Goal: Task Accomplishment & Management: Manage account settings

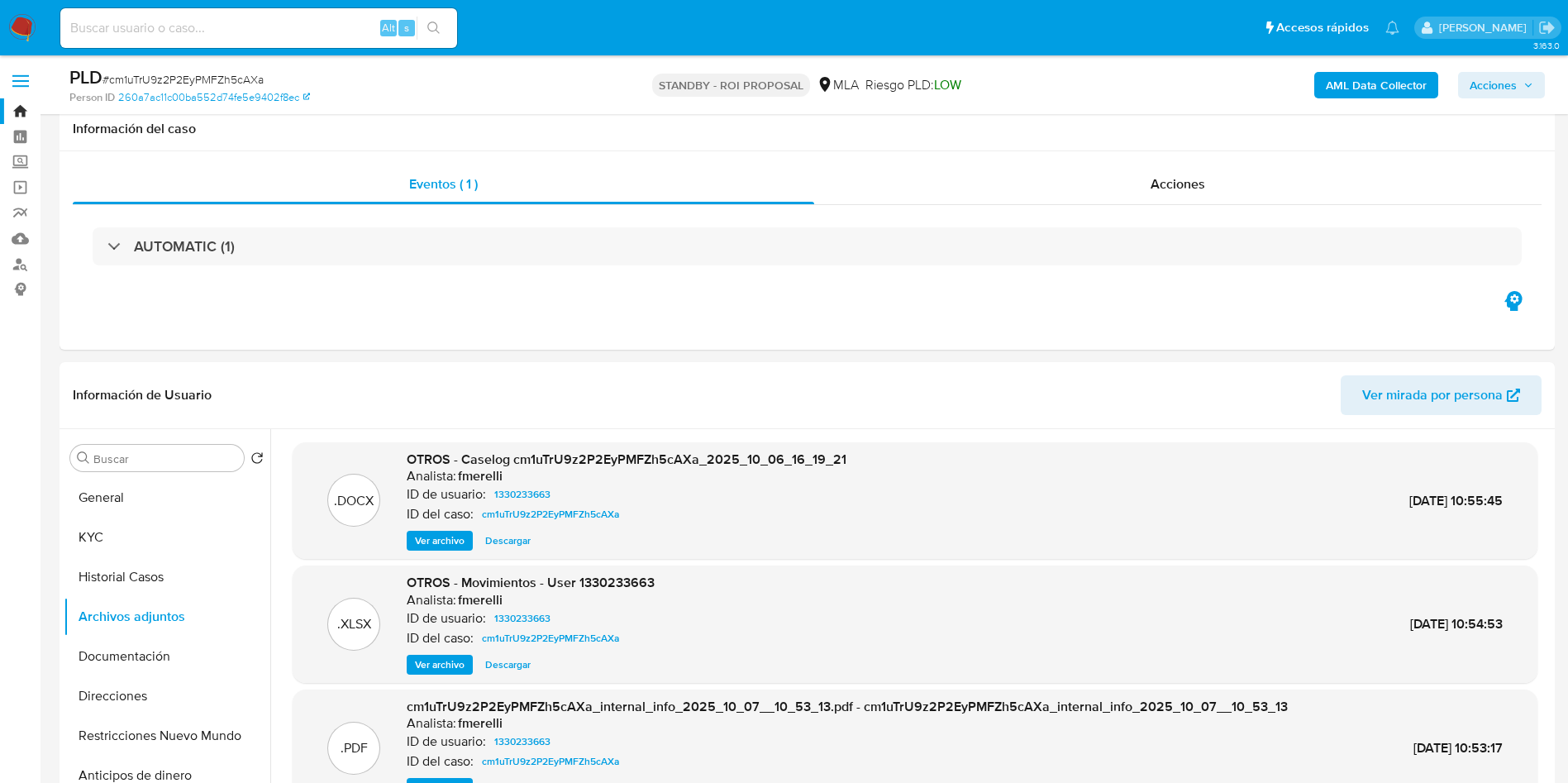
select select "10"
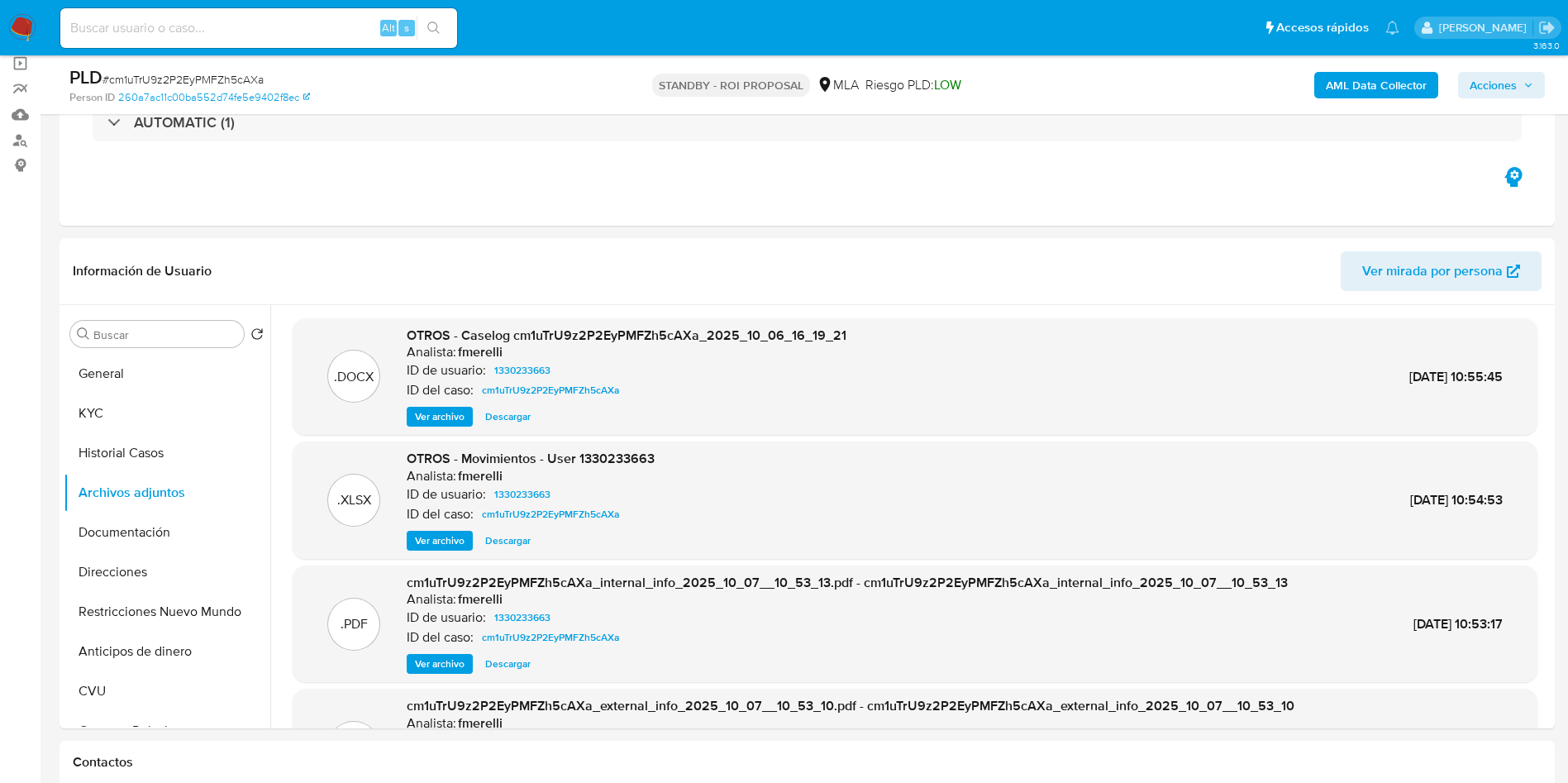
click at [23, 27] on img at bounding box center [22, 28] width 28 height 28
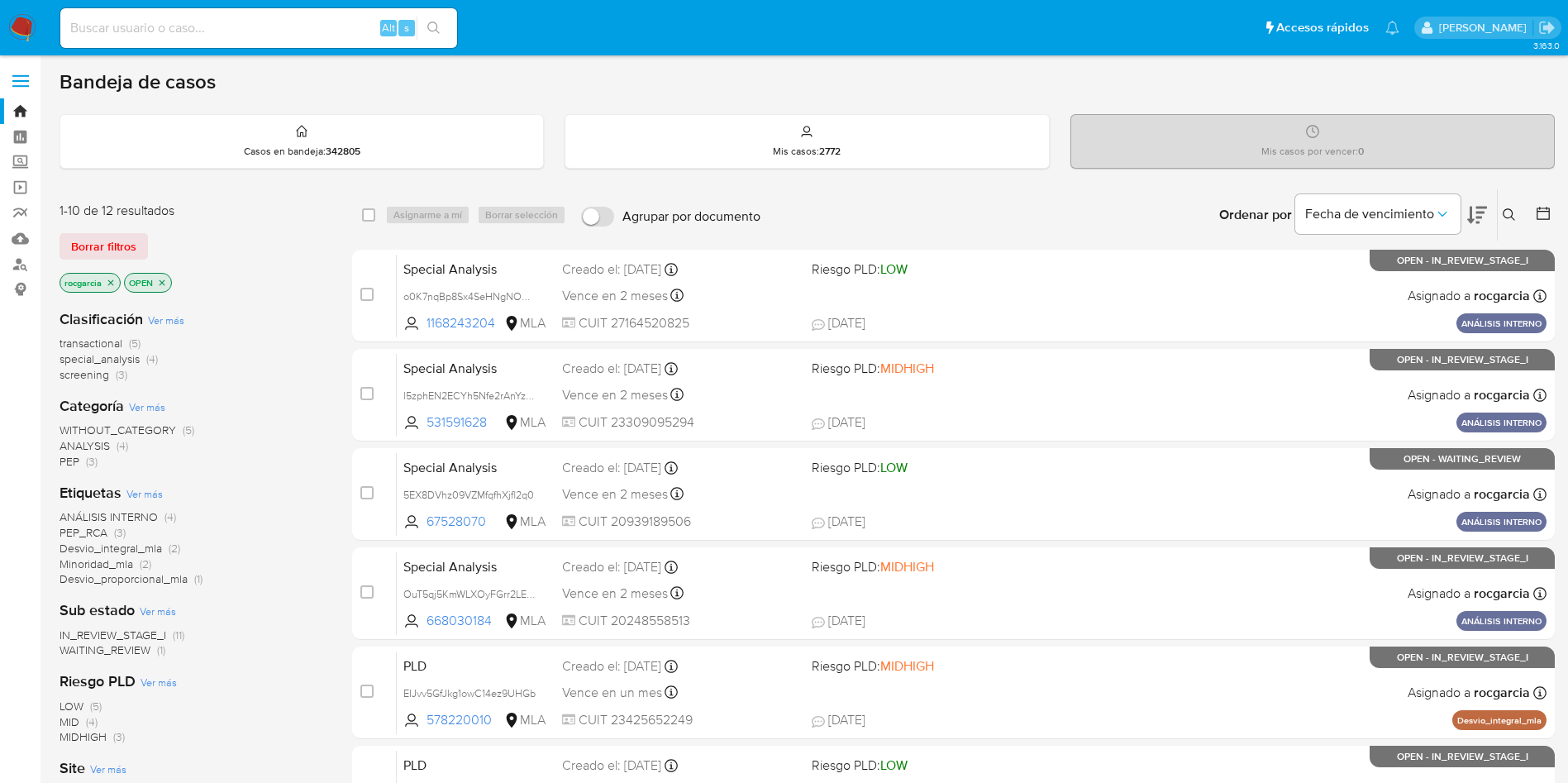
click at [1511, 215] on icon at bounding box center [1509, 215] width 13 height 13
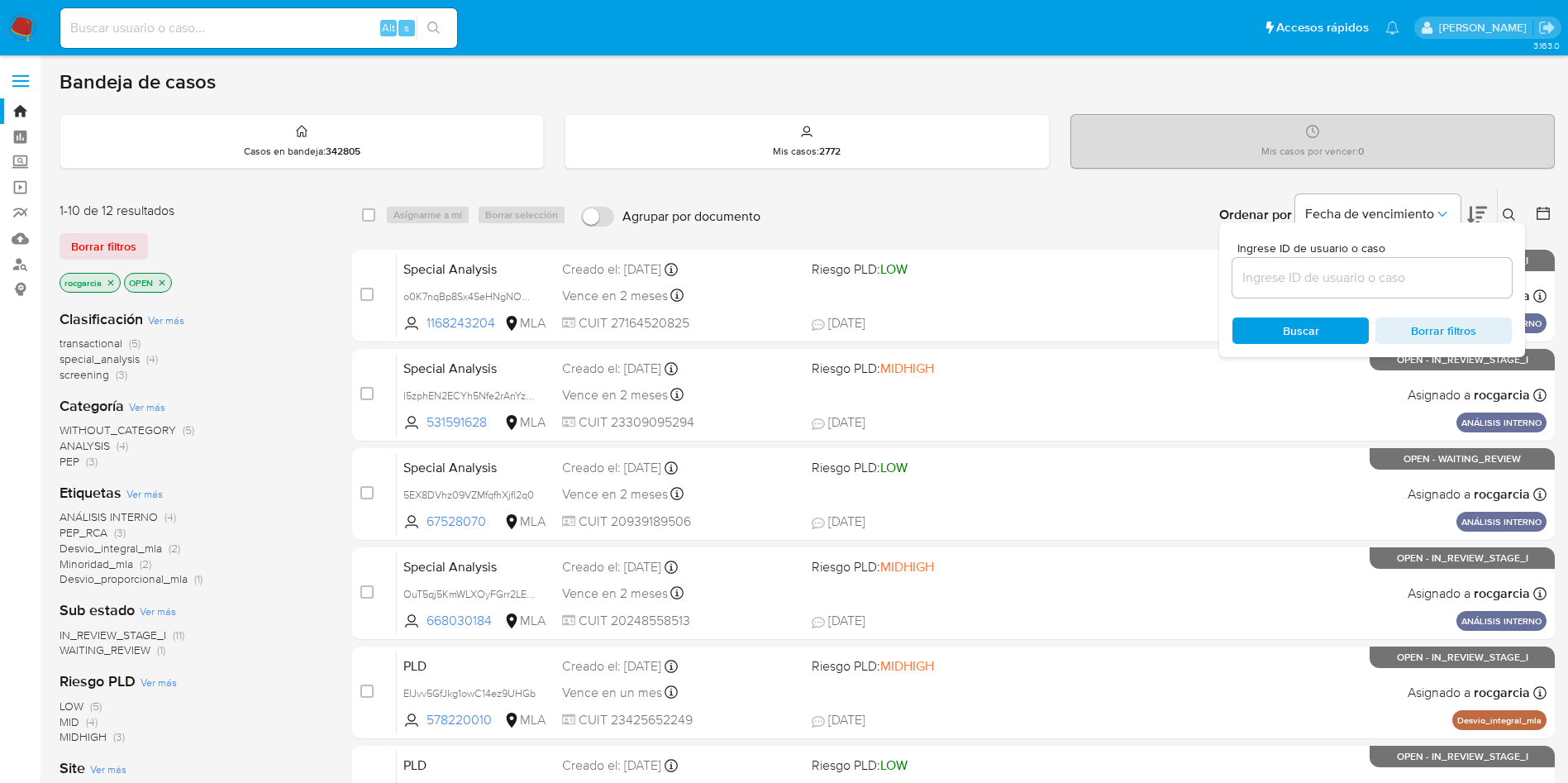
click at [1271, 271] on input at bounding box center [1372, 278] width 279 height 22
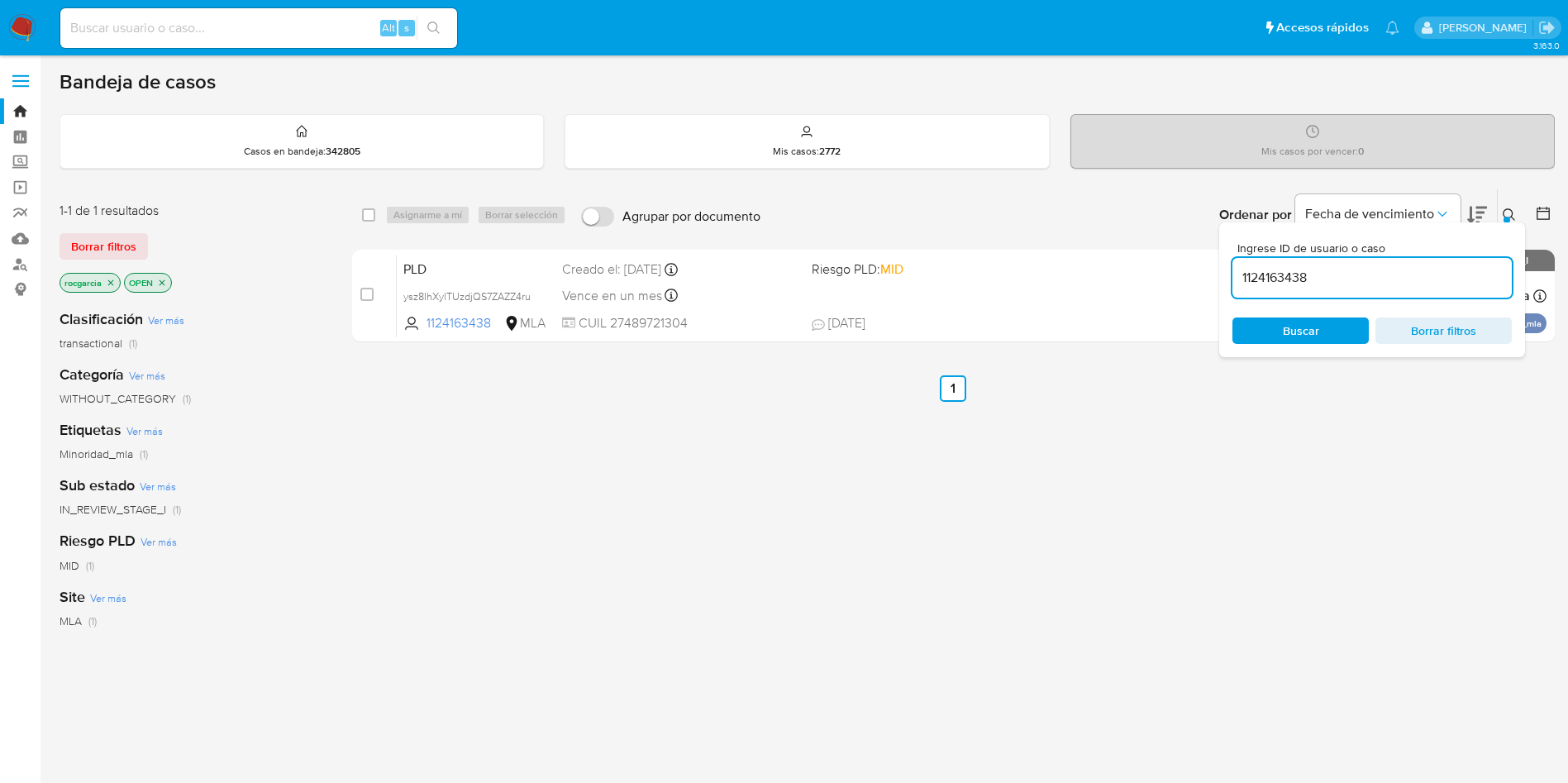
click at [1508, 213] on icon at bounding box center [1509, 215] width 13 height 13
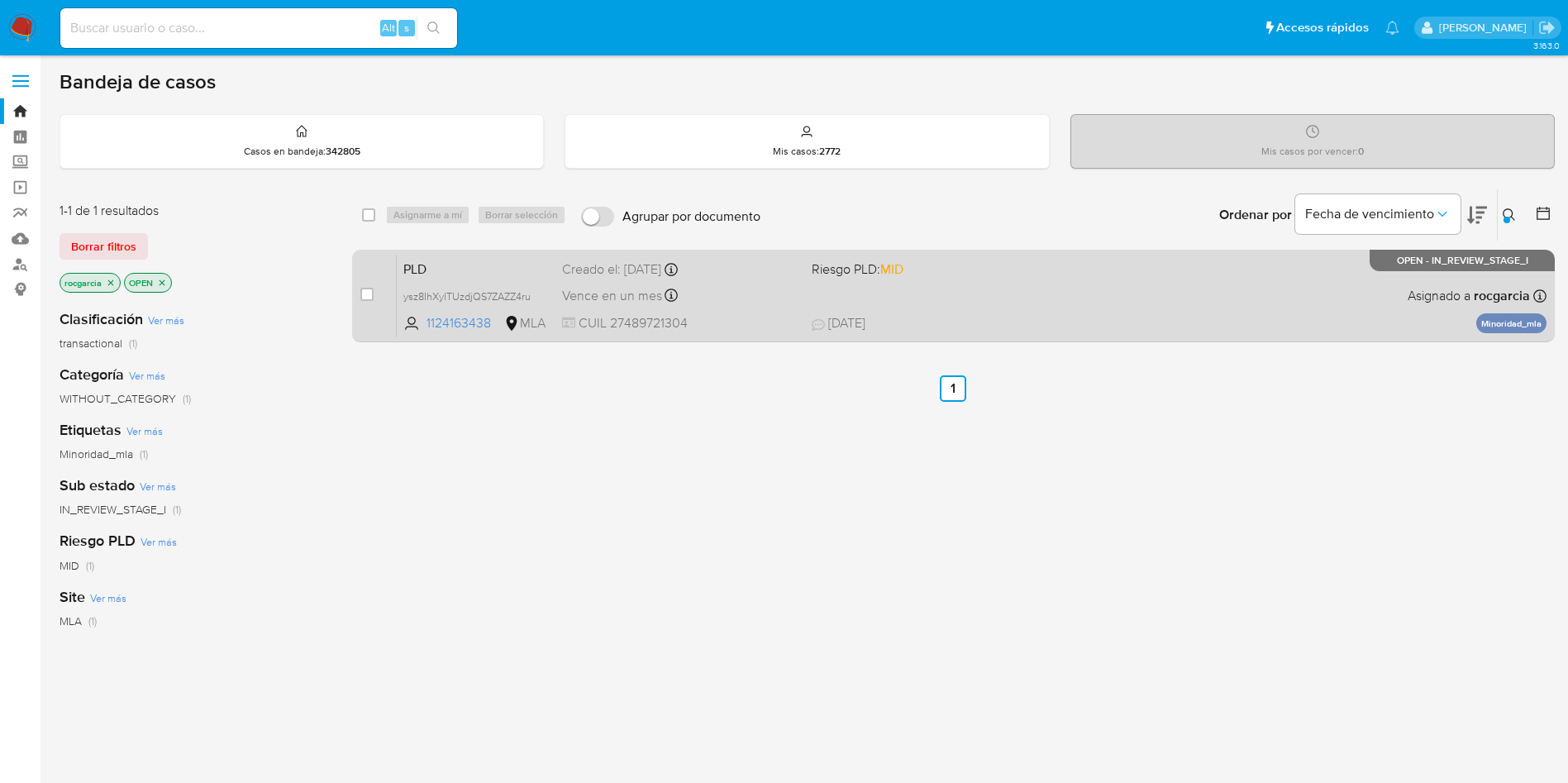
click at [1166, 285] on div "PLD ysz8IhXylTUzdjQS7ZAZZ4ru 1124163438 MLA Riesgo PLD: MID Creado el: 12/09/20…" at bounding box center [971, 295] width 1150 height 83
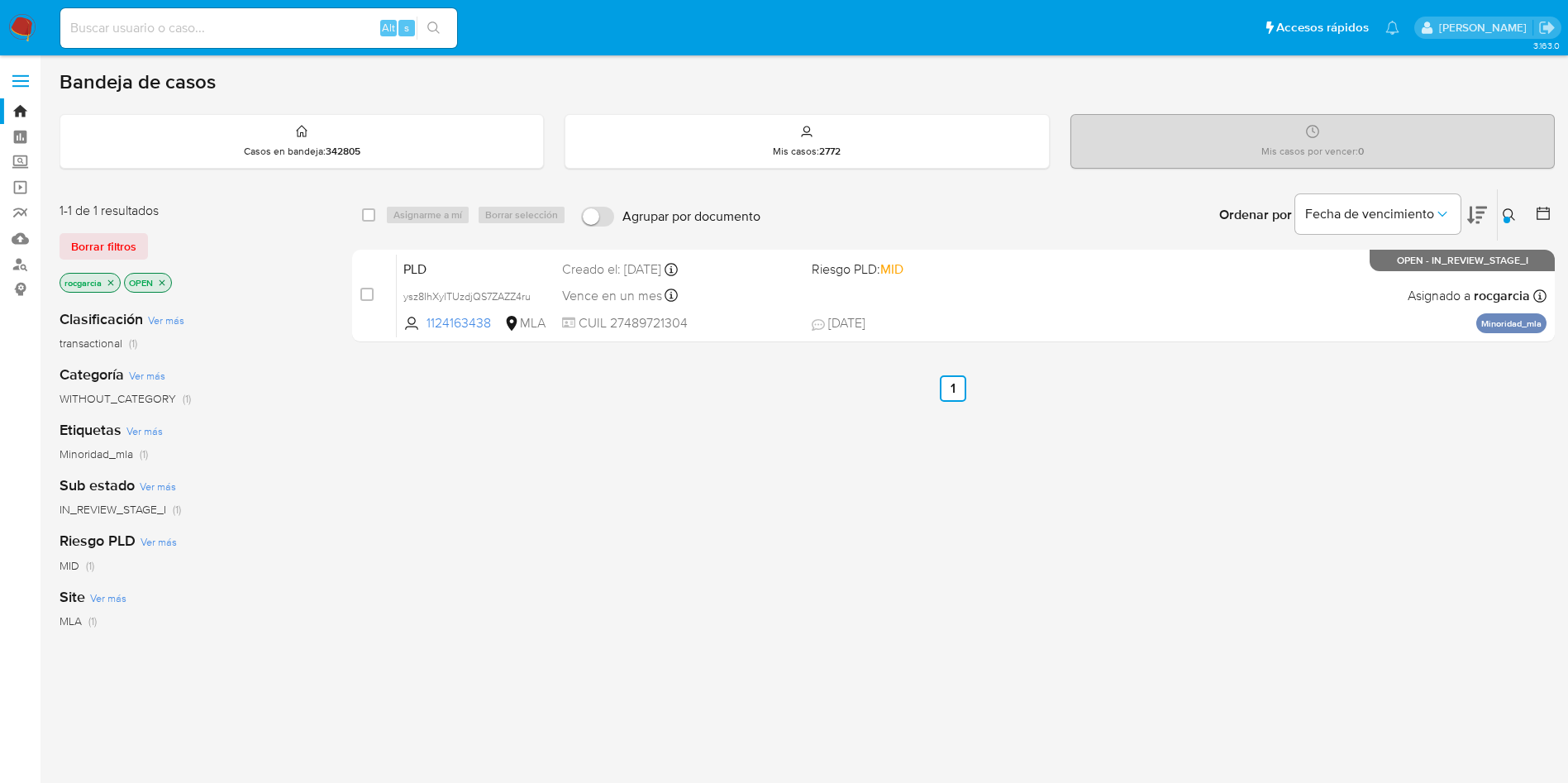
click at [1509, 215] on icon at bounding box center [1509, 215] width 13 height 13
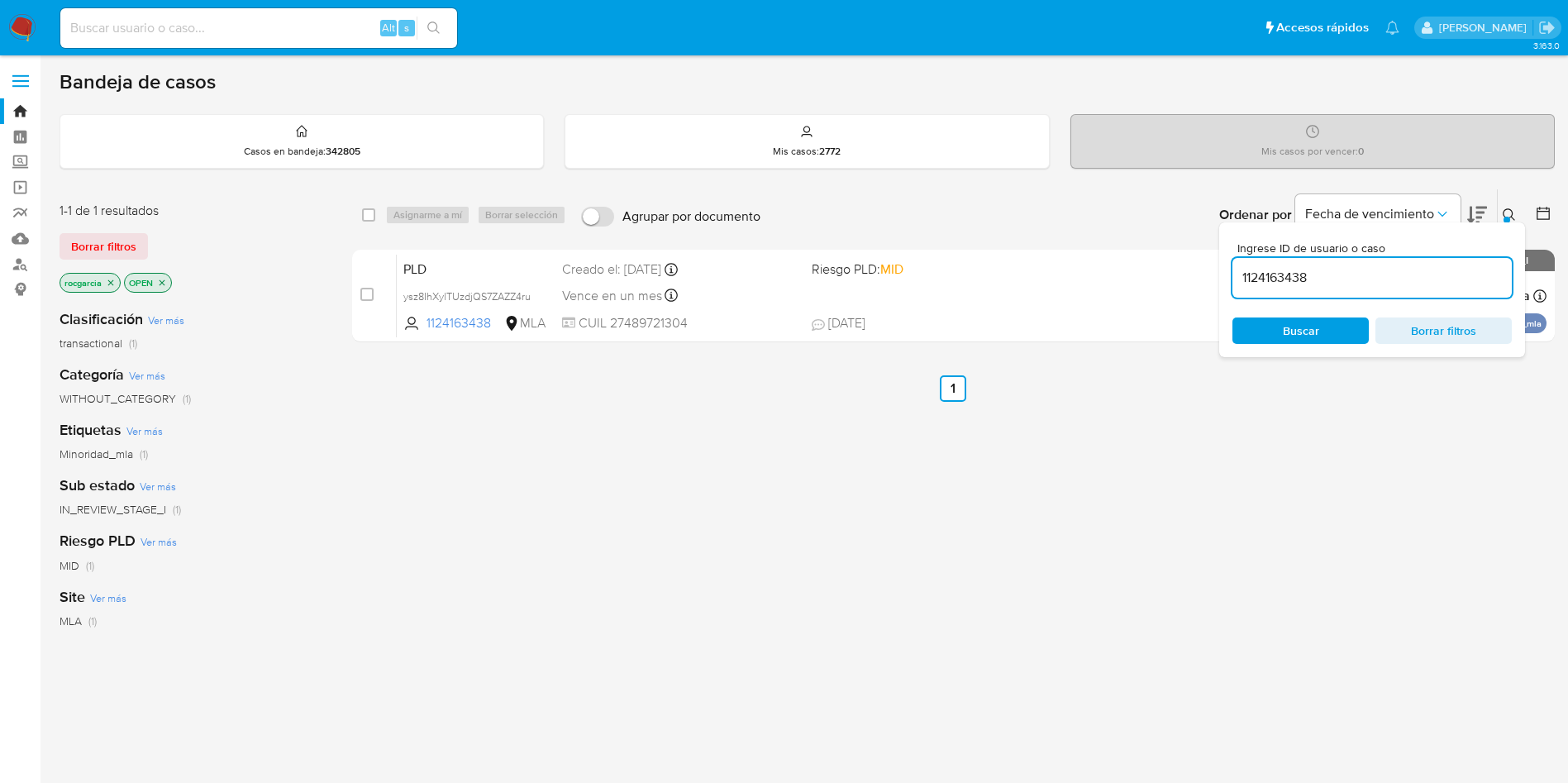
click at [1262, 285] on input "1124163438" at bounding box center [1372, 278] width 279 height 22
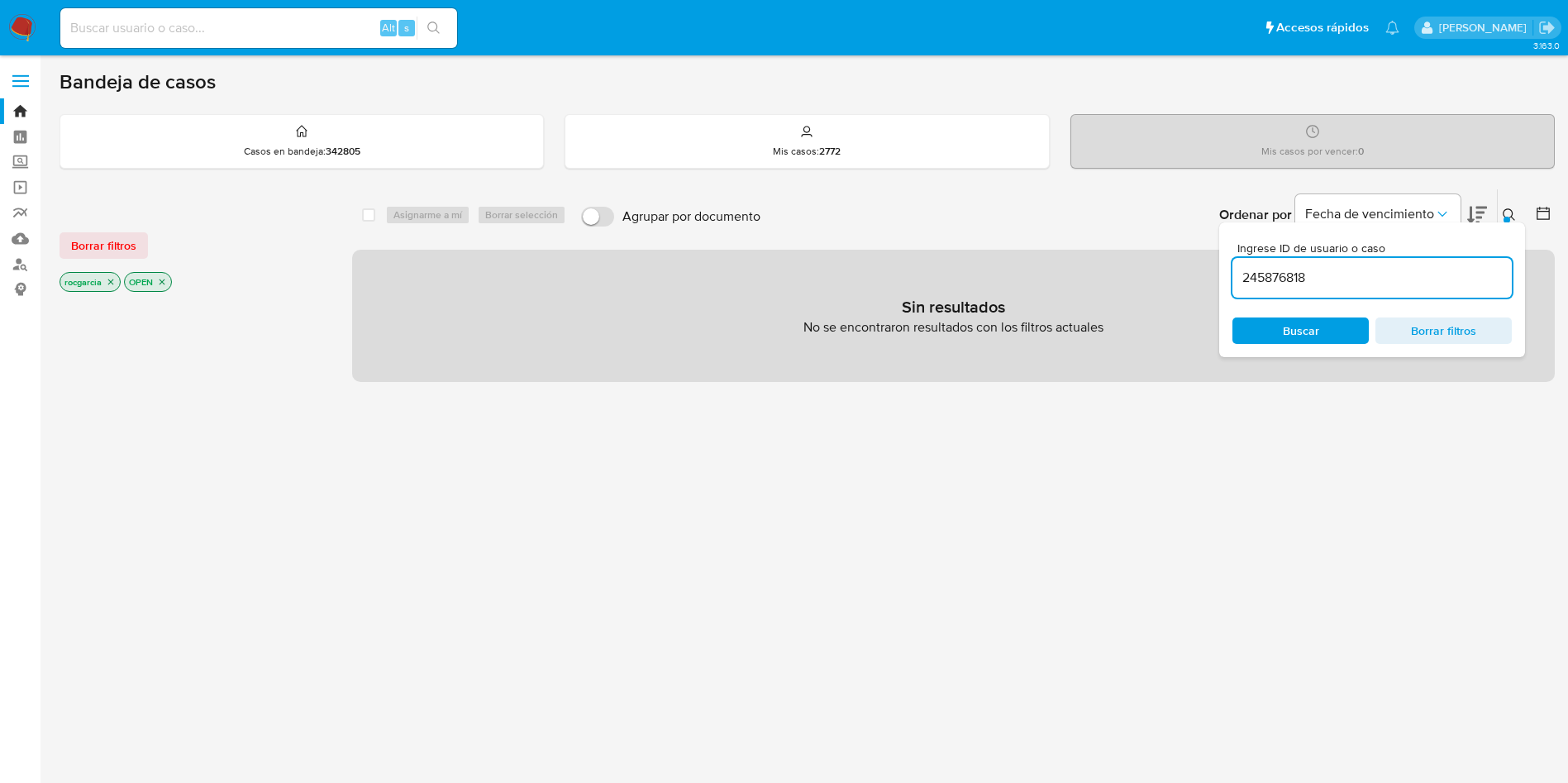
click at [1509, 214] on icon at bounding box center [1509, 215] width 13 height 13
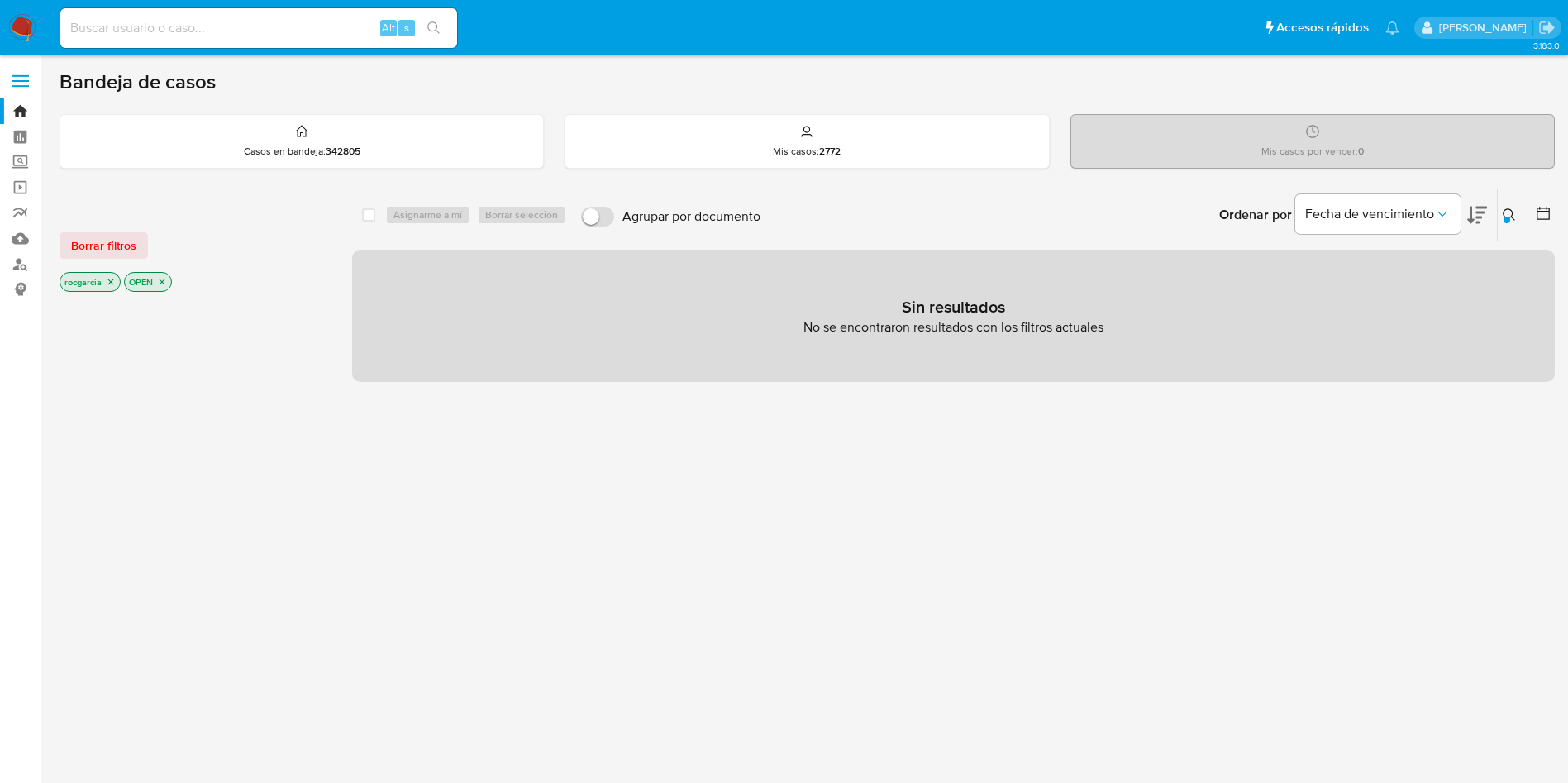
click at [129, 37] on input at bounding box center [258, 28] width 397 height 22
click at [163, 279] on icon "close-filter" at bounding box center [161, 281] width 10 height 10
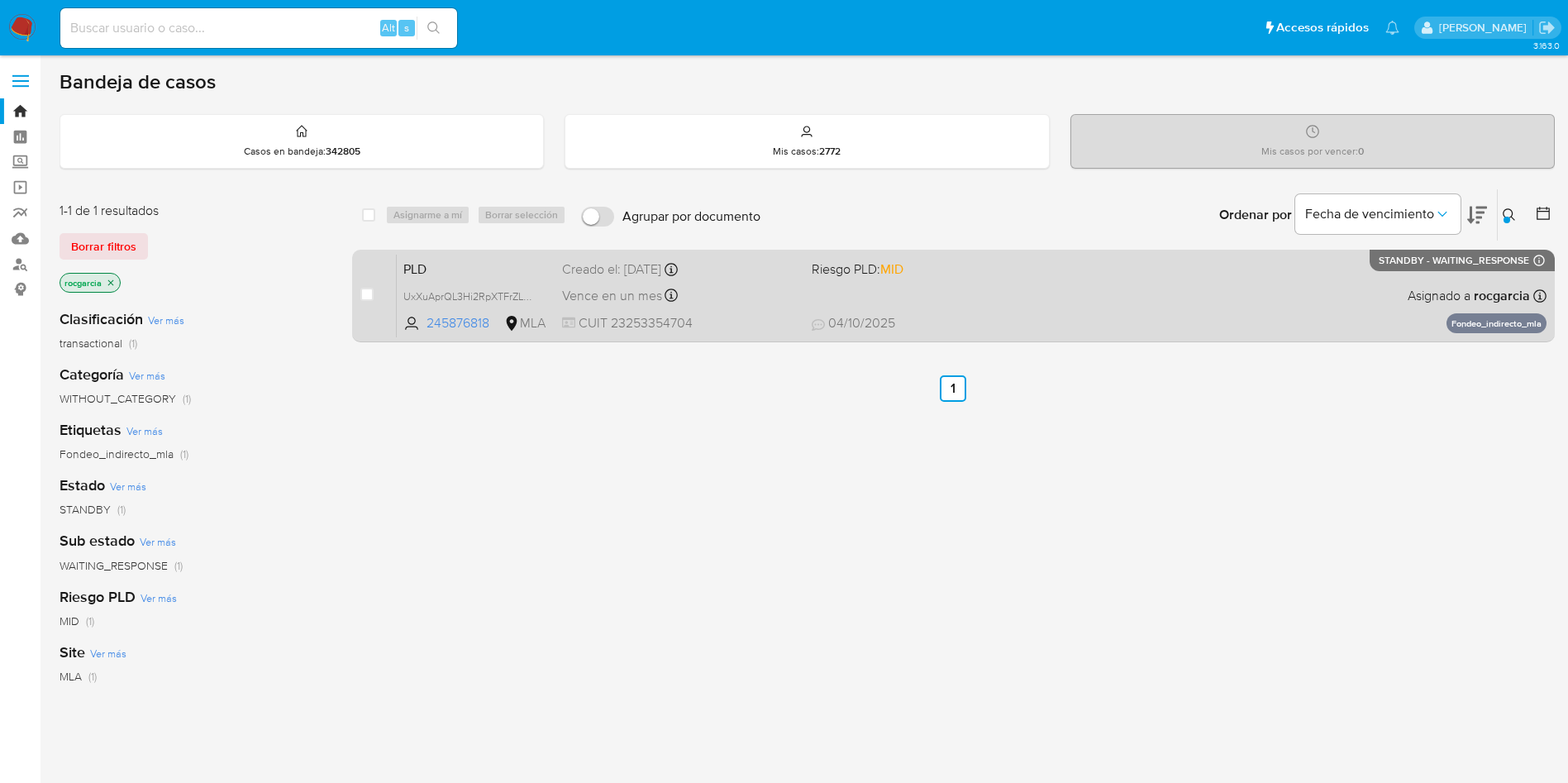
click at [1006, 302] on div "PLD UxXuAprQL3Hi2RpXTFrZLLem 245876818 MLA Riesgo PLD: MID Creado el: 12/09/202…" at bounding box center [971, 295] width 1150 height 83
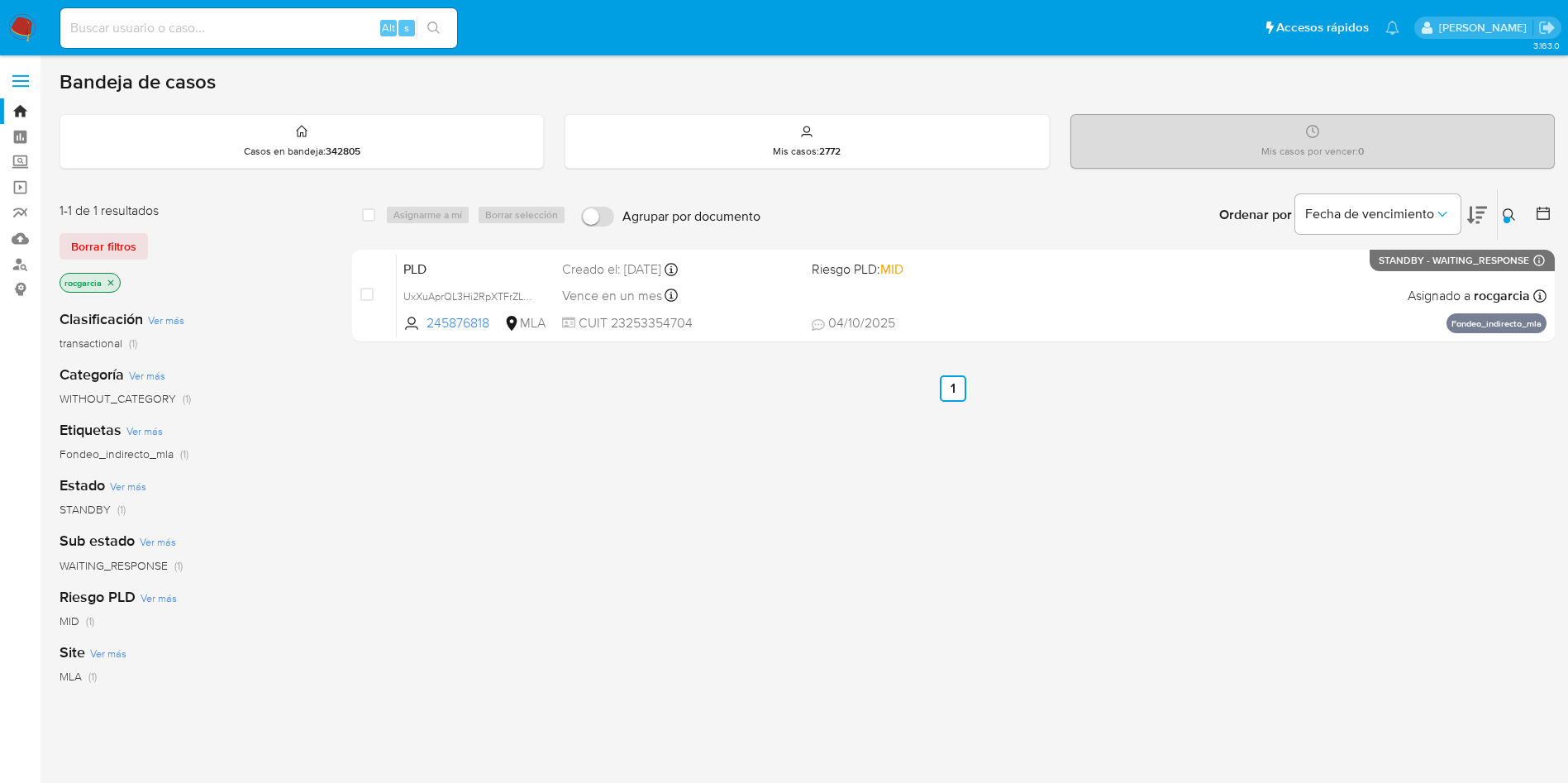
click at [1510, 208] on icon at bounding box center [1509, 215] width 13 height 13
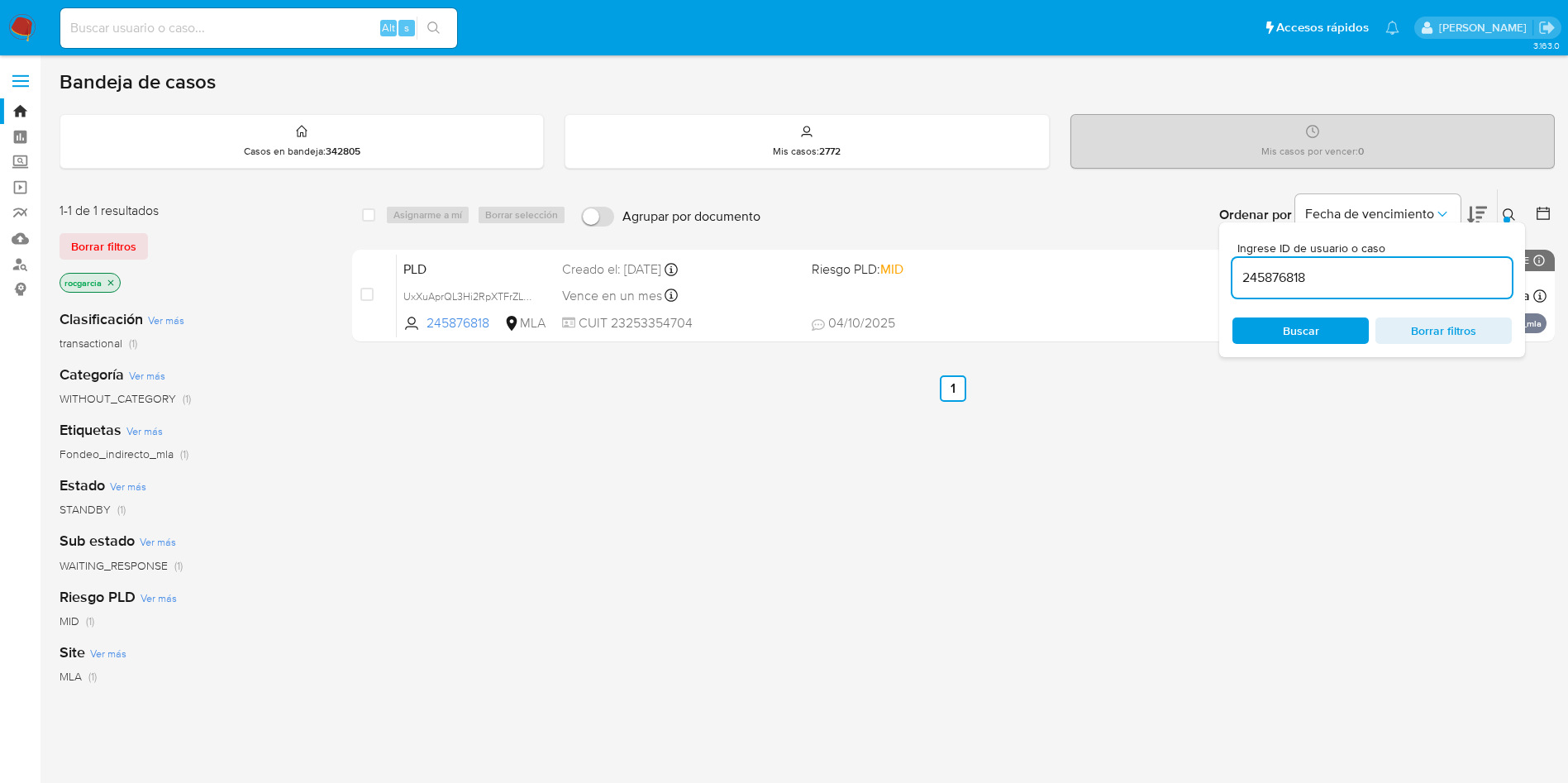
click at [1269, 273] on input "245876818" at bounding box center [1372, 278] width 279 height 22
click at [1511, 207] on button at bounding box center [1511, 215] width 27 height 20
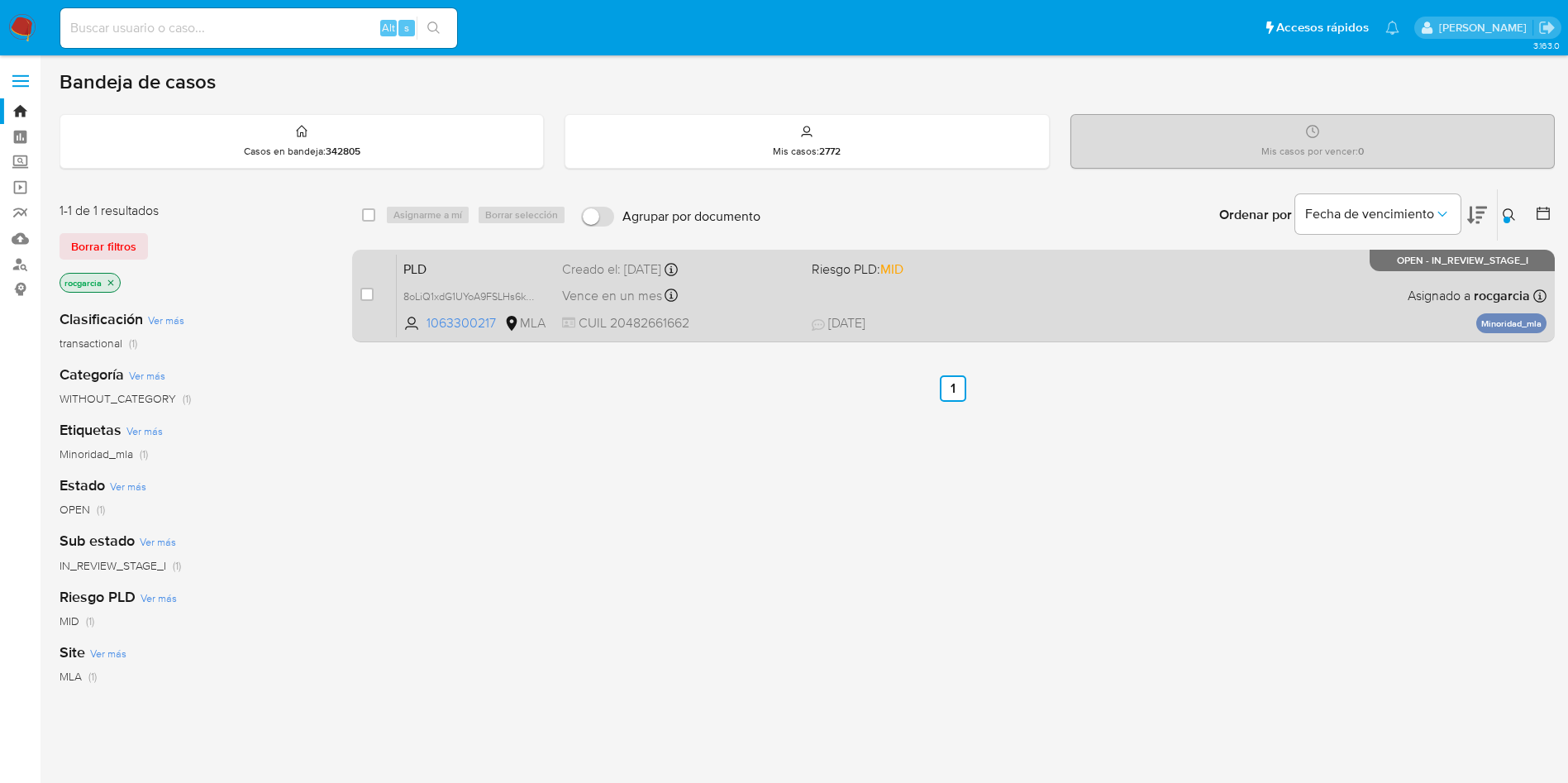
click at [1077, 319] on span "05/10/2025 05/10/2025 14:45" at bounding box center [1055, 323] width 486 height 18
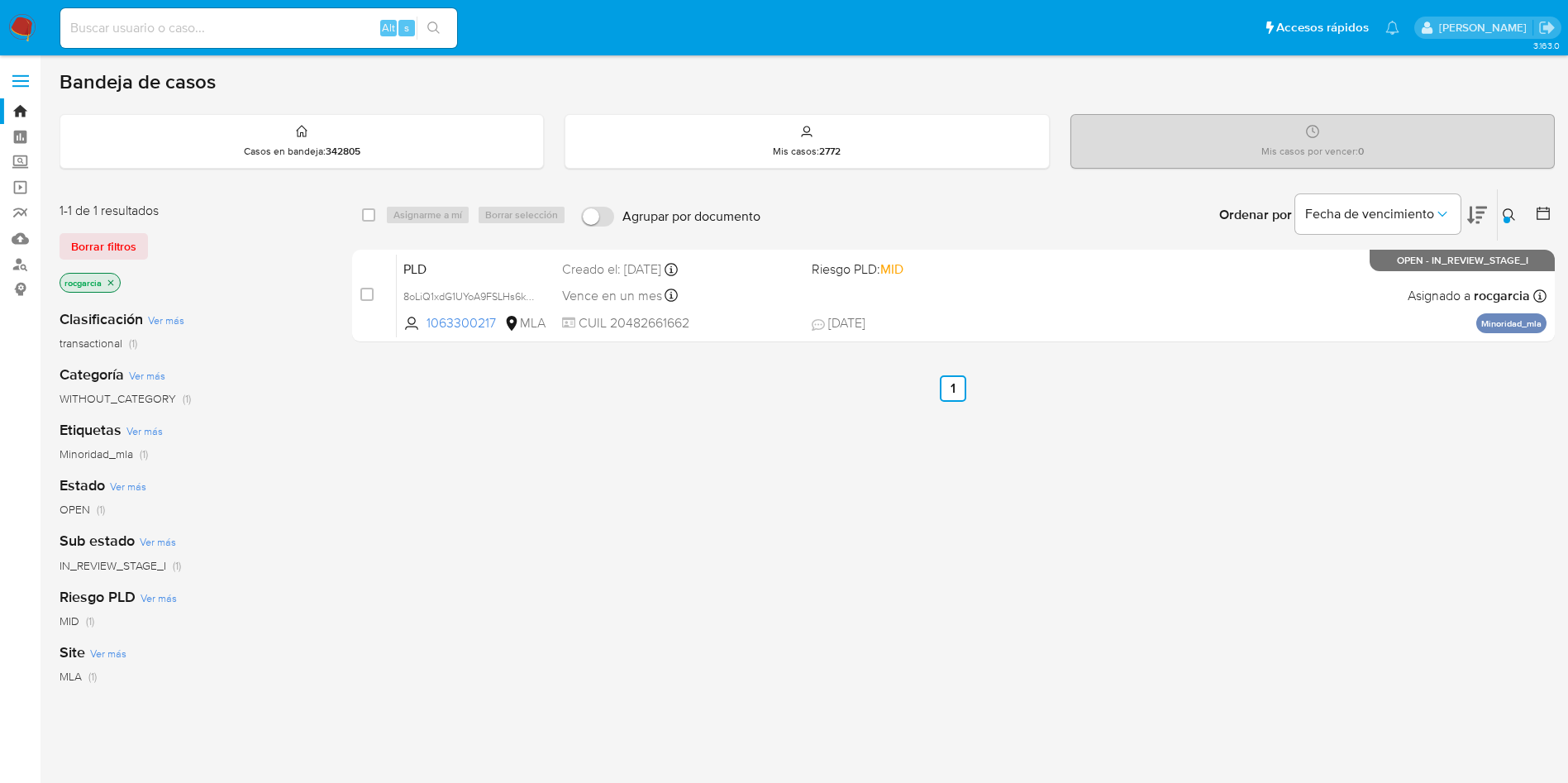
click at [1507, 219] on div at bounding box center [1508, 220] width 7 height 7
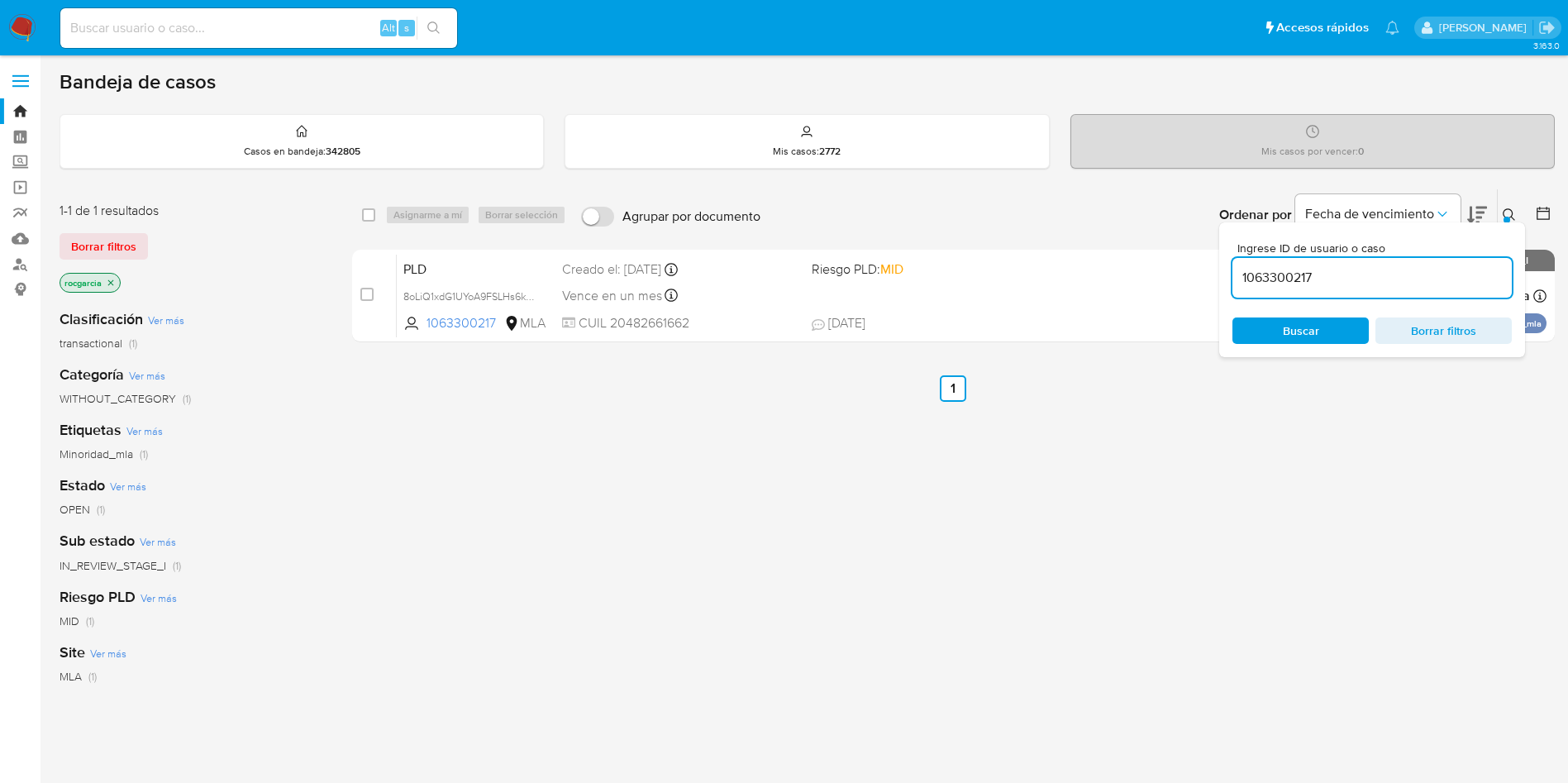
click at [1298, 278] on input "1063300217" at bounding box center [1372, 278] width 279 height 22
click at [1508, 212] on icon at bounding box center [1509, 215] width 13 height 13
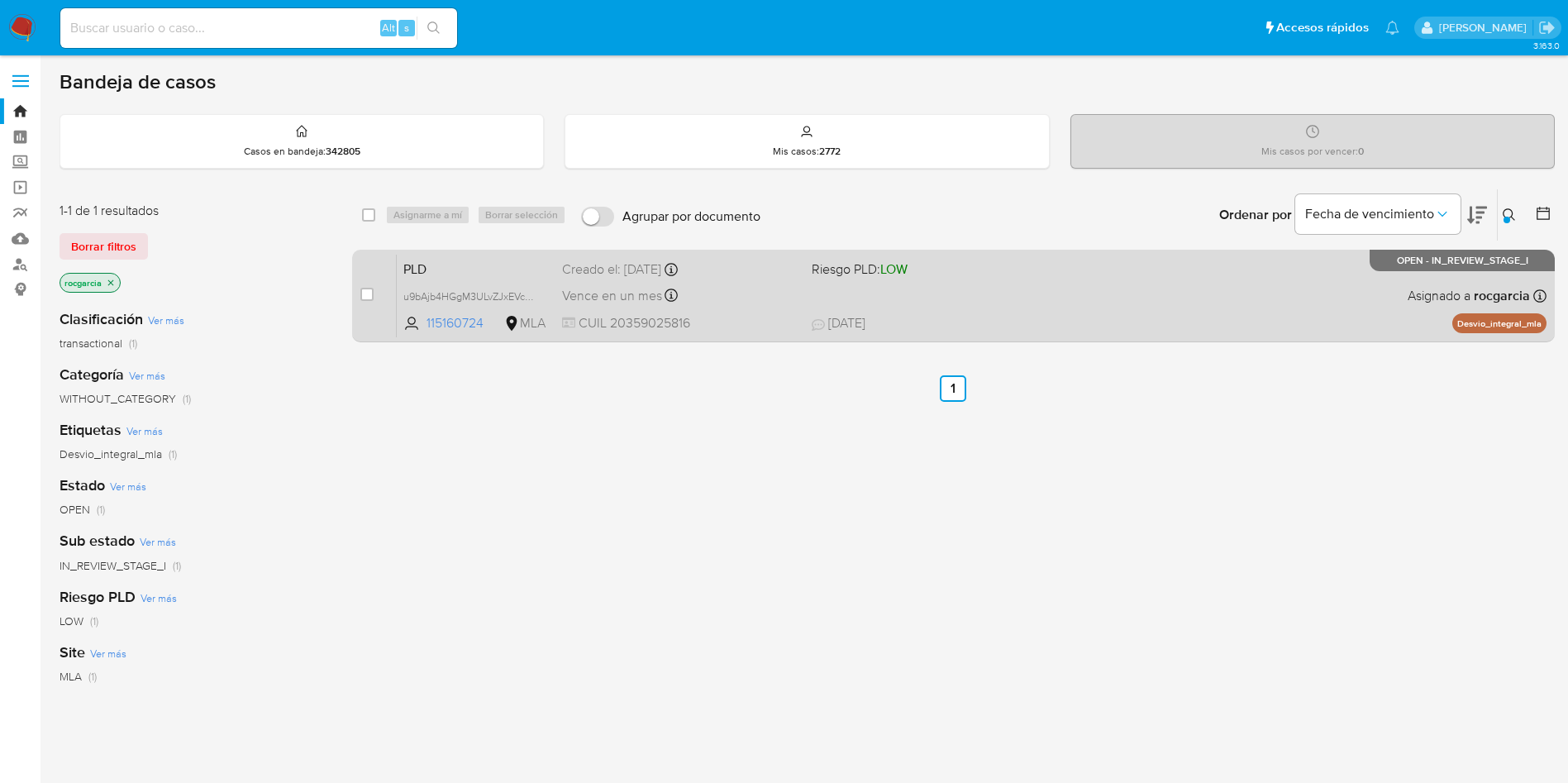
click at [1036, 284] on div "PLD u9bAjb4HGgM3ULvZJxEVcB2n 115160724 MLA Riesgo PLD: LOW Creado el: 12/09/202…" at bounding box center [971, 295] width 1150 height 83
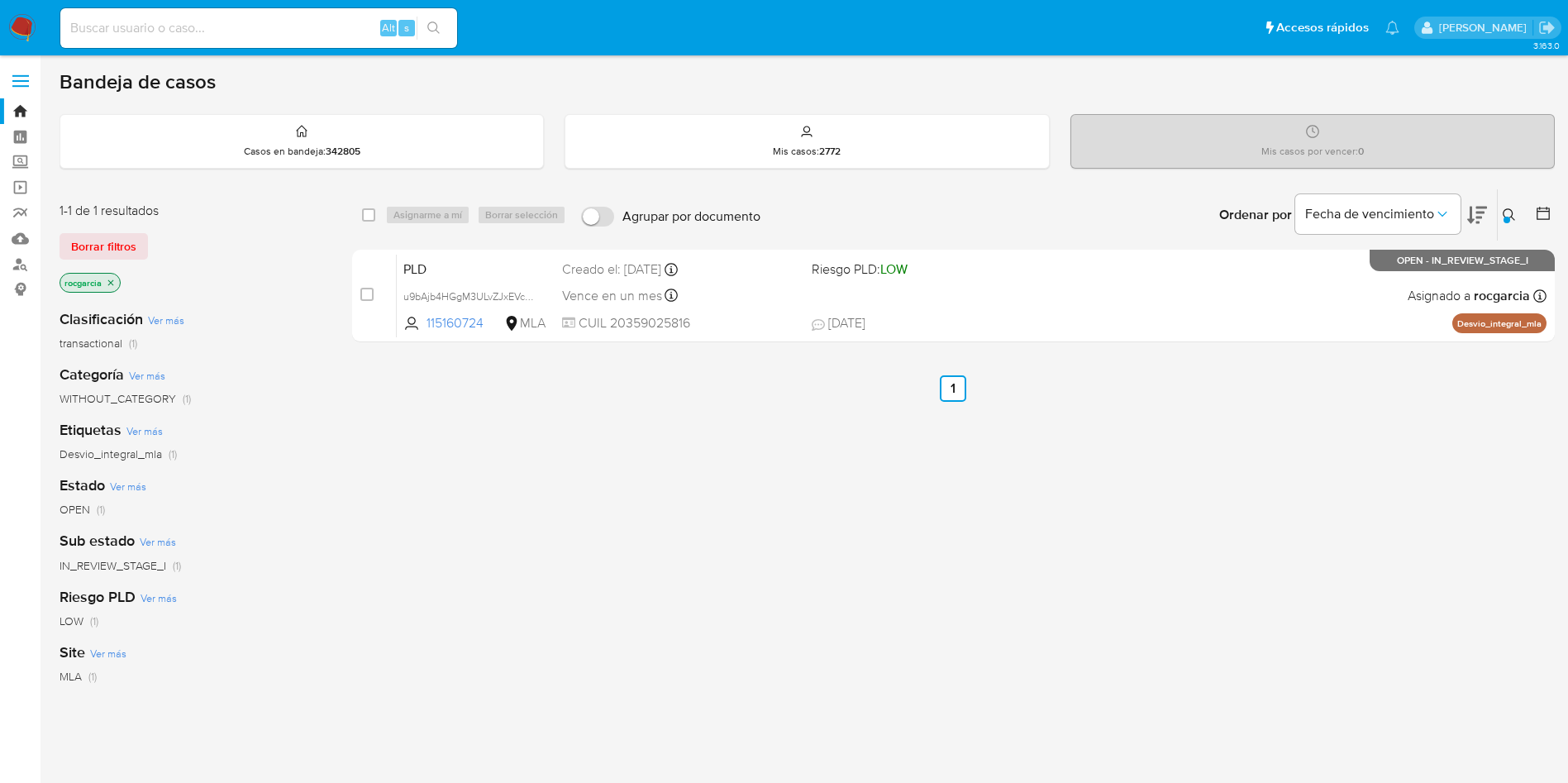
click at [1505, 213] on icon at bounding box center [1509, 215] width 13 height 13
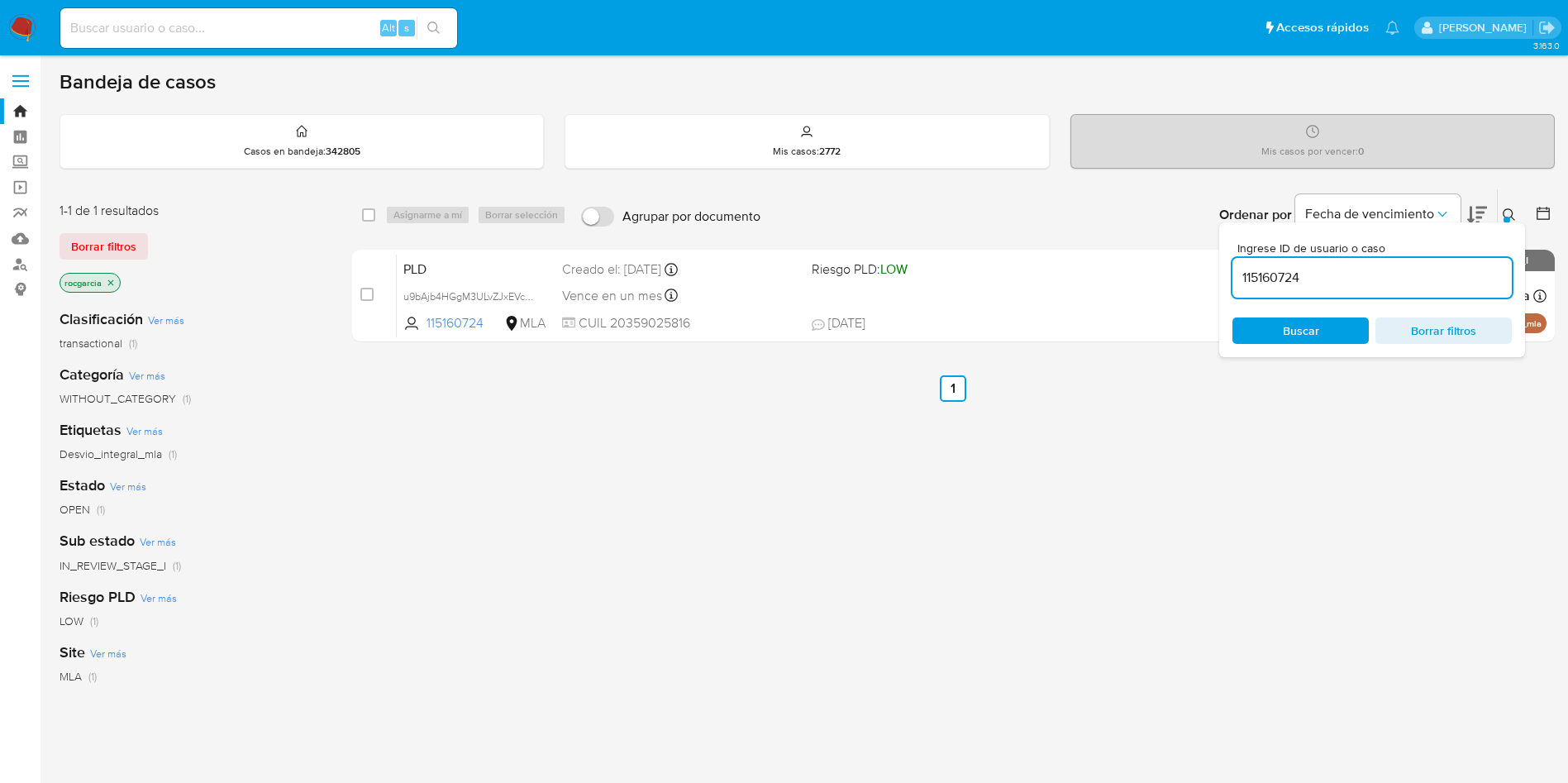
click at [1257, 270] on input "115160724" at bounding box center [1372, 278] width 279 height 22
type input "17128482"
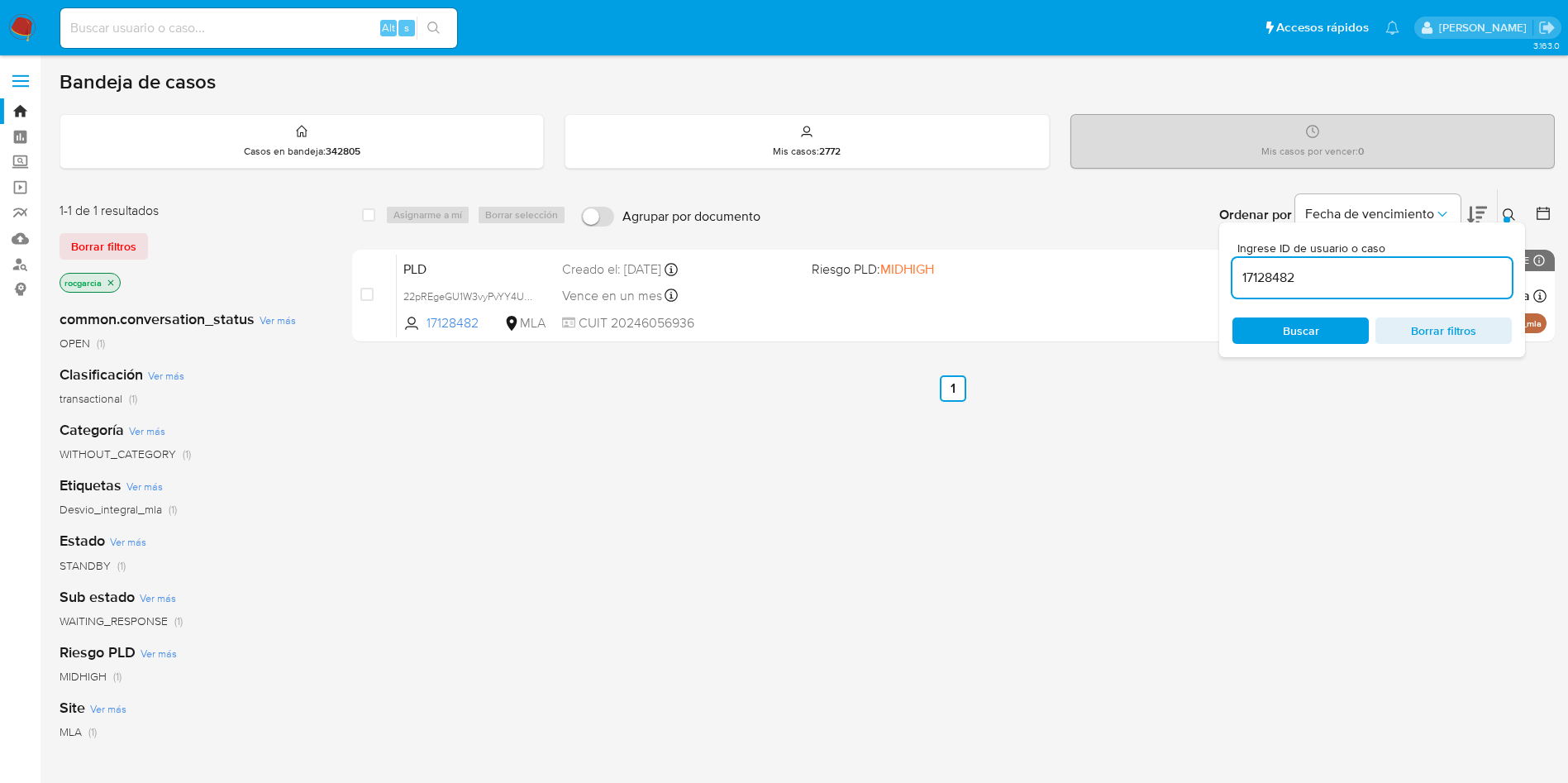
click at [1501, 213] on button at bounding box center [1511, 215] width 27 height 20
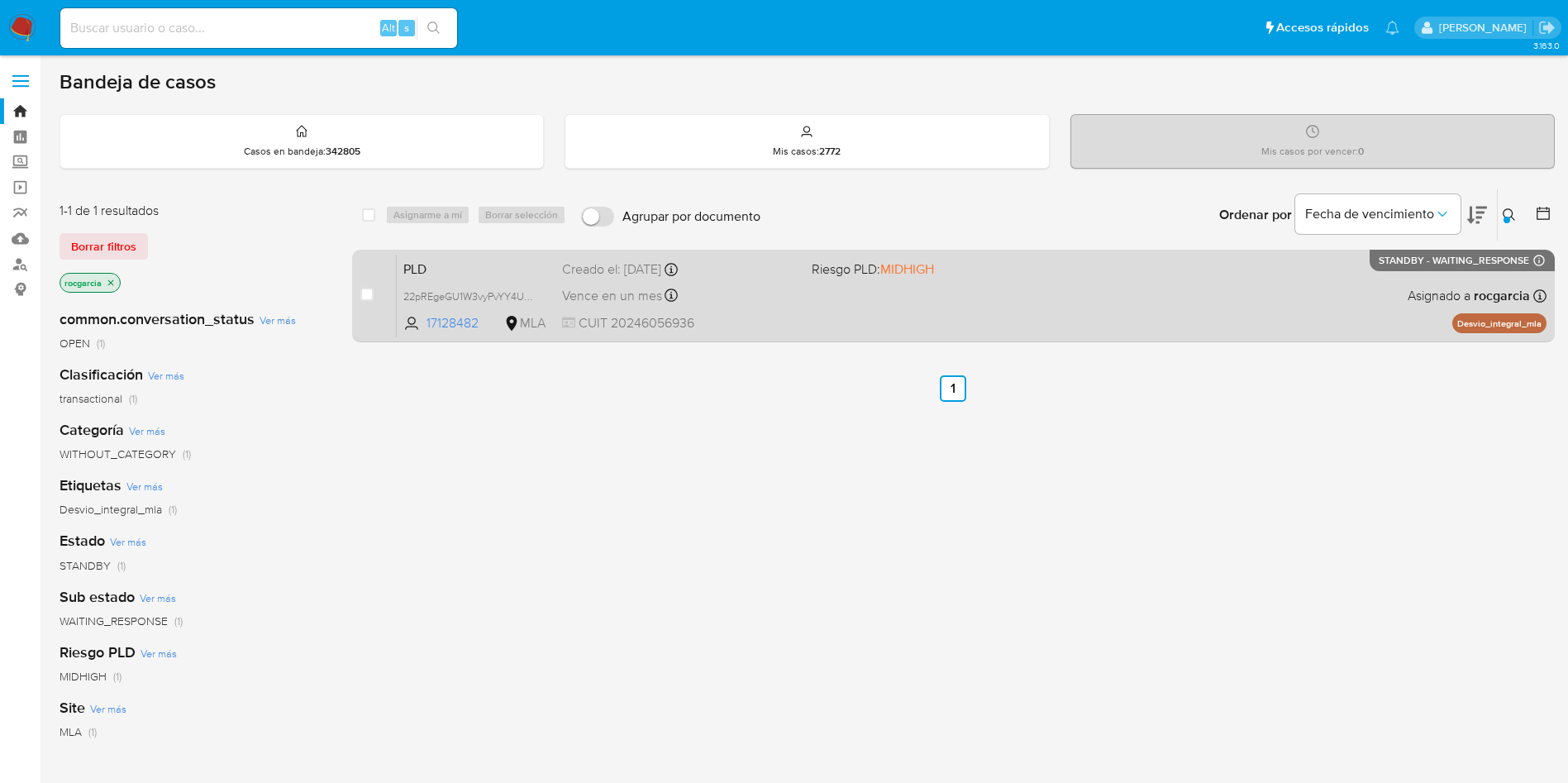
click at [1065, 276] on div "PLD 22pREgeGU1W3vyPvYY4UUoQr 17128482 MLA Riesgo PLD: MIDHIGH Creado el: 12/09/…" at bounding box center [971, 295] width 1150 height 83
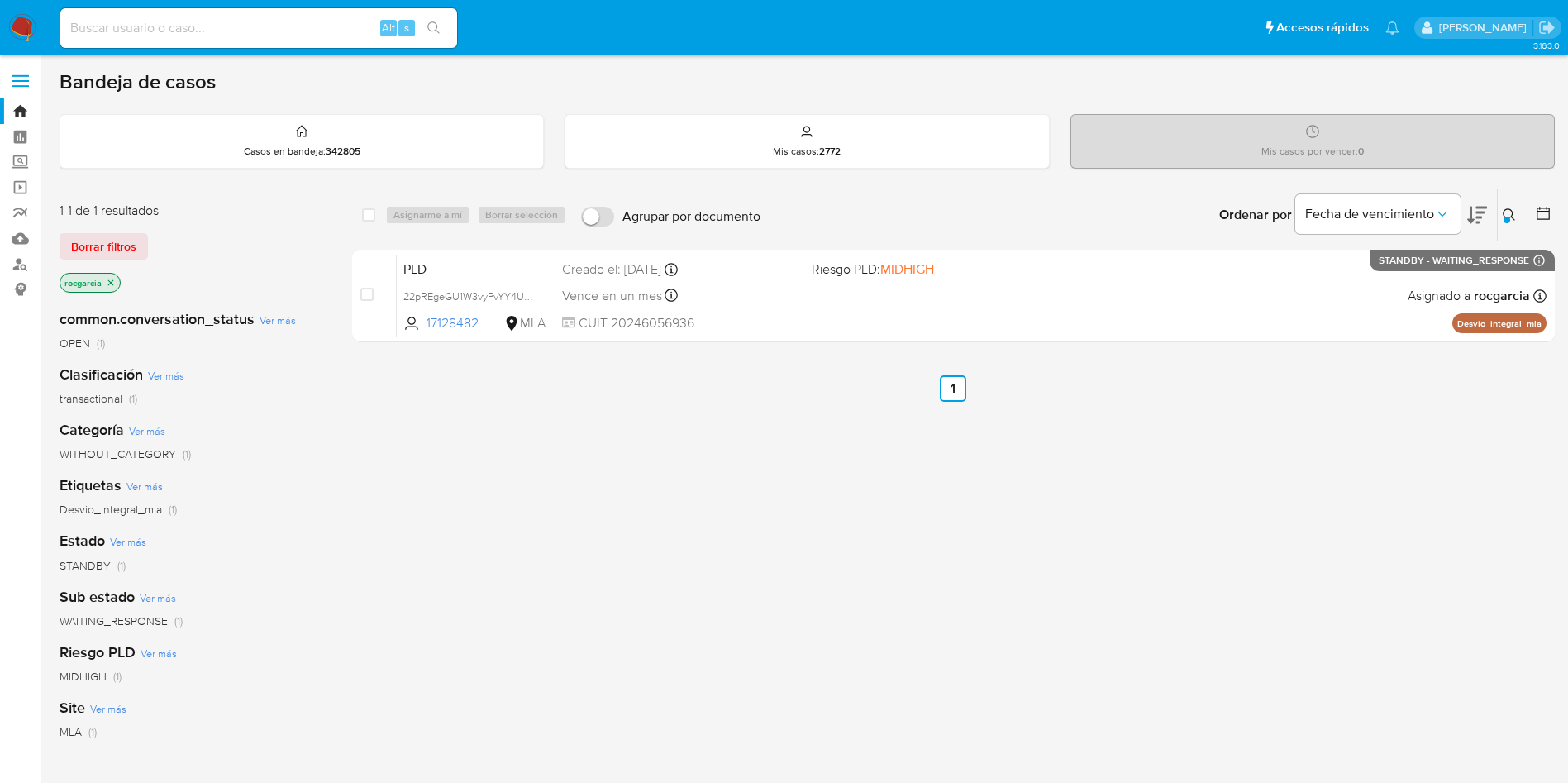
click at [164, 21] on input at bounding box center [258, 28] width 397 height 22
paste input "99334585"
type input "99334585"
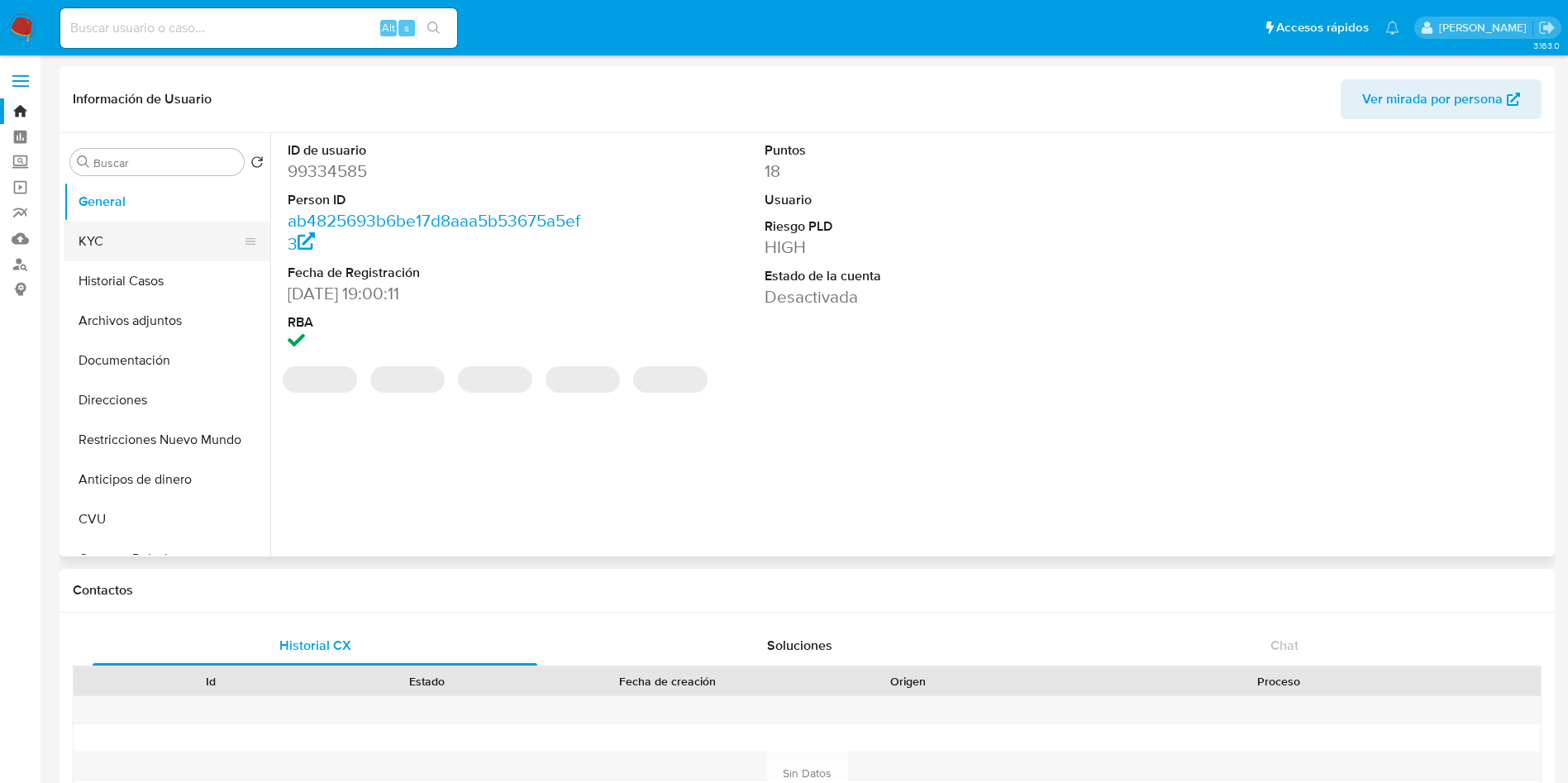
select select "10"
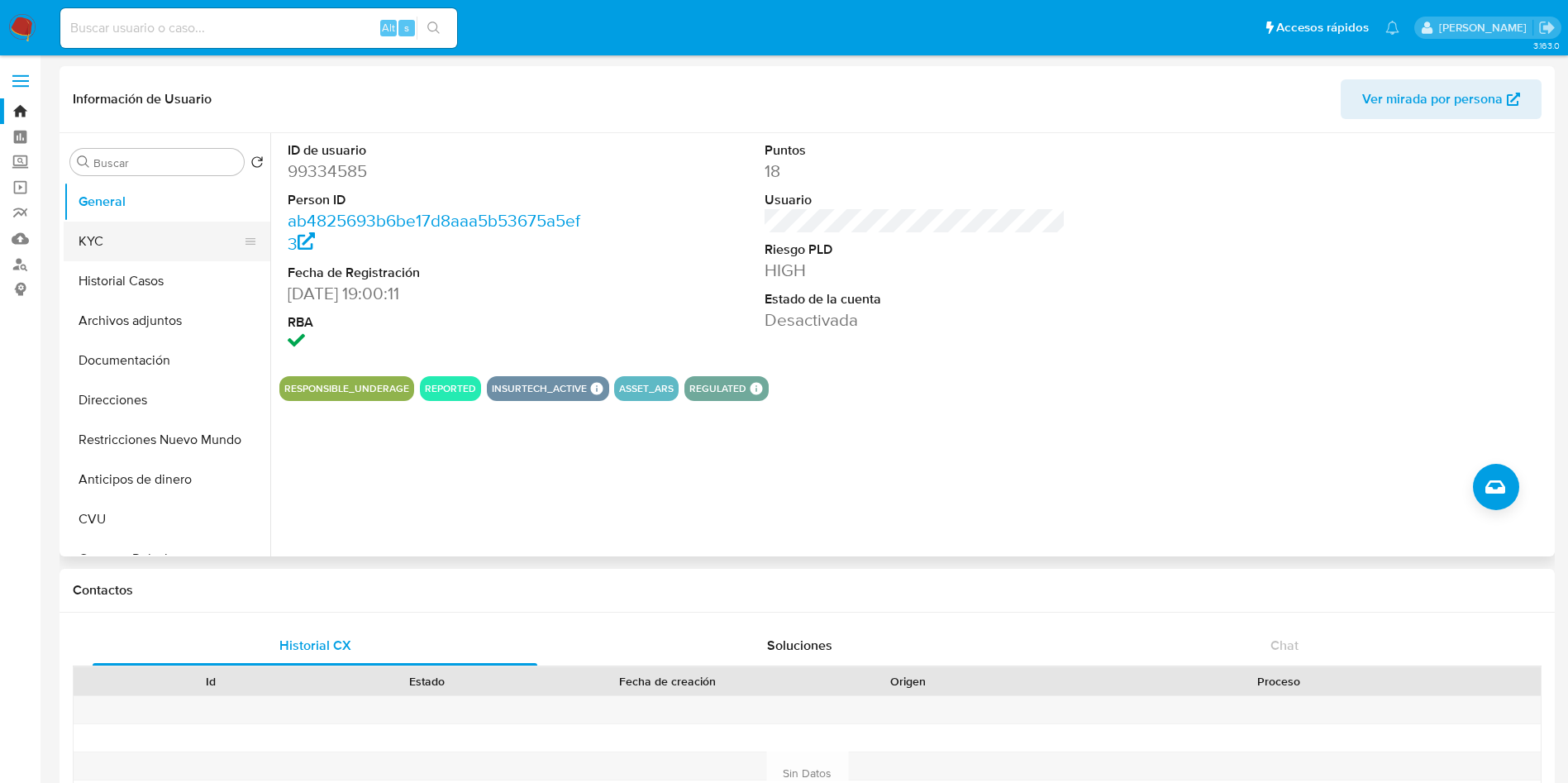
click at [144, 237] on button "KYC" at bounding box center [160, 241] width 194 height 39
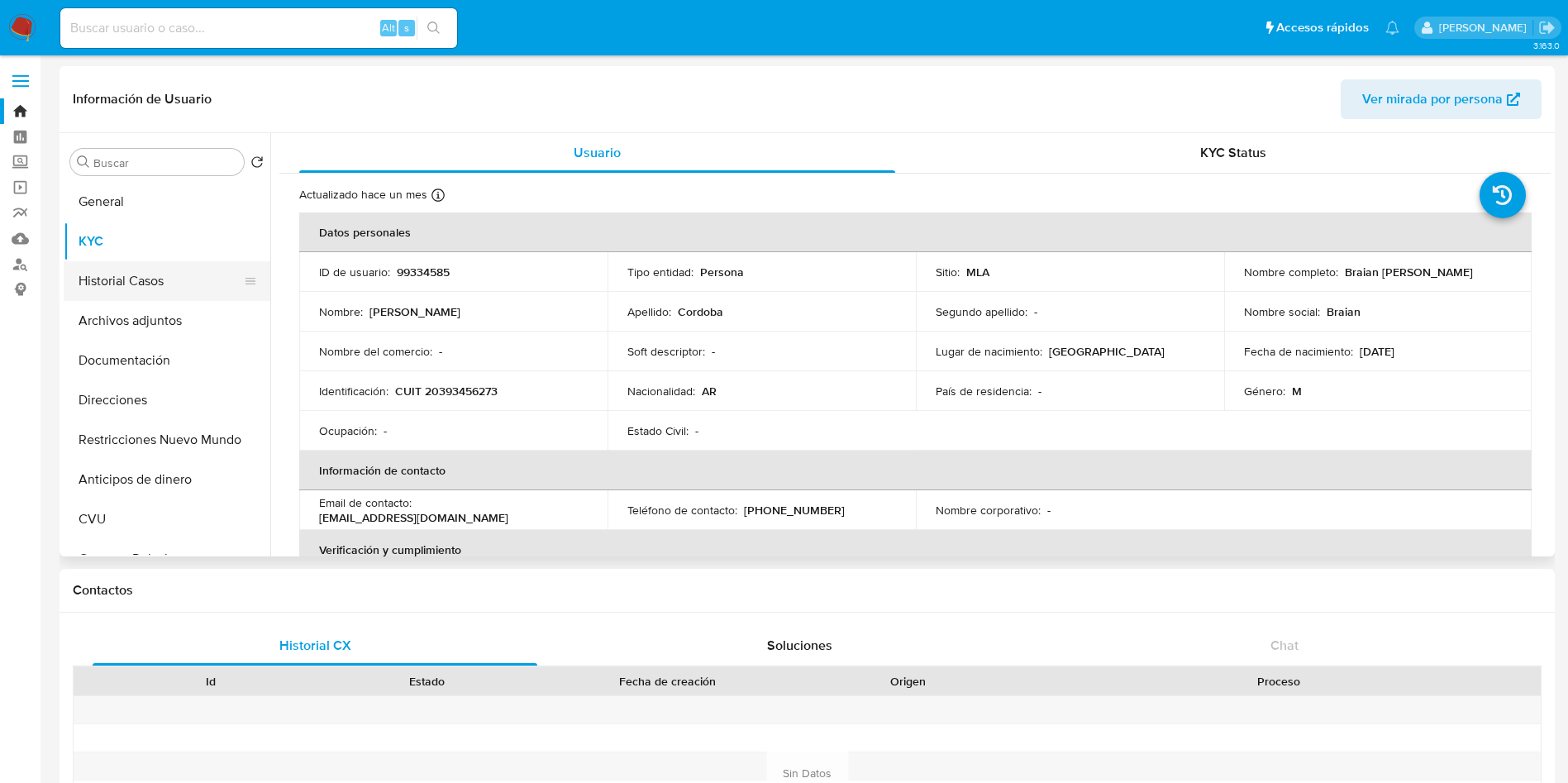
click at [109, 268] on button "Historial Casos" at bounding box center [160, 280] width 194 height 39
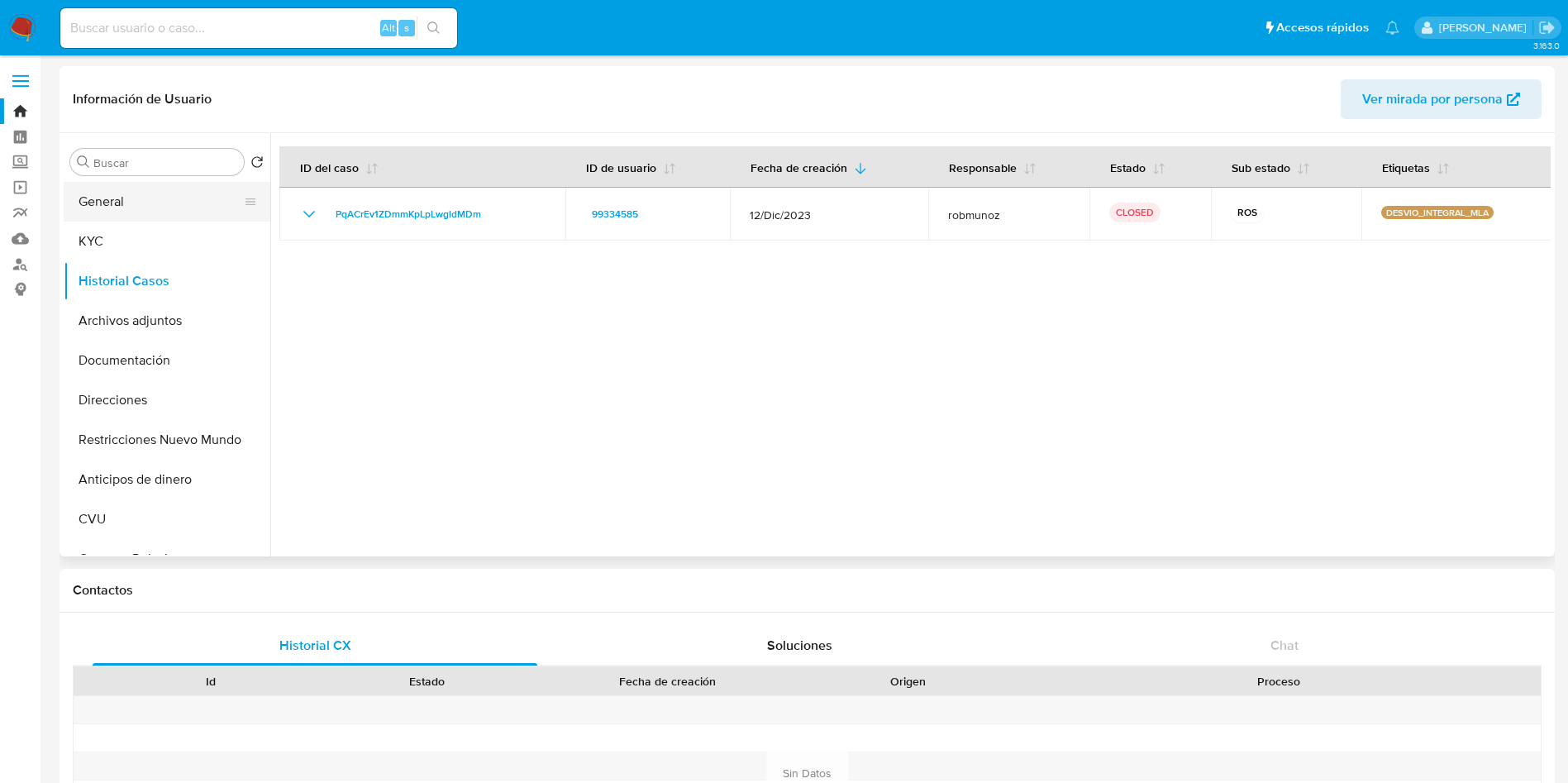
click at [136, 215] on button "General" at bounding box center [160, 201] width 194 height 39
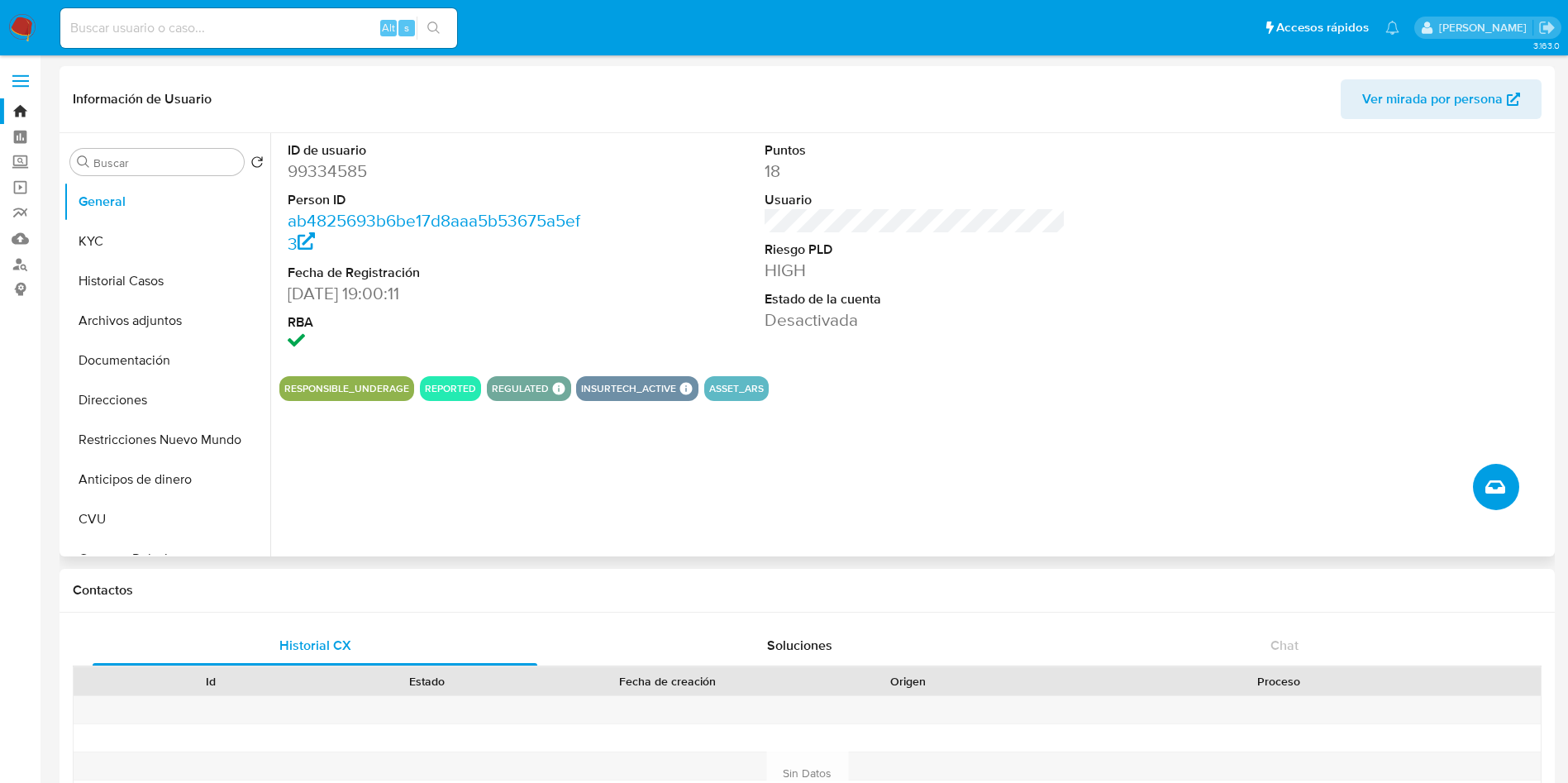
click at [1494, 492] on icon "Crear caso manual" at bounding box center [1495, 486] width 20 height 13
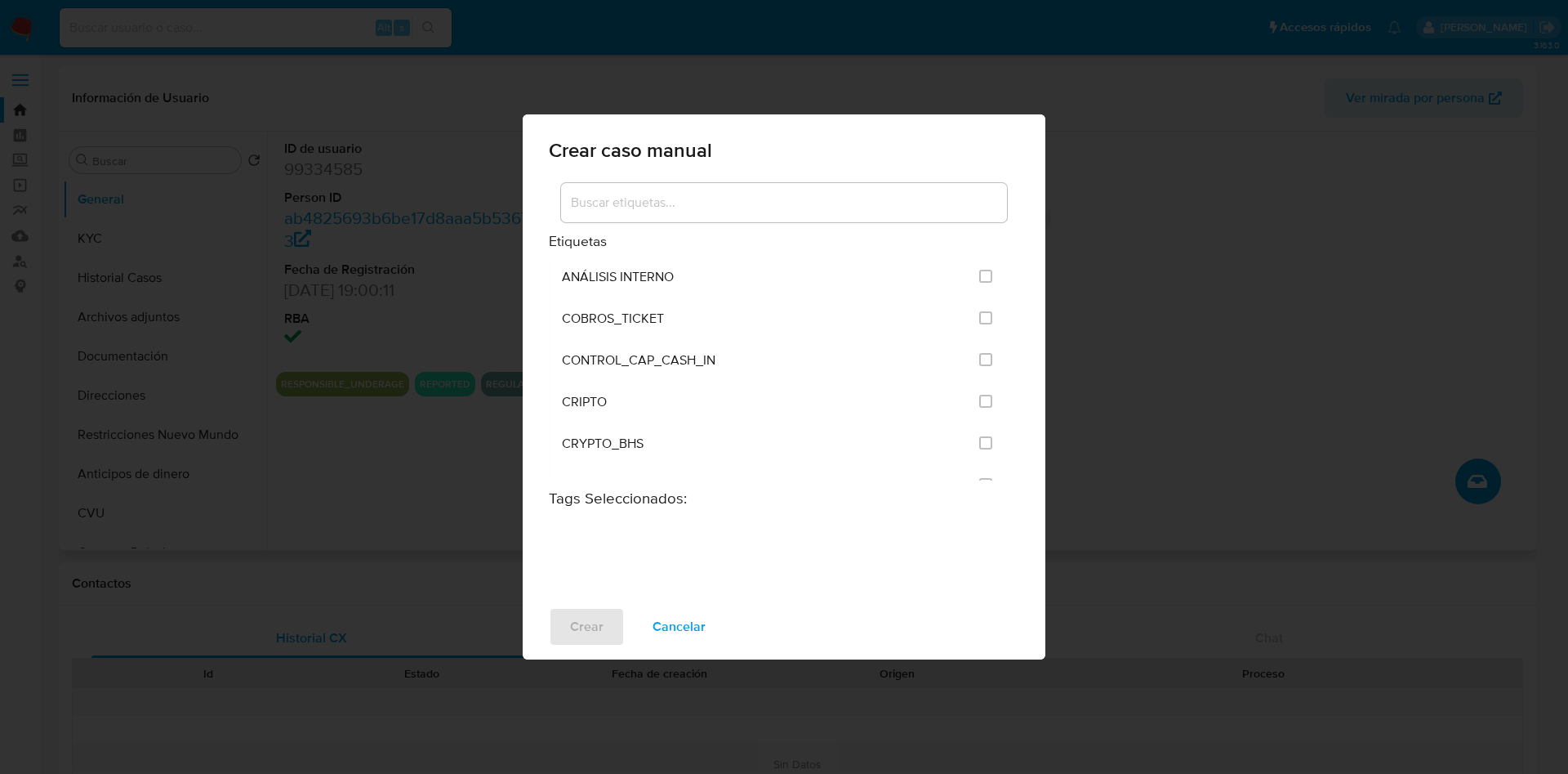
click at [759, 204] on input at bounding box center [783, 203] width 446 height 22
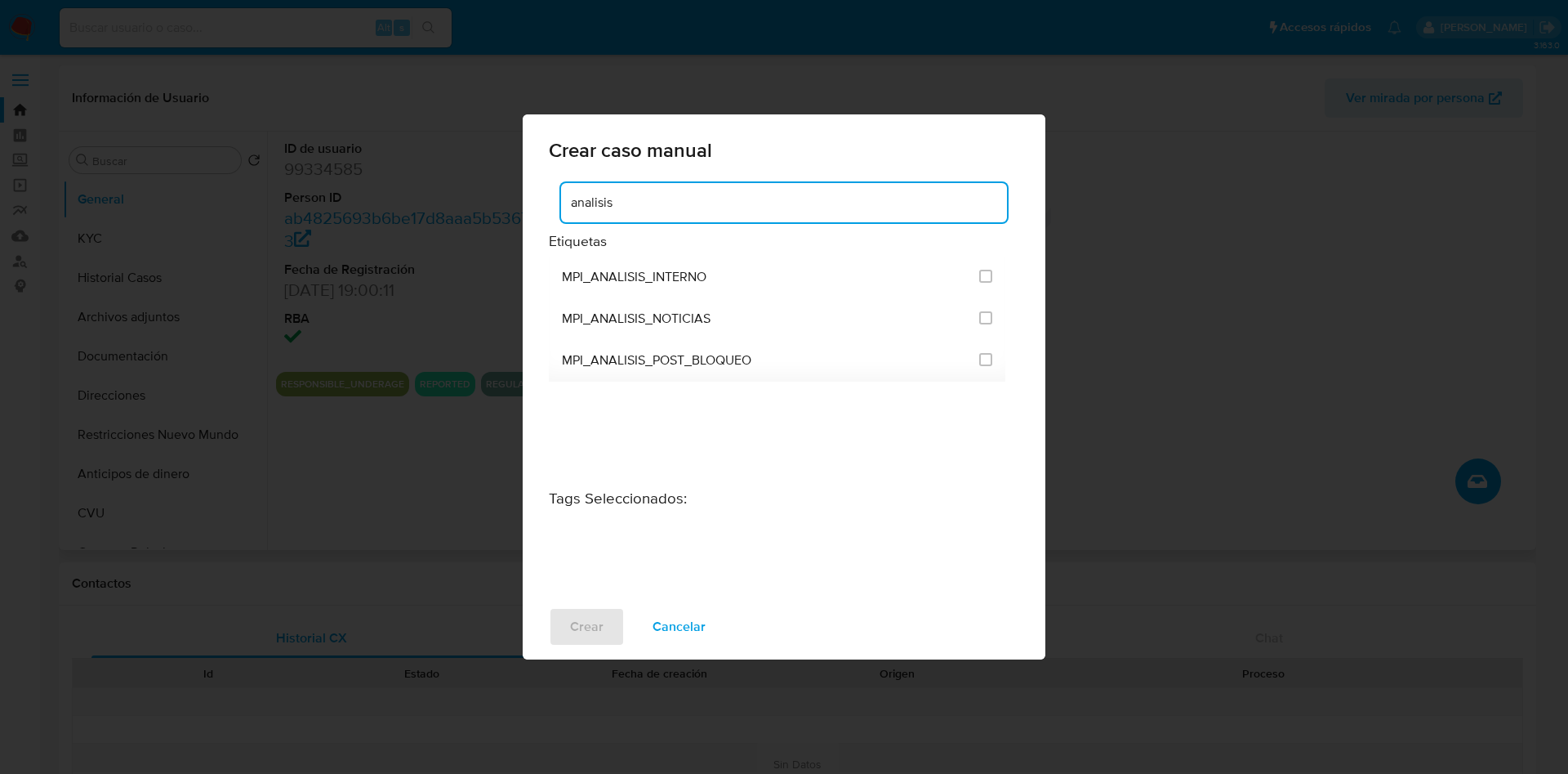
click at [637, 442] on div "MPI_ANALISIS_INTERNO MPI_ANALISIS_NOTICIAS MPI_ANALISIS_POST_BLOQUEO" at bounding box center [777, 387] width 457 height 261
click at [651, 205] on input "analisis" at bounding box center [783, 203] width 446 height 22
type input "p"
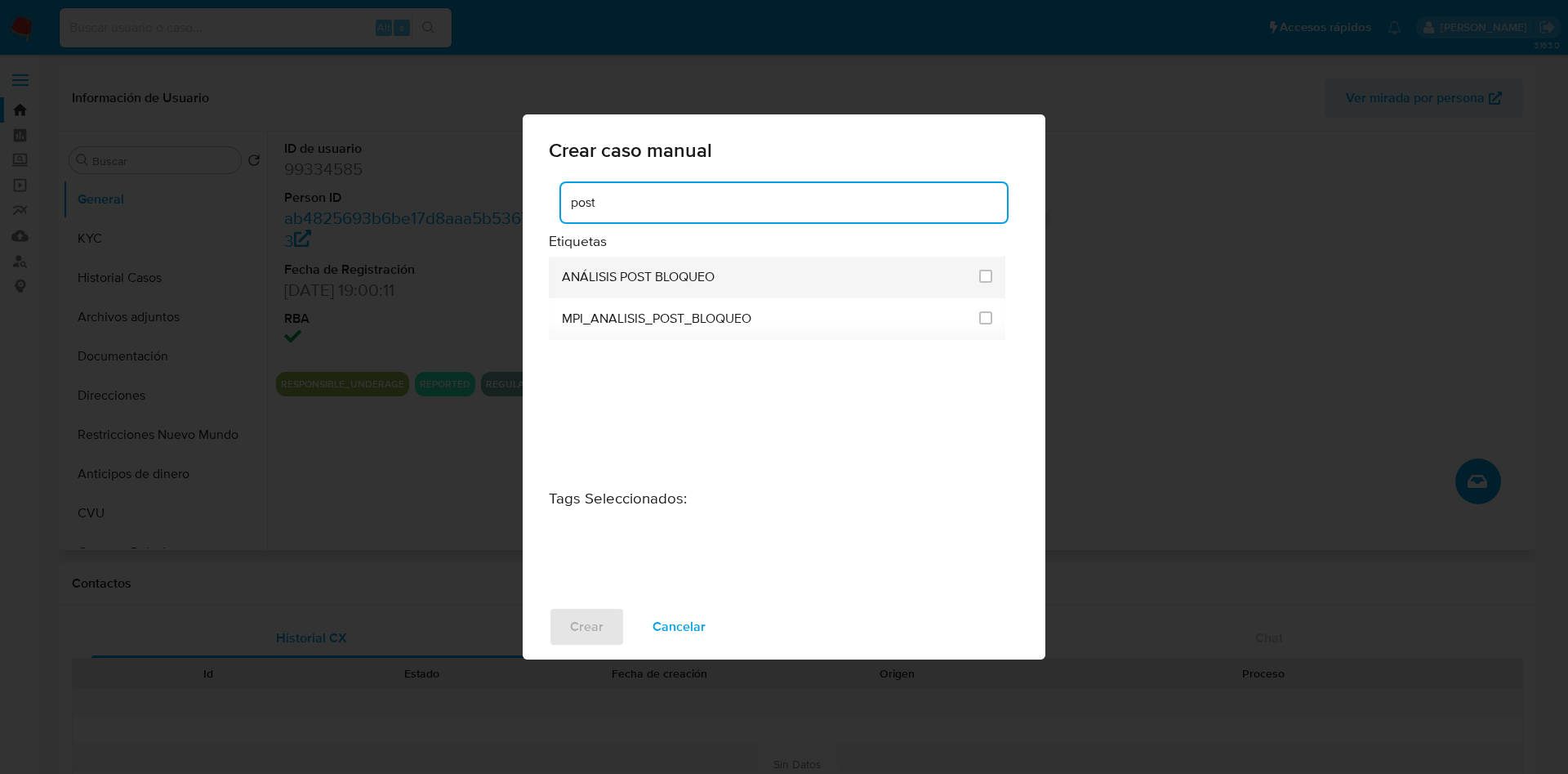
type input "post"
click at [656, 277] on span "ANÁLISIS POST BLOQUEO" at bounding box center [638, 276] width 152 height 16
click at [987, 281] on input "3249" at bounding box center [986, 275] width 13 height 13
checkbox input "true"
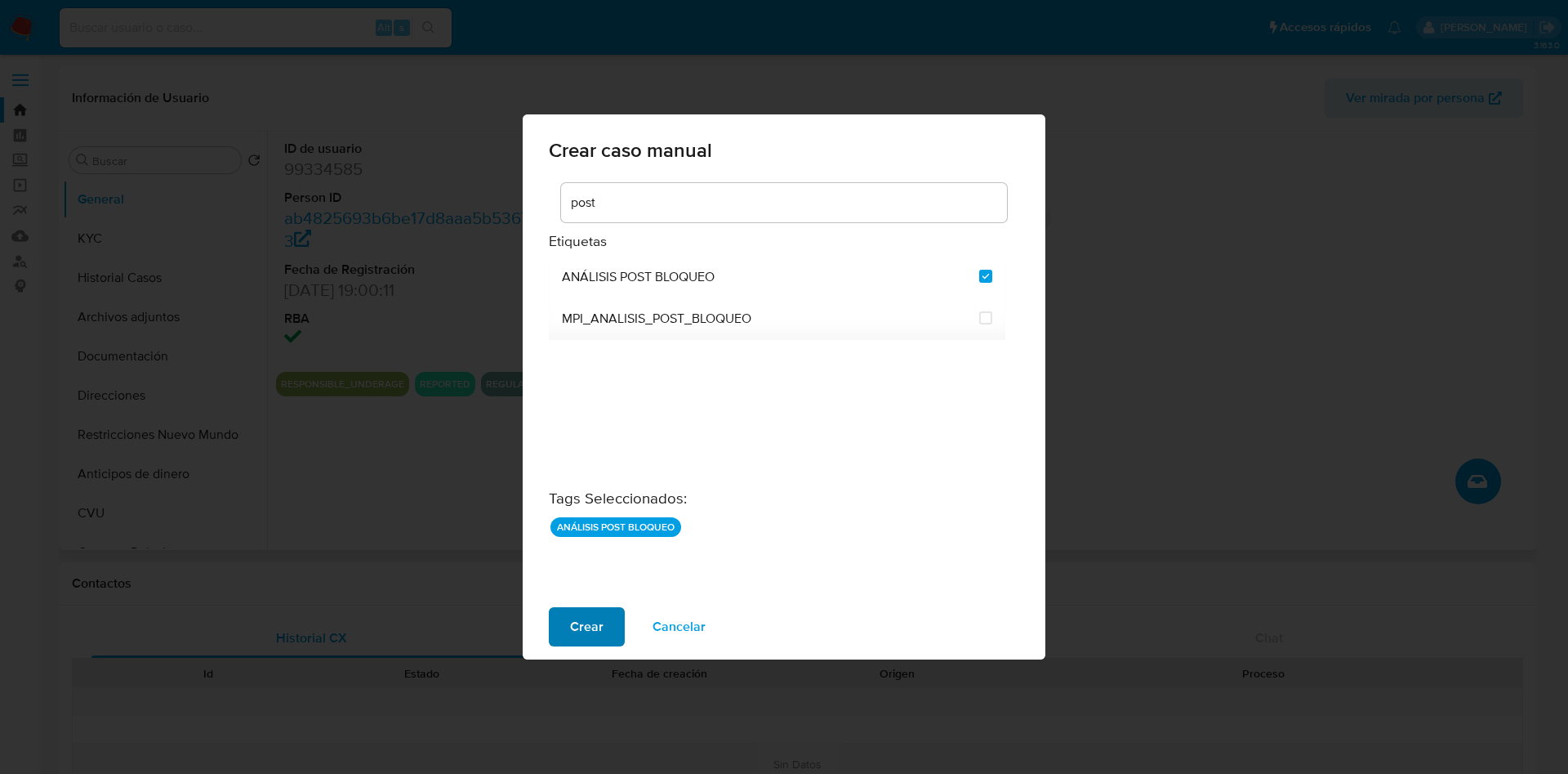
click at [567, 631] on button "Crear" at bounding box center [587, 626] width 76 height 39
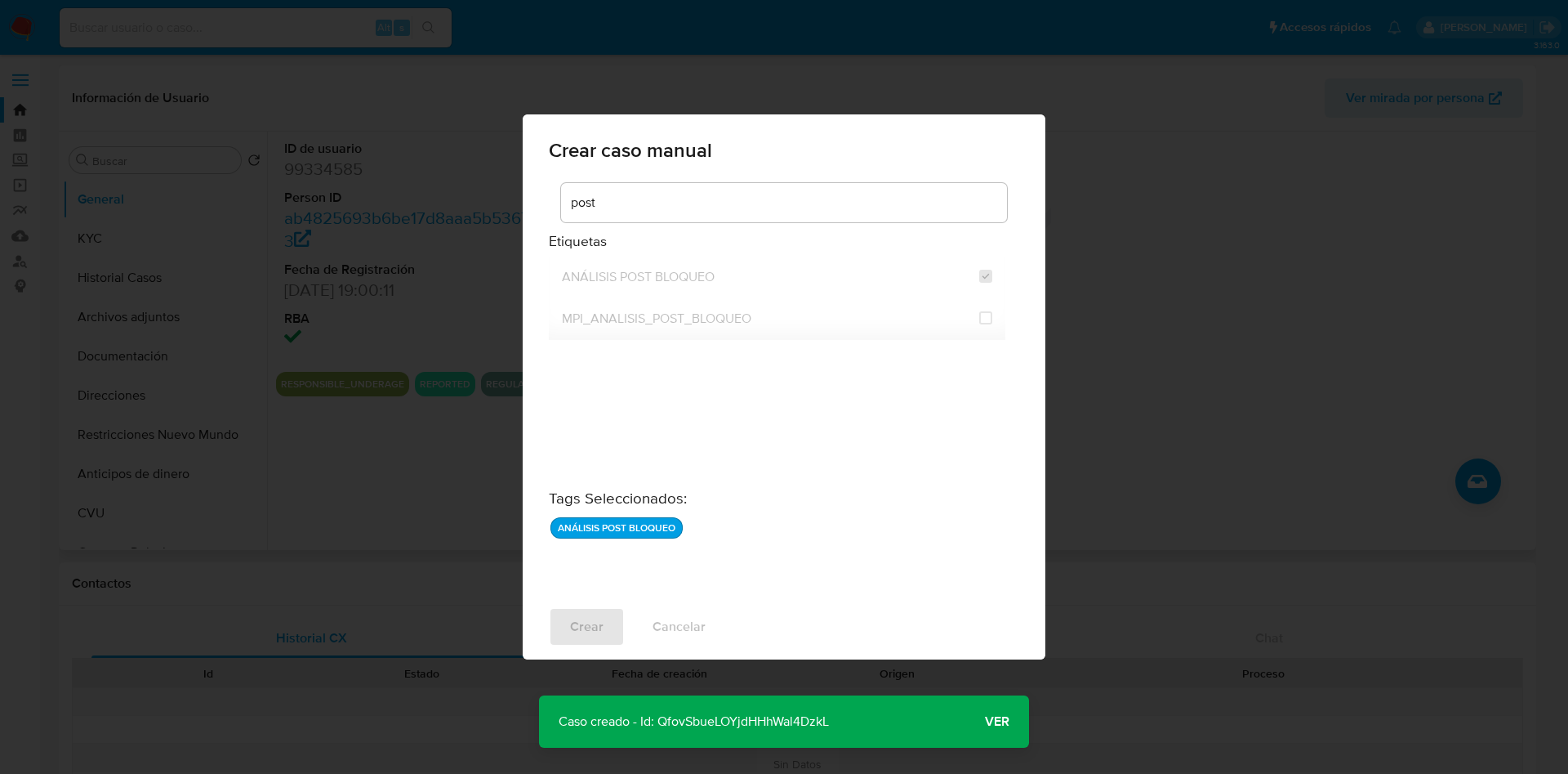
click at [995, 721] on span "Ver" at bounding box center [997, 721] width 24 height 0
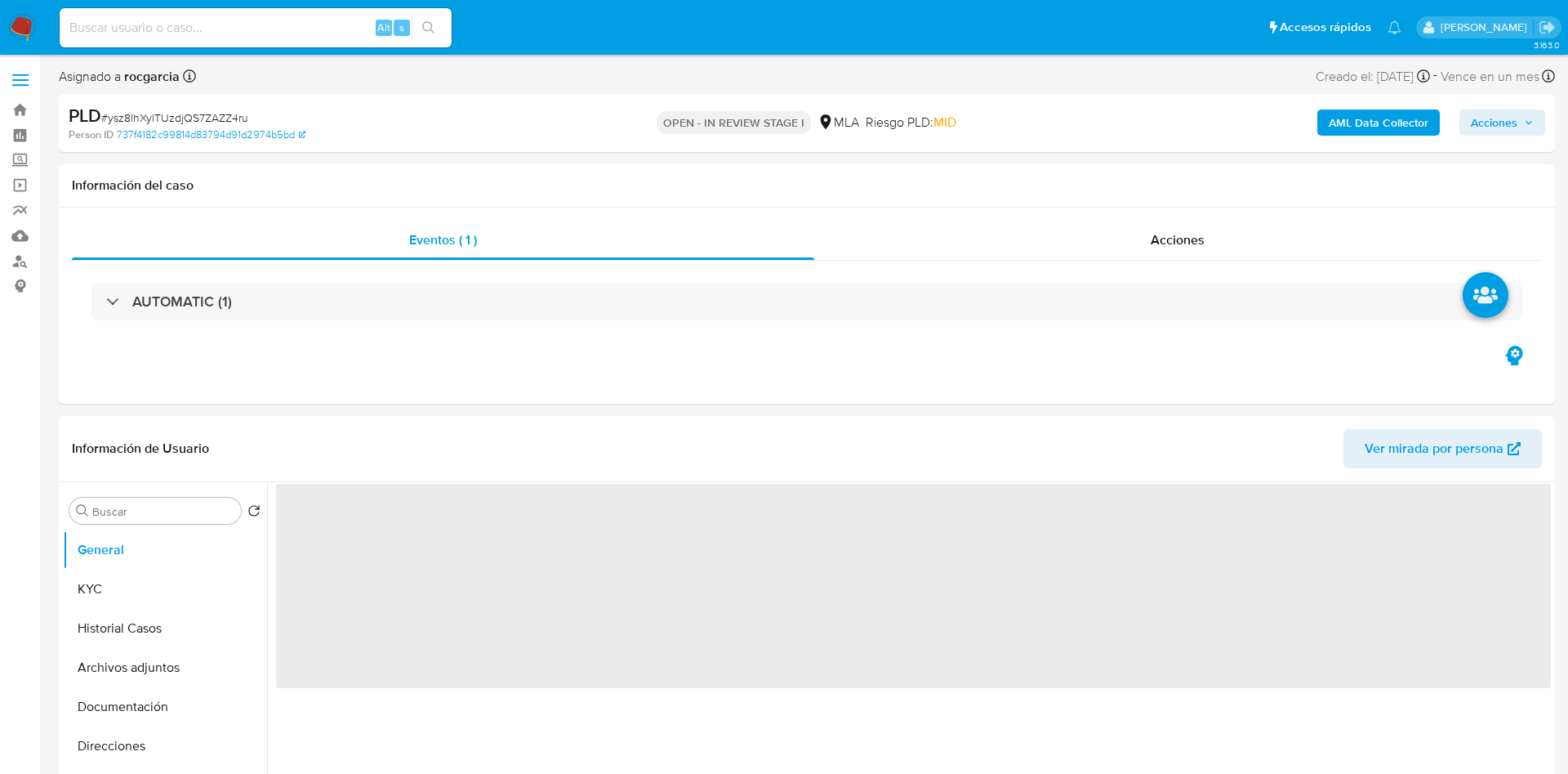
select select "10"
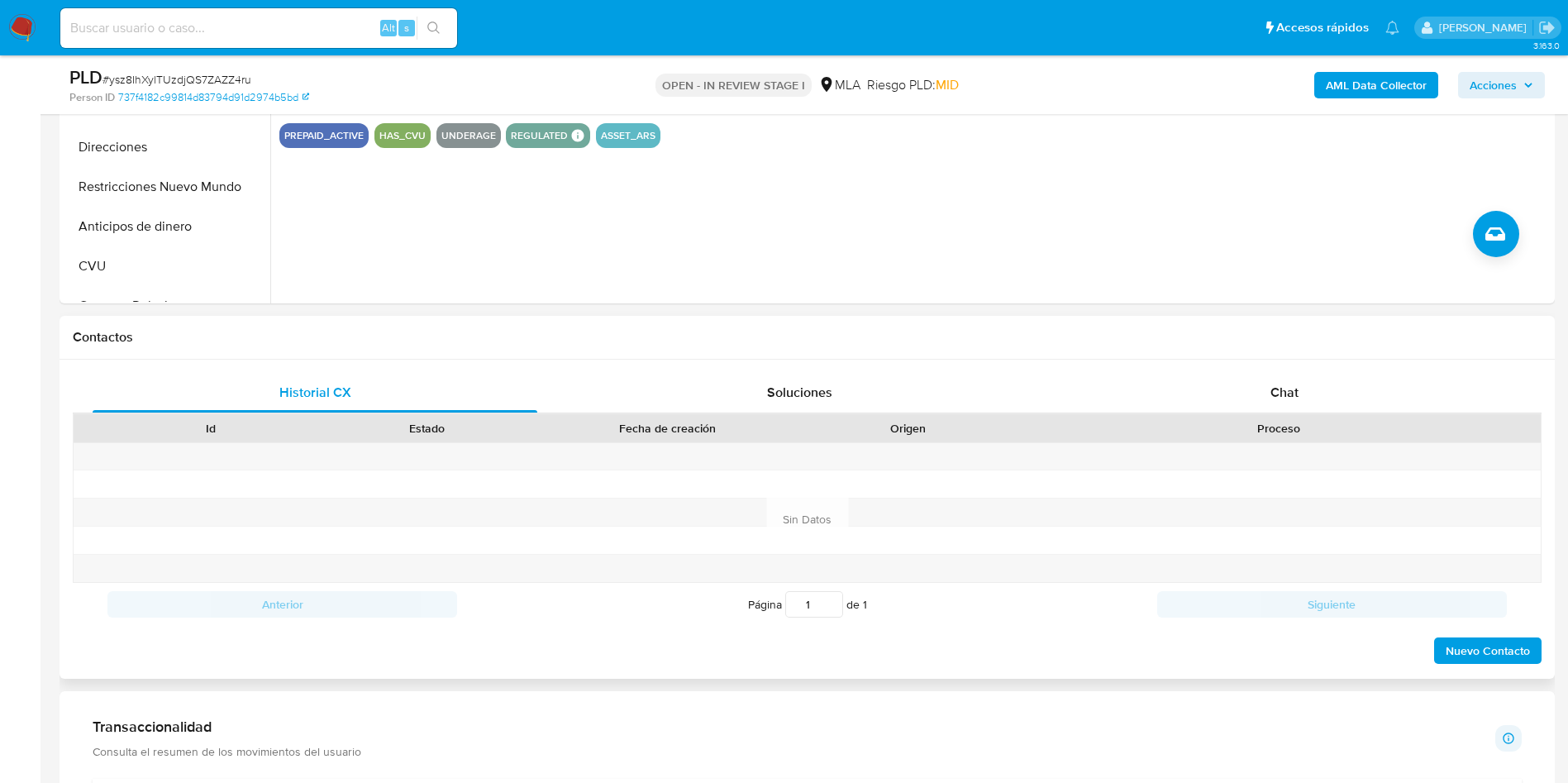
scroll to position [620, 0]
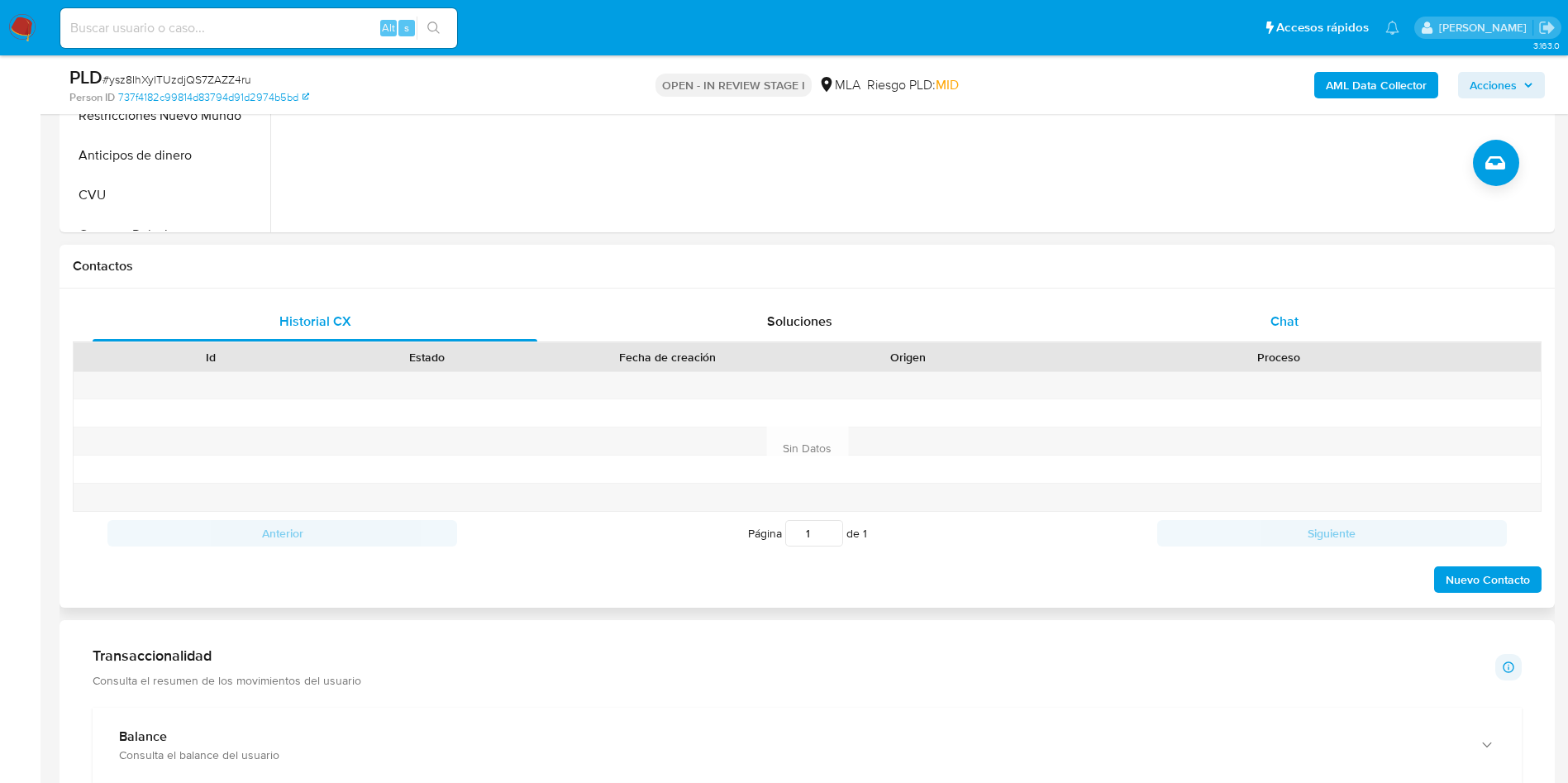
click at [1266, 301] on div "Chat" at bounding box center [1285, 321] width 445 height 39
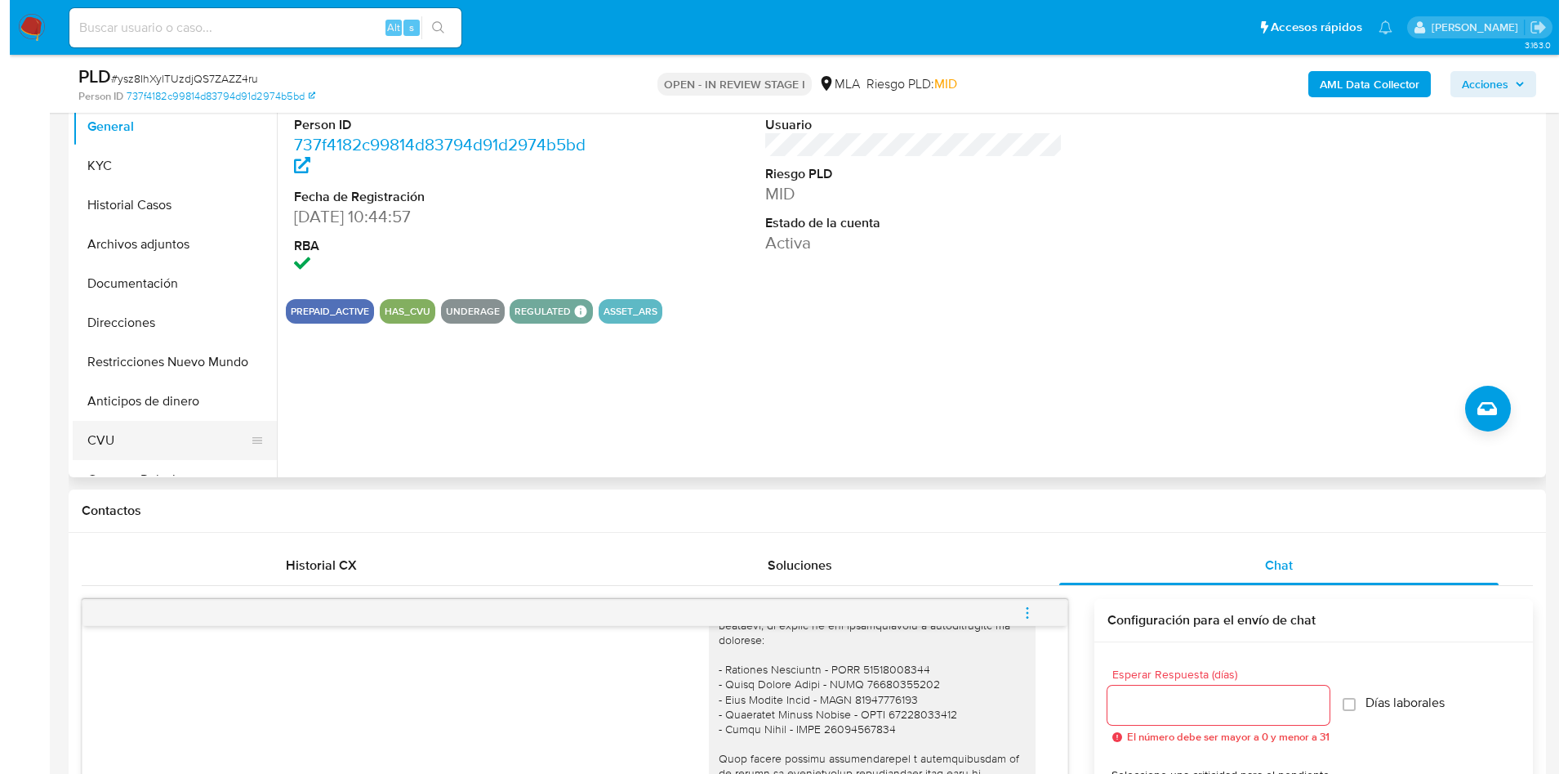
scroll to position [245, 0]
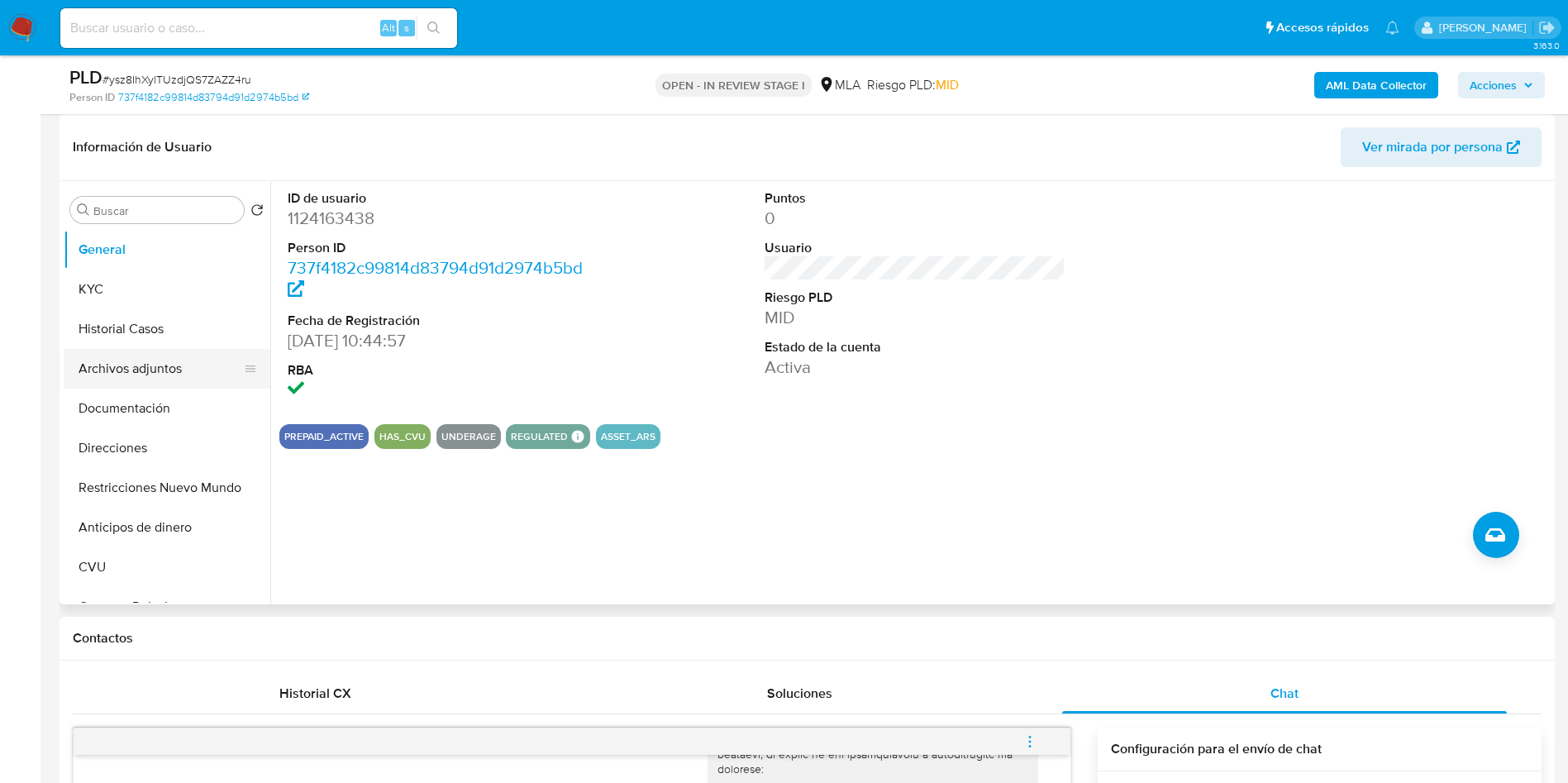
click at [141, 375] on button "Archivos adjuntos" at bounding box center [160, 368] width 194 height 39
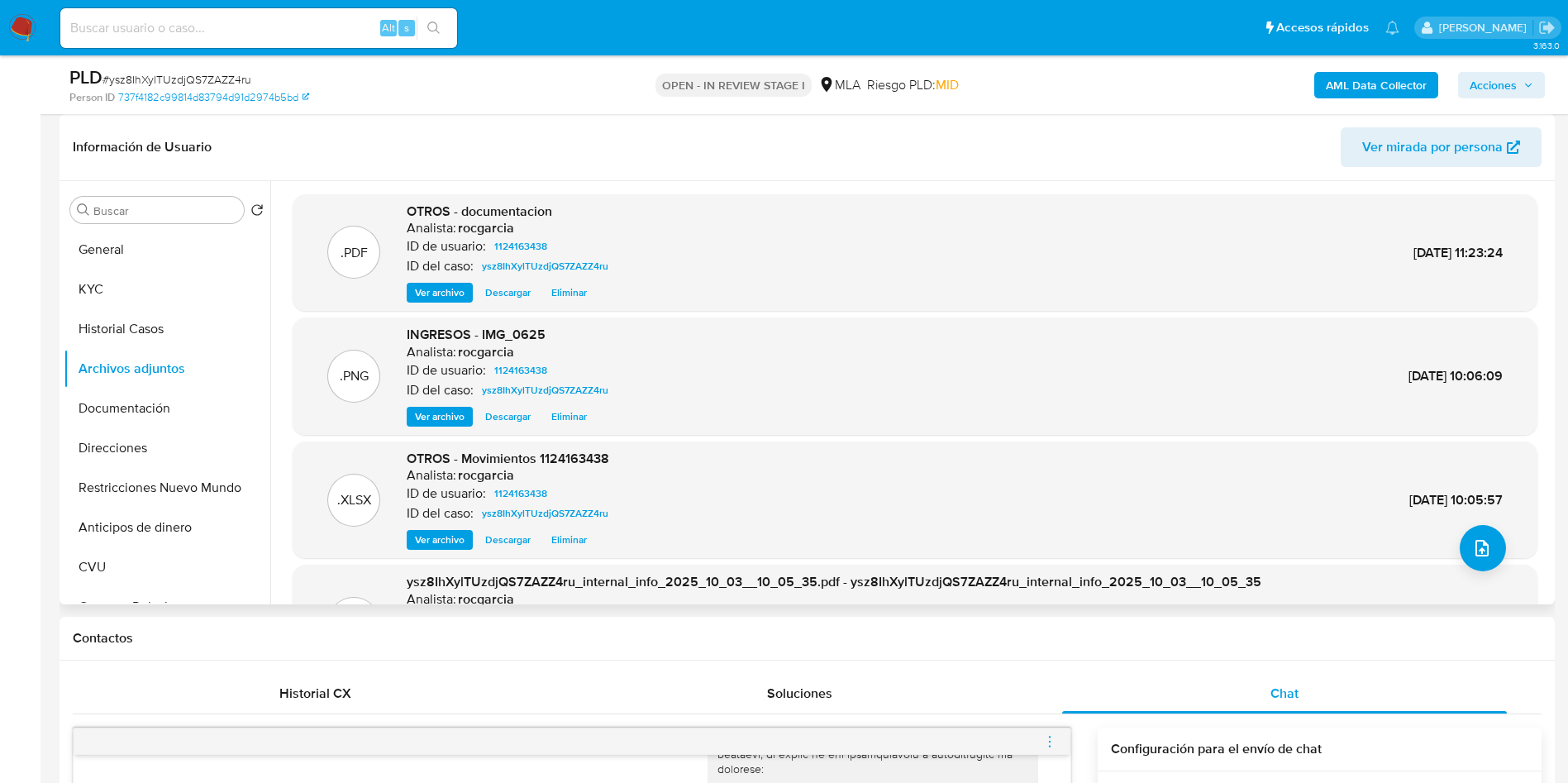
click at [458, 291] on span "Ver archivo" at bounding box center [440, 293] width 50 height 17
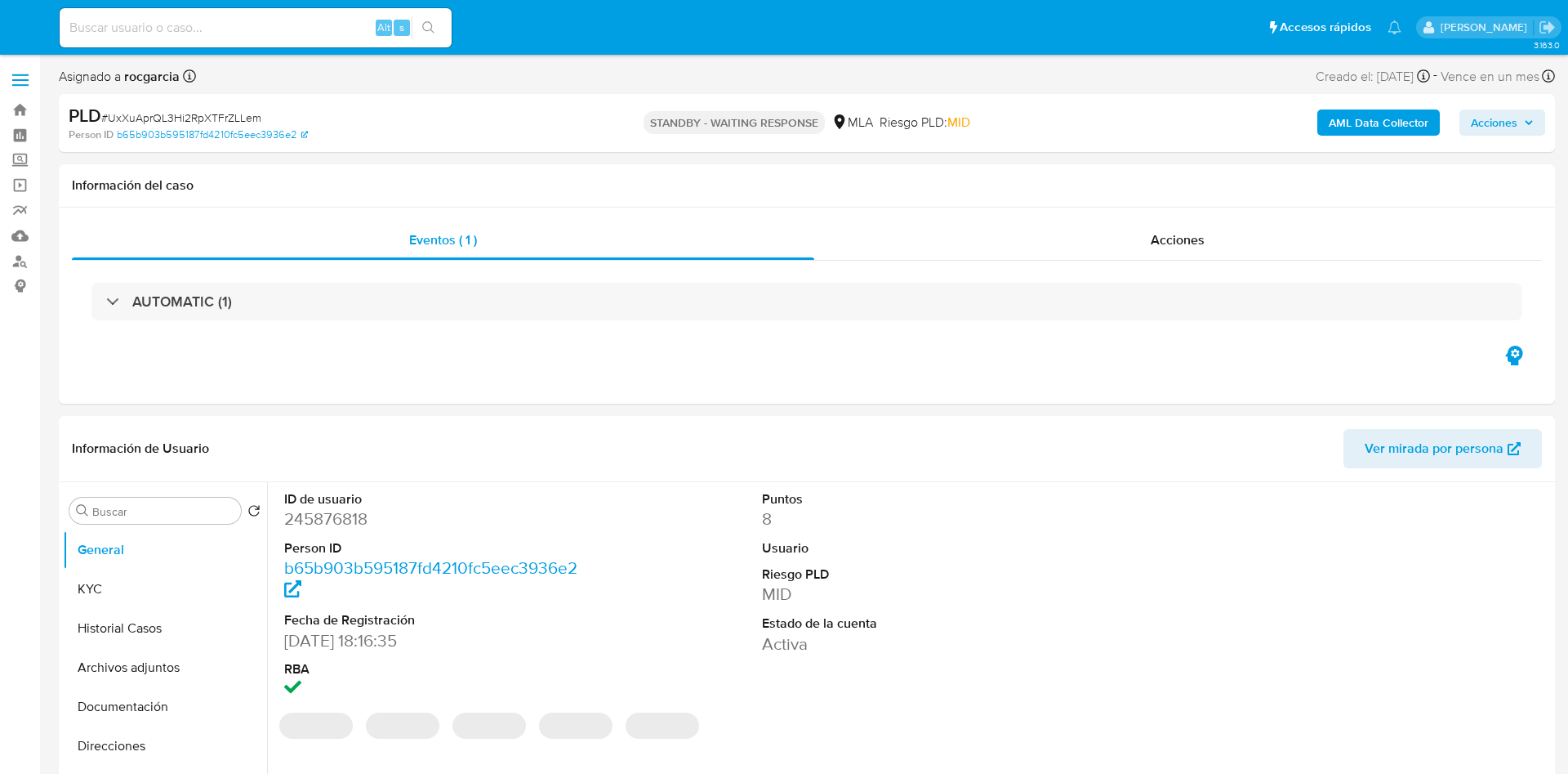
select select "10"
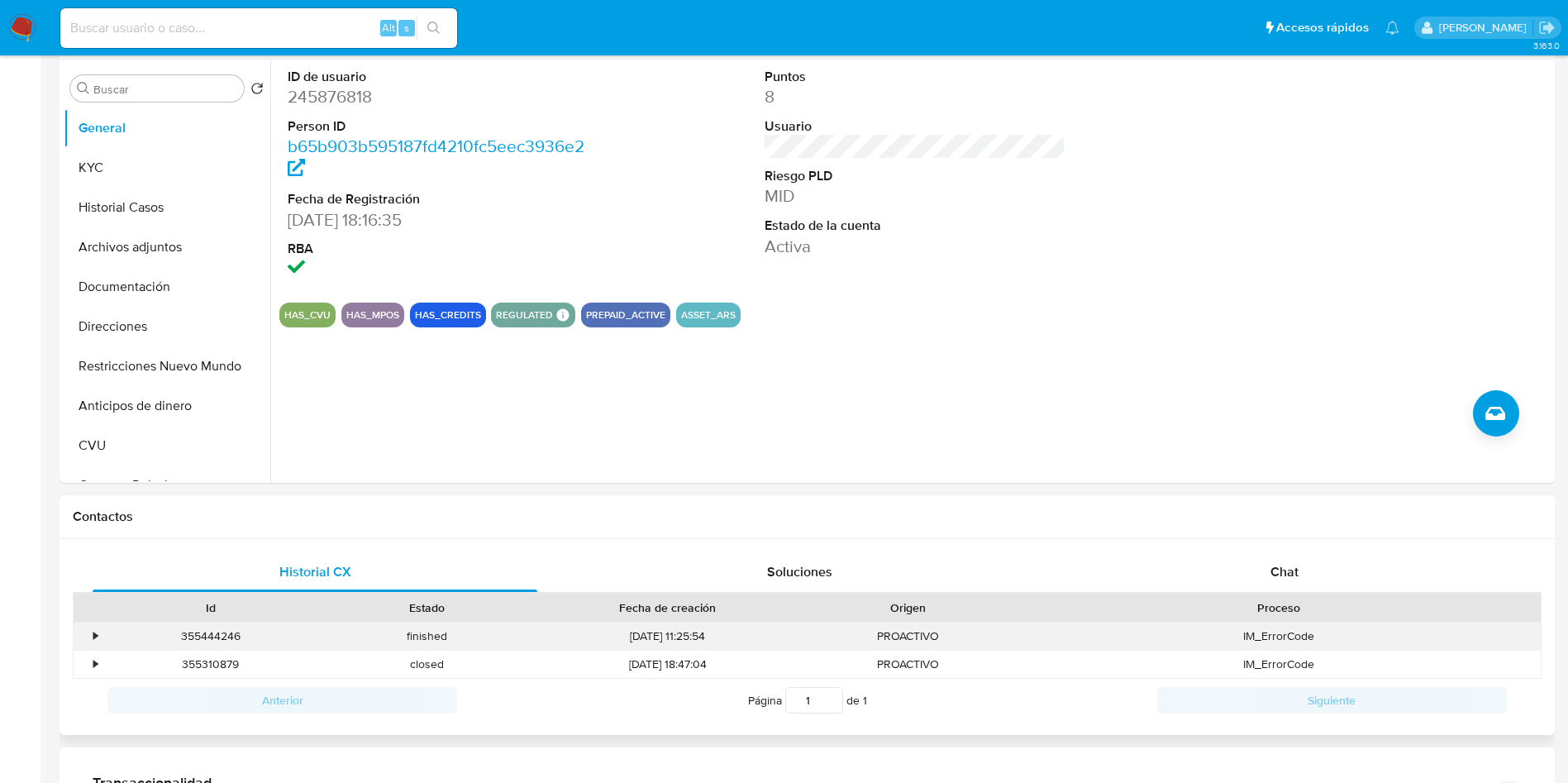
scroll to position [620, 0]
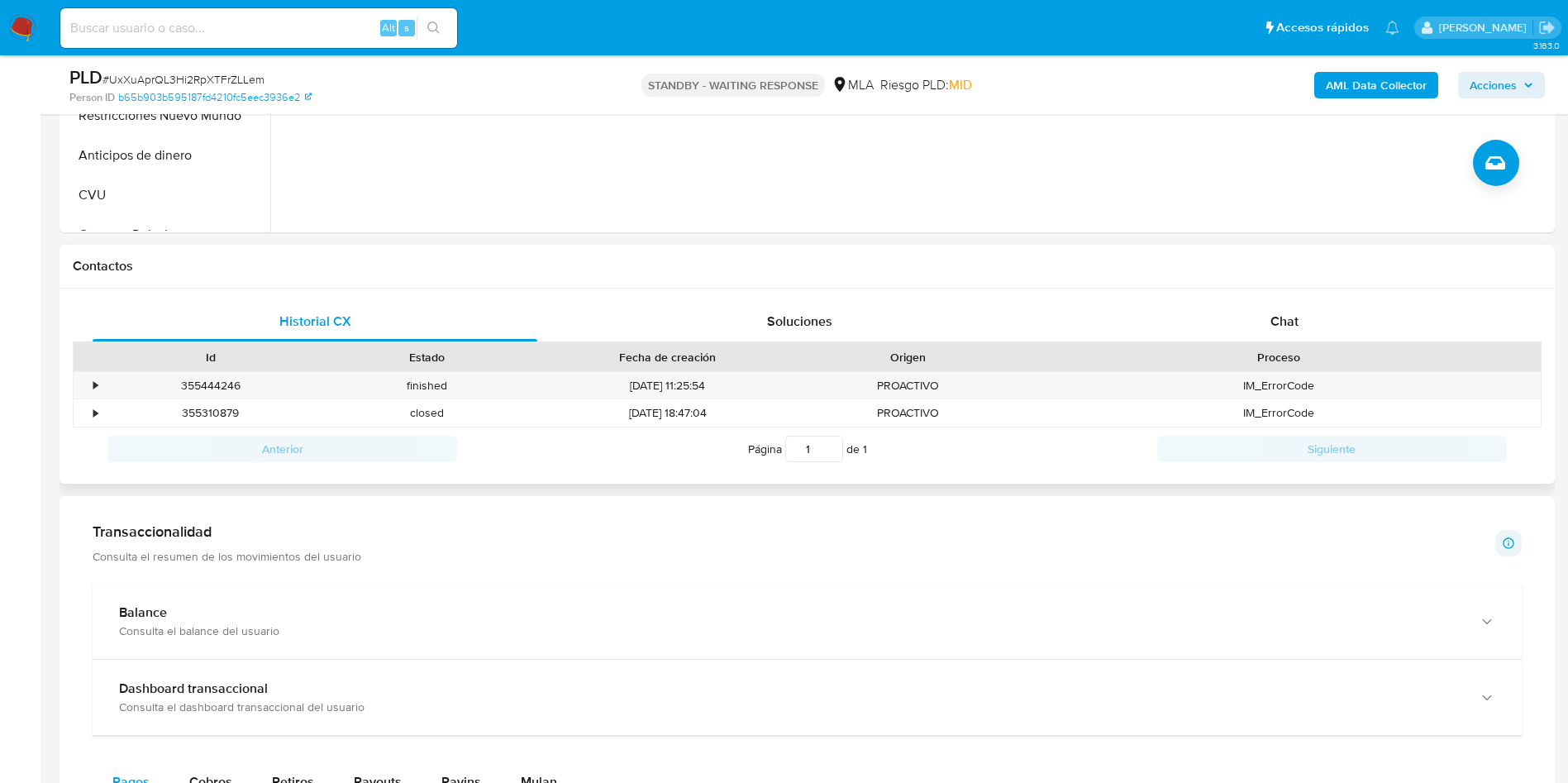
click at [1315, 342] on div "Id Estado Fecha de creación Origen Proceso" at bounding box center [807, 356] width 1469 height 29
click at [1310, 330] on div "Chat" at bounding box center [1285, 321] width 445 height 39
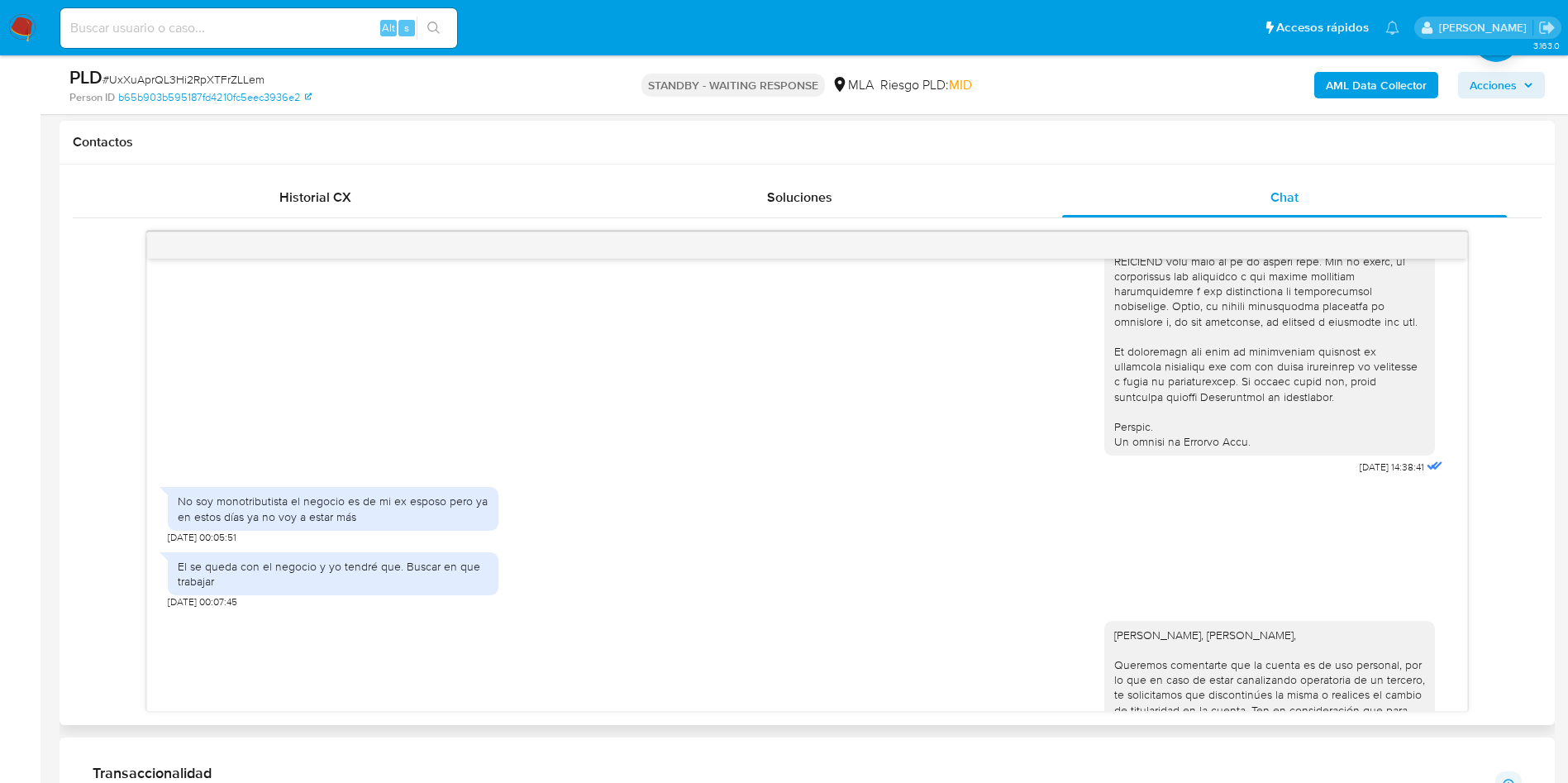
scroll to position [744, 0]
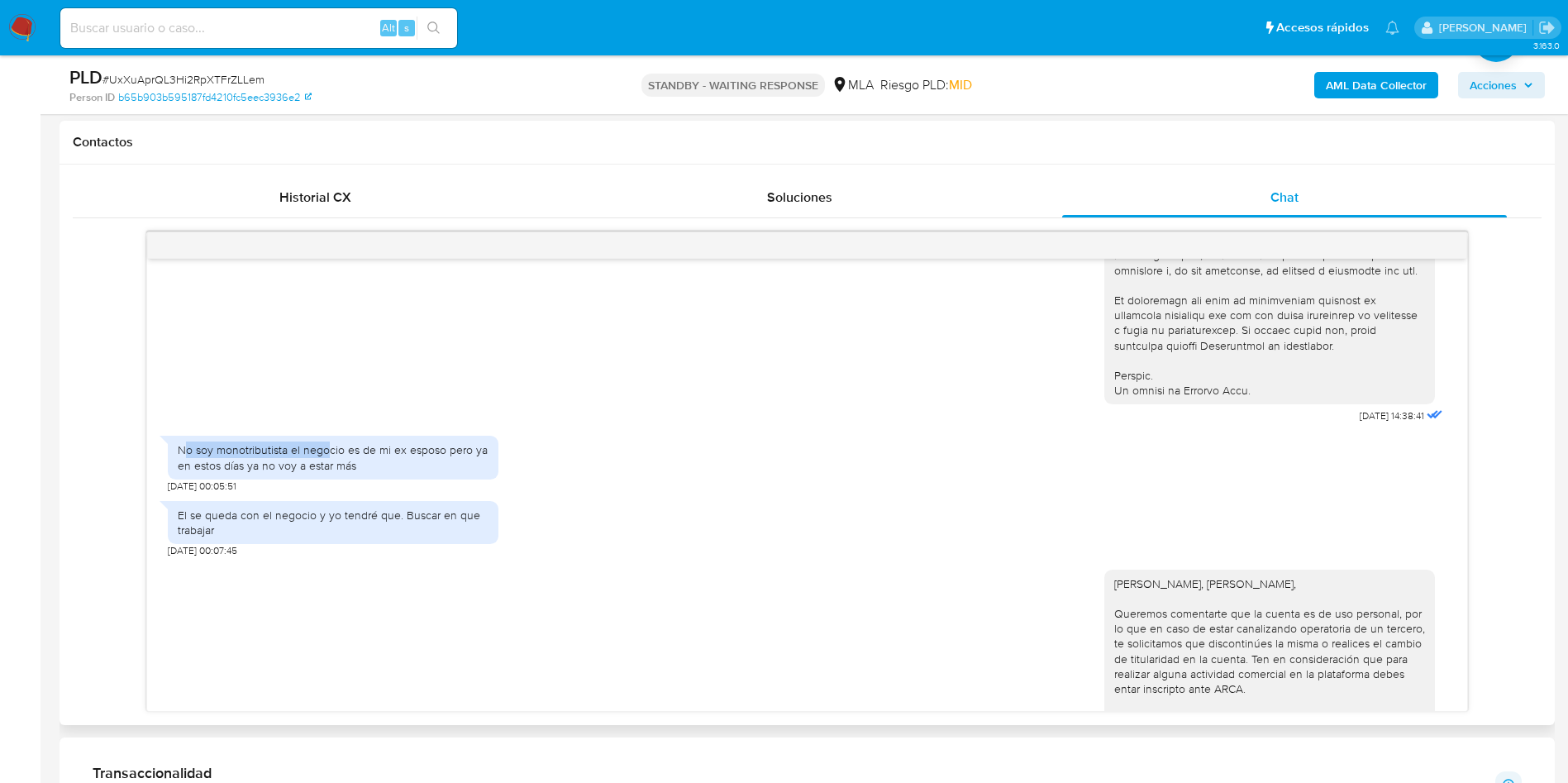
drag, startPoint x: 179, startPoint y: 478, endPoint x: 318, endPoint y: 478, distance: 139.0
click at [318, 472] on div "No soy monotributista el negocio es de mi ex esposo pero ya en estos días ya no…" at bounding box center [333, 457] width 311 height 30
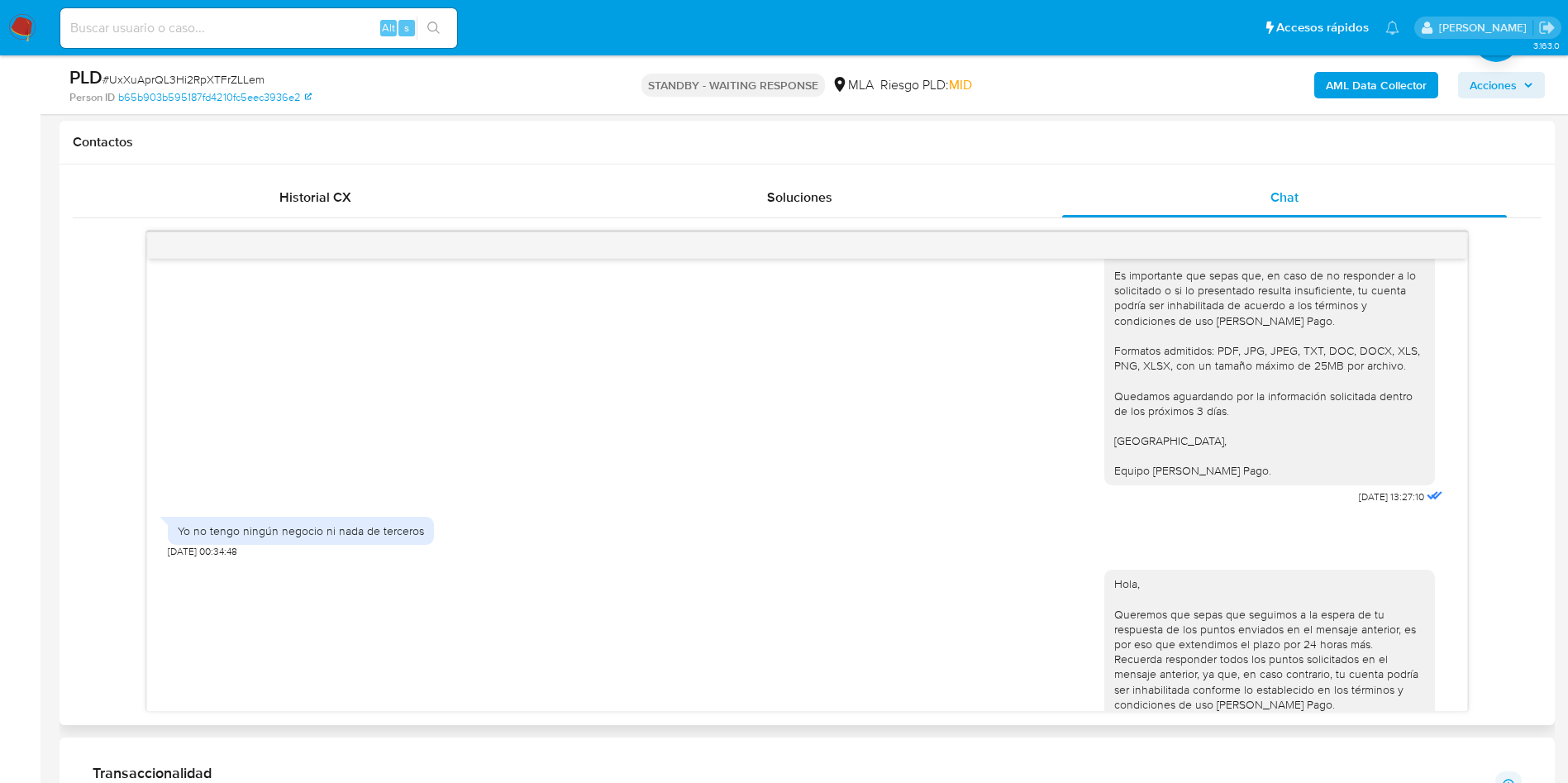
scroll to position [1612, 0]
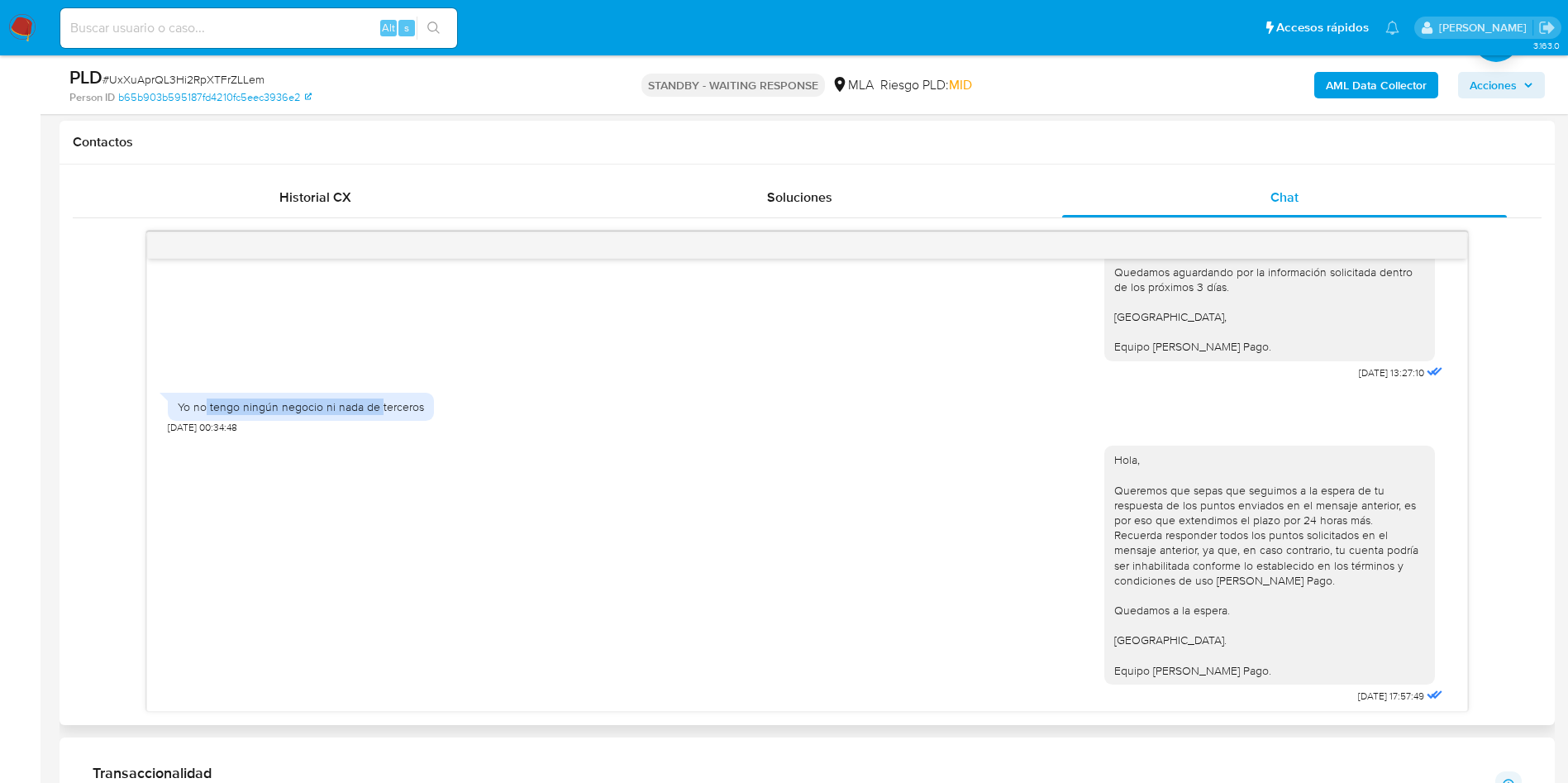
drag, startPoint x: 208, startPoint y: 434, endPoint x: 378, endPoint y: 441, distance: 170.1
click at [378, 434] on div "Yo no tengo ningún negocio ni nada de terceros 26/09/2025 00:34:48" at bounding box center [301, 409] width 266 height 50
click at [378, 420] on div "Yo no tengo ningún negocio ni nada de terceros" at bounding box center [301, 406] width 266 height 28
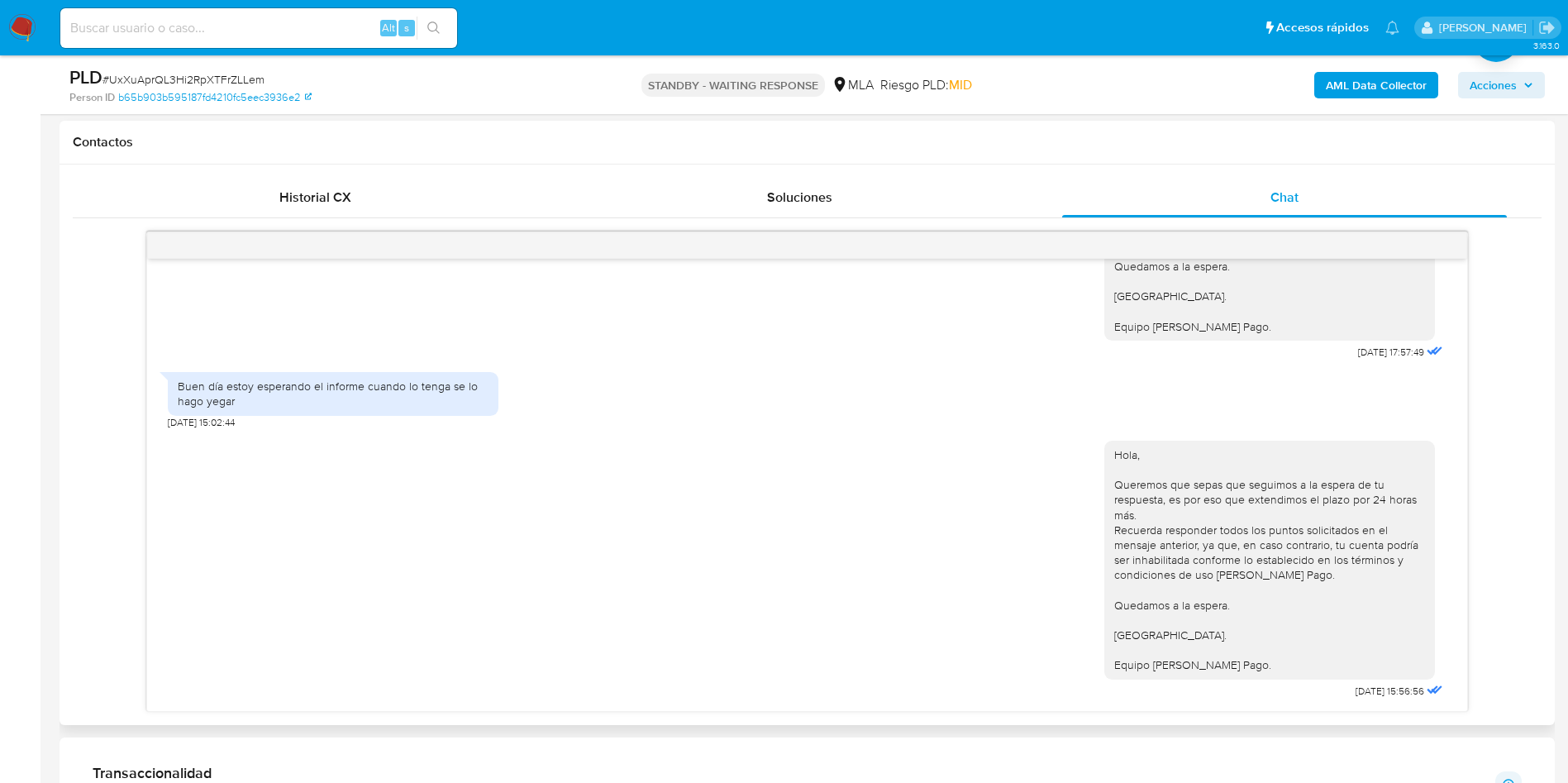
scroll to position [2000, 0]
drag, startPoint x: 1400, startPoint y: 688, endPoint x: 1434, endPoint y: 681, distance: 34.7
click at [1434, 681] on div "17/09/2025 14:38:41 No soy monotributista el negocio es de mi ex esposo pero ya…" at bounding box center [807, 484] width 1320 height 452
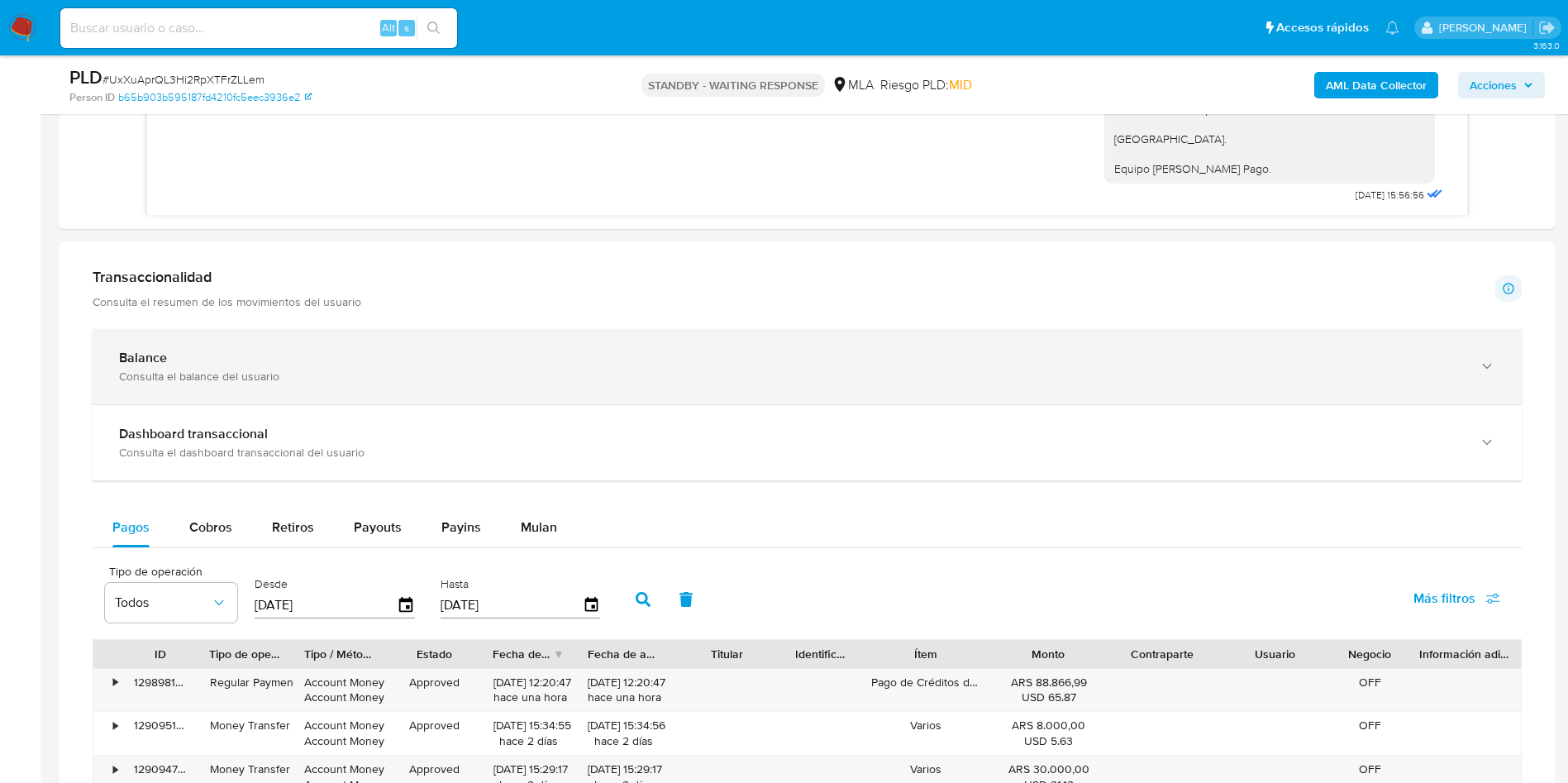
scroll to position [1612, 0]
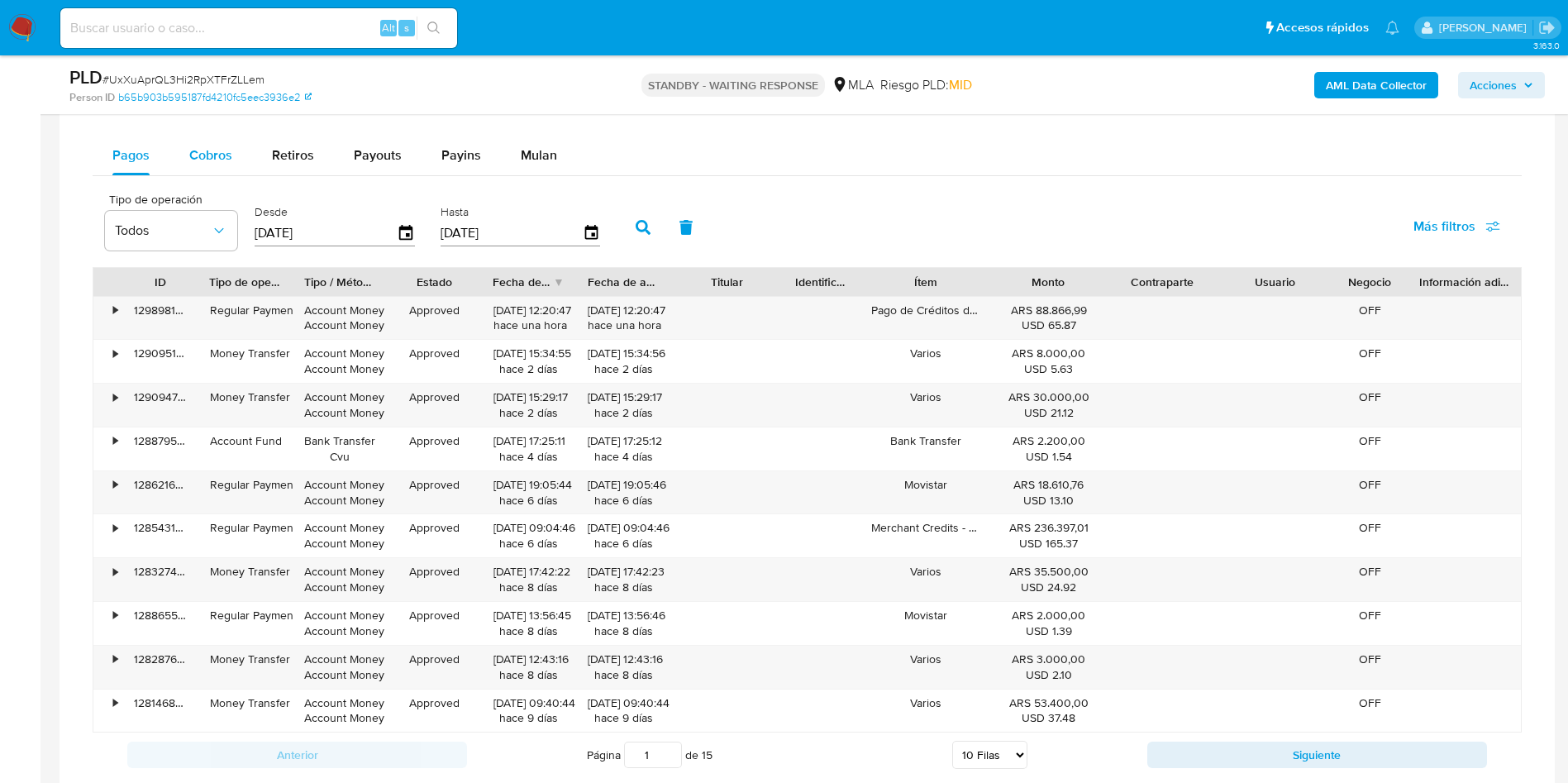
click at [208, 149] on span "Cobros" at bounding box center [210, 155] width 43 height 19
select select "10"
drag, startPoint x: 494, startPoint y: 299, endPoint x: 612, endPoint y: 306, distance: 118.2
click at [612, 306] on div "• 129256821629 Money Transfer Account Money Account Money Approved 13/10/2025 2…" at bounding box center [808, 318] width 1428 height 43
drag, startPoint x: 1039, startPoint y: 325, endPoint x: 1013, endPoint y: 593, distance: 269.3
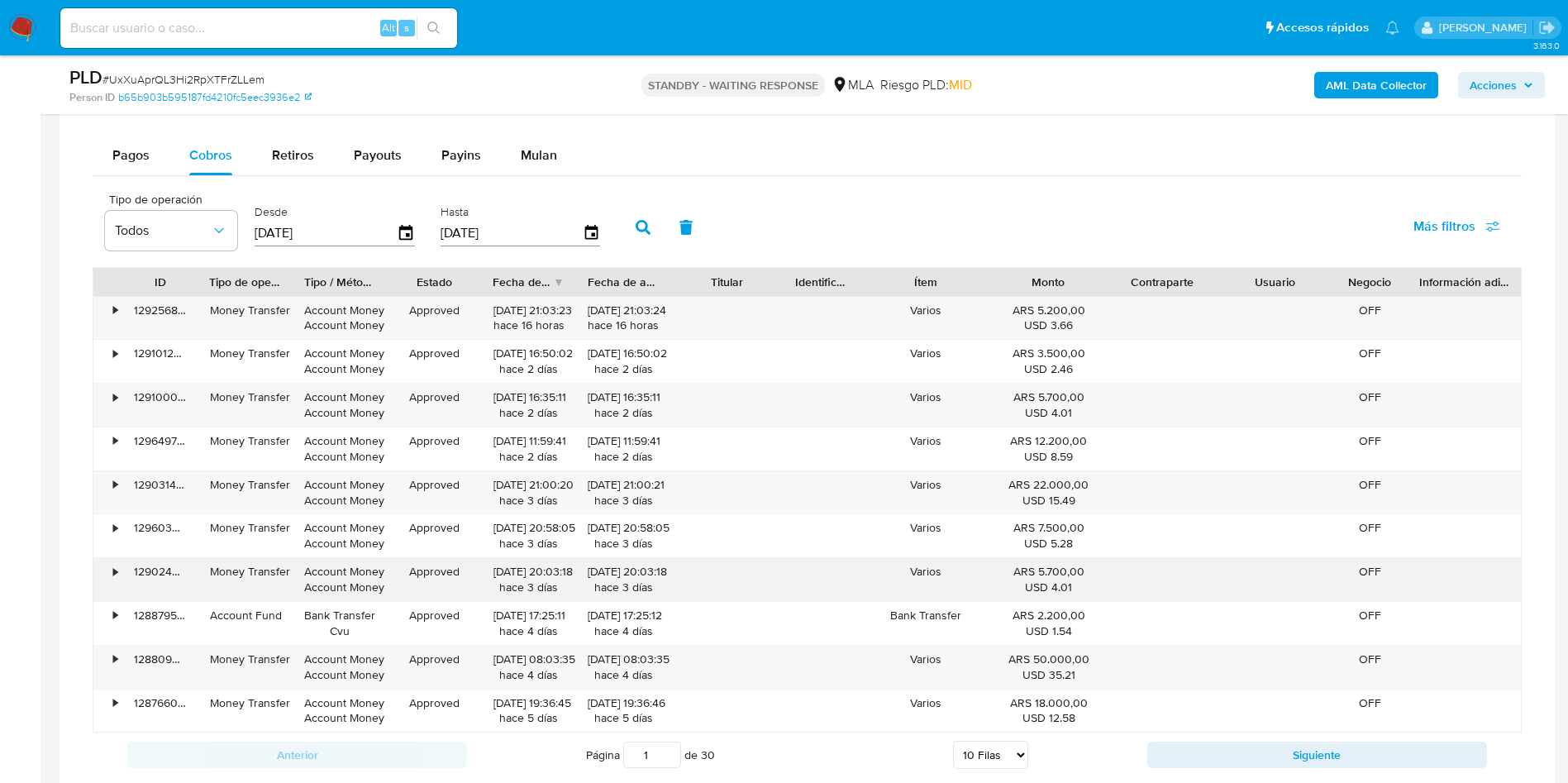
click at [1013, 593] on div "• 129256821629 Money Transfer Account Money Account Money Approved 13/10/2025 2…" at bounding box center [808, 514] width 1430 height 437
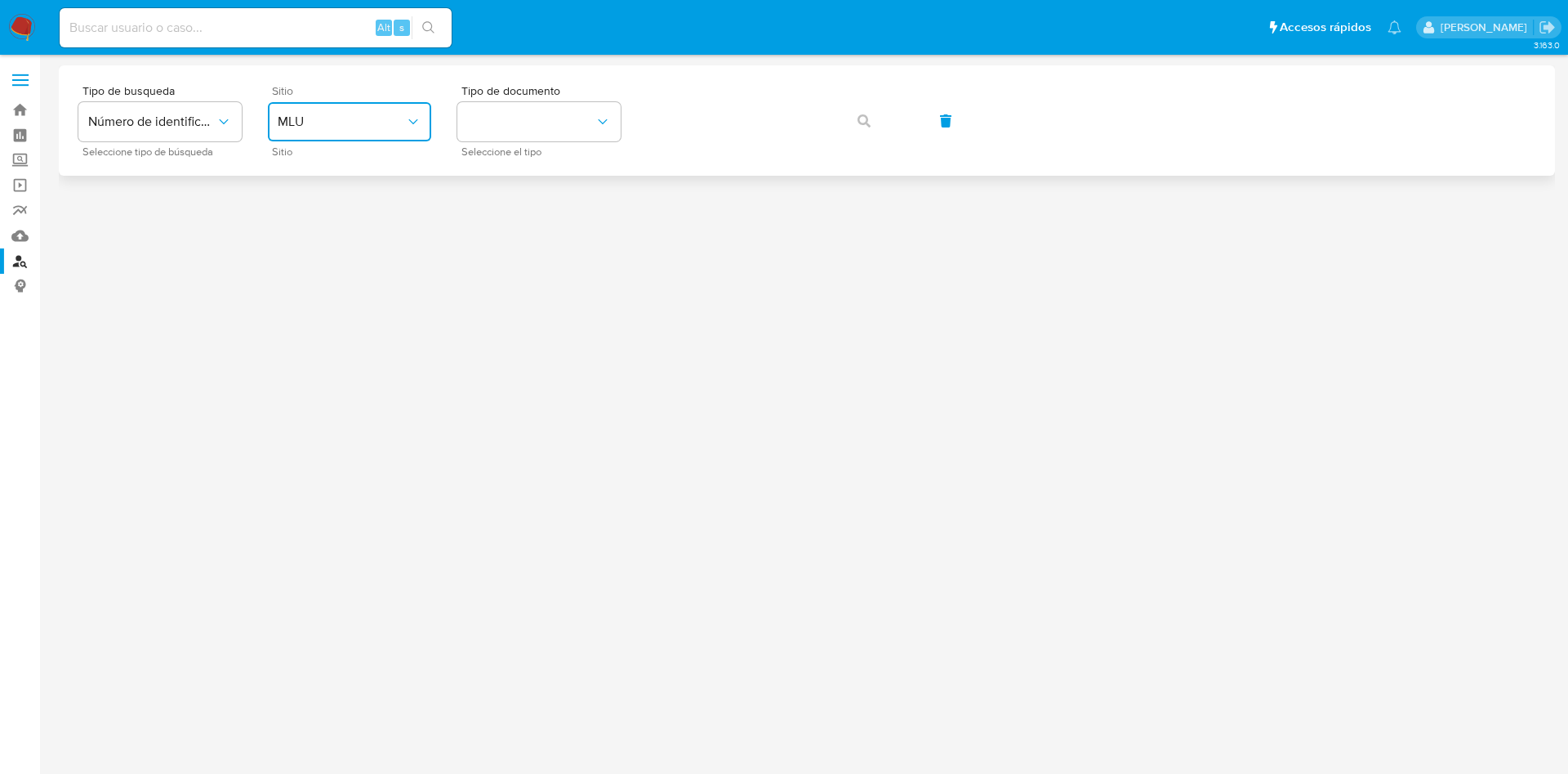
click at [290, 102] on button "MLU" at bounding box center [350, 121] width 164 height 39
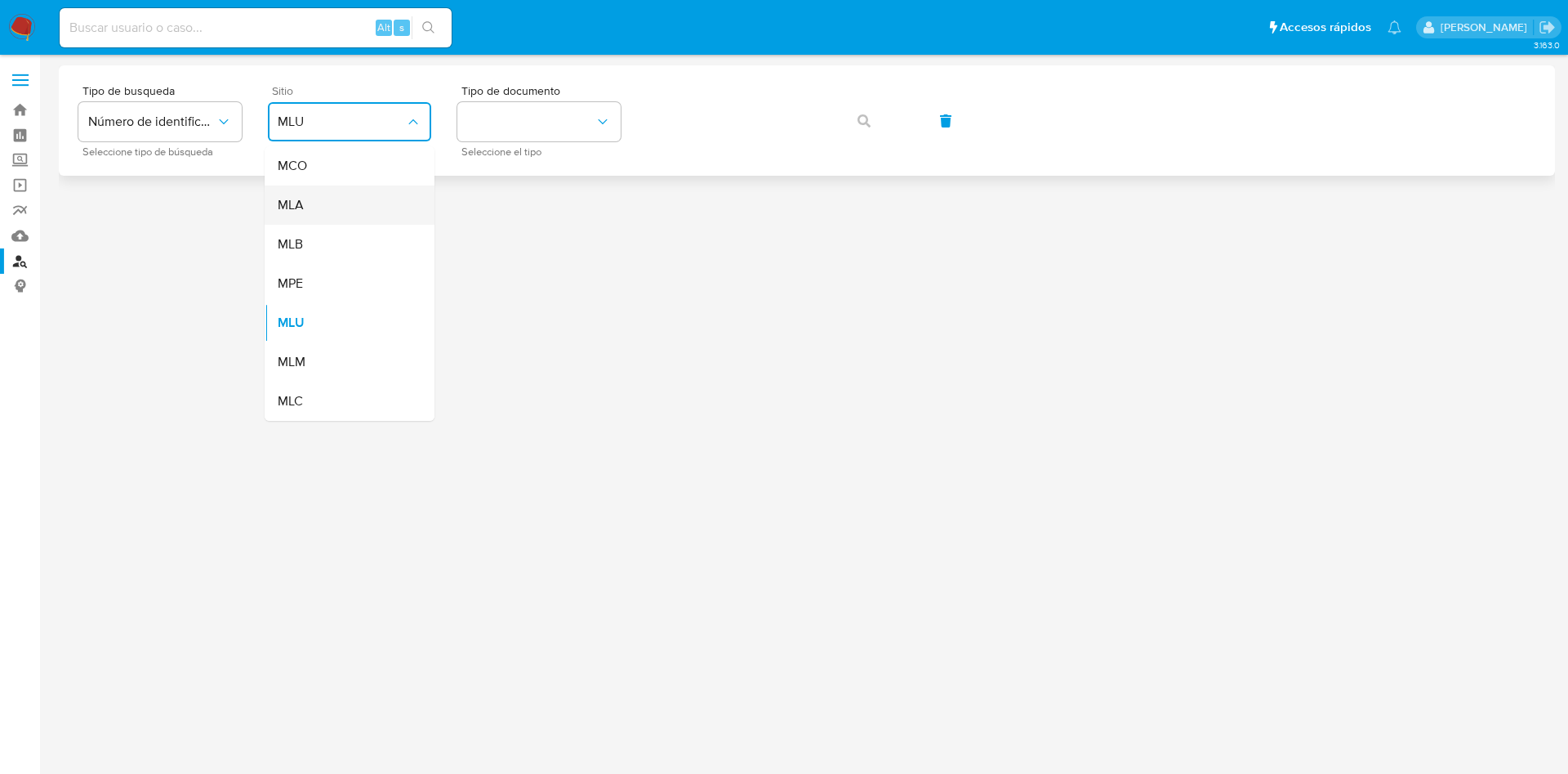
click at [332, 210] on div "MLA" at bounding box center [344, 204] width 134 height 39
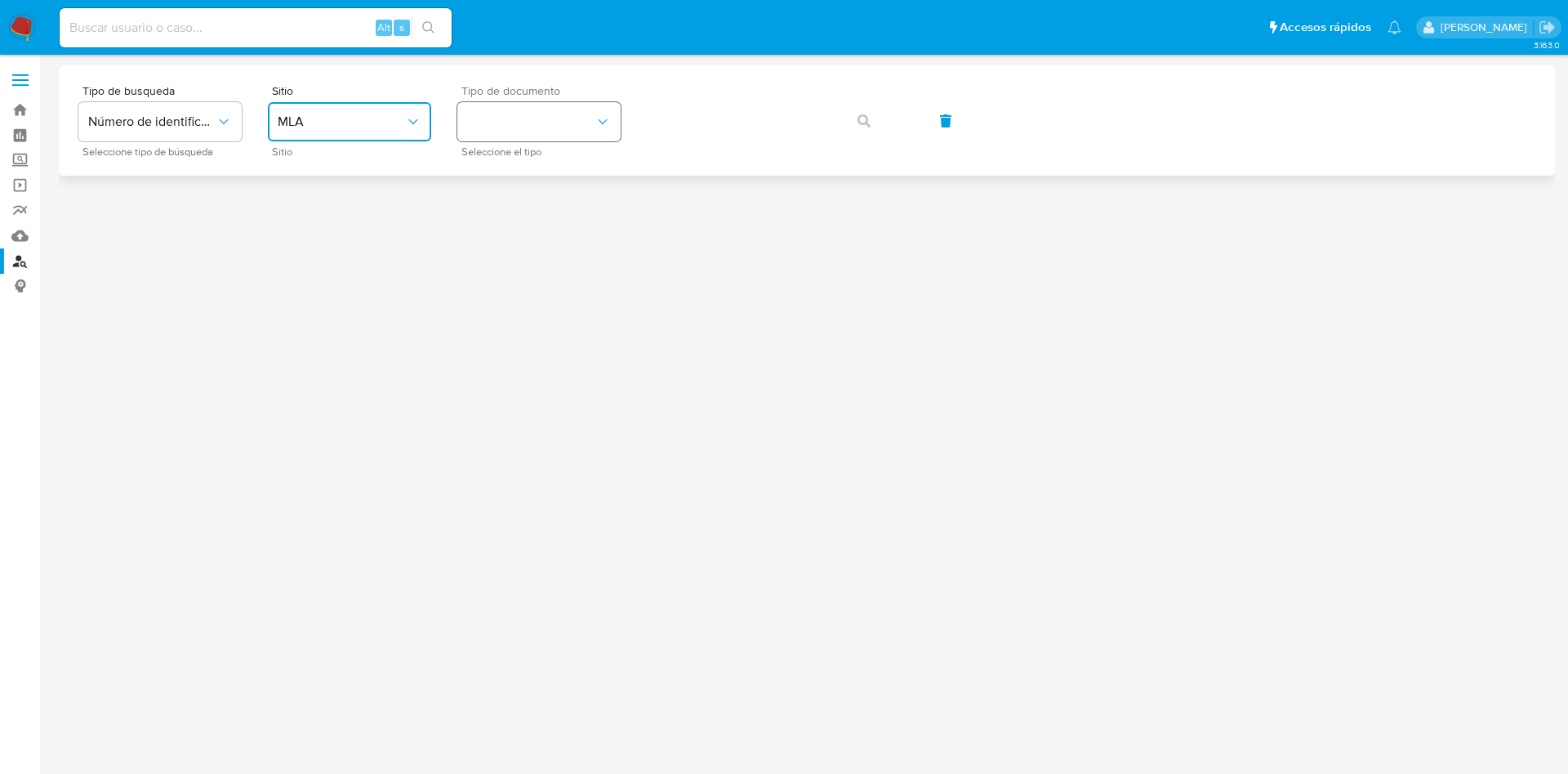
click at [537, 125] on button "identificationType" at bounding box center [538, 121] width 164 height 39
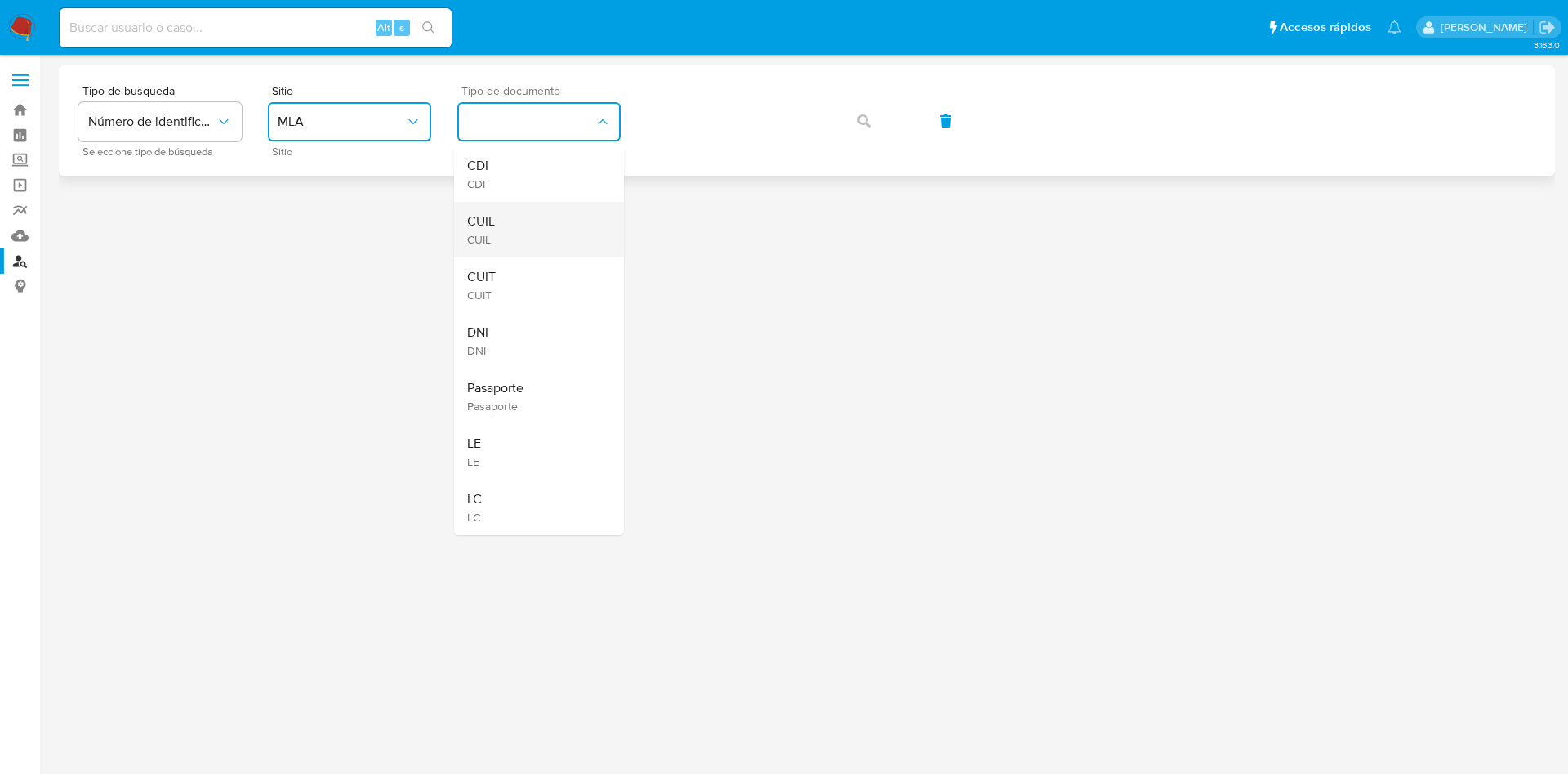
click at [537, 234] on div "CUIL CUIL" at bounding box center [534, 229] width 134 height 55
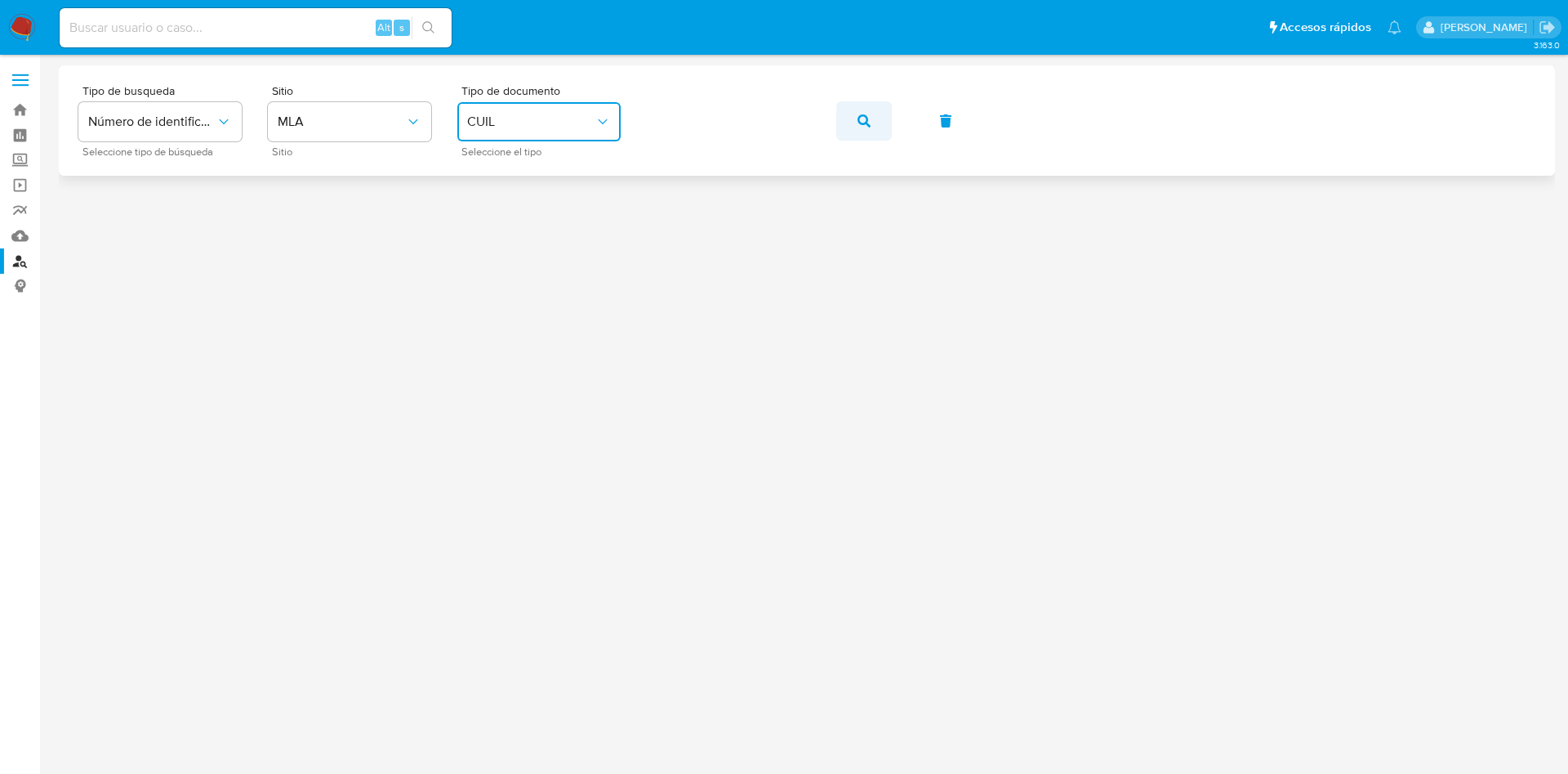
click at [873, 105] on button "button" at bounding box center [864, 120] width 55 height 39
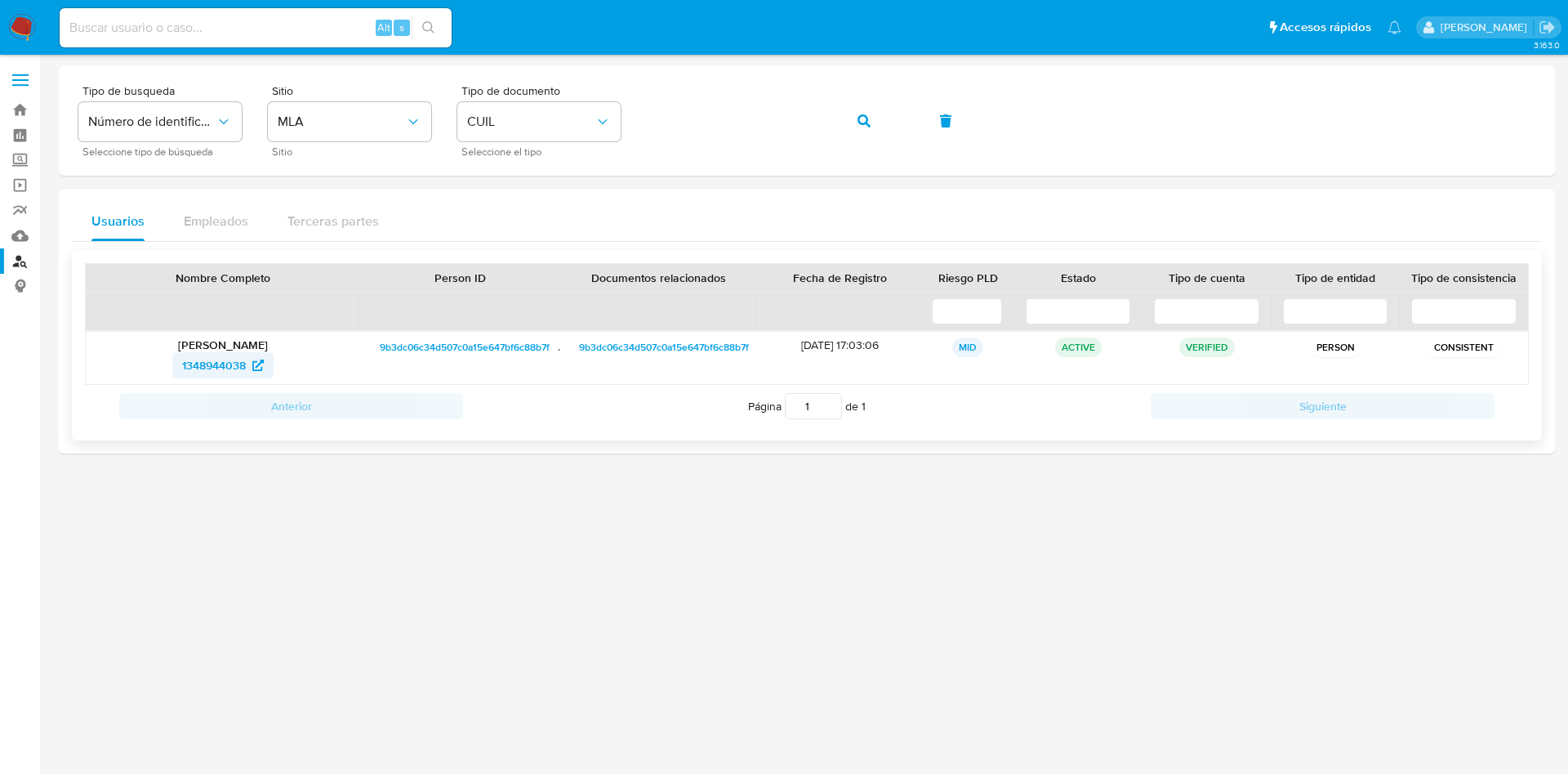
click at [215, 370] on span "1348944038" at bounding box center [214, 365] width 64 height 26
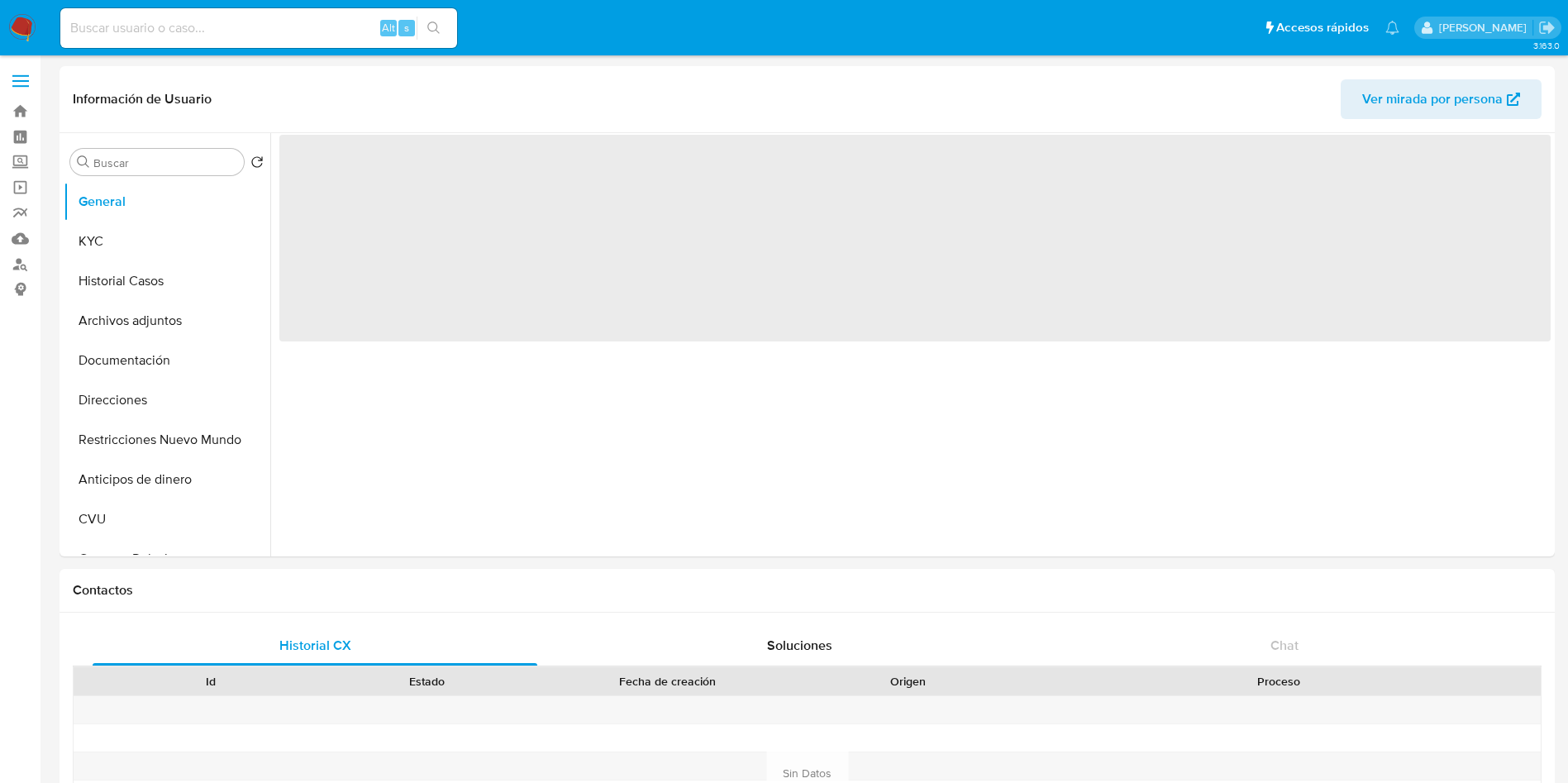
select select "10"
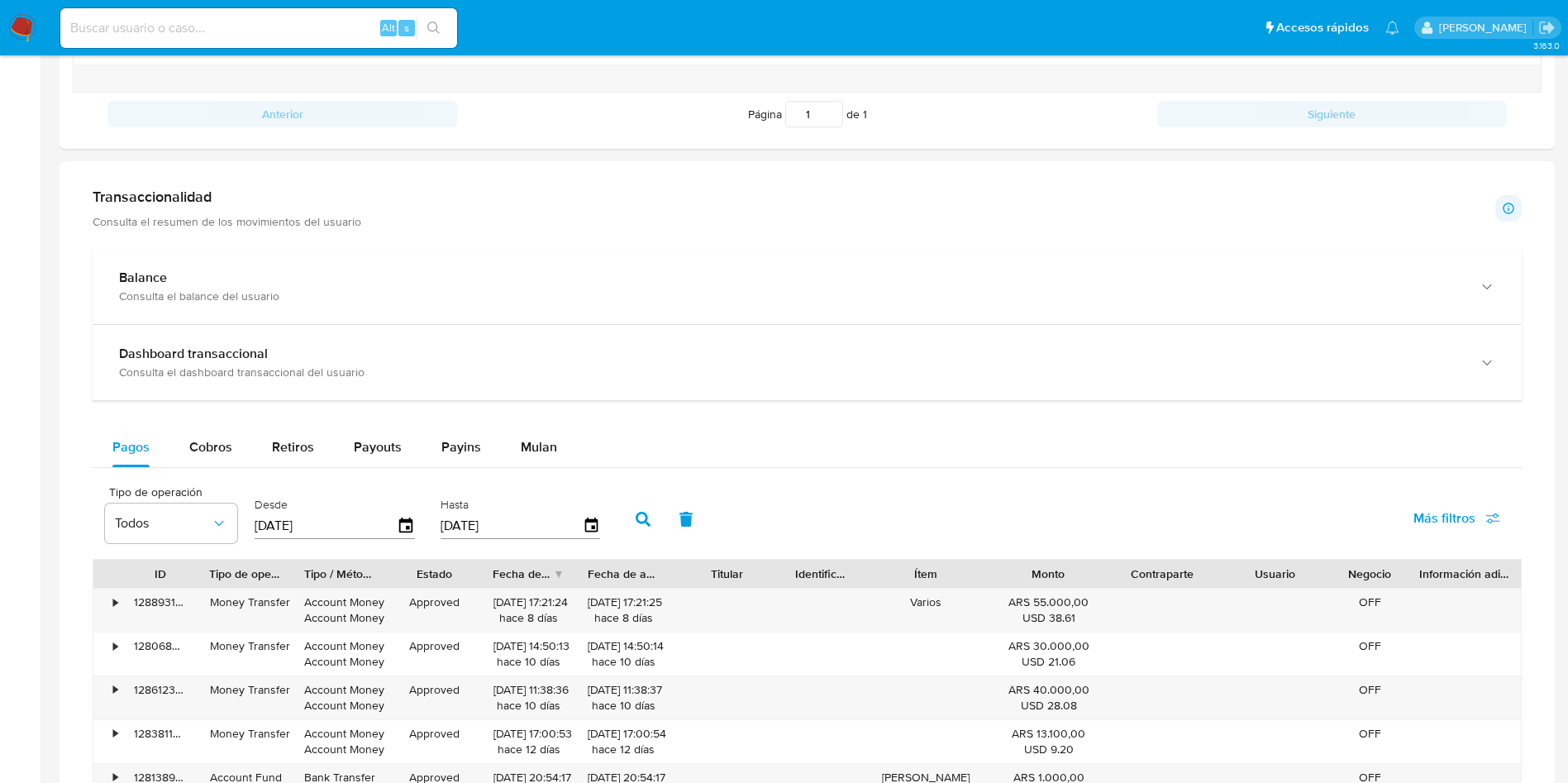
scroll to position [744, 0]
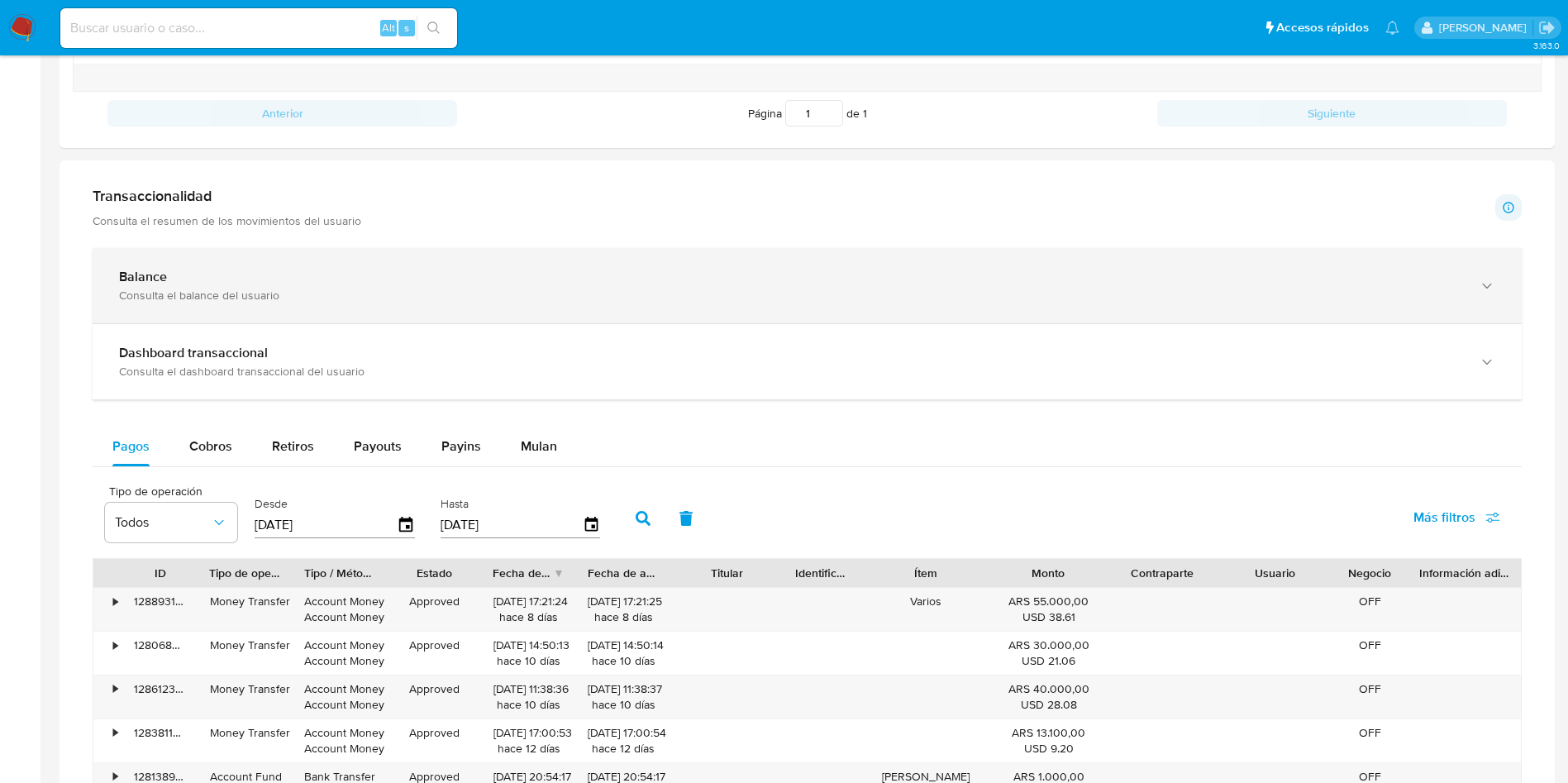
click at [244, 291] on div "Consulta el balance del usuario" at bounding box center [791, 294] width 1344 height 15
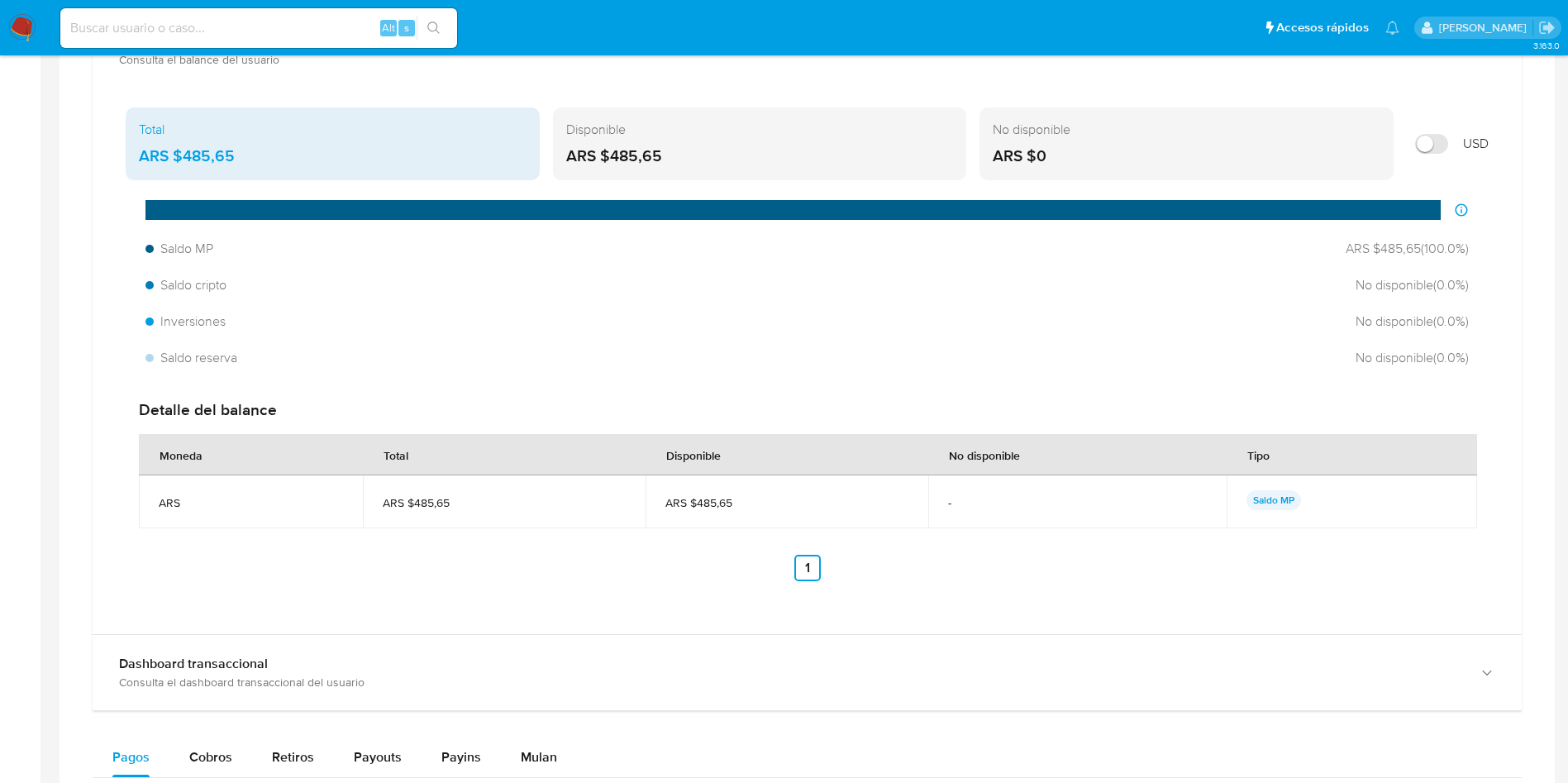
scroll to position [991, 0]
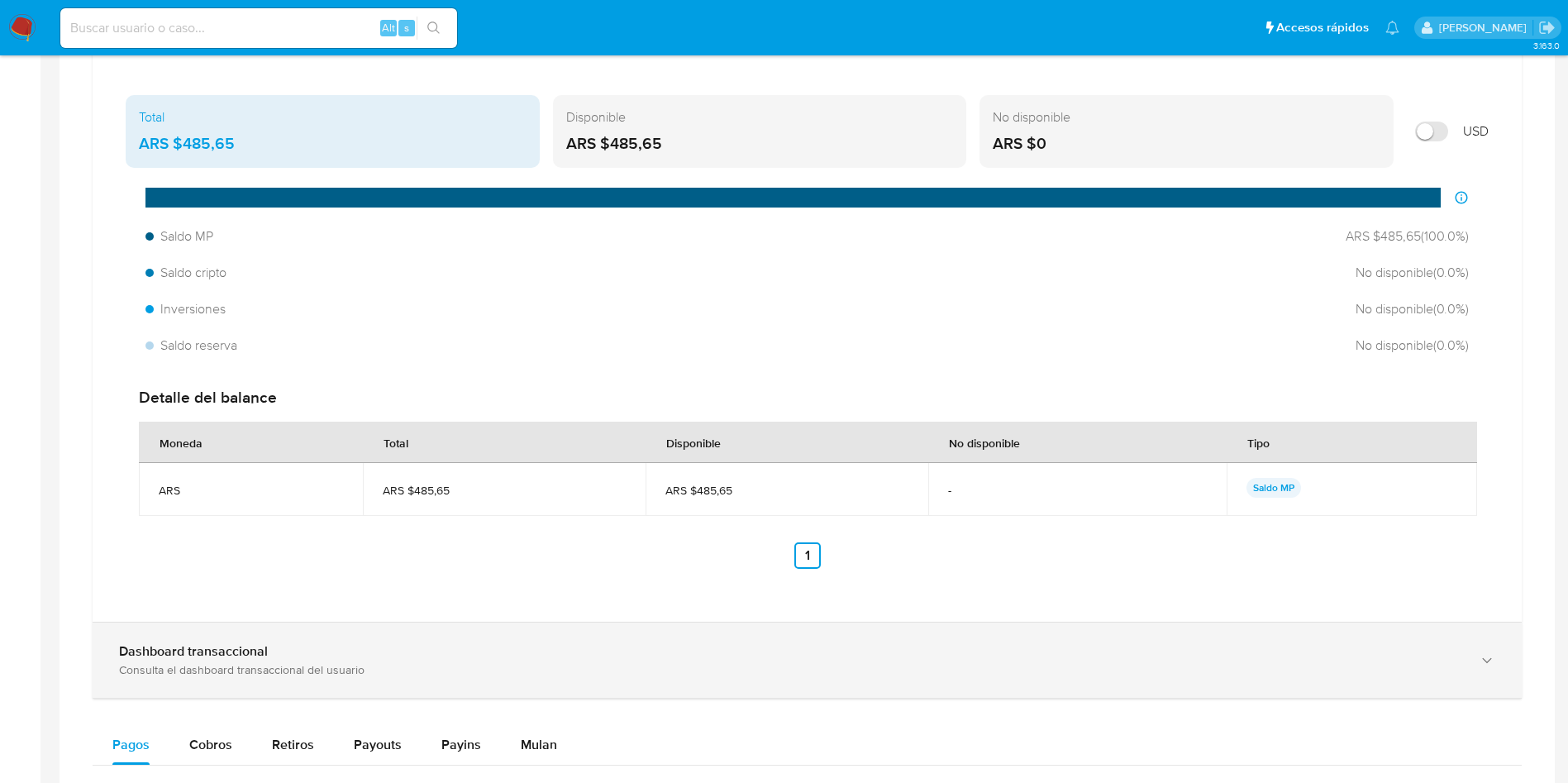
click at [209, 658] on b "Dashboard transaccional" at bounding box center [194, 651] width 149 height 19
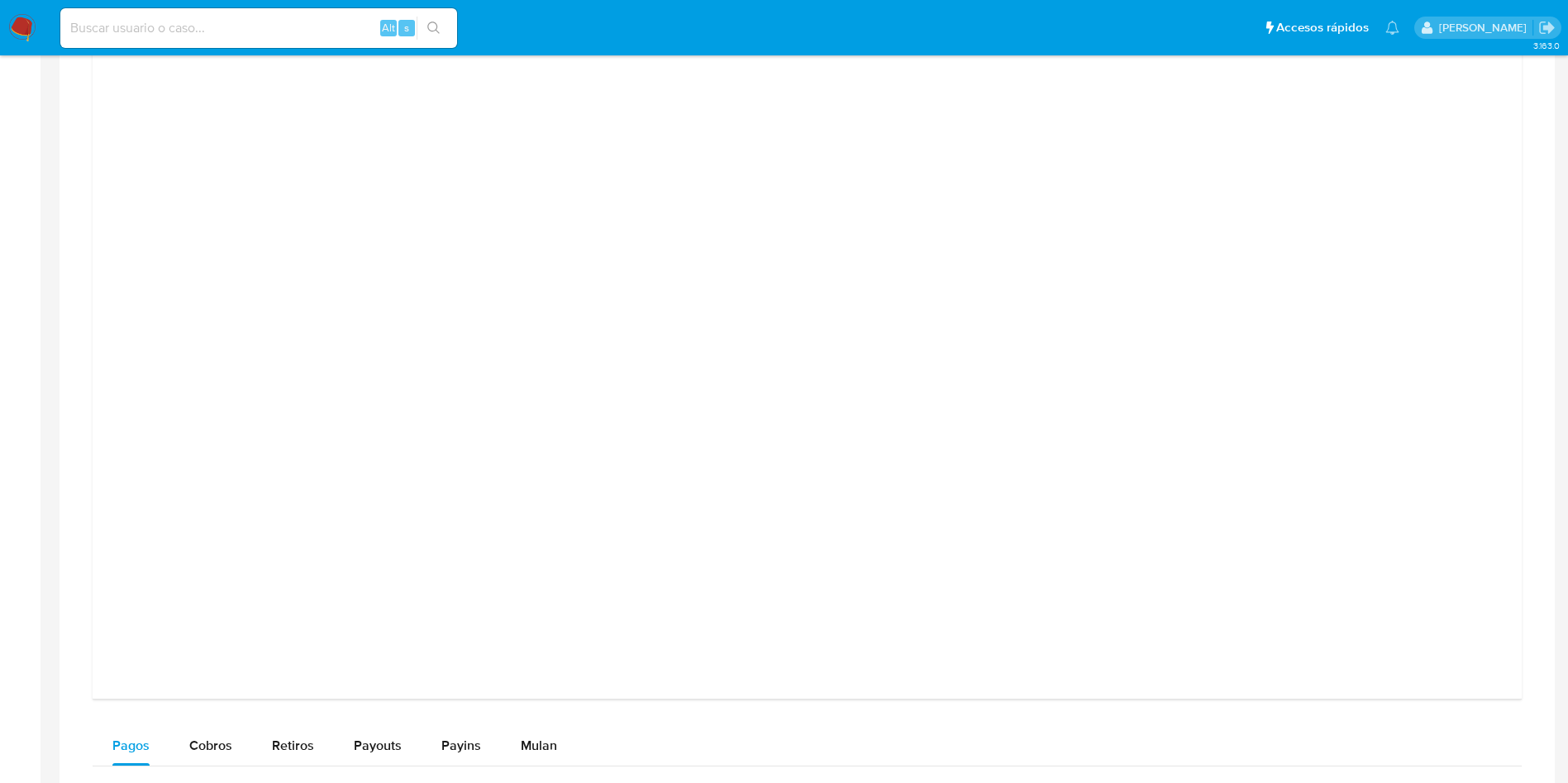
scroll to position [1736, 0]
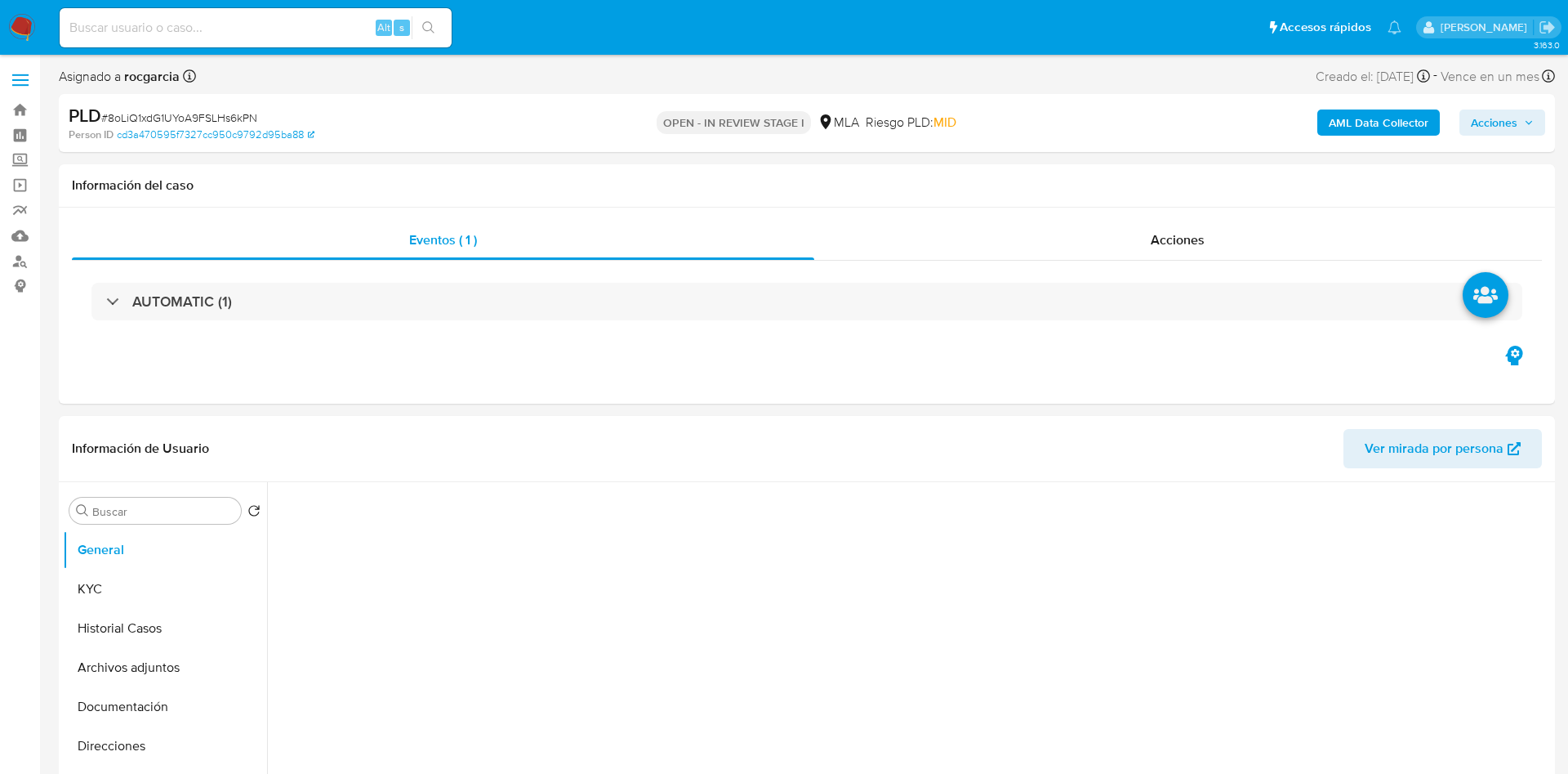
select select "10"
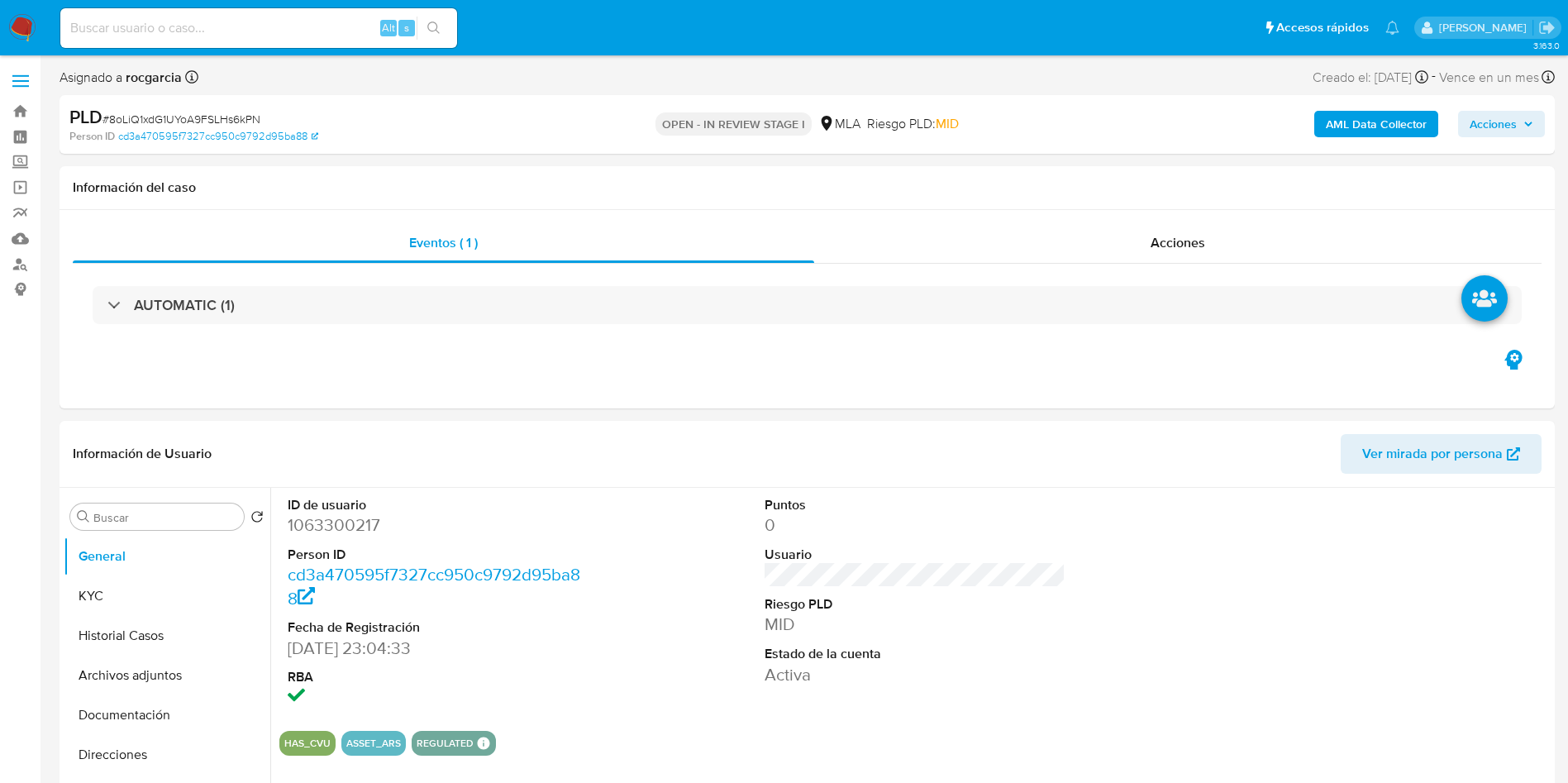
scroll to position [372, 0]
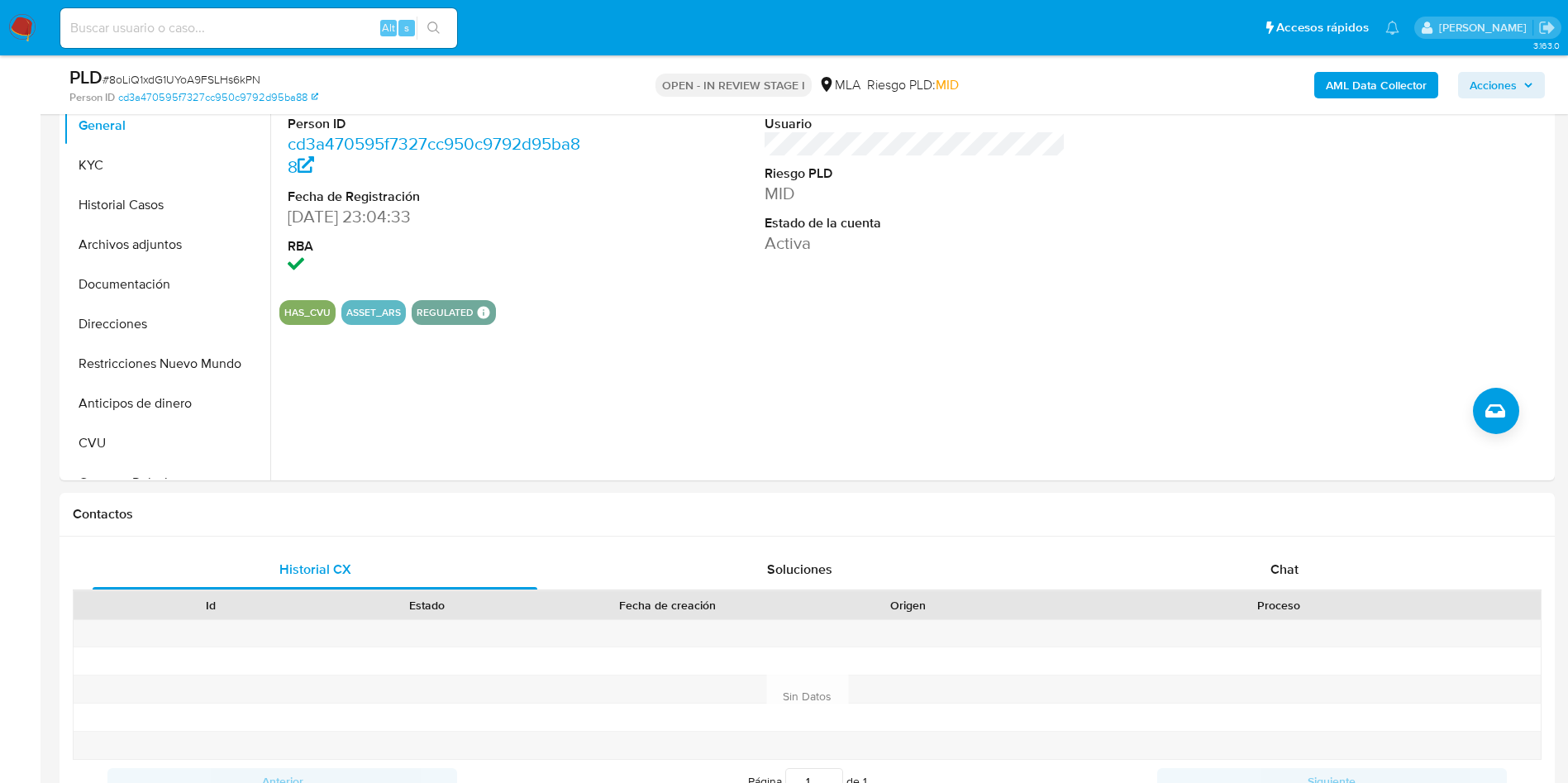
drag, startPoint x: 123, startPoint y: 229, endPoint x: 0, endPoint y: 291, distance: 137.7
click at [123, 229] on button "Archivos adjuntos" at bounding box center [167, 244] width 207 height 39
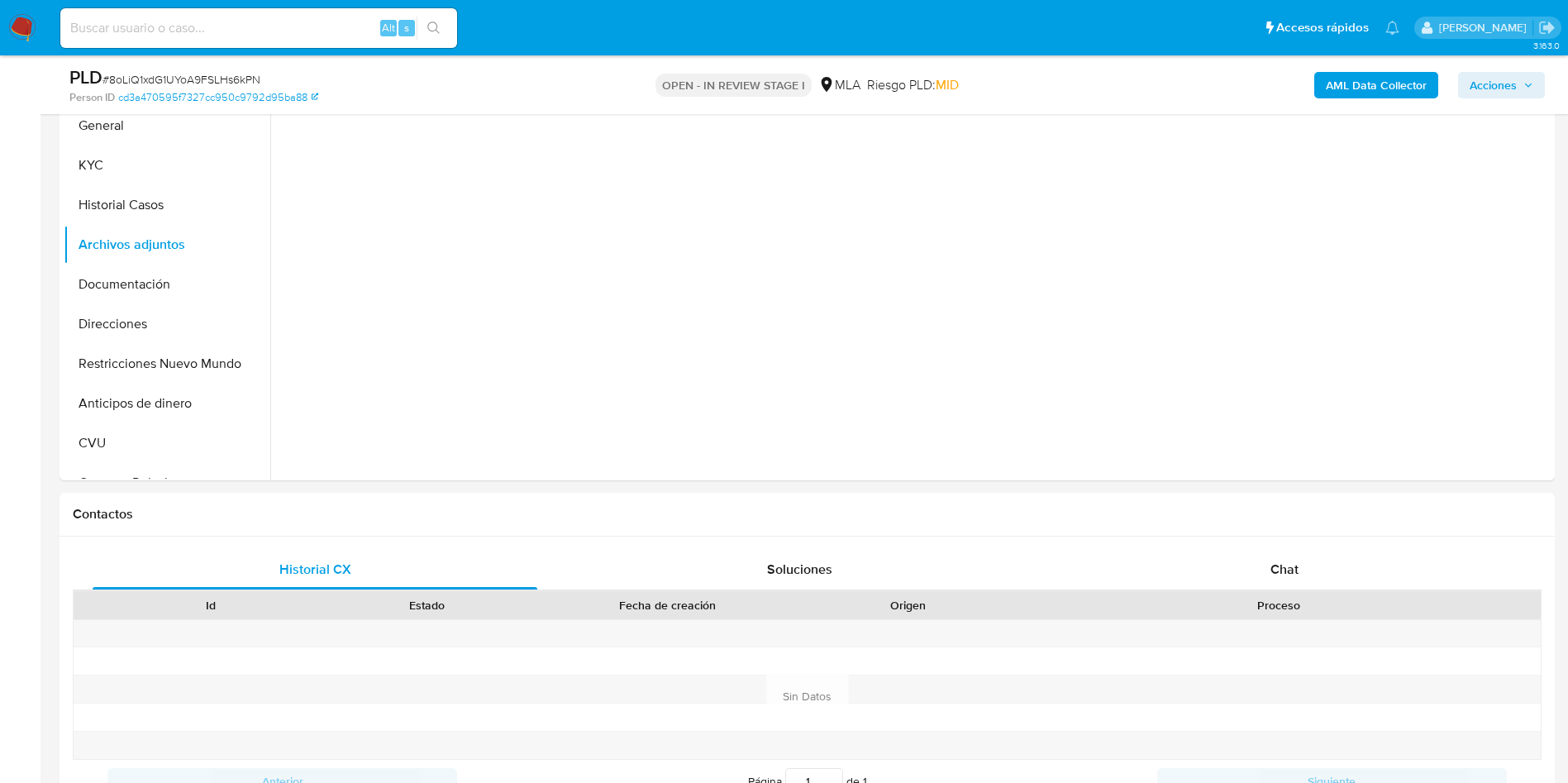
scroll to position [248, 0]
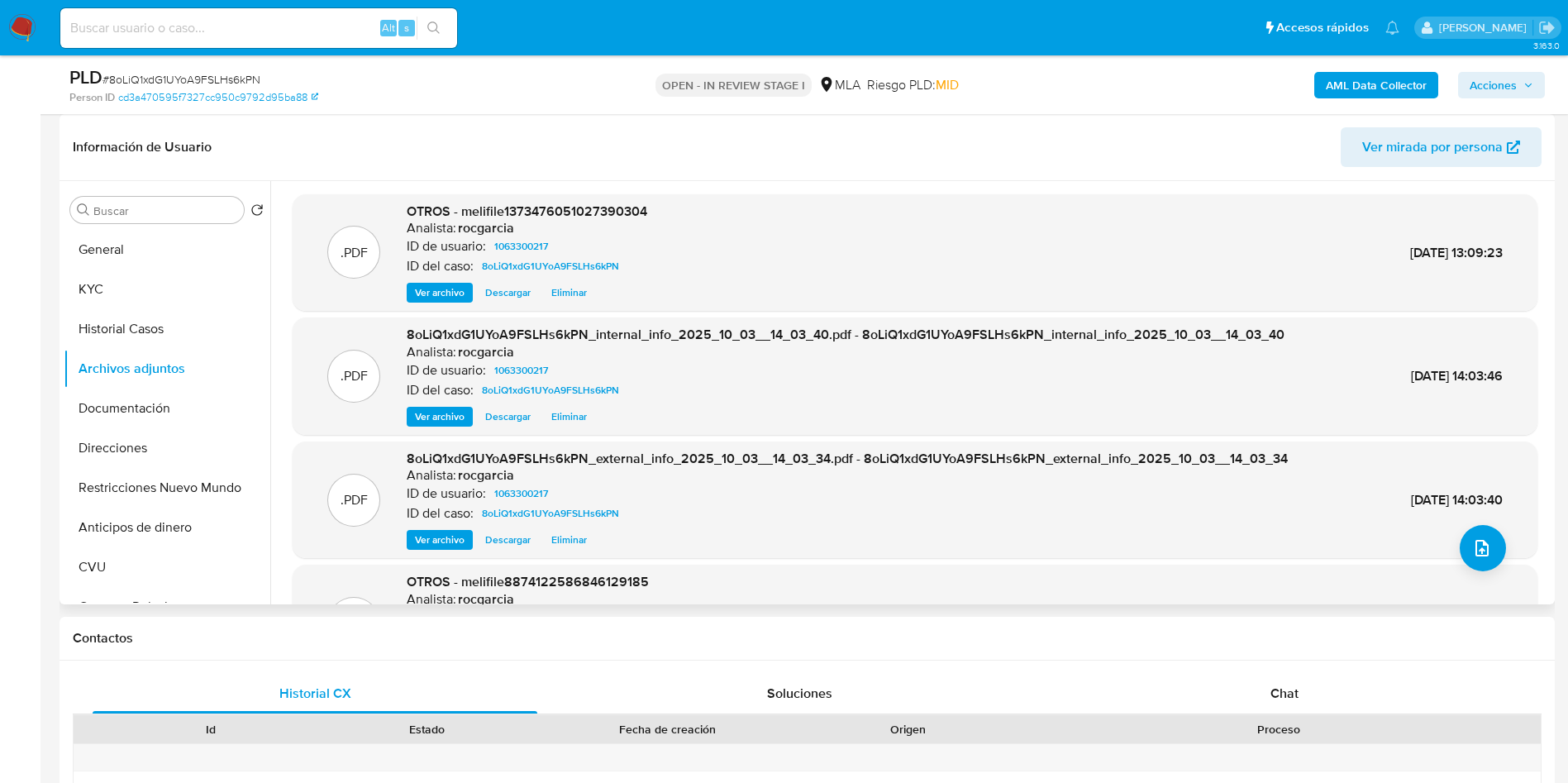
click at [443, 287] on span "Ver archivo" at bounding box center [440, 293] width 50 height 17
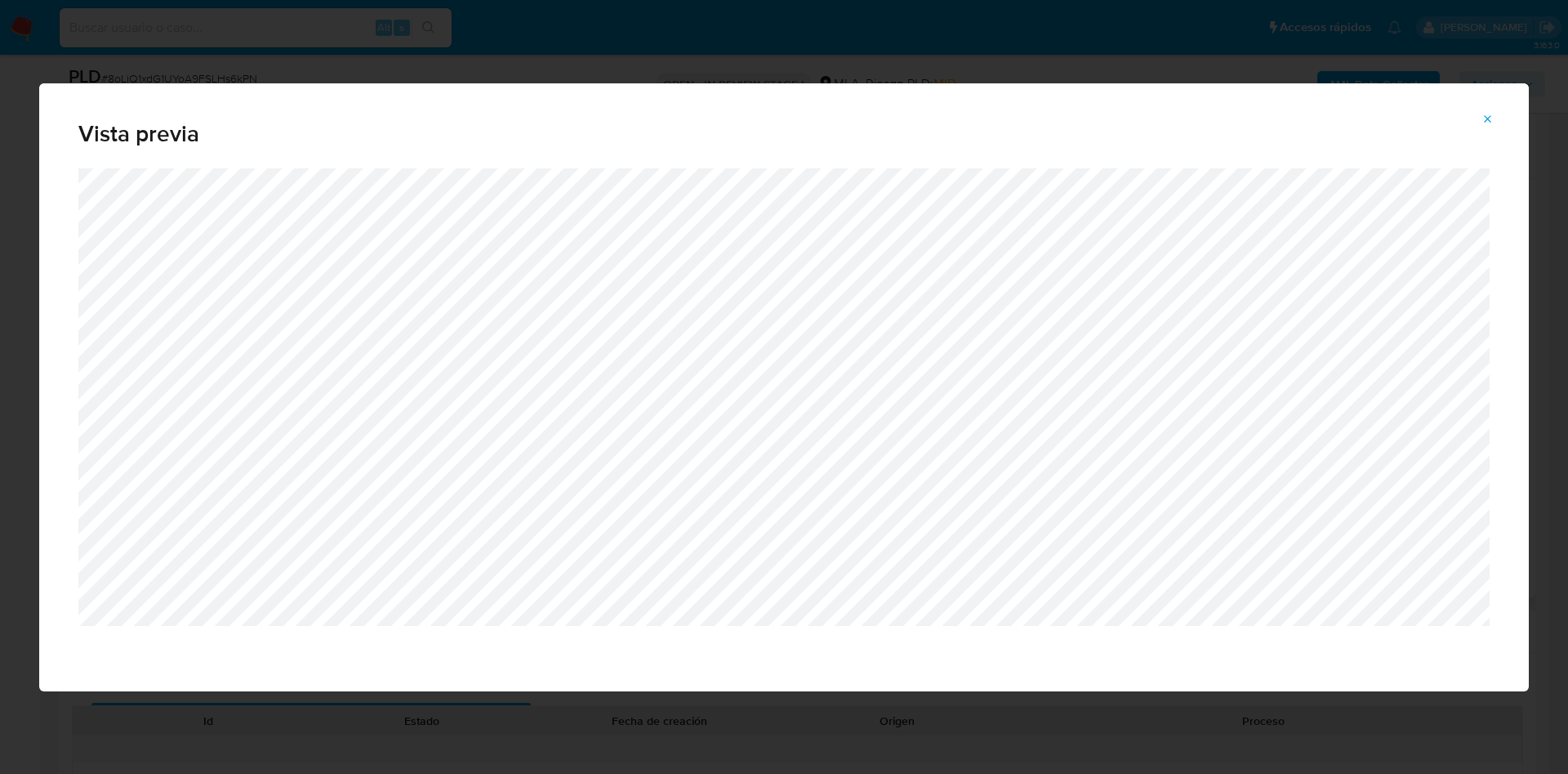
drag, startPoint x: 1489, startPoint y: 119, endPoint x: 609, endPoint y: 349, distance: 909.6
click at [1503, 119] on button "Attachment preview" at bounding box center [1488, 119] width 36 height 26
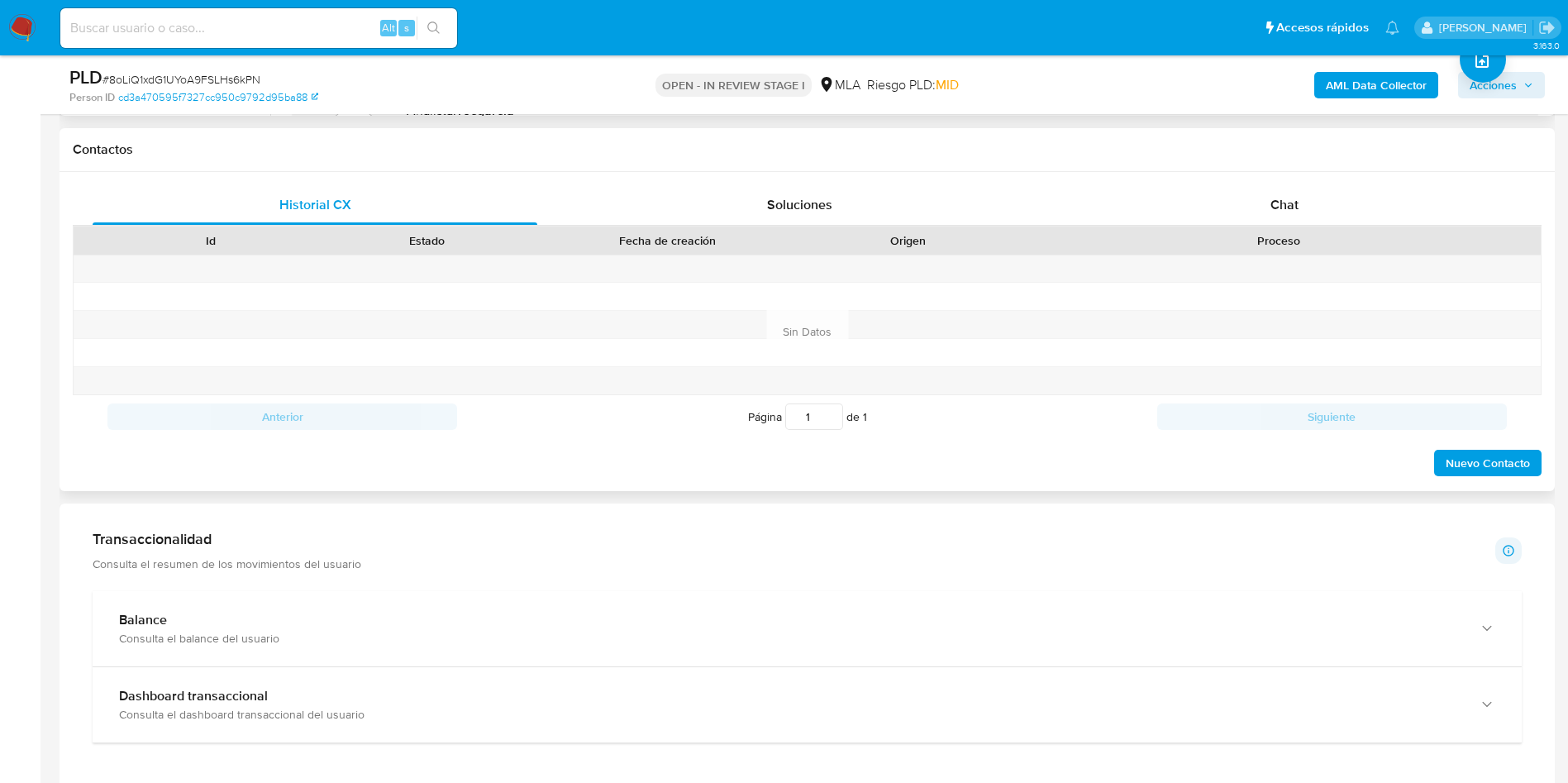
scroll to position [744, 0]
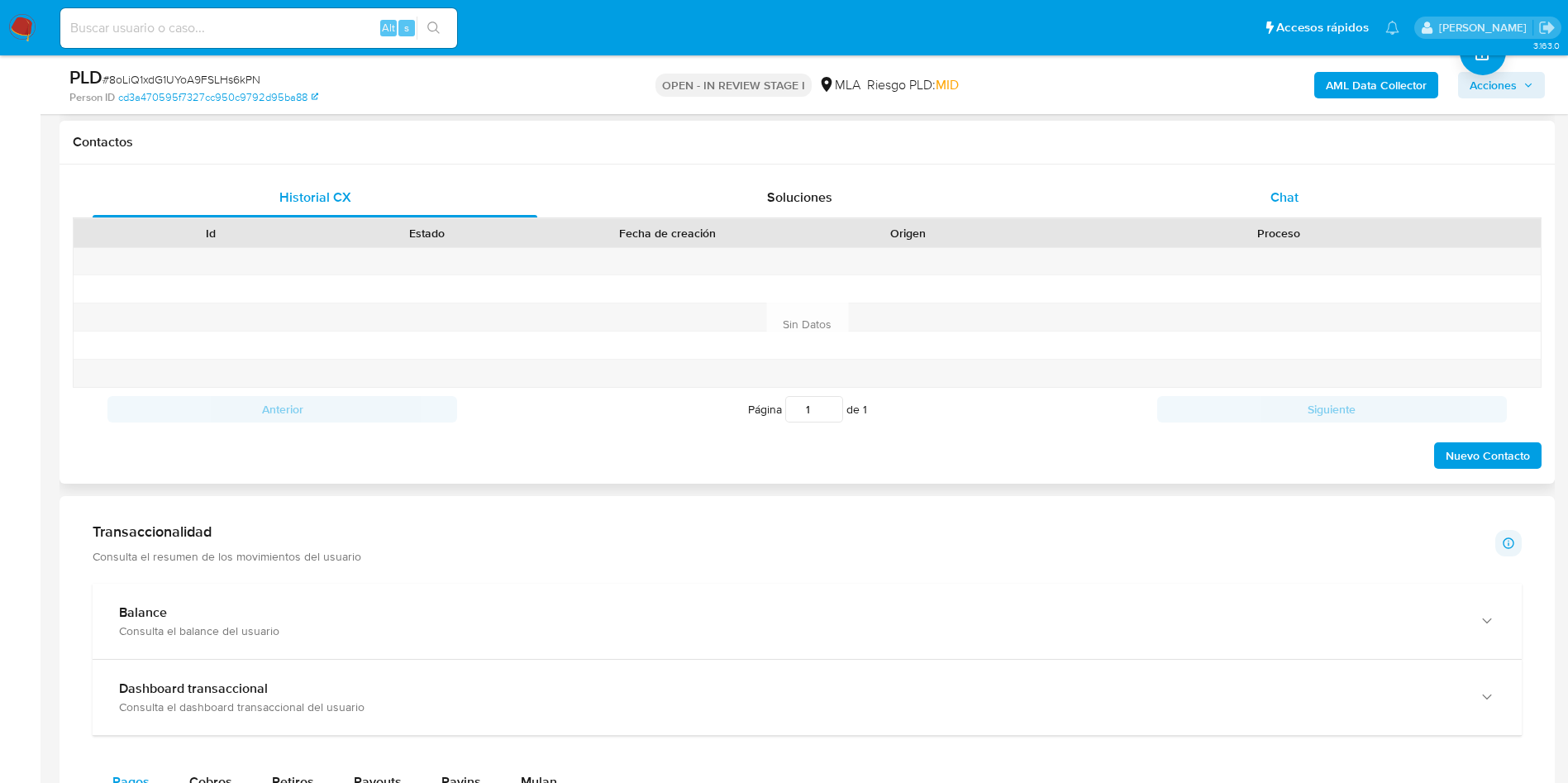
click at [1266, 215] on div "Historial CX Soluciones Chat Id Estado Fecha de creación Origen Proceso Anterio…" at bounding box center [807, 324] width 1469 height 293
click at [1290, 192] on span "Chat" at bounding box center [1285, 197] width 28 height 19
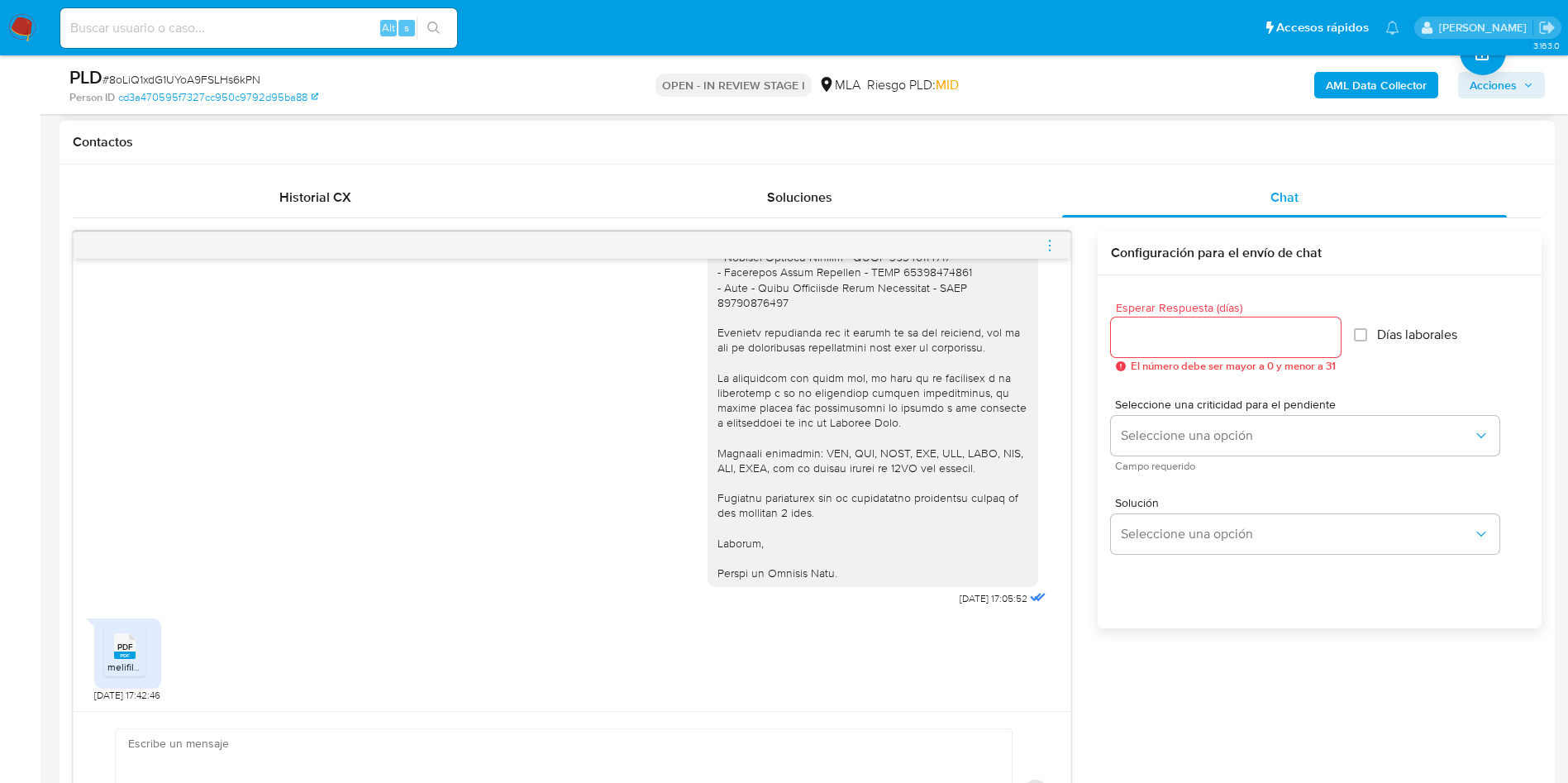
scroll to position [686, 0]
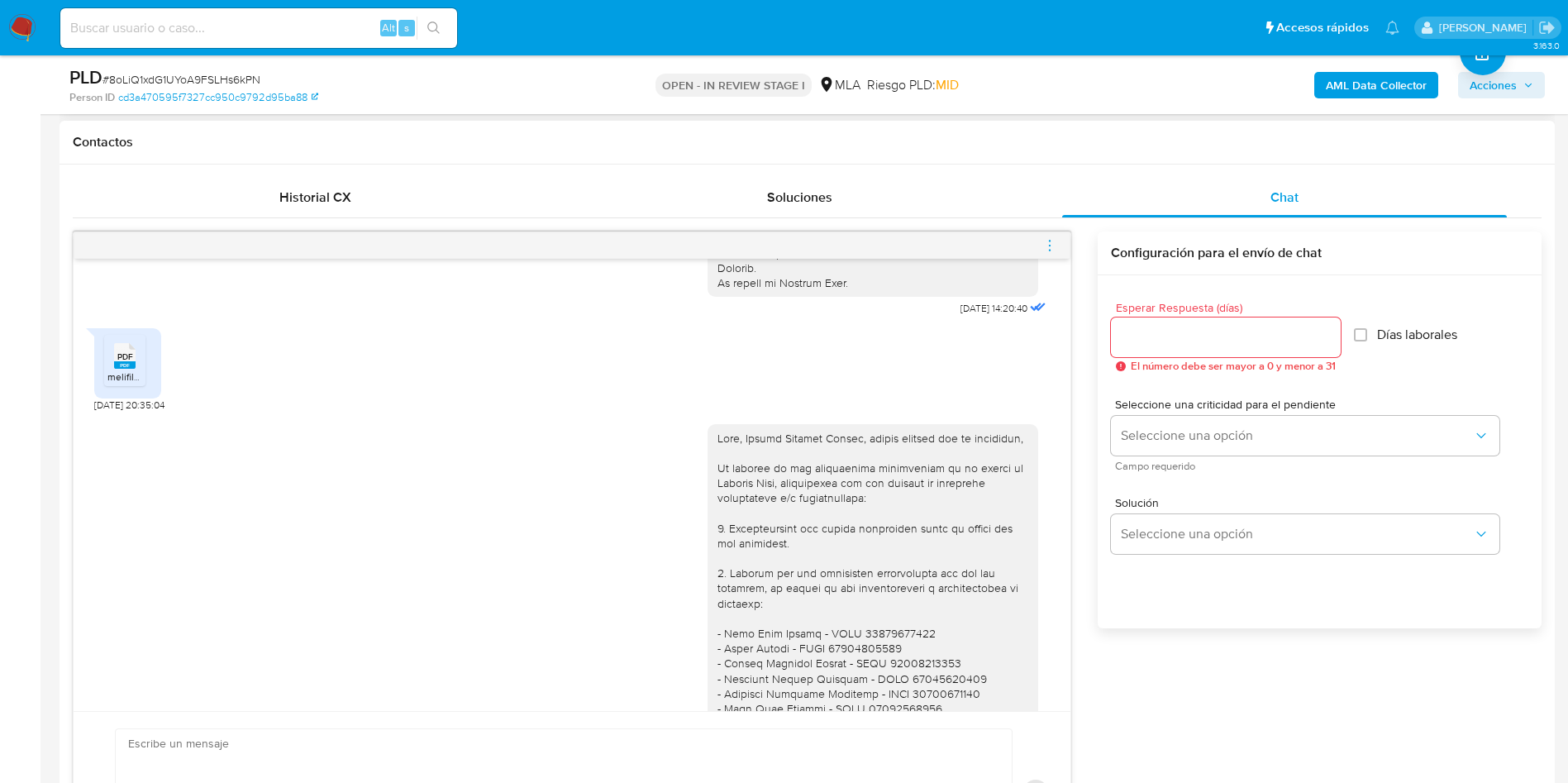
click at [127, 384] on span "melifile8874122586846129185.pdf" at bounding box center [183, 377] width 151 height 14
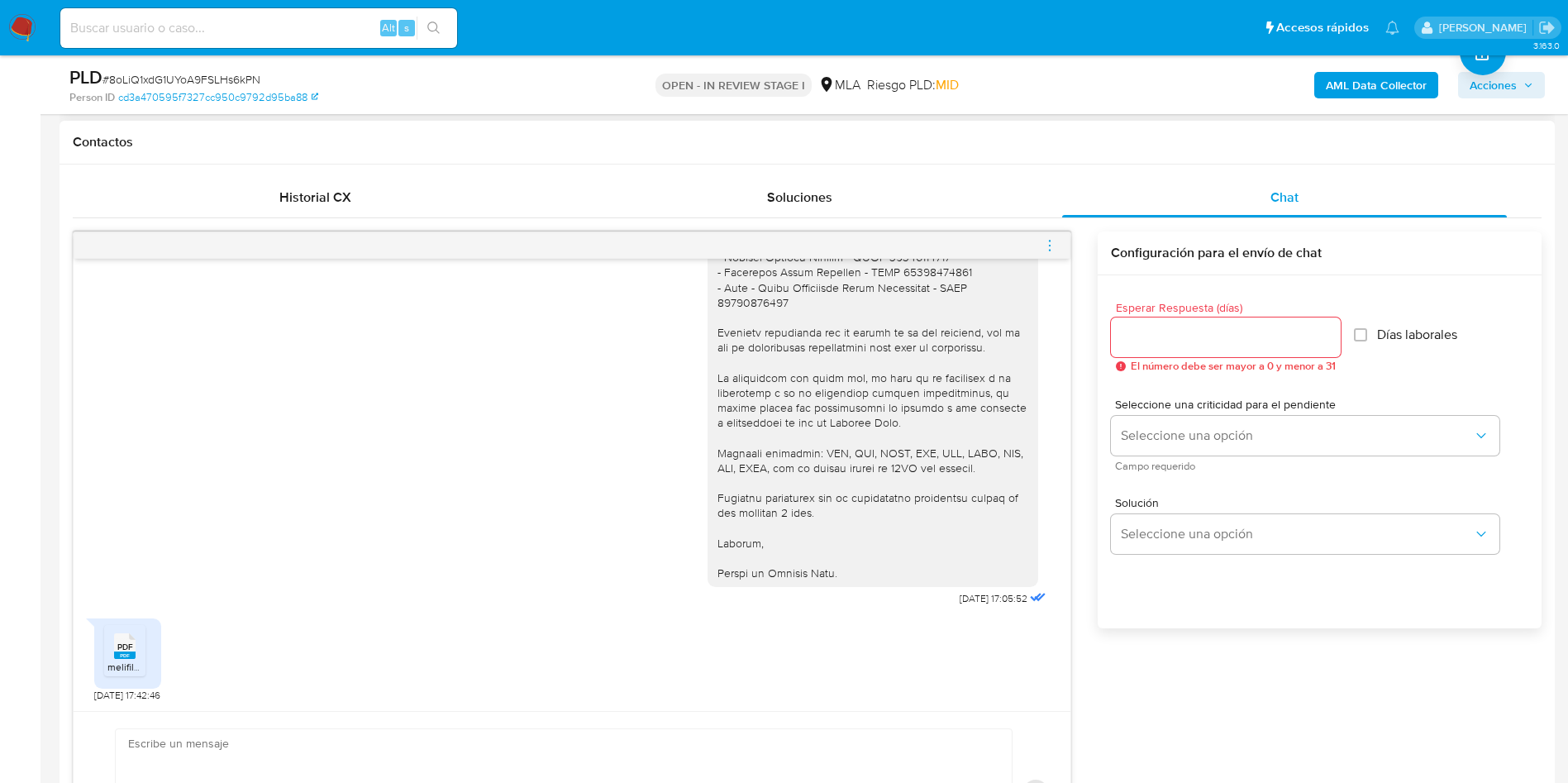
scroll to position [1182, 0]
click at [121, 645] on span "PDF" at bounding box center [125, 646] width 16 height 11
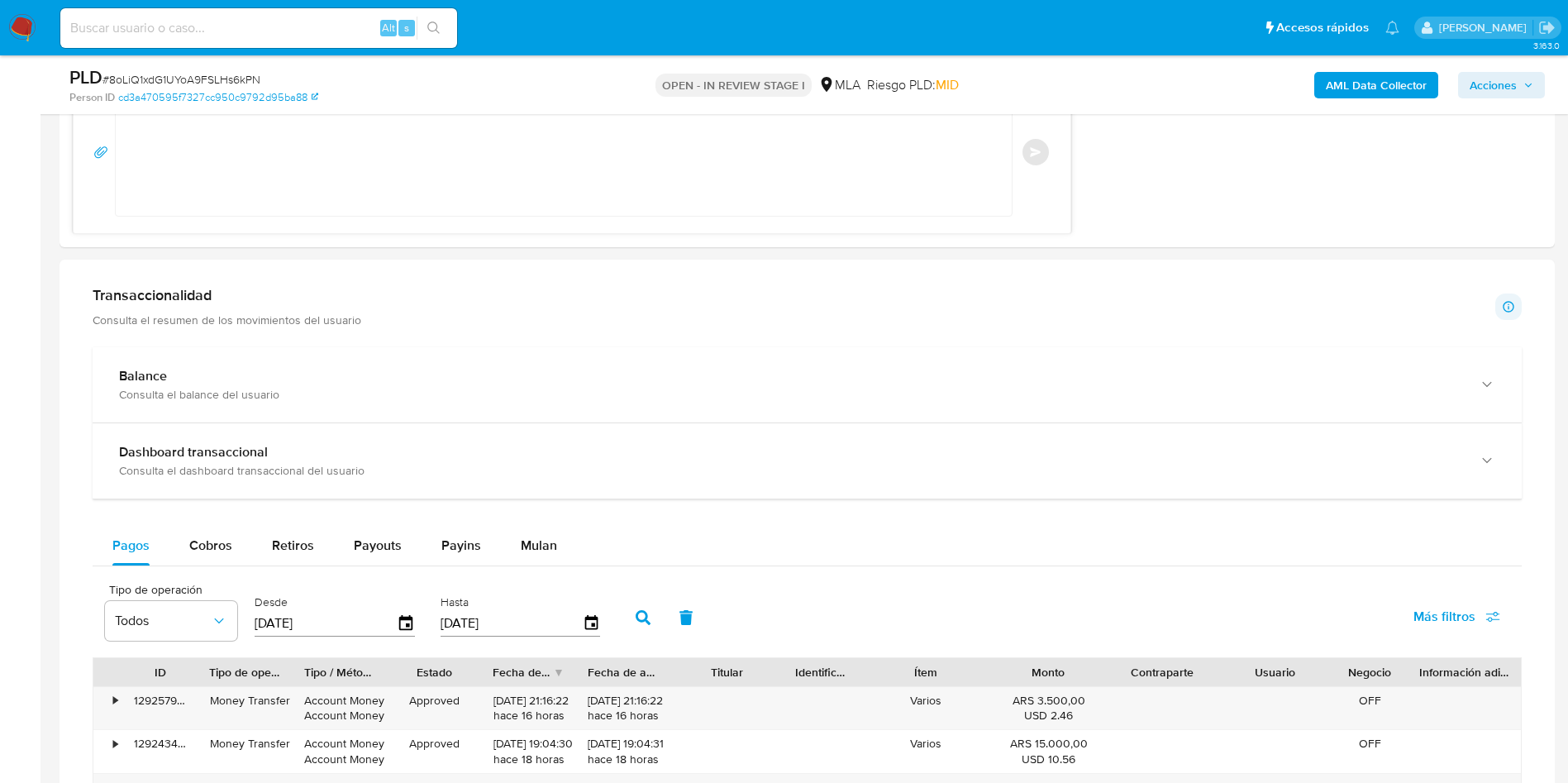
scroll to position [1736, 0]
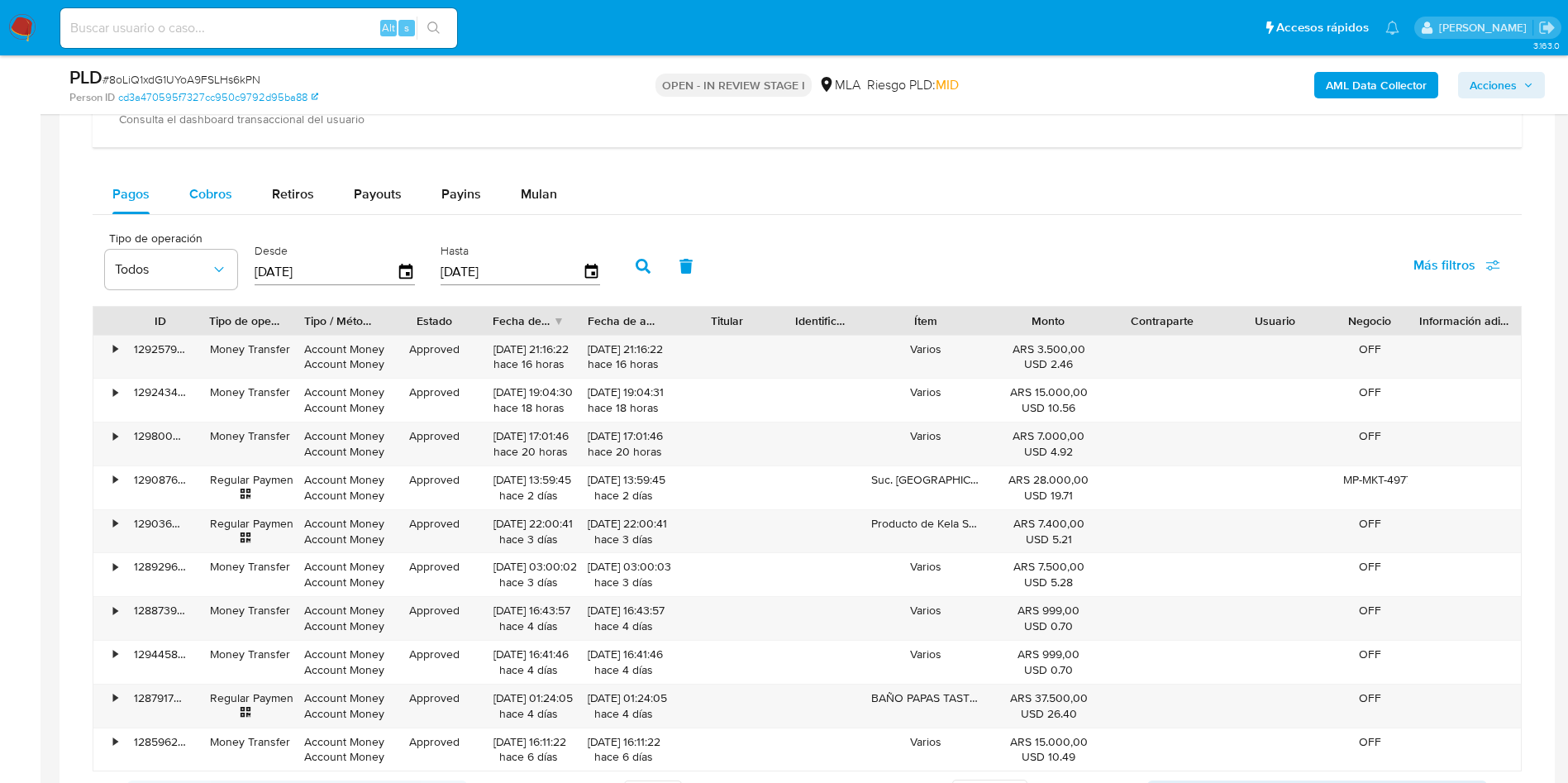
click at [214, 201] on span "Cobros" at bounding box center [210, 194] width 43 height 19
select select "10"
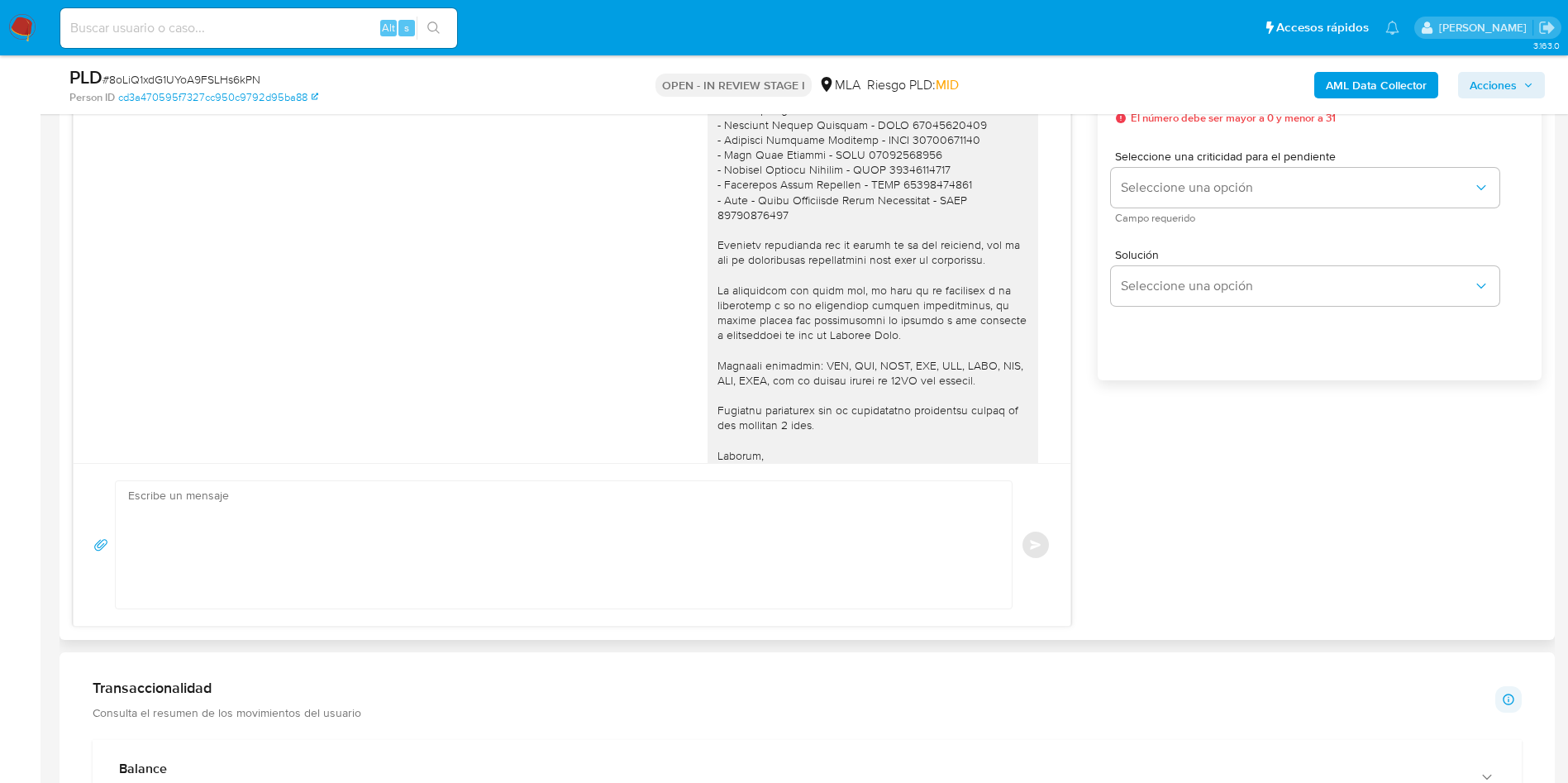
scroll to position [934, 0]
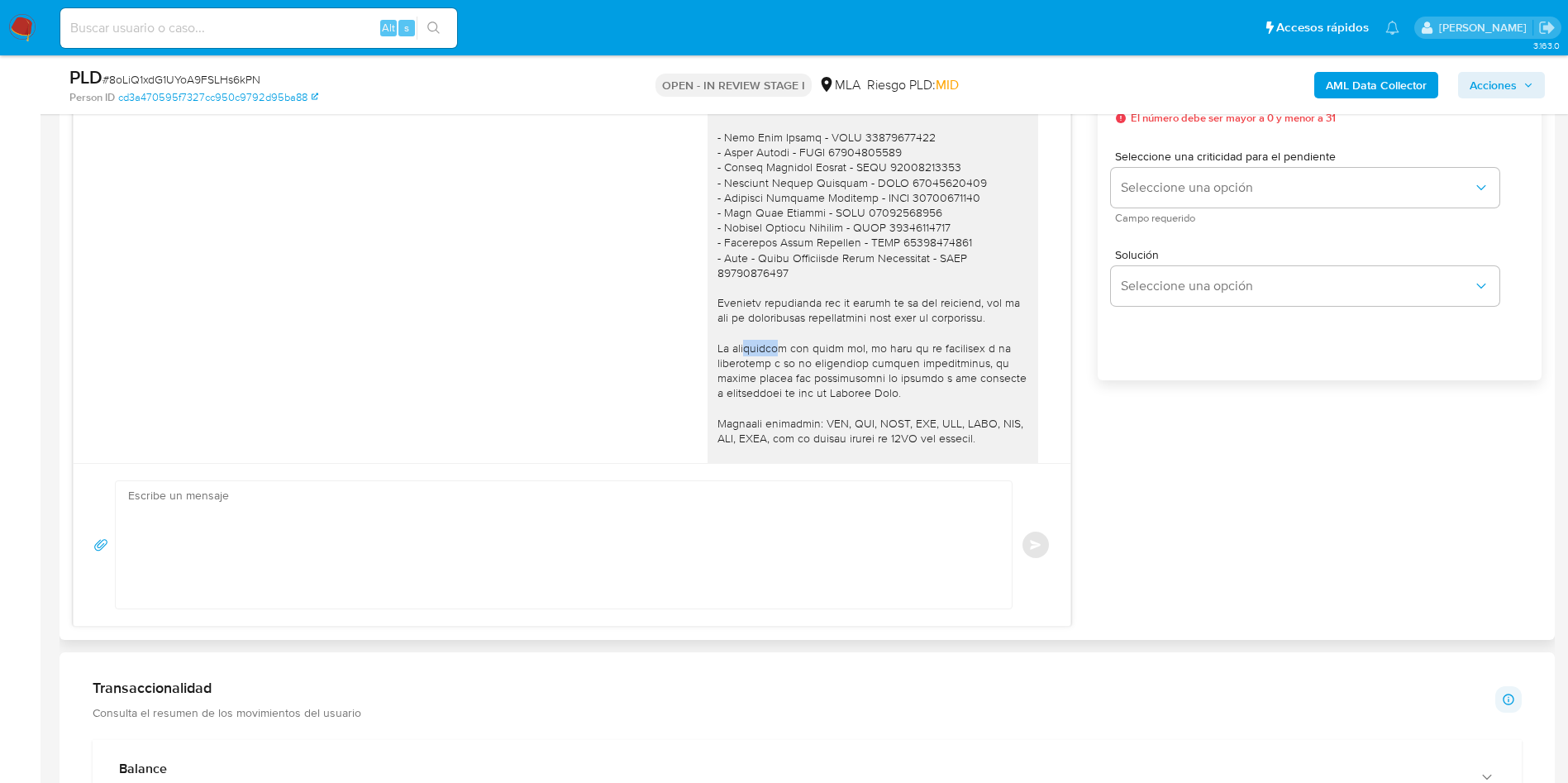
drag, startPoint x: 733, startPoint y: 359, endPoint x: 759, endPoint y: 359, distance: 26.0
click at [759, 359] on div at bounding box center [872, 243] width 311 height 617
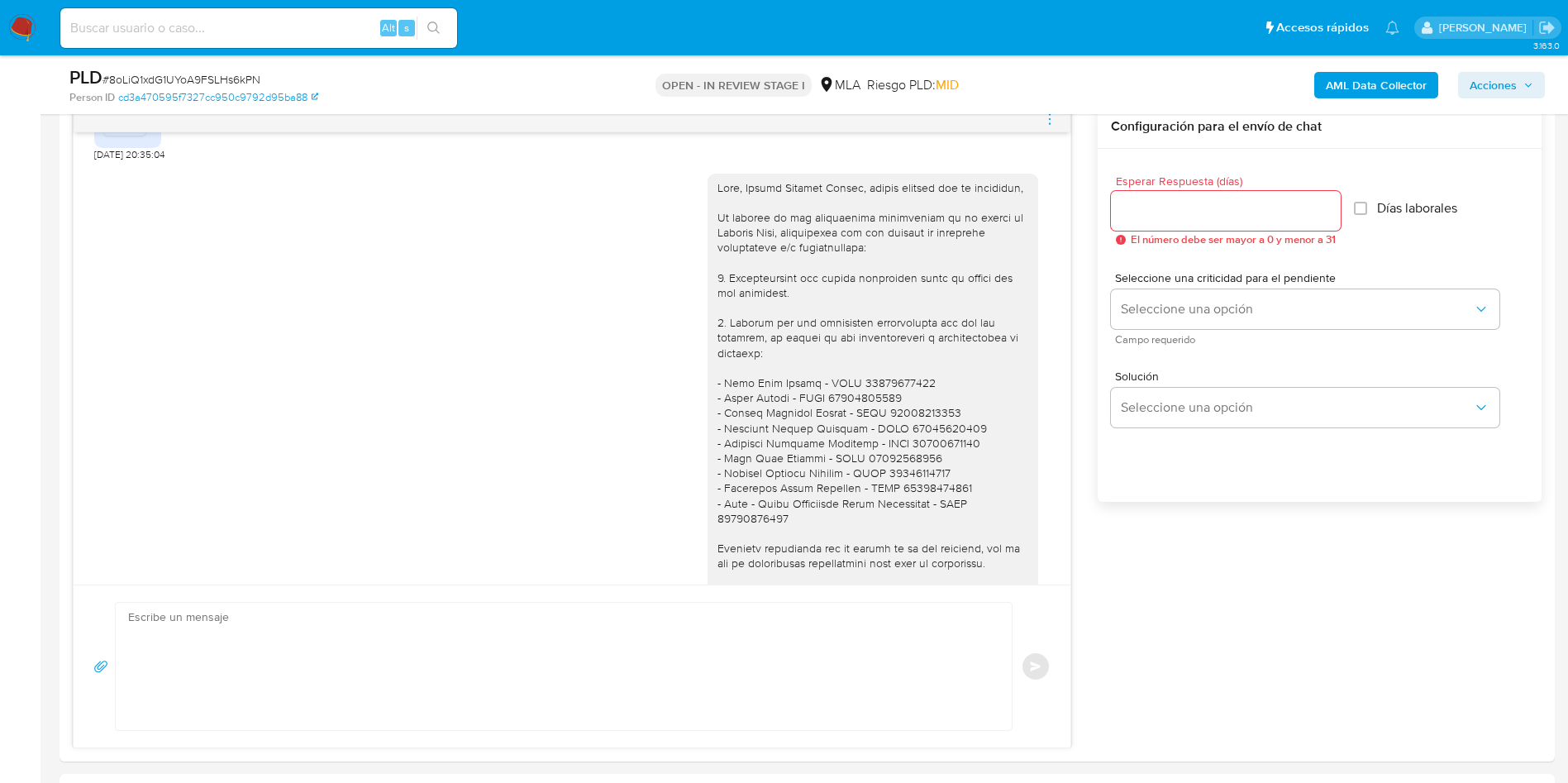
scroll to position [744, 0]
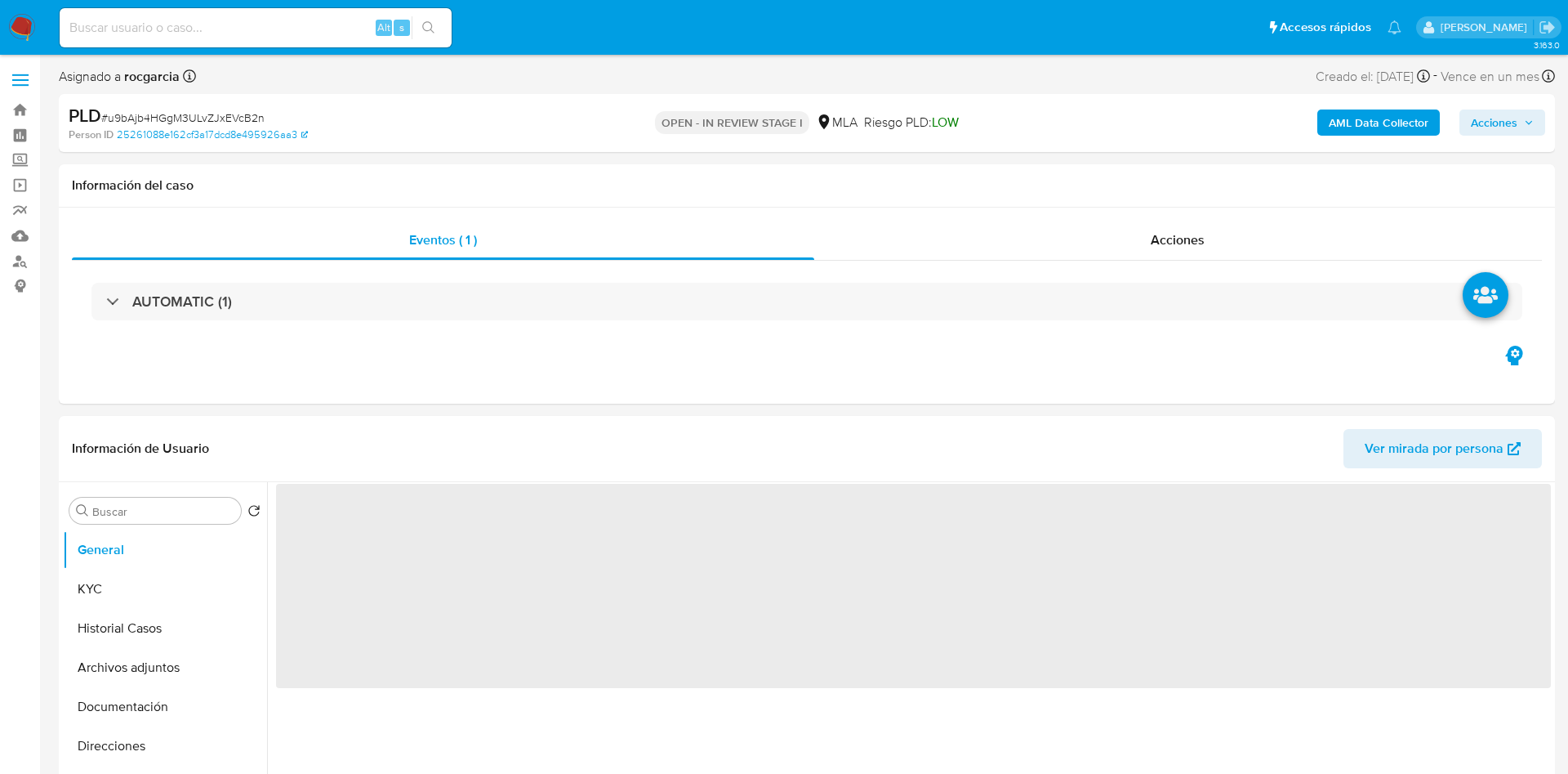
select select "10"
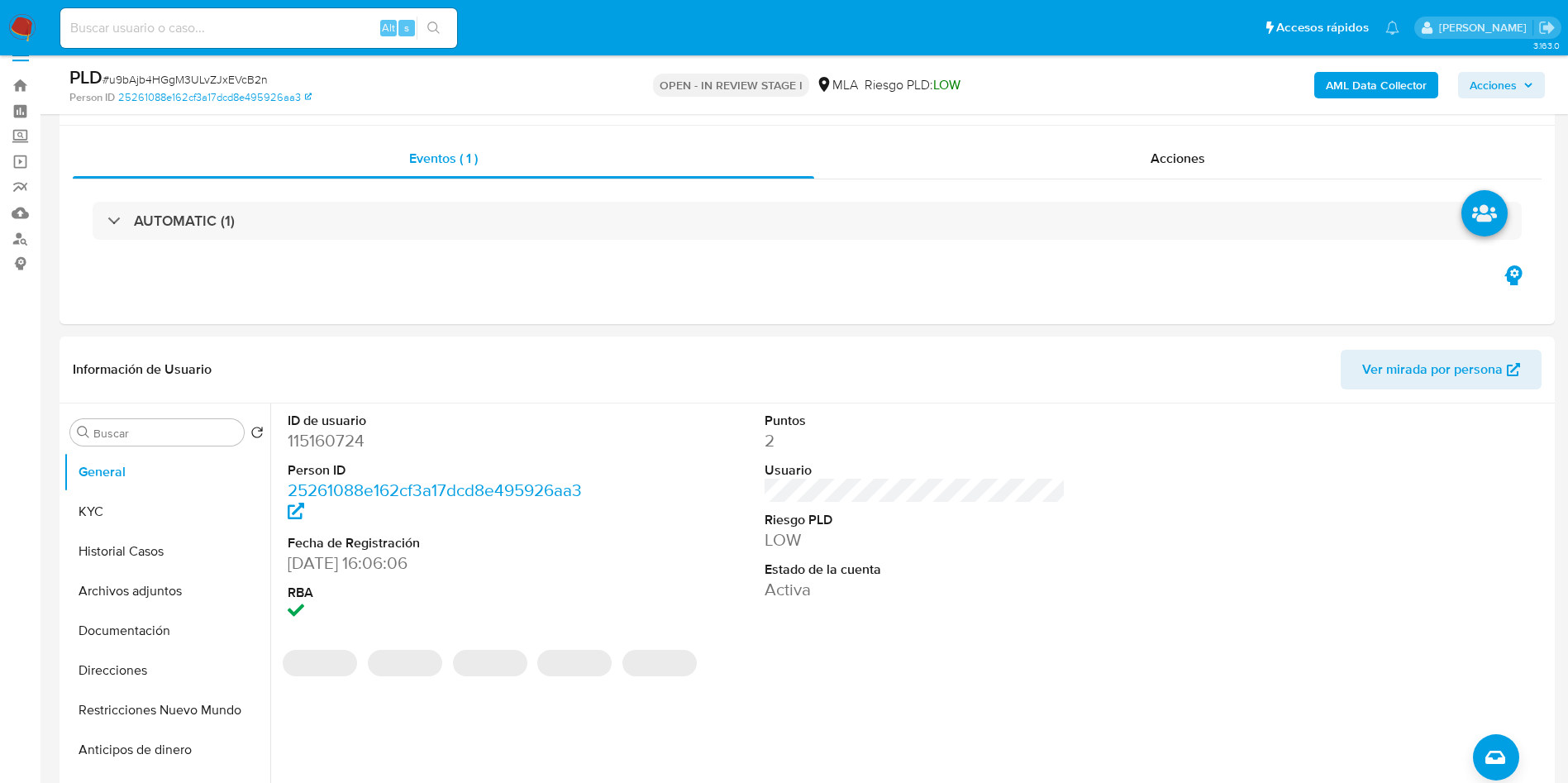
scroll to position [496, 0]
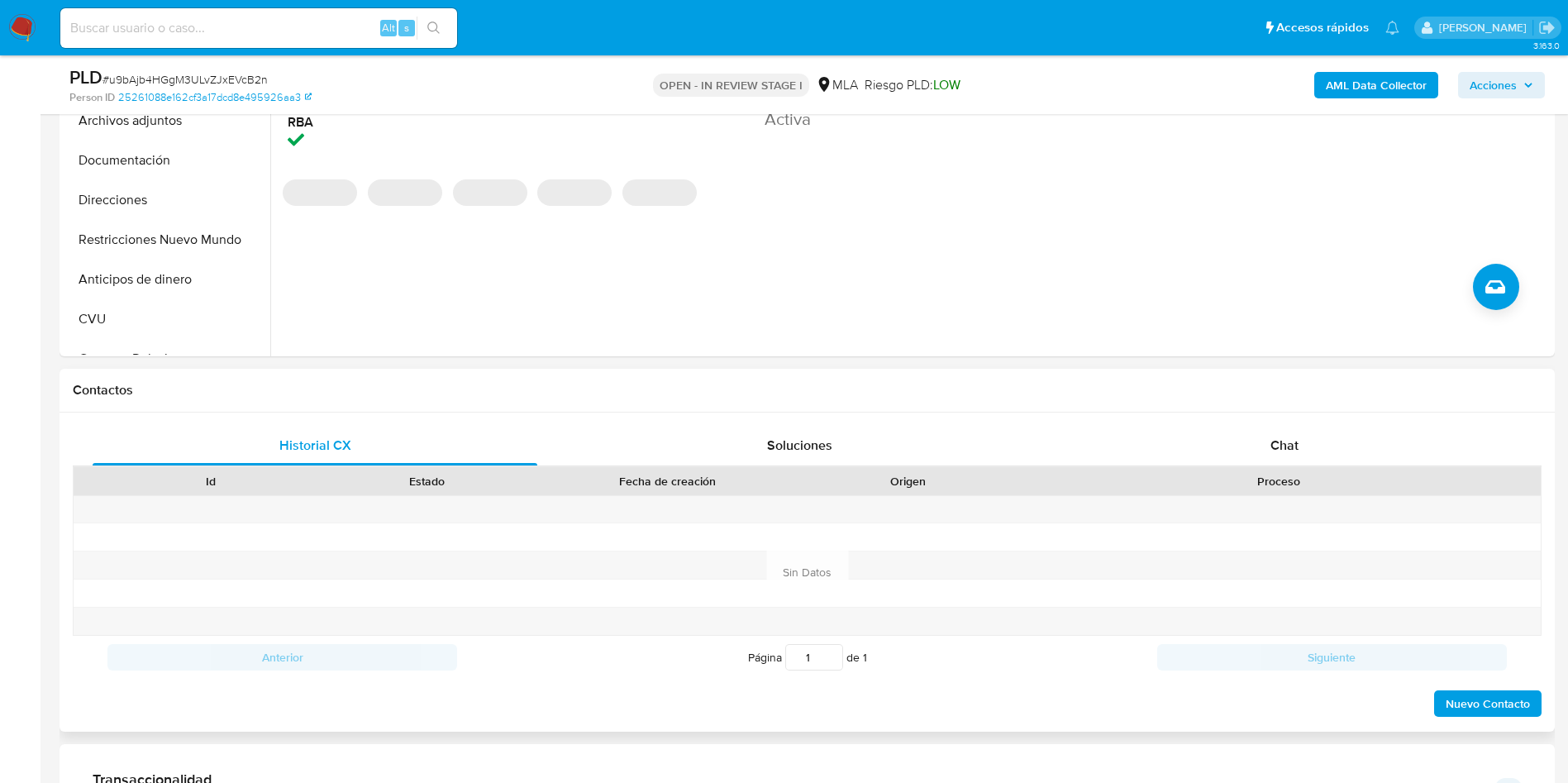
click at [1311, 498] on div at bounding box center [1279, 509] width 524 height 27
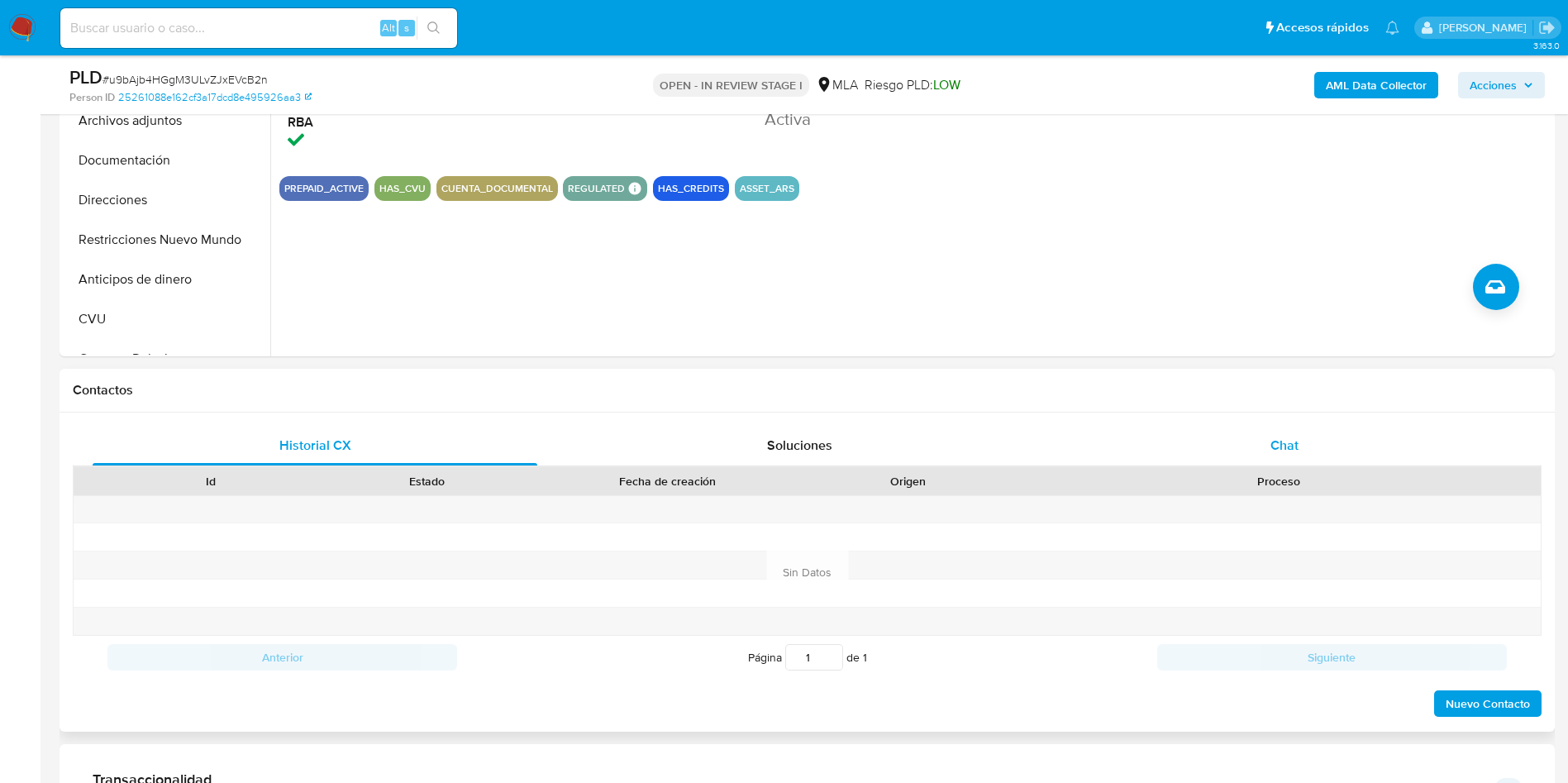
click at [1310, 455] on div "Chat" at bounding box center [1285, 445] width 445 height 39
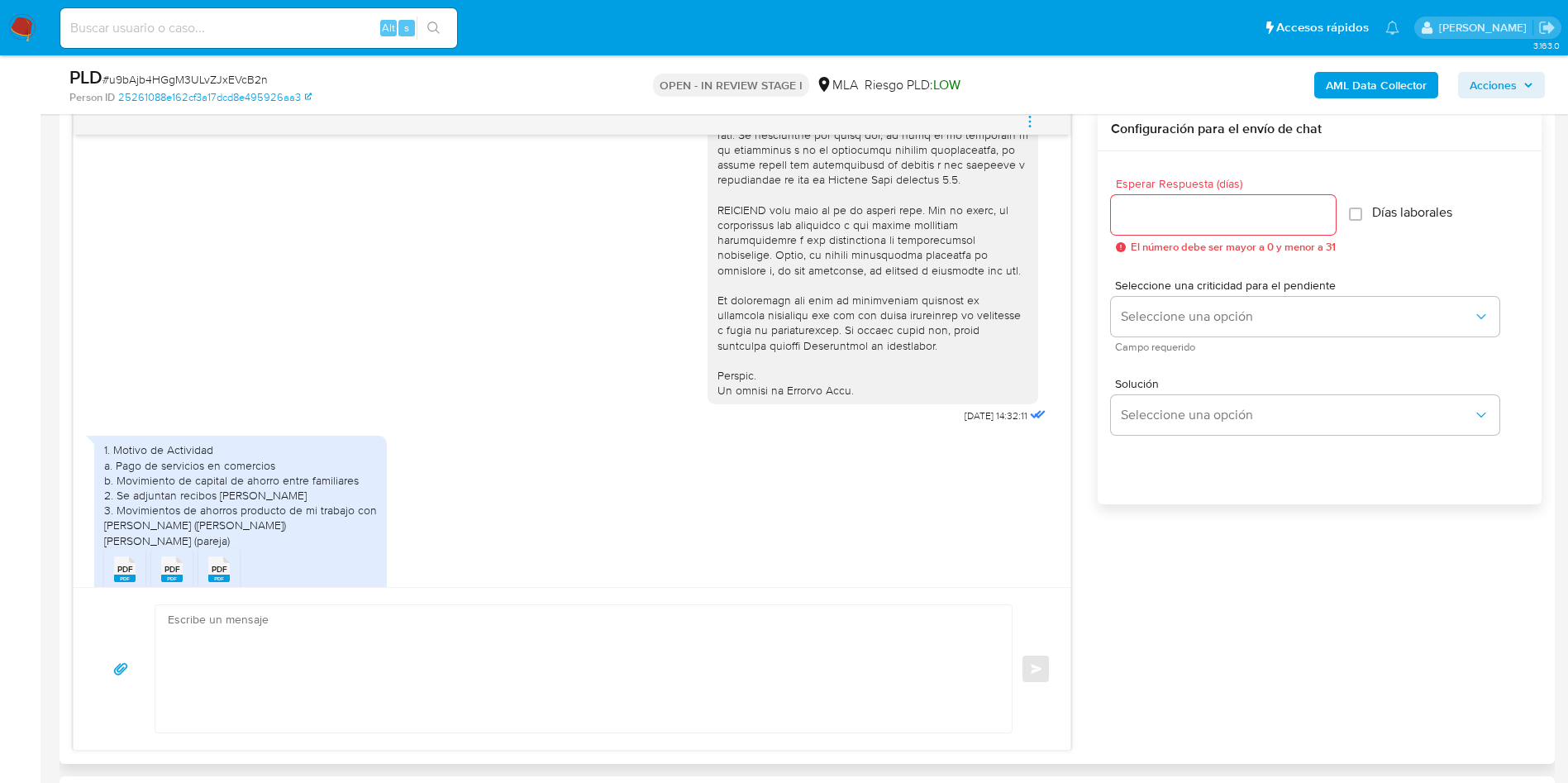
scroll to position [744, 0]
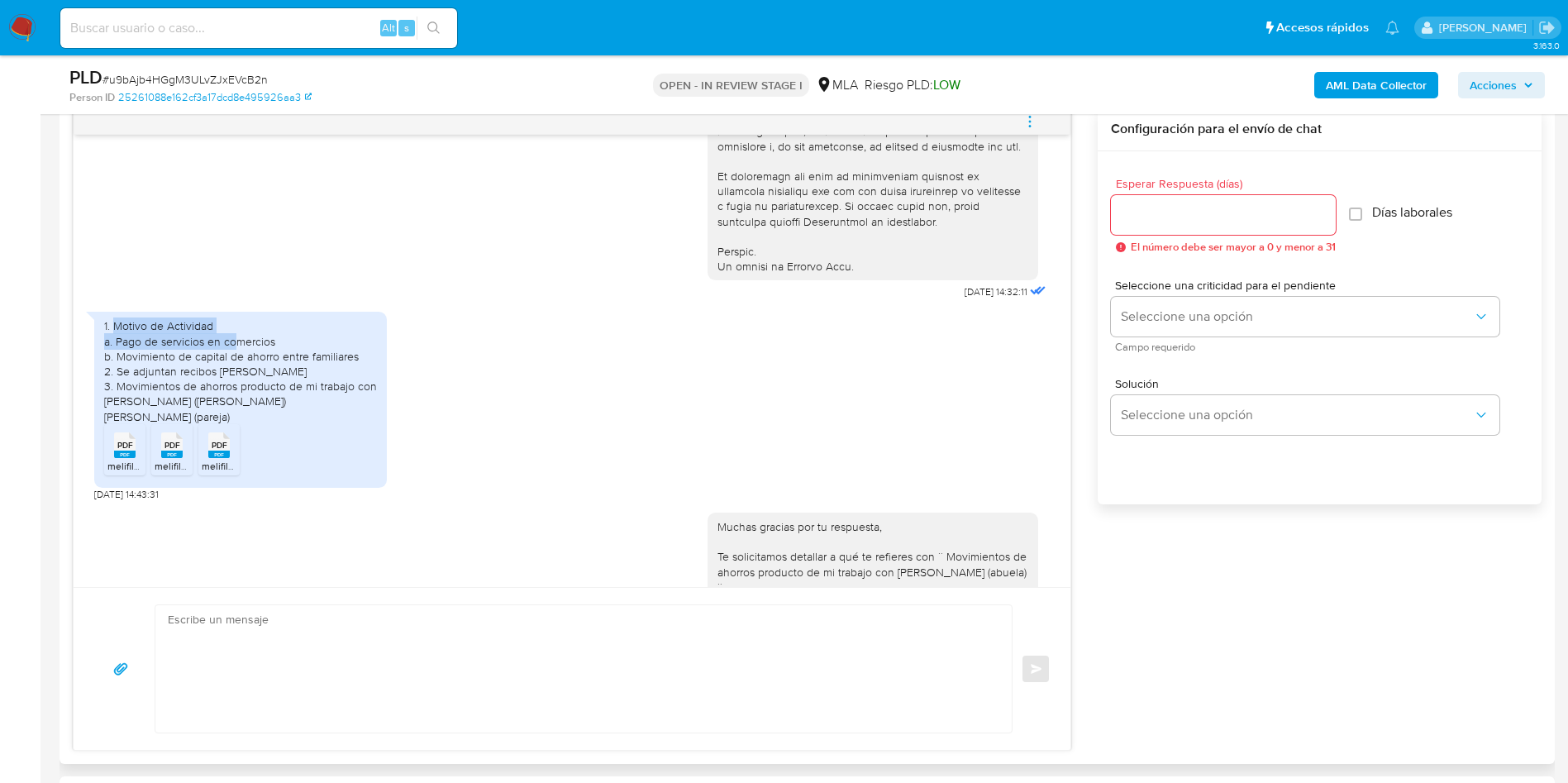
drag, startPoint x: 114, startPoint y: 356, endPoint x: 240, endPoint y: 369, distance: 126.7
click at [240, 369] on div "1. Motivo de Actividad a. Pago de servicios en comercios b. Movimiento de capit…" at bounding box center [240, 370] width 272 height 105
drag, startPoint x: 111, startPoint y: 360, endPoint x: 173, endPoint y: 359, distance: 62.0
click at [173, 359] on div "1. Motivo de Actividad a. Pago de servicios en comercios b. Movimiento de capit…" at bounding box center [240, 370] width 272 height 105
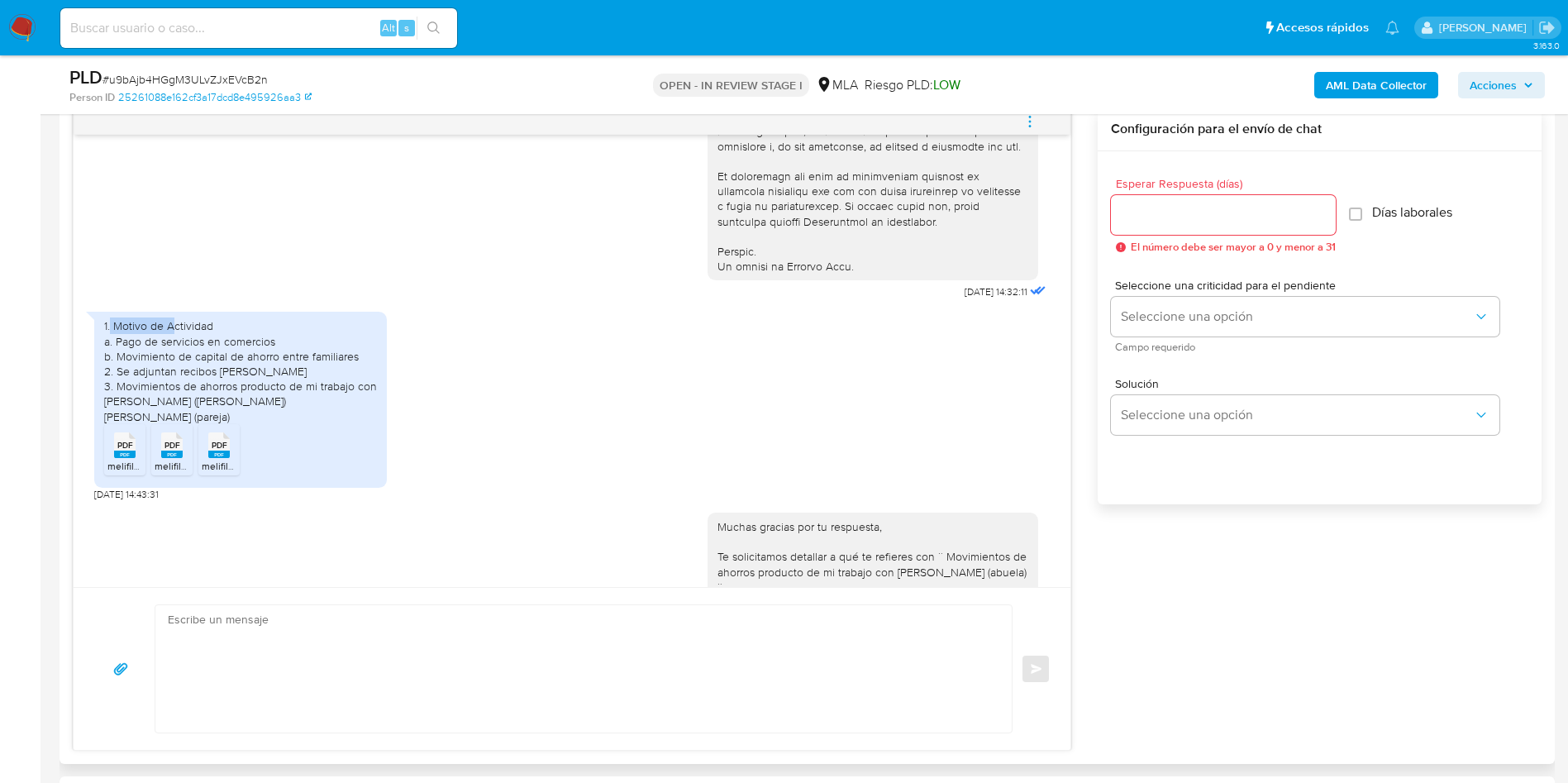
click at [173, 359] on div "1. Motivo de Actividad a. Pago de servicios en comercios b. Movimiento de capit…" at bounding box center [240, 370] width 272 height 105
drag, startPoint x: 124, startPoint y: 364, endPoint x: 300, endPoint y: 364, distance: 176.0
click at [300, 364] on div "1. Motivo de Actividad a. Pago de servicios en comercios b. Movimiento de capit…" at bounding box center [240, 370] width 272 height 105
drag, startPoint x: 128, startPoint y: 381, endPoint x: 371, endPoint y: 381, distance: 243.0
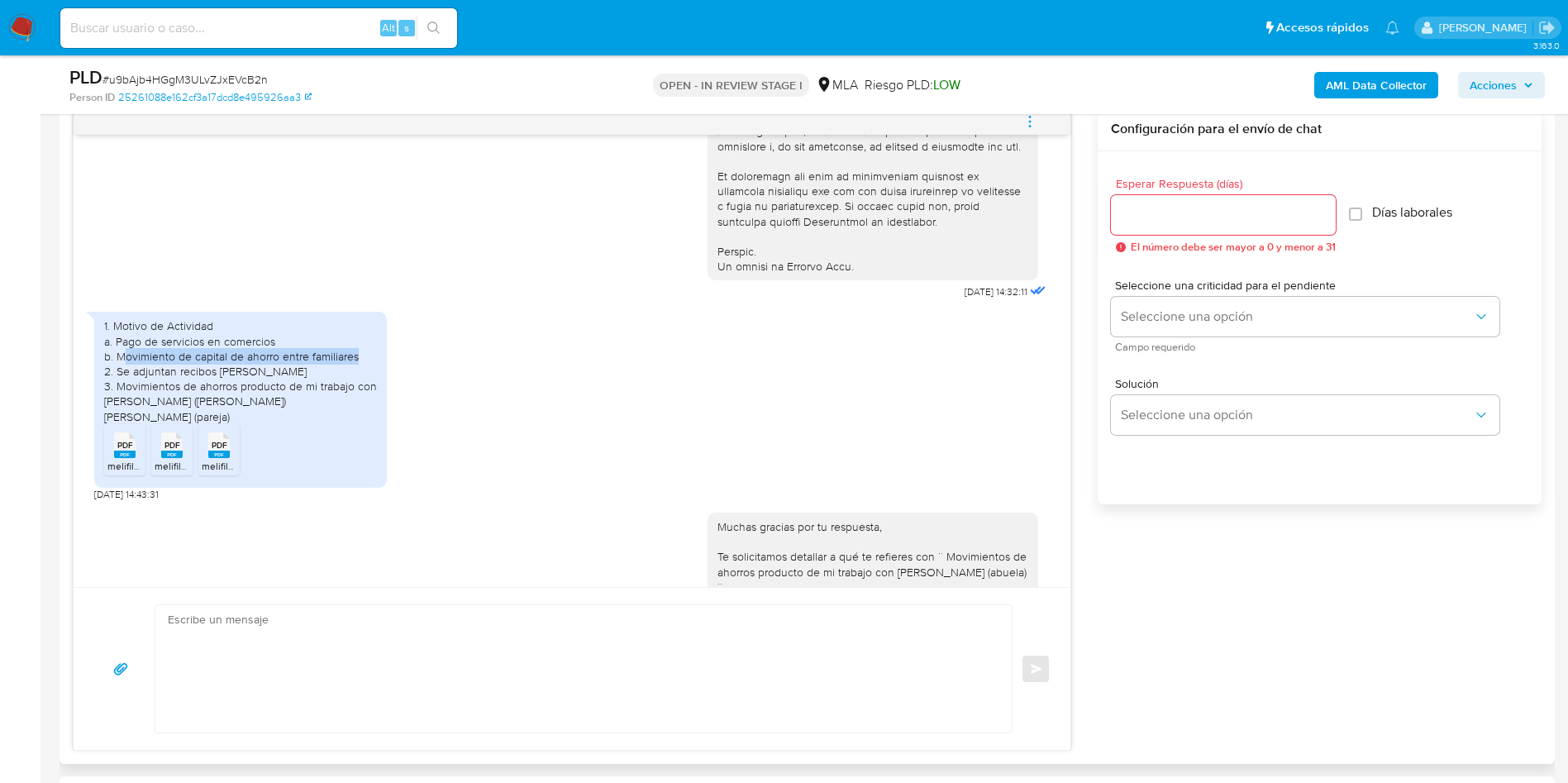
click at [371, 381] on div "1. Motivo de Actividad a. Pago de servicios en comercios b. Movimiento de capit…" at bounding box center [240, 370] width 272 height 105
drag, startPoint x: 158, startPoint y: 393, endPoint x: 285, endPoint y: 397, distance: 127.1
click at [285, 397] on div "1. Motivo de Actividad a. Pago de servicios en comercios b. Movimiento de capit…" at bounding box center [240, 370] width 272 height 105
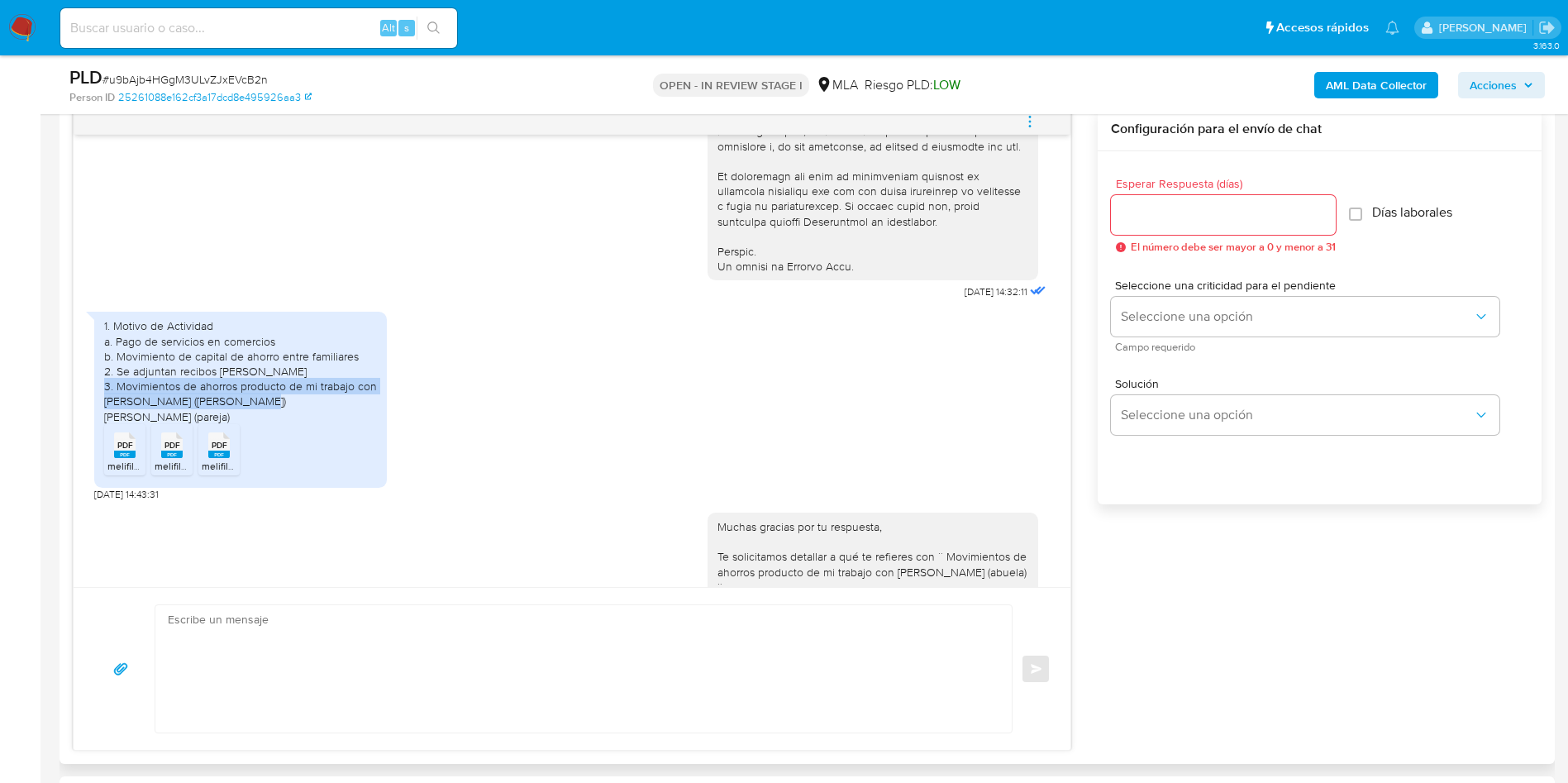
drag, startPoint x: 124, startPoint y: 417, endPoint x: 386, endPoint y: 428, distance: 262.2
click at [386, 428] on div "1. Motivo de Actividad a. Pago de servicios en comercios b. Movimiento de capit…" at bounding box center [572, 402] width 956 height 198
click at [385, 428] on div "1. Motivo de Actividad a. Pago de servicios en comercios b. Movimiento de capit…" at bounding box center [572, 402] width 956 height 198
click at [153, 423] on div "1. Motivo de Actividad a. Pago de servicios en comercios b. Movimiento de capit…" at bounding box center [240, 370] width 272 height 105
drag, startPoint x: 182, startPoint y: 433, endPoint x: 267, endPoint y: 437, distance: 85.1
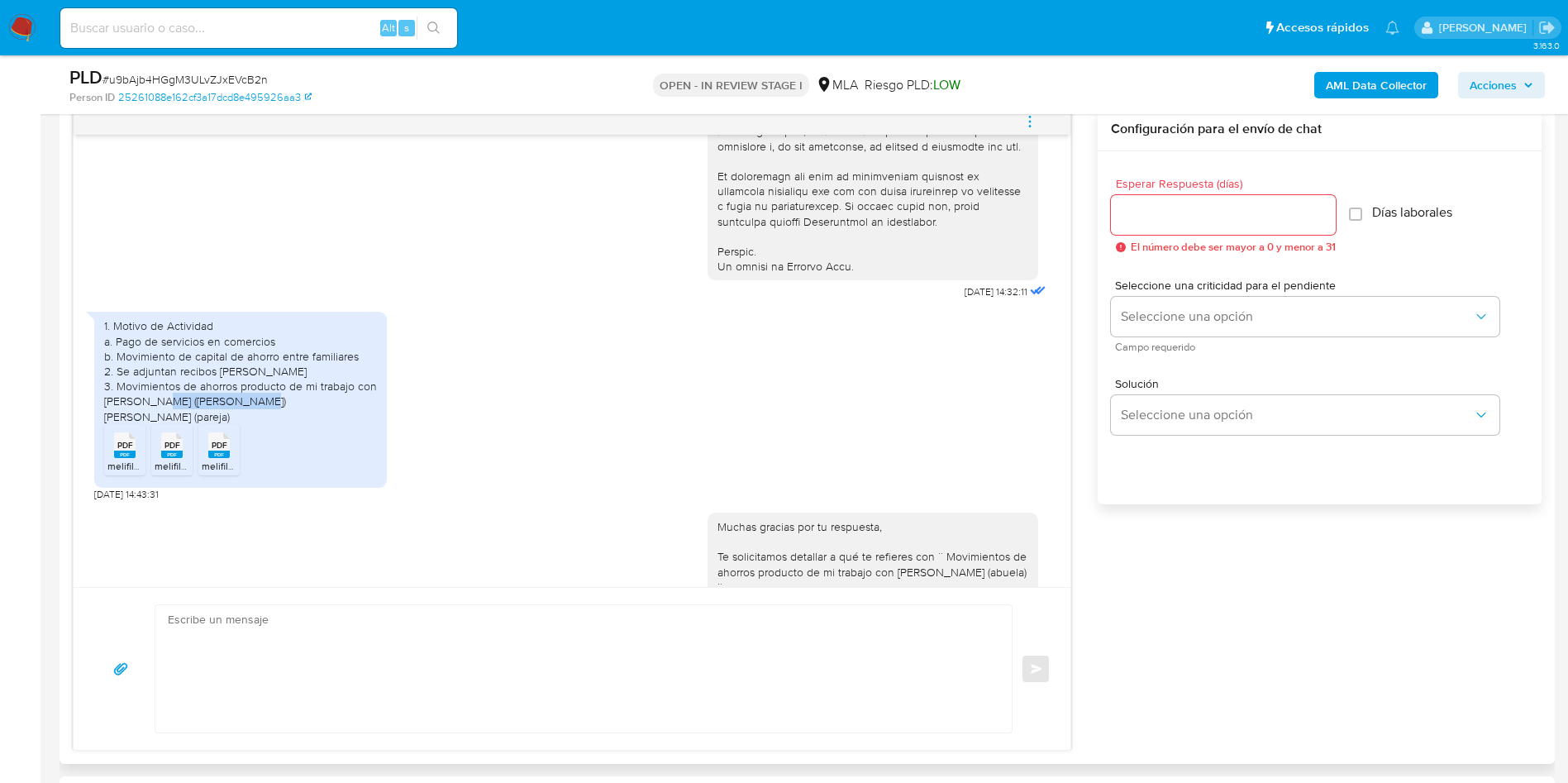
click at [267, 423] on div "1. Motivo de Actividad a. Pago de servicios en comercios b. Movimiento de capit…" at bounding box center [240, 370] width 272 height 105
drag, startPoint x: 126, startPoint y: 439, endPoint x: 232, endPoint y: 441, distance: 106.0
click at [232, 423] on div "1. Motivo de Actividad a. Pago de servicios en comercios b. Movimiento de capit…" at bounding box center [240, 370] width 272 height 105
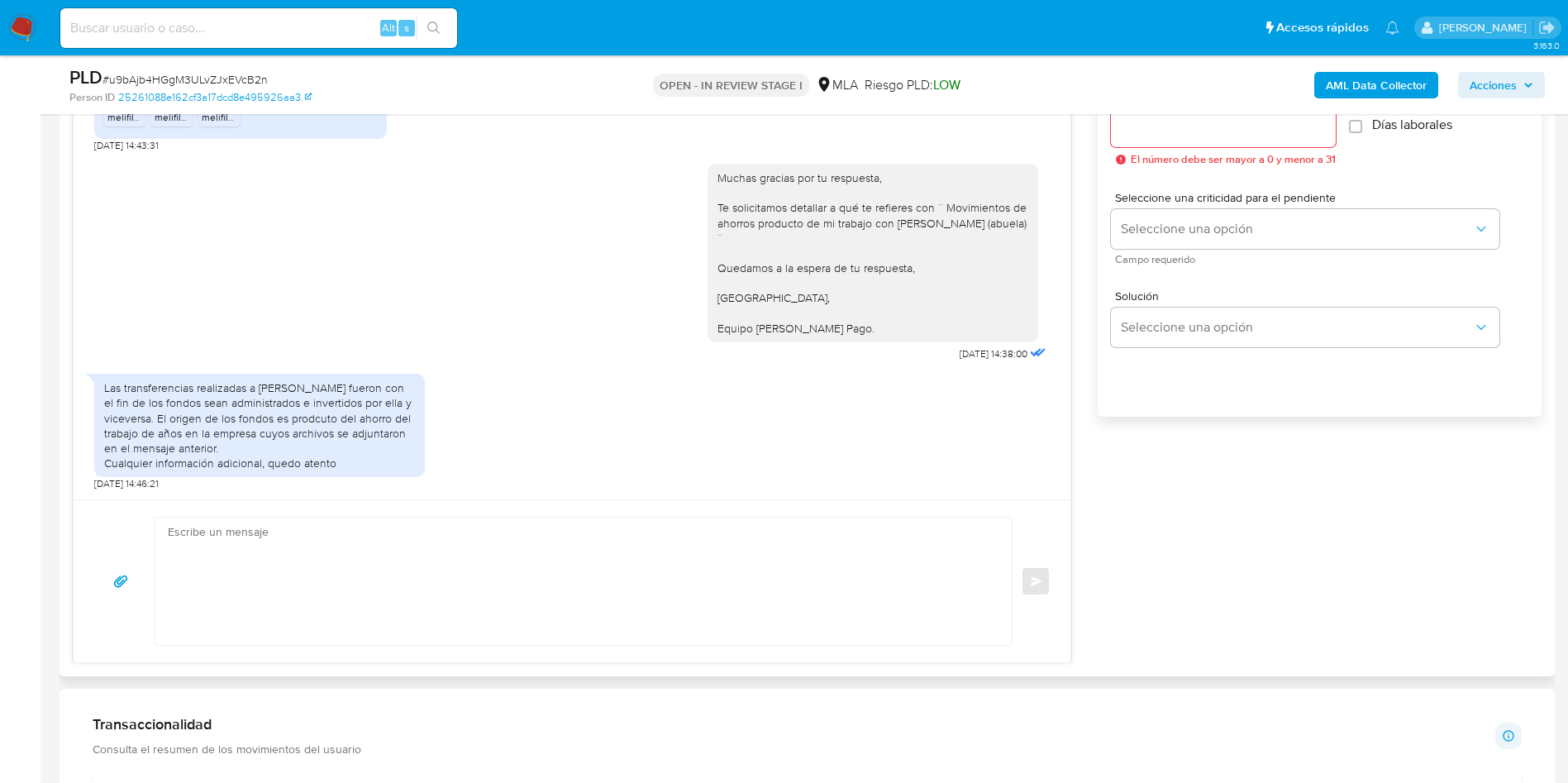
scroll to position [991, 0]
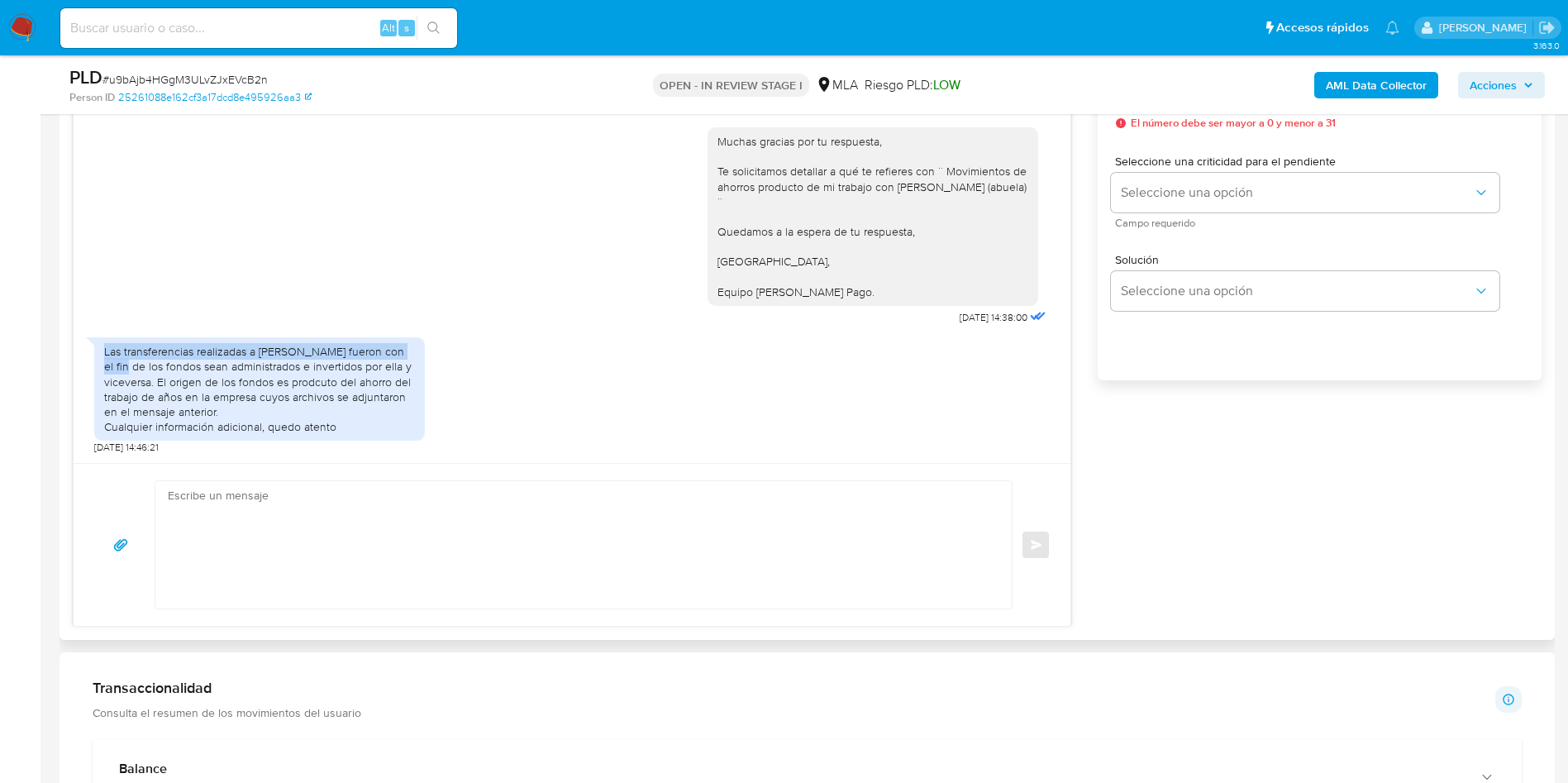
drag, startPoint x: 102, startPoint y: 356, endPoint x: 431, endPoint y: 350, distance: 329.1
click at [431, 350] on div "Las transferencias realizadas a Abella Susana fueron con el fin de los fondos s…" at bounding box center [572, 392] width 956 height 125
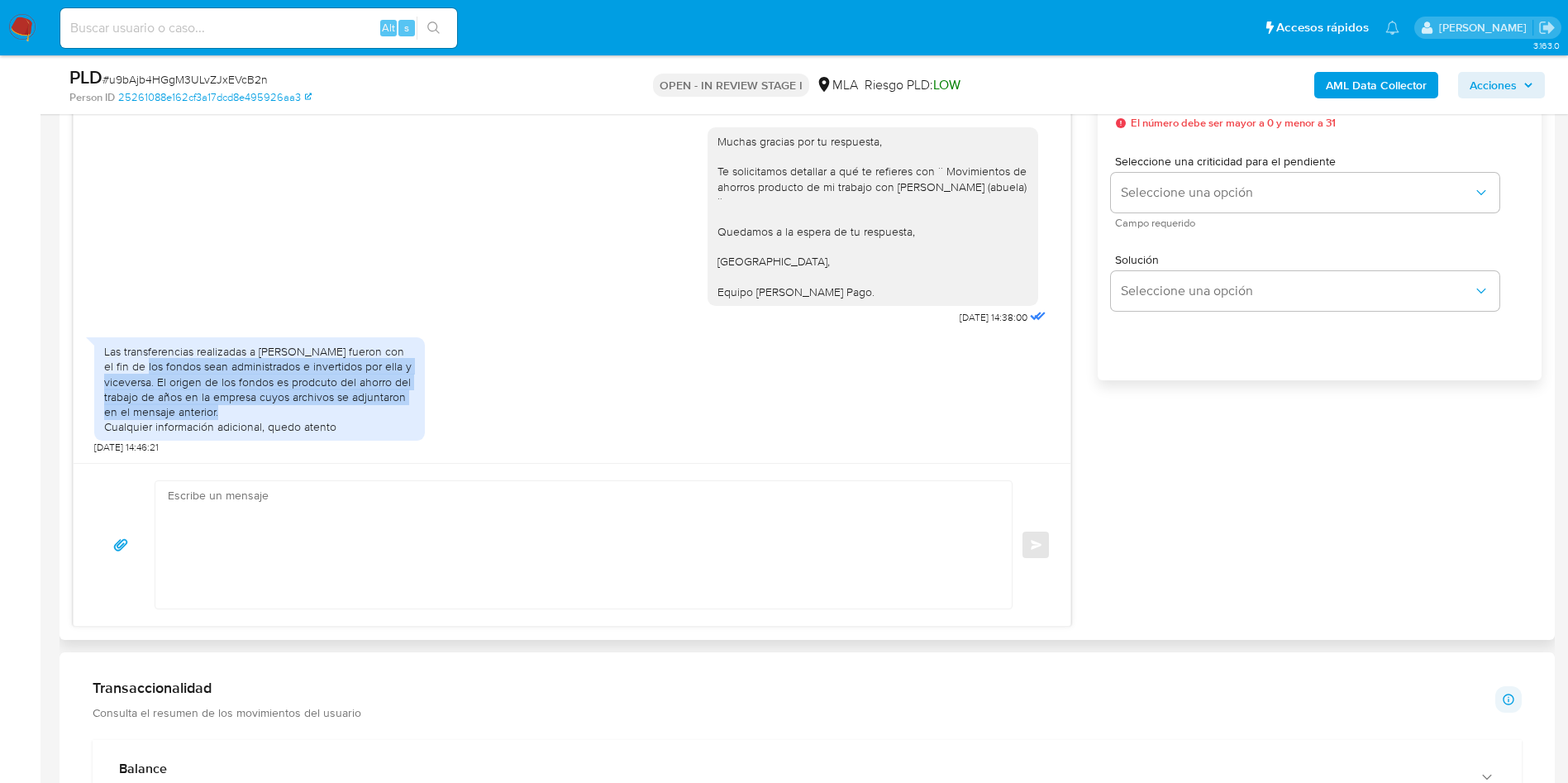
drag, startPoint x: 122, startPoint y: 375, endPoint x: 434, endPoint y: 411, distance: 314.1
click at [434, 411] on div "Las transferencias realizadas a Abella Susana fueron con el fin de los fondos s…" at bounding box center [572, 392] width 956 height 125
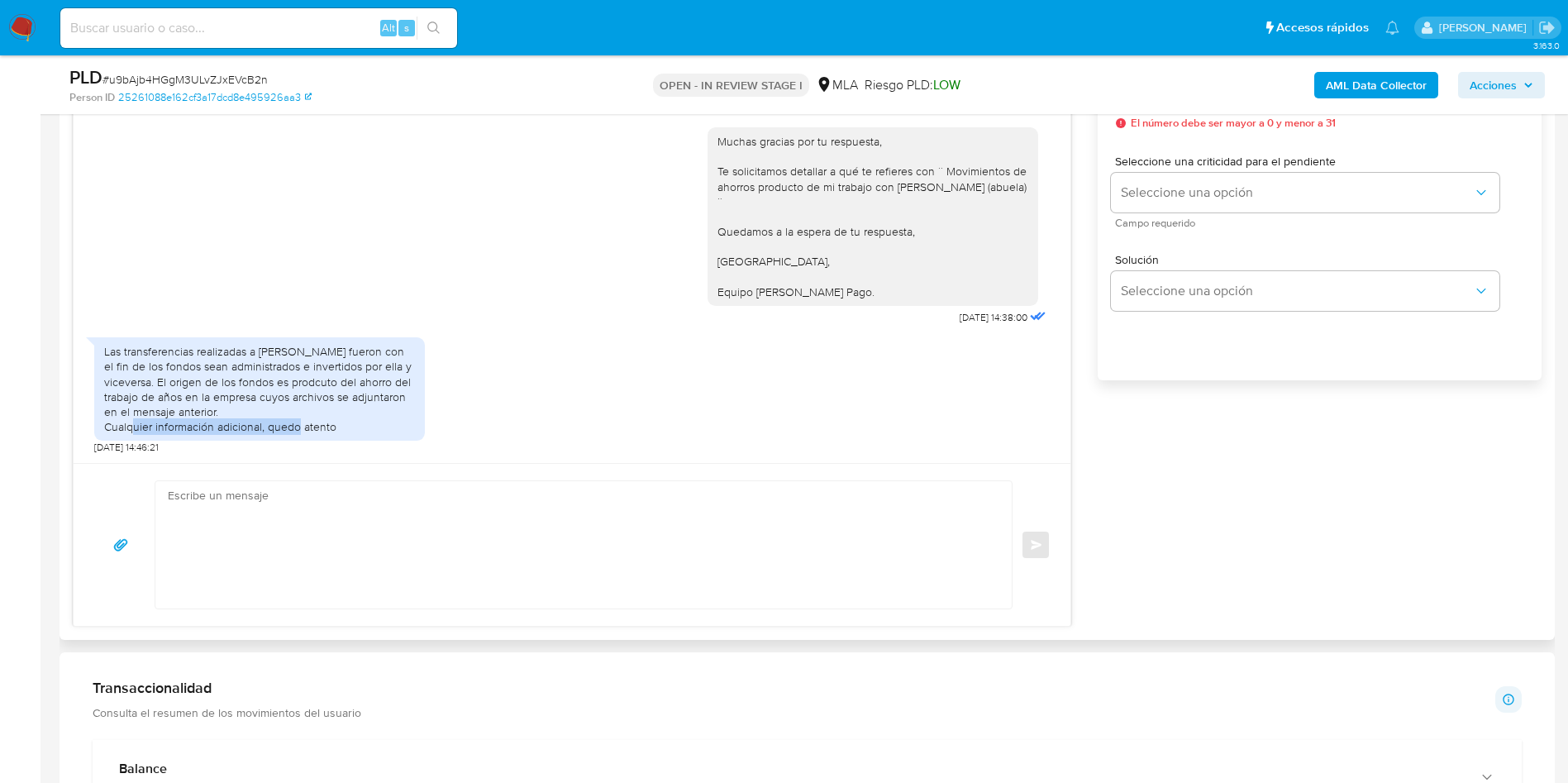
drag, startPoint x: 134, startPoint y: 430, endPoint x: 300, endPoint y: 424, distance: 166.1
click at [300, 424] on div "Las transferencias realizadas a Abella Susana fueron con el fin de los fondos s…" at bounding box center [259, 389] width 311 height 90
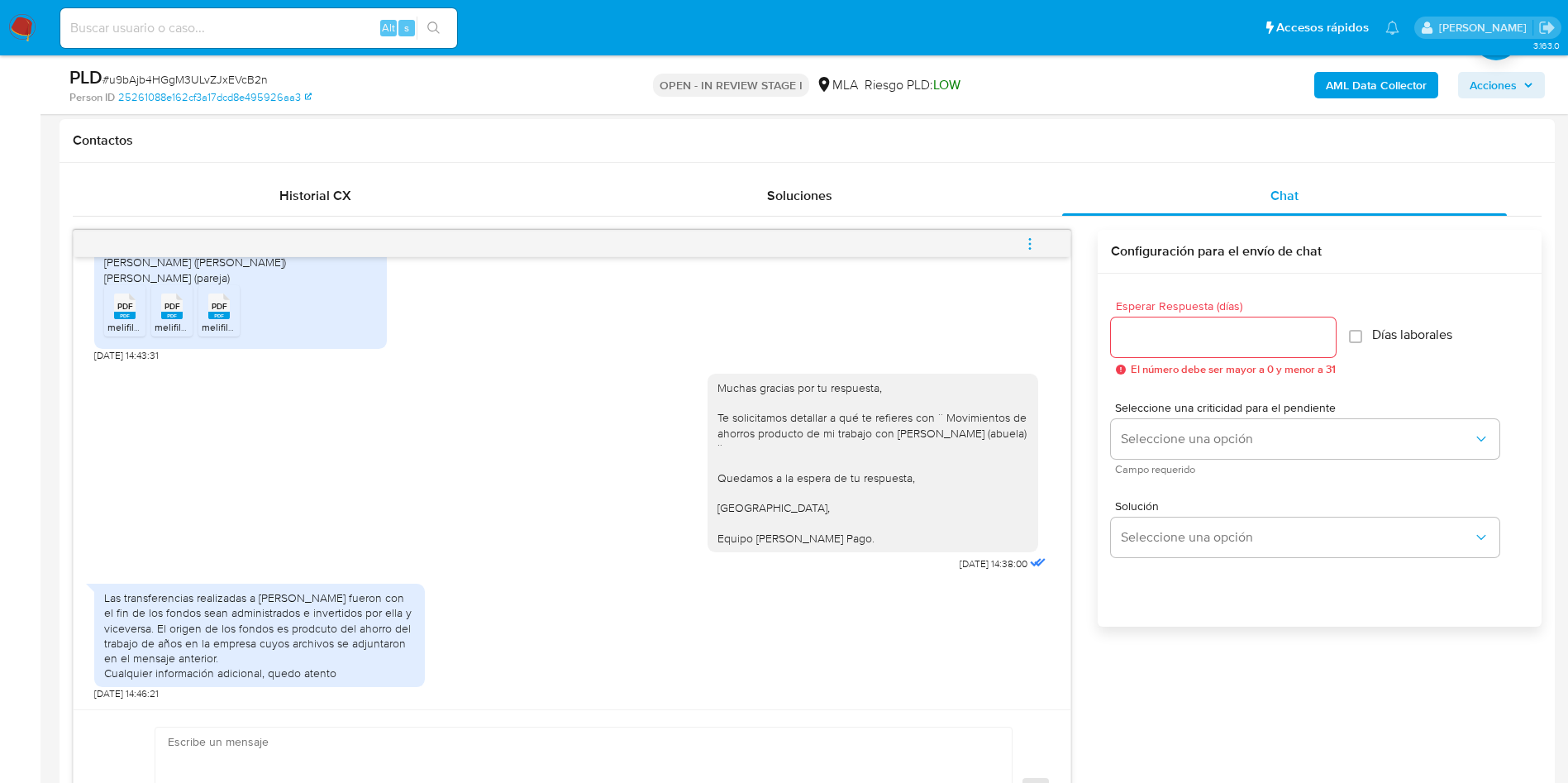
scroll to position [744, 0]
click at [120, 325] on span "melifile1075961124076001501.pdf" at bounding box center [180, 328] width 145 height 14
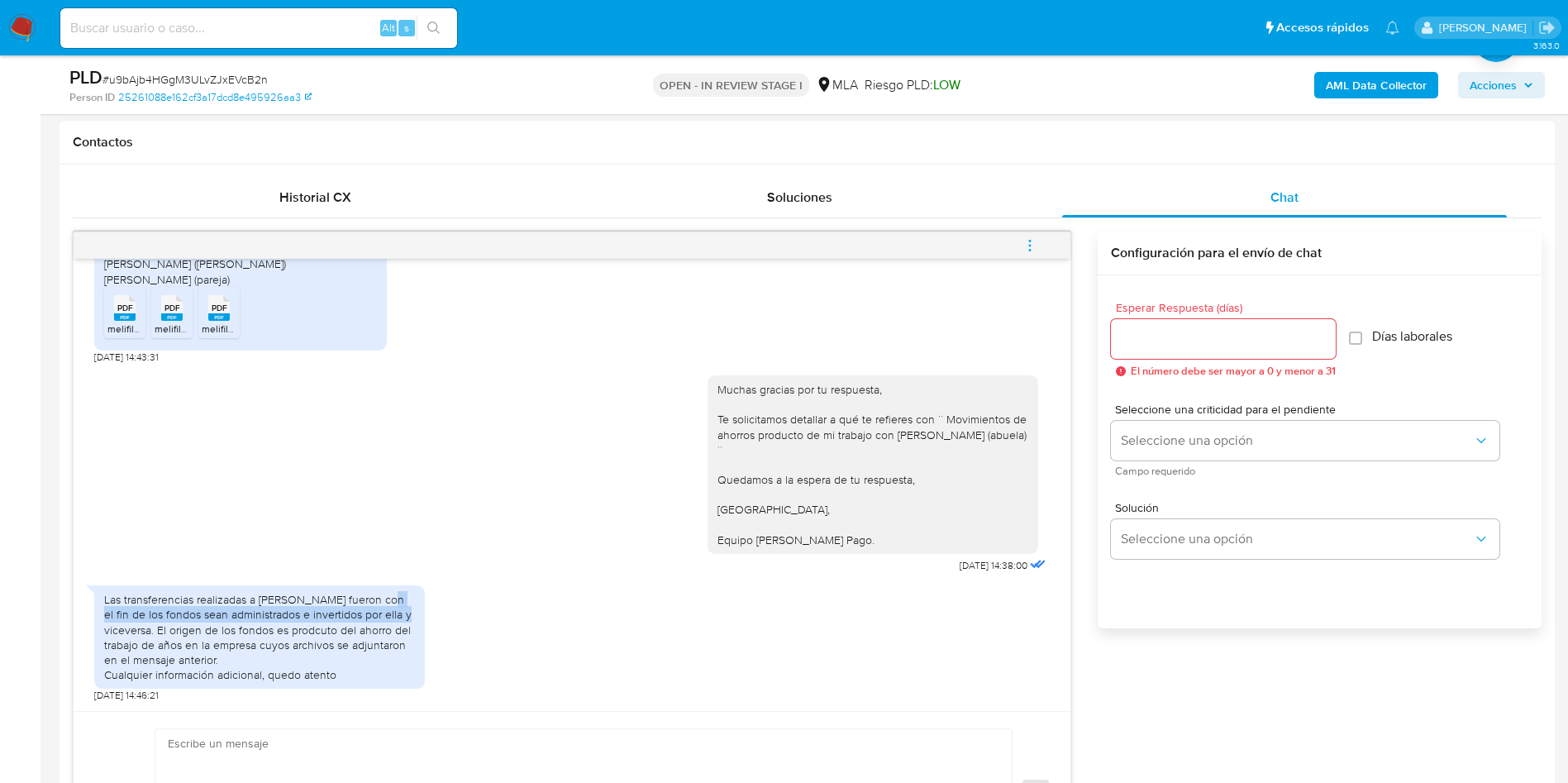
drag, startPoint x: 379, startPoint y: 598, endPoint x: 389, endPoint y: 615, distance: 19.7
click at [389, 615] on div "Las transferencias realizadas a Abella Susana fueron con el fin de los fondos s…" at bounding box center [259, 637] width 311 height 90
drag, startPoint x: 265, startPoint y: 631, endPoint x: 407, endPoint y: 629, distance: 142.0
click at [409, 629] on div "Las transferencias realizadas a Abella Susana fueron con el fin de los fondos s…" at bounding box center [259, 637] width 311 height 90
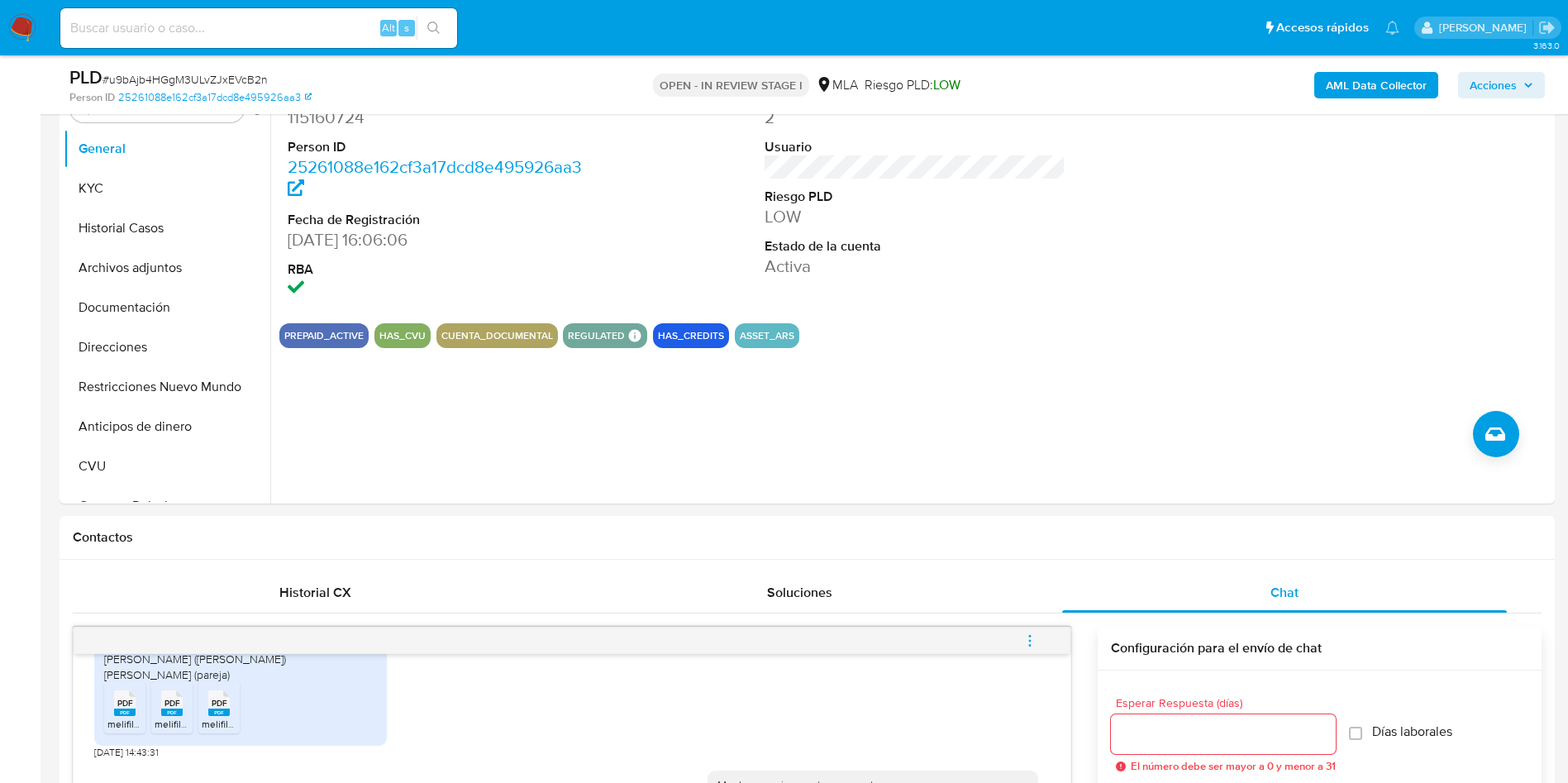
scroll to position [124, 0]
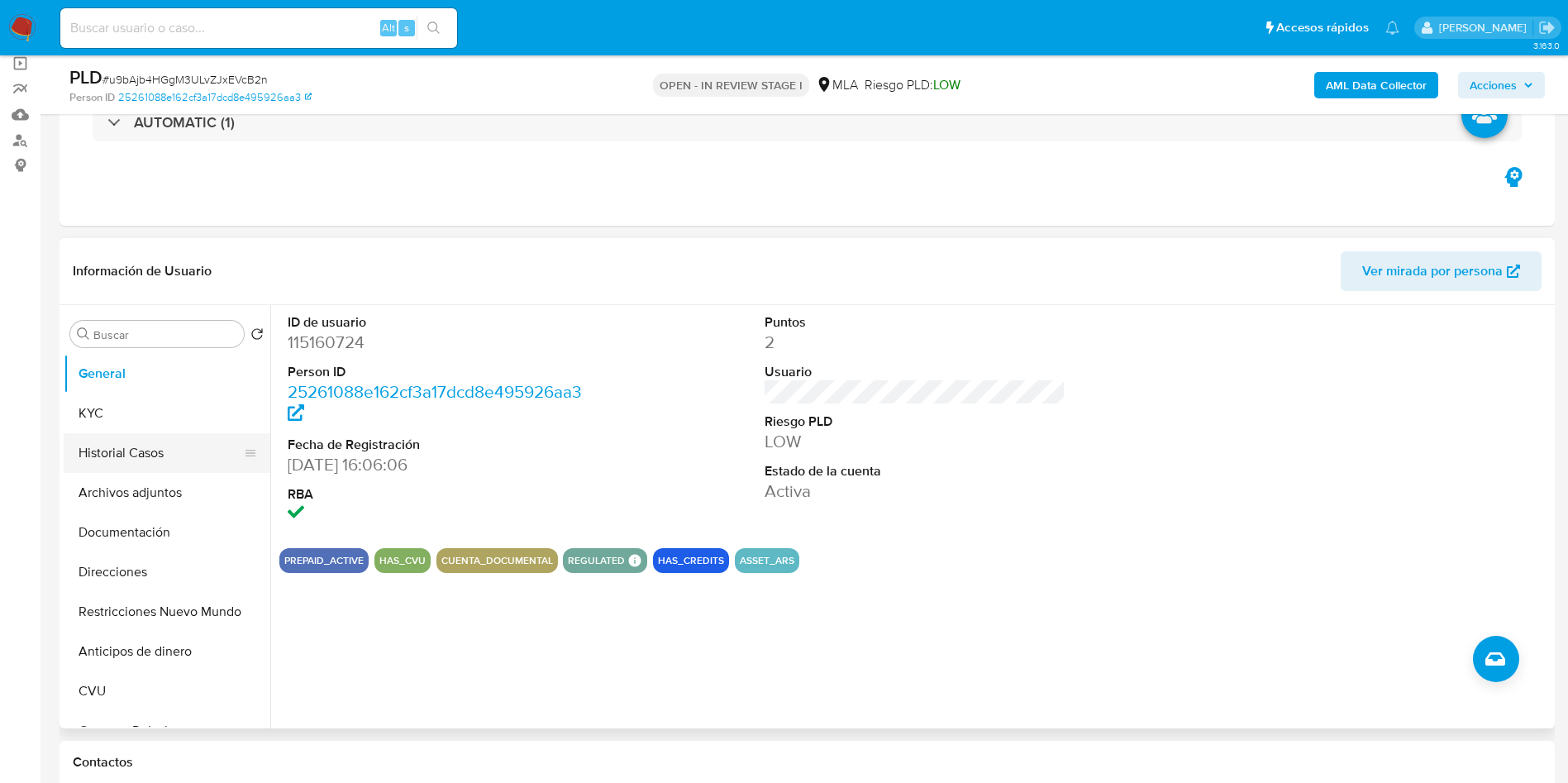
click at [91, 446] on button "Historial Casos" at bounding box center [160, 453] width 194 height 39
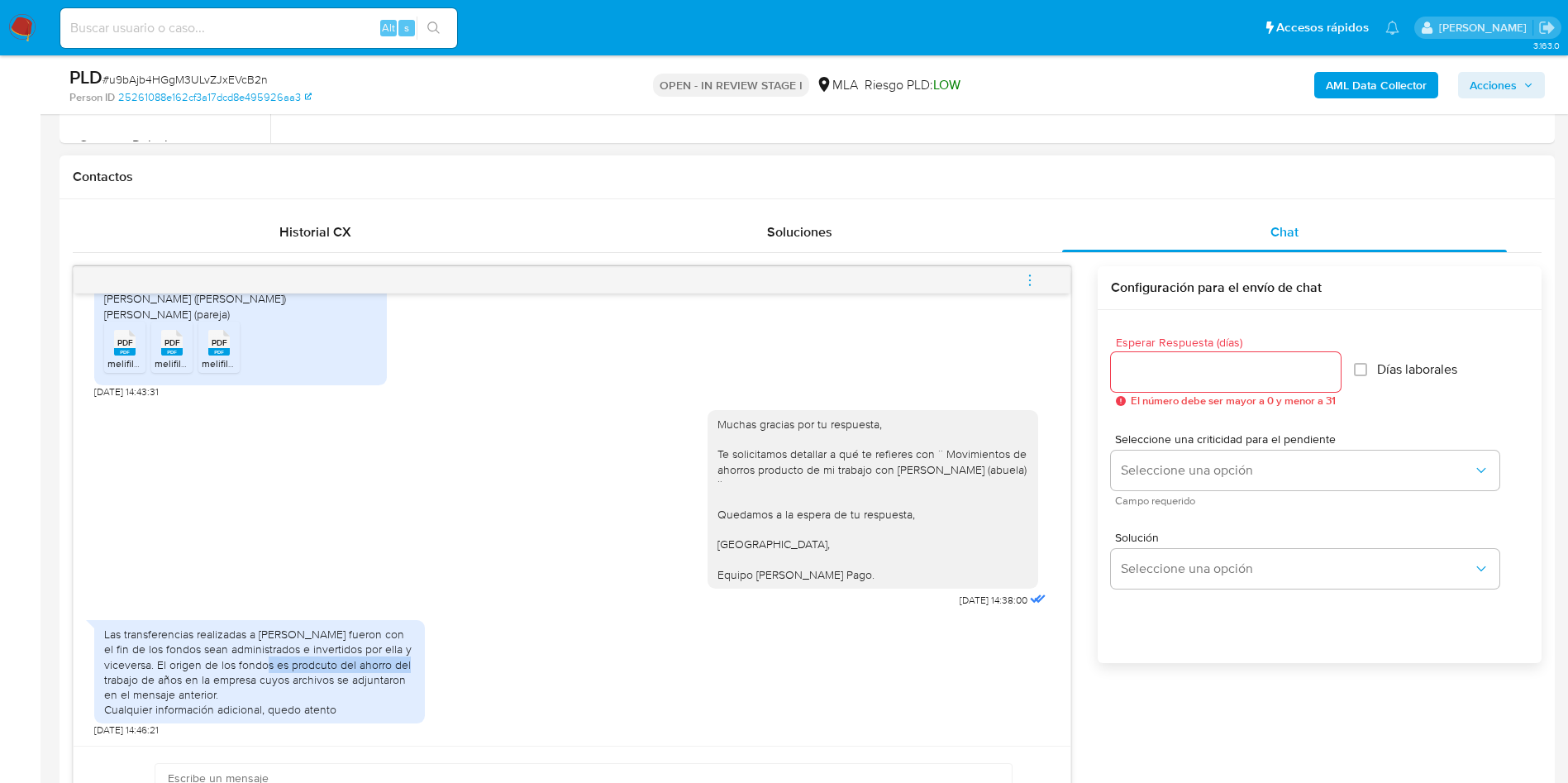
scroll to position [744, 0]
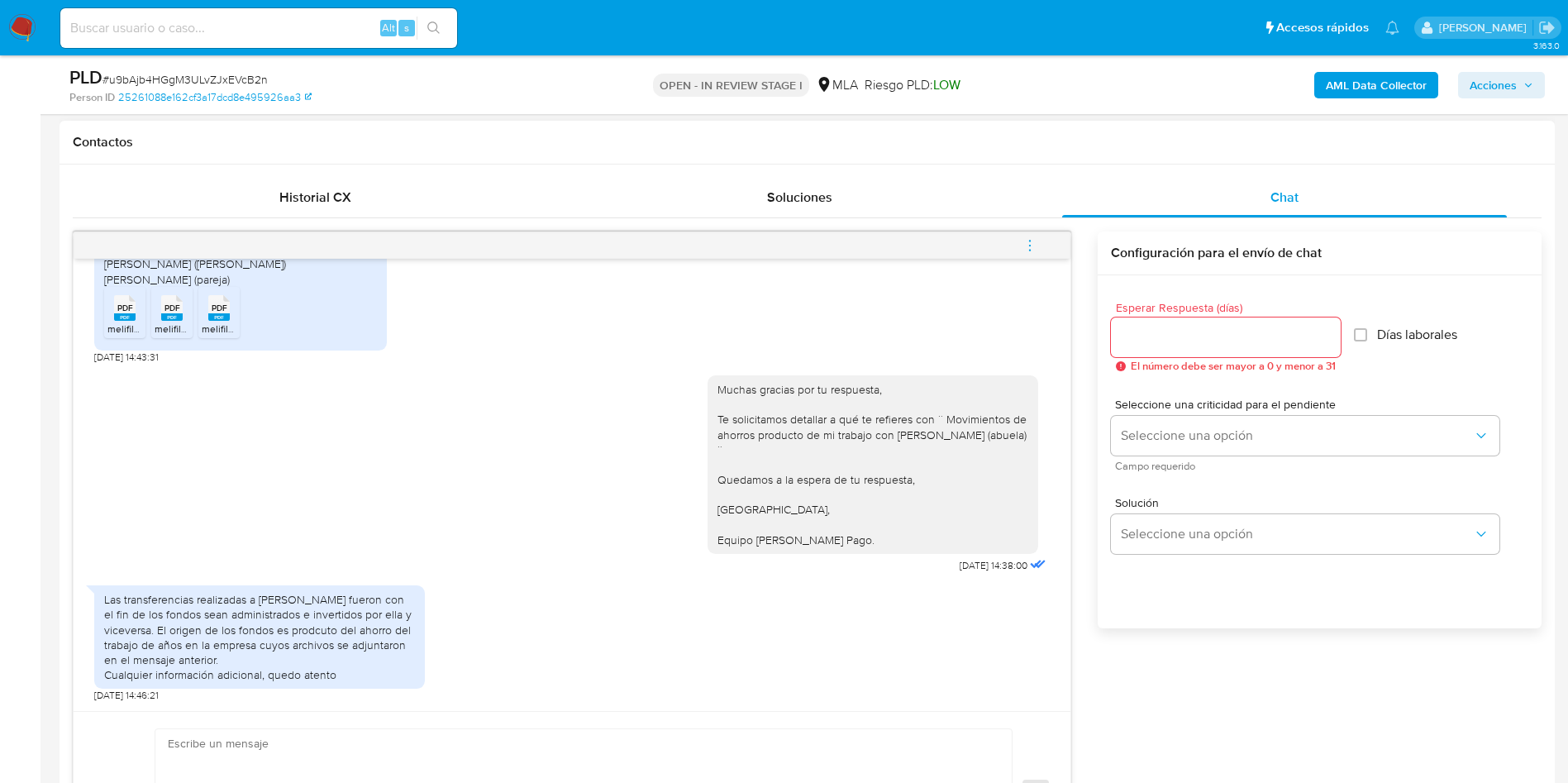
click at [316, 504] on div "Muchas gracias por tu respuesta, Te solicitamos detallar a qué te refieres con …" at bounding box center [572, 469] width 956 height 213
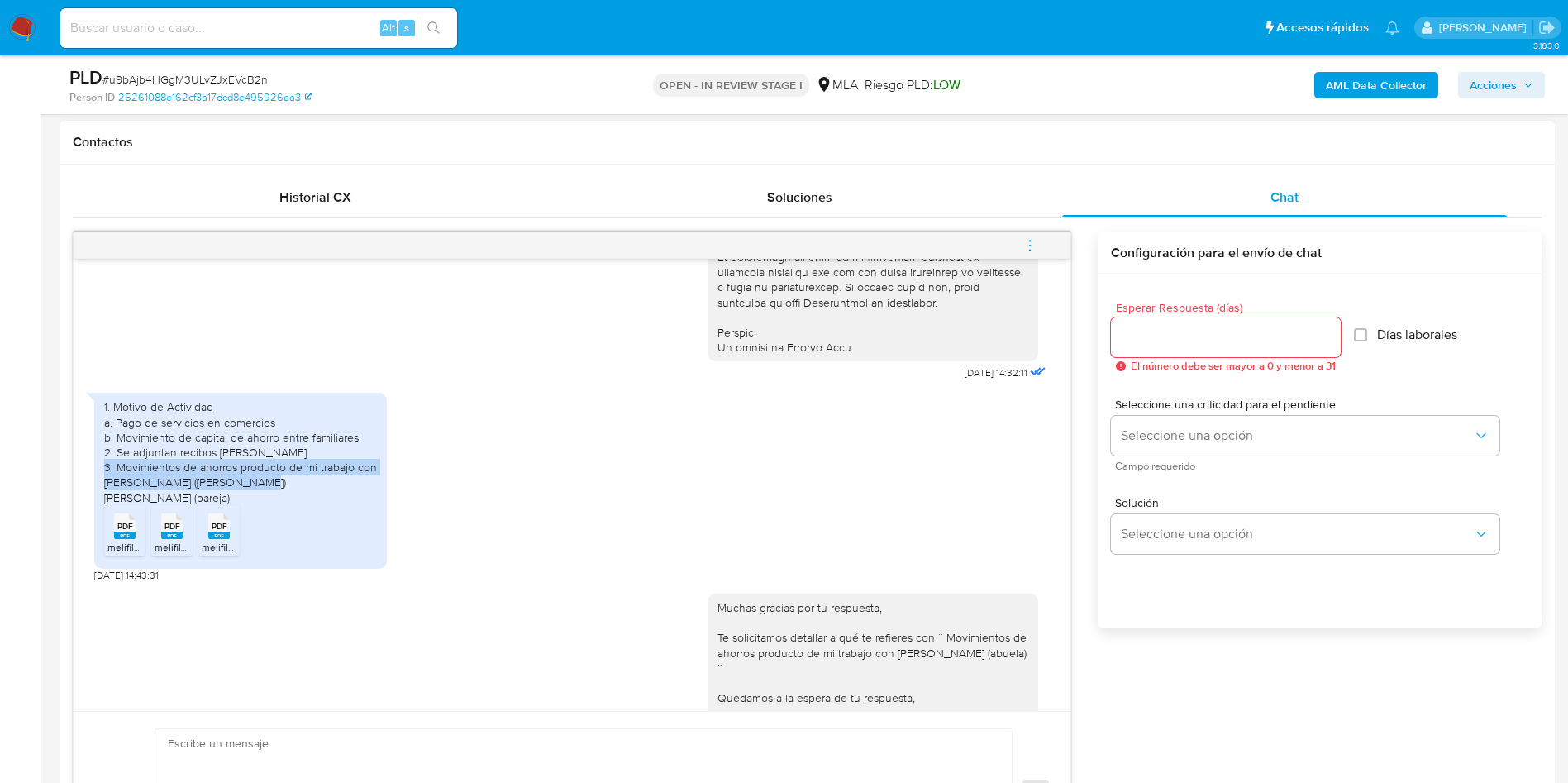
drag, startPoint x: 124, startPoint y: 497, endPoint x: 357, endPoint y: 507, distance: 233.2
click at [357, 504] on div "1. Motivo de Actividad a. Pago de servicios en comercios b. Movimiento de capit…" at bounding box center [240, 452] width 272 height 105
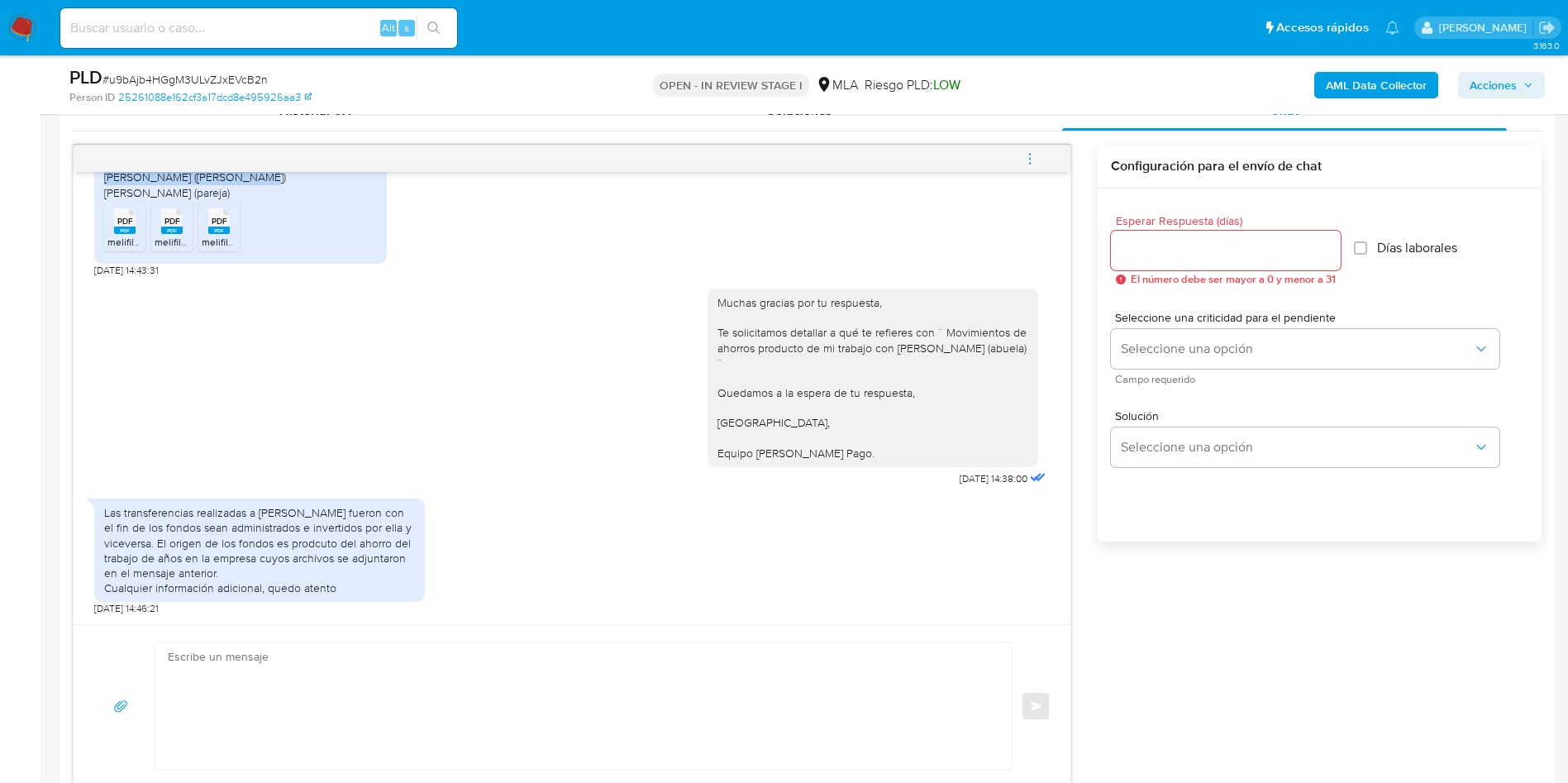
scroll to position [868, 0]
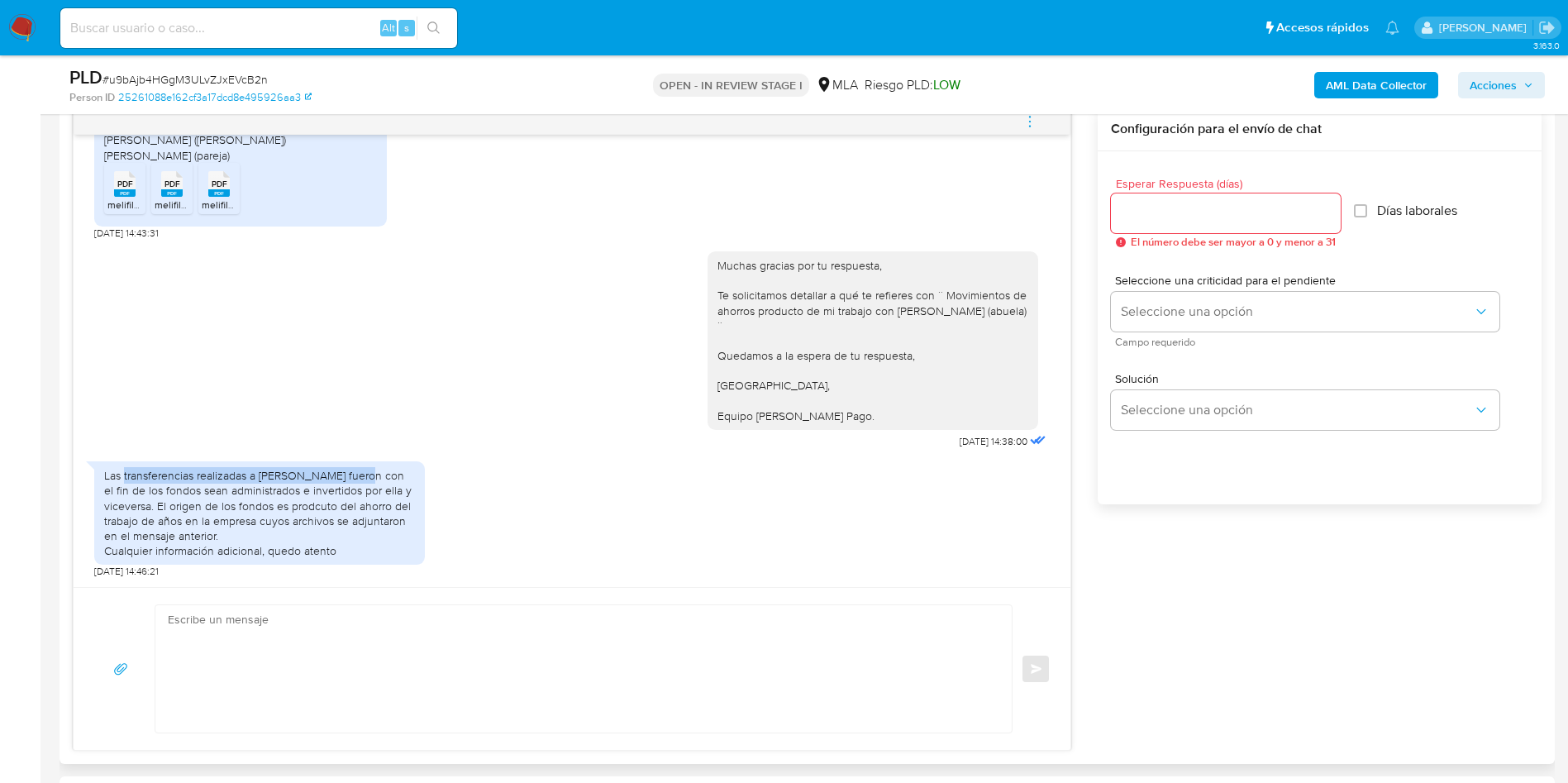
drag, startPoint x: 124, startPoint y: 470, endPoint x: 361, endPoint y: 478, distance: 237.1
click at [361, 478] on div "Las transferencias realizadas a Abella Susana fueron con el fin de los fondos s…" at bounding box center [259, 512] width 311 height 90
drag, startPoint x: 380, startPoint y: 476, endPoint x: 422, endPoint y: 487, distance: 43.4
click at [422, 487] on div "Las transferencias realizadas a Abella Susana fueron con el fin de los fondos s…" at bounding box center [259, 513] width 330 height 103
click at [152, 500] on div "Las transferencias realizadas a Abella Susana fueron con el fin de los fondos s…" at bounding box center [259, 512] width 311 height 90
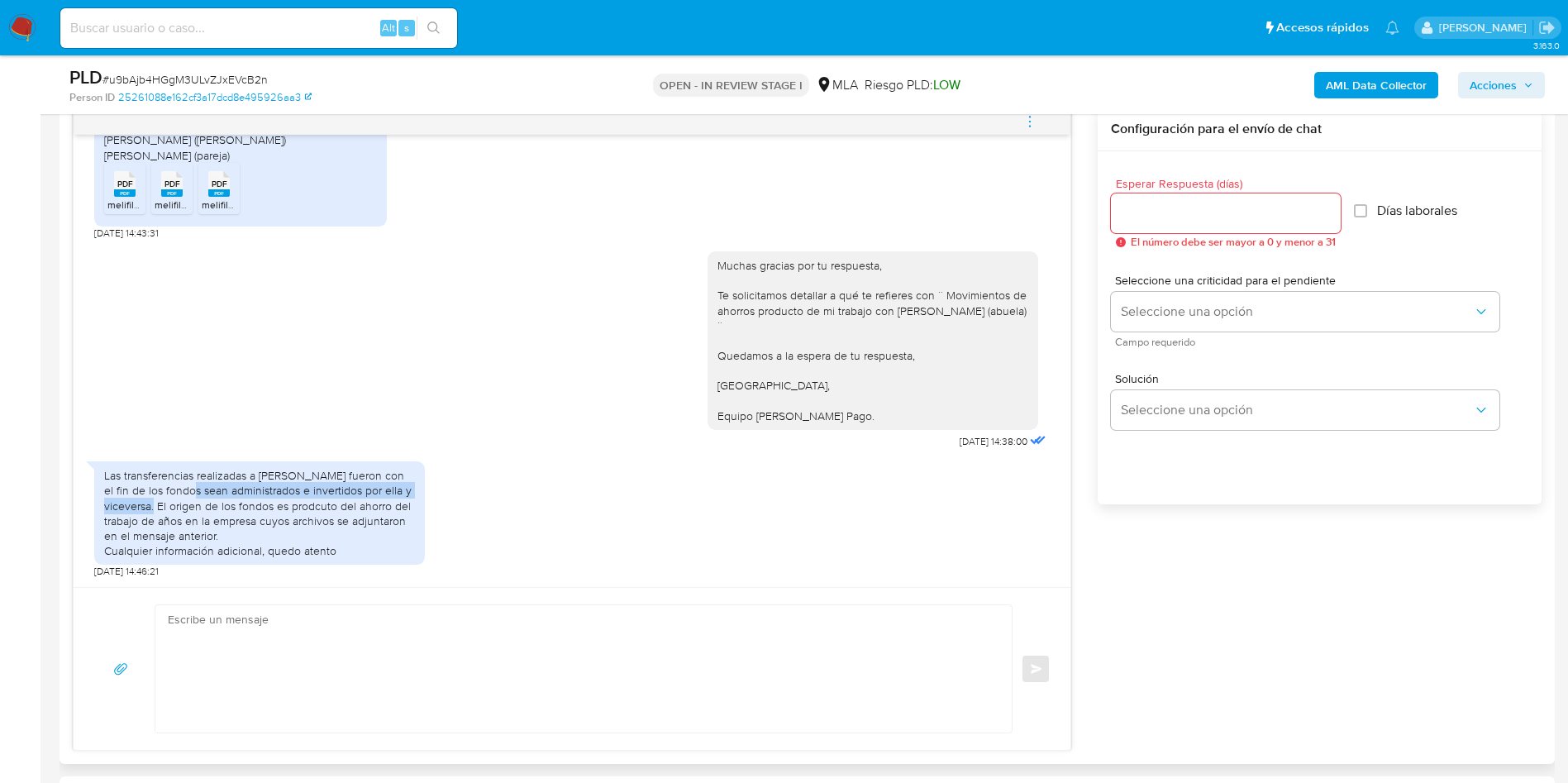
drag, startPoint x: 169, startPoint y: 486, endPoint x: 154, endPoint y: 507, distance: 25.8
click at [154, 507] on div "Las transferencias realizadas a Abella Susana fueron con el fin de los fondos s…" at bounding box center [259, 512] width 311 height 90
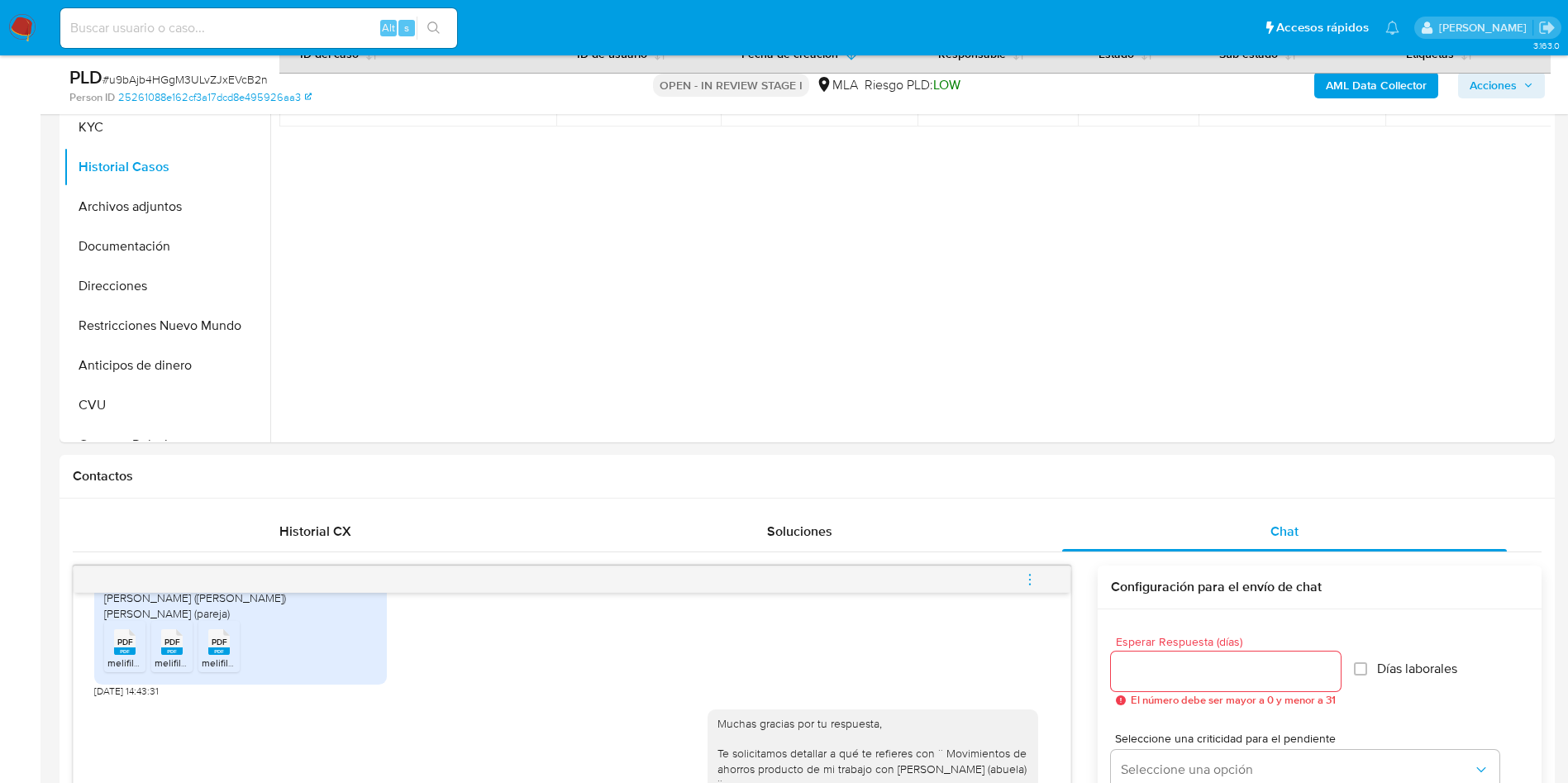
scroll to position [372, 0]
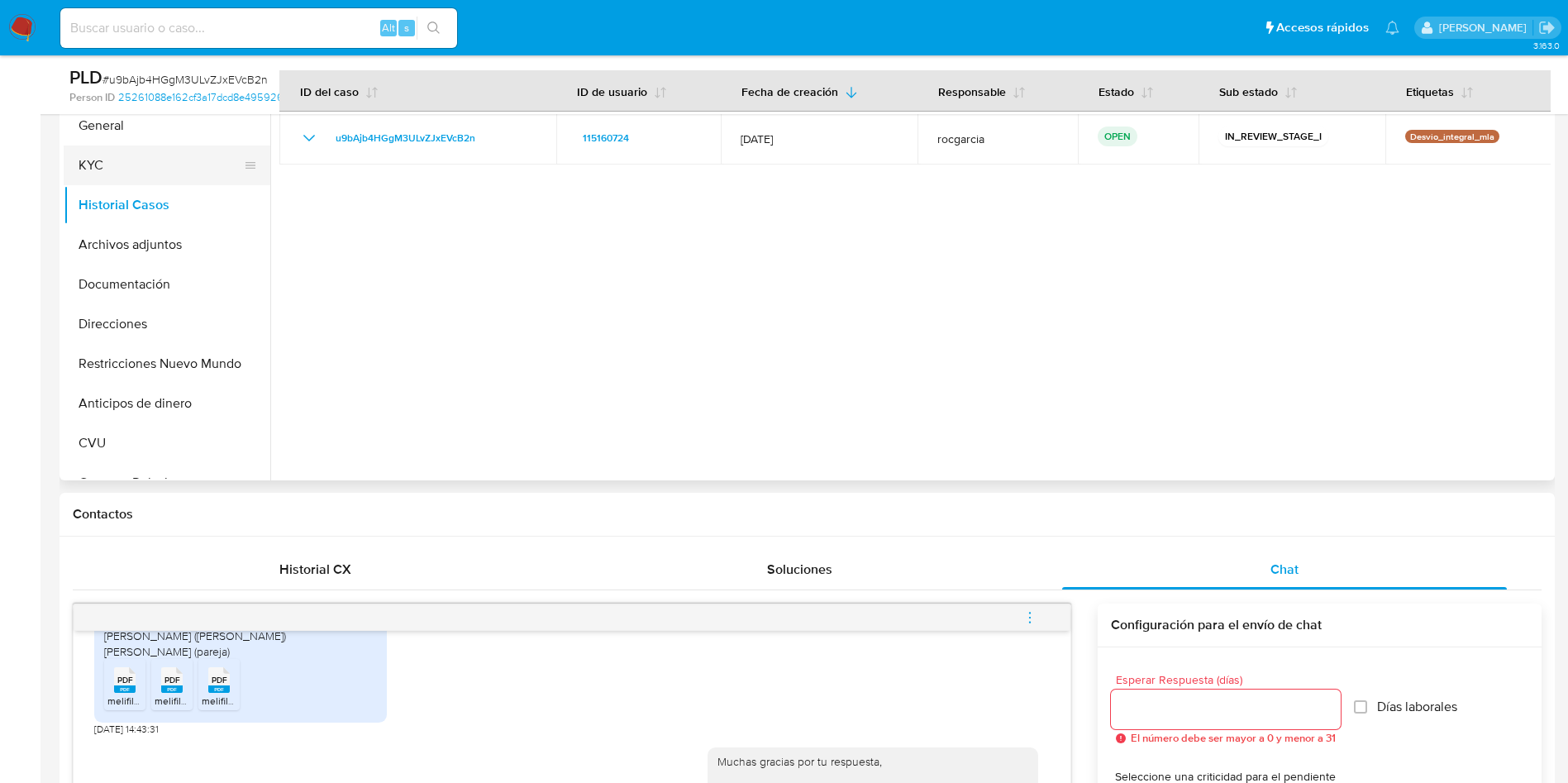
click at [113, 156] on button "KYC" at bounding box center [160, 165] width 194 height 39
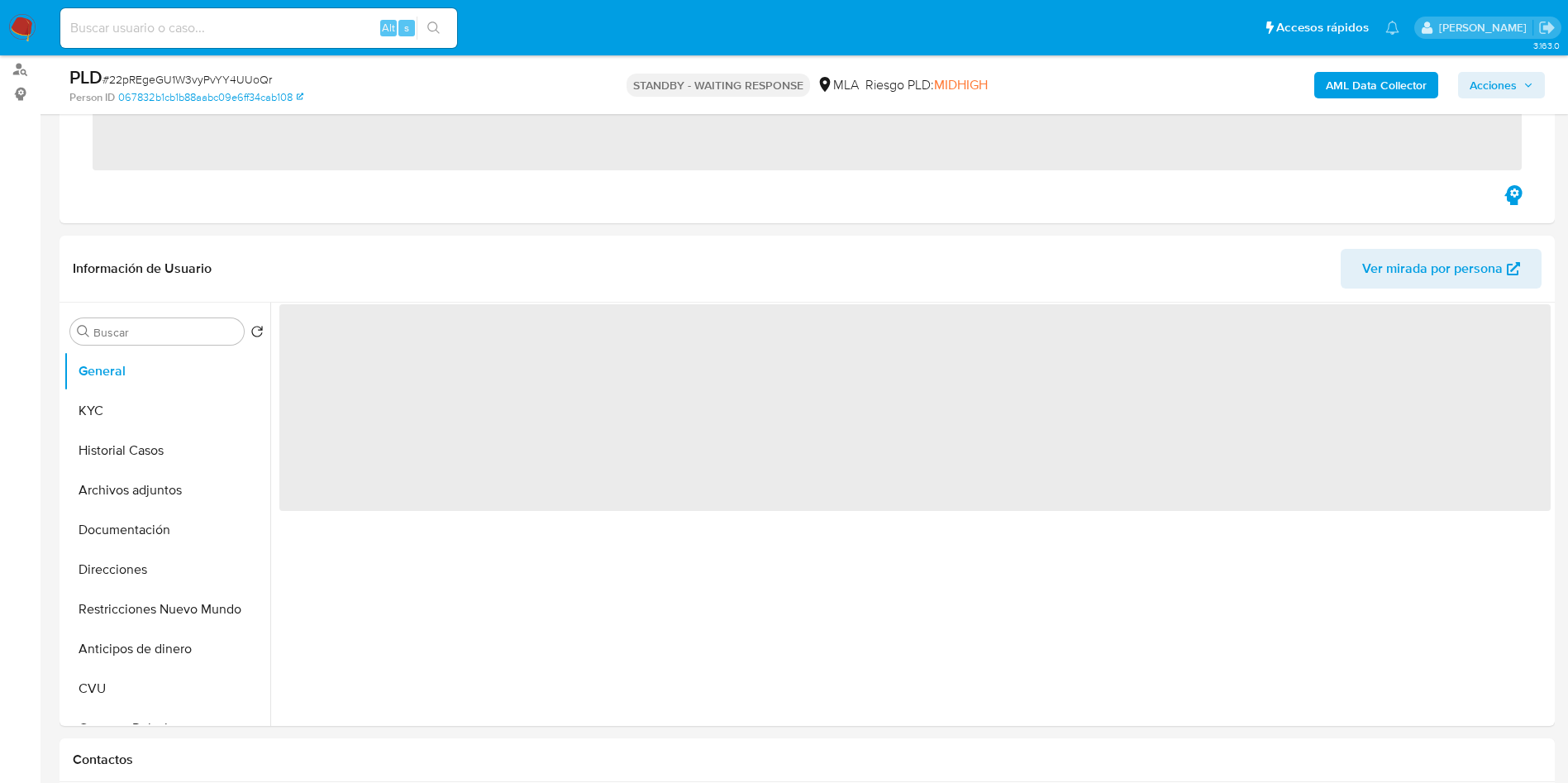
scroll to position [372, 0]
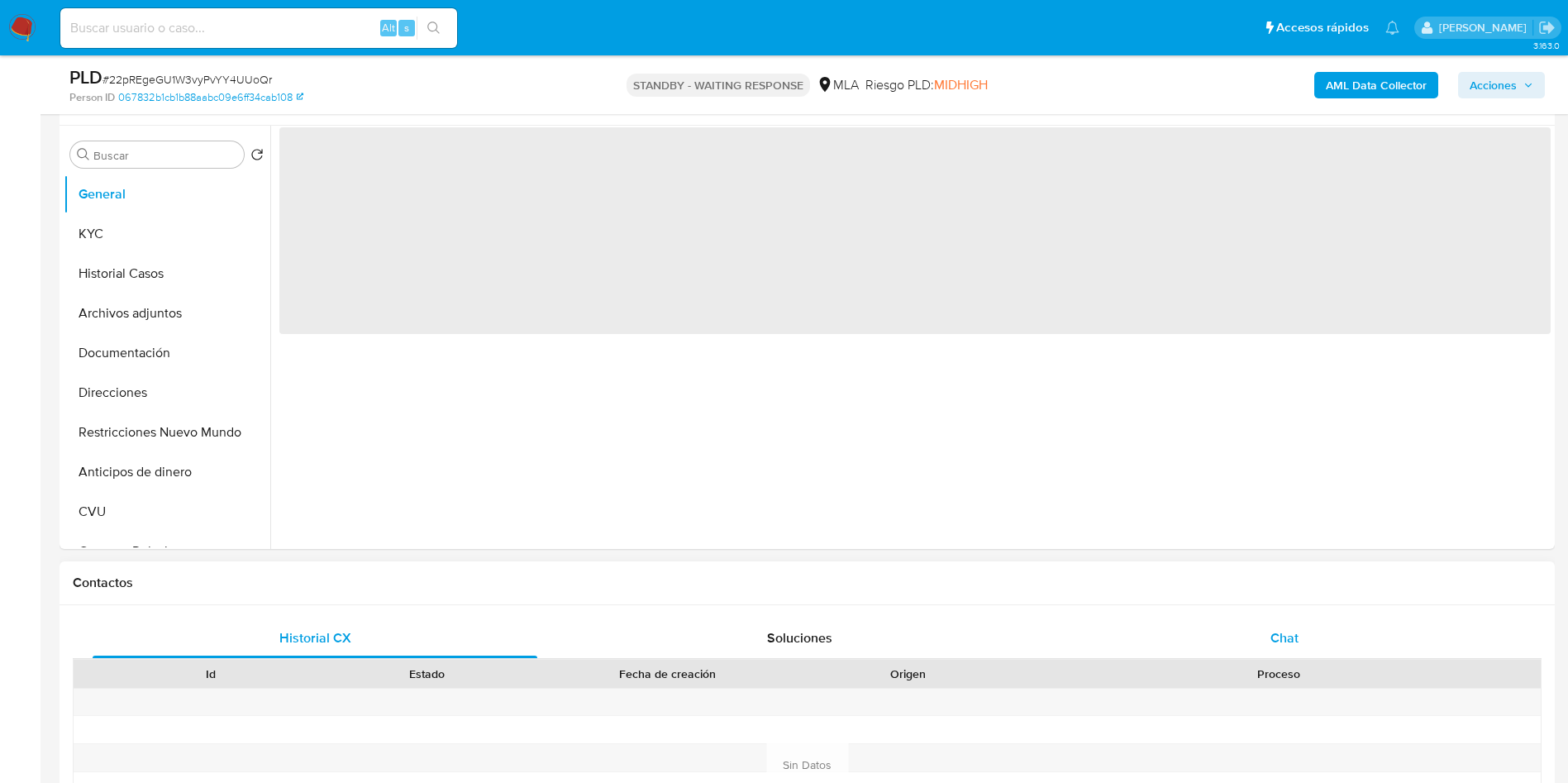
click at [1277, 639] on span "Chat" at bounding box center [1285, 638] width 28 height 19
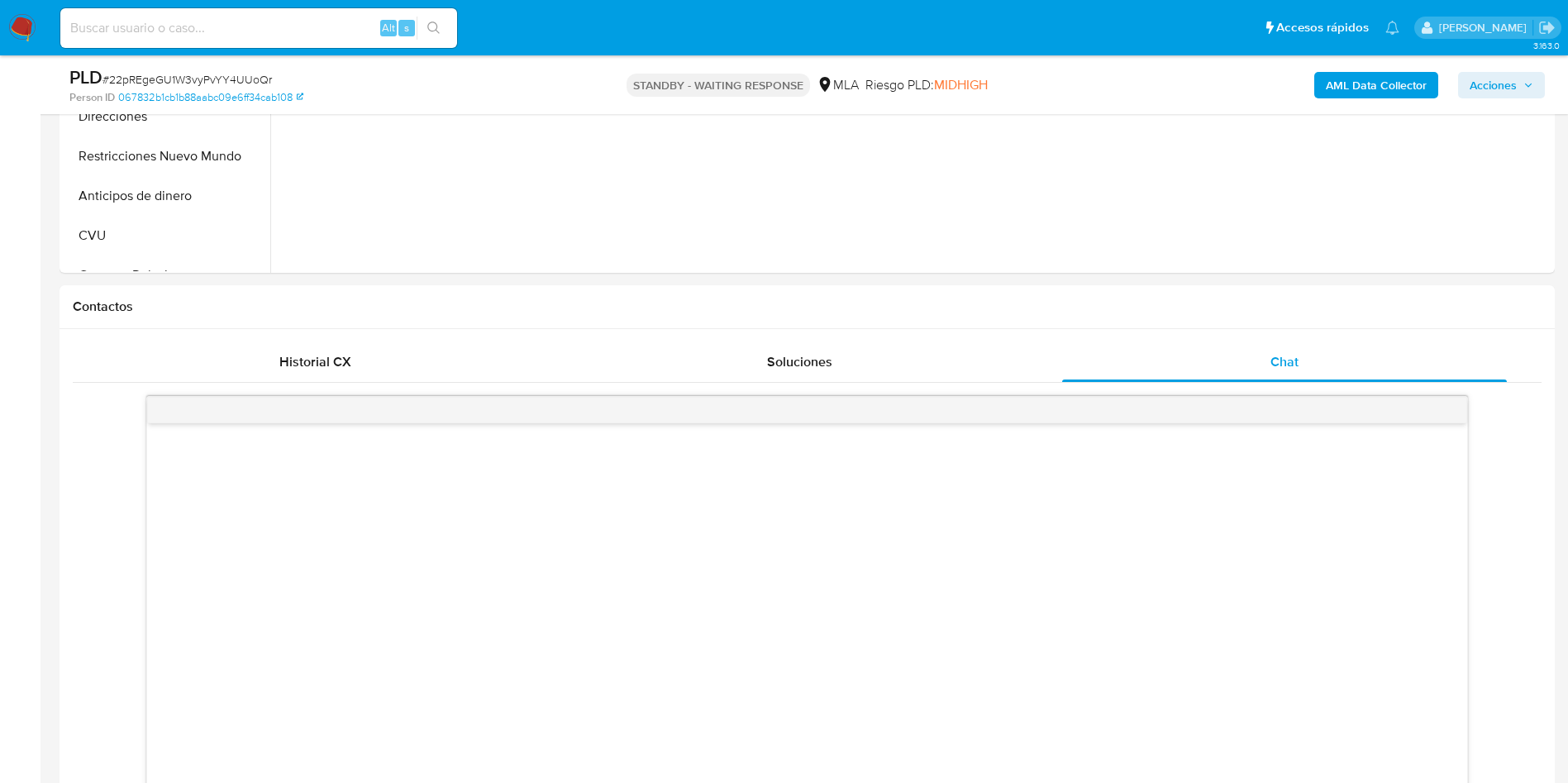
scroll to position [744, 0]
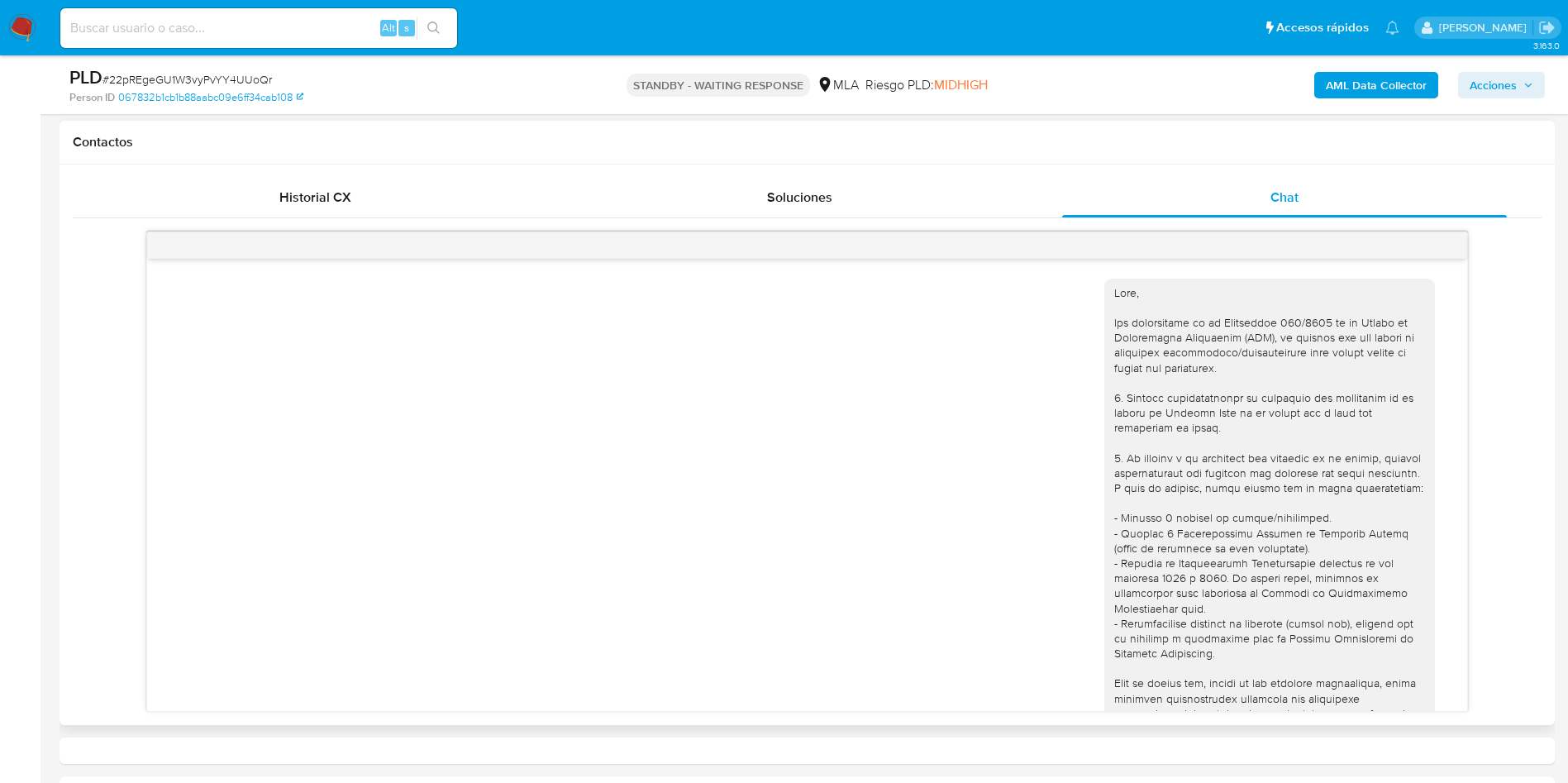
select select "10"
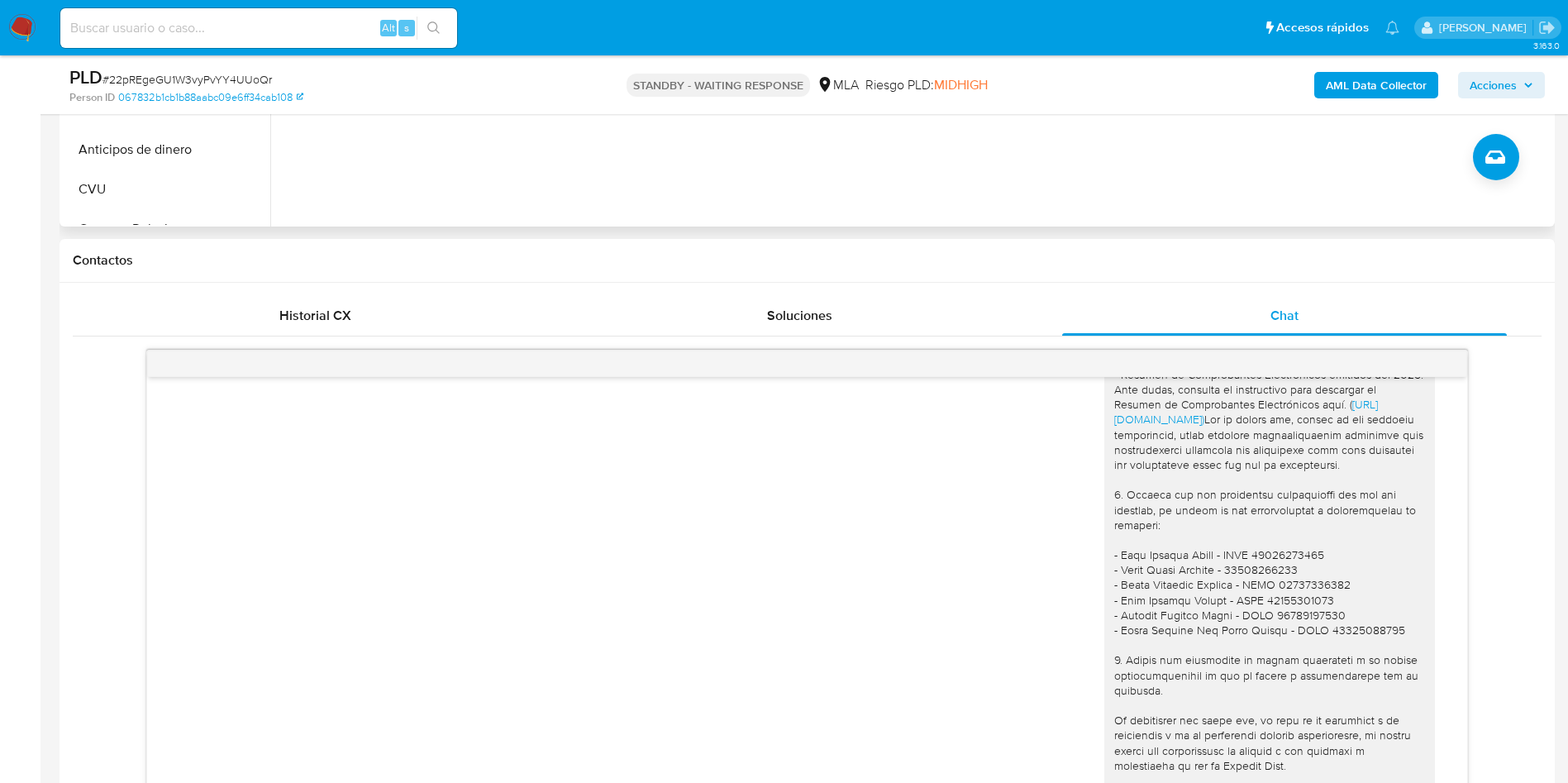
scroll to position [124, 0]
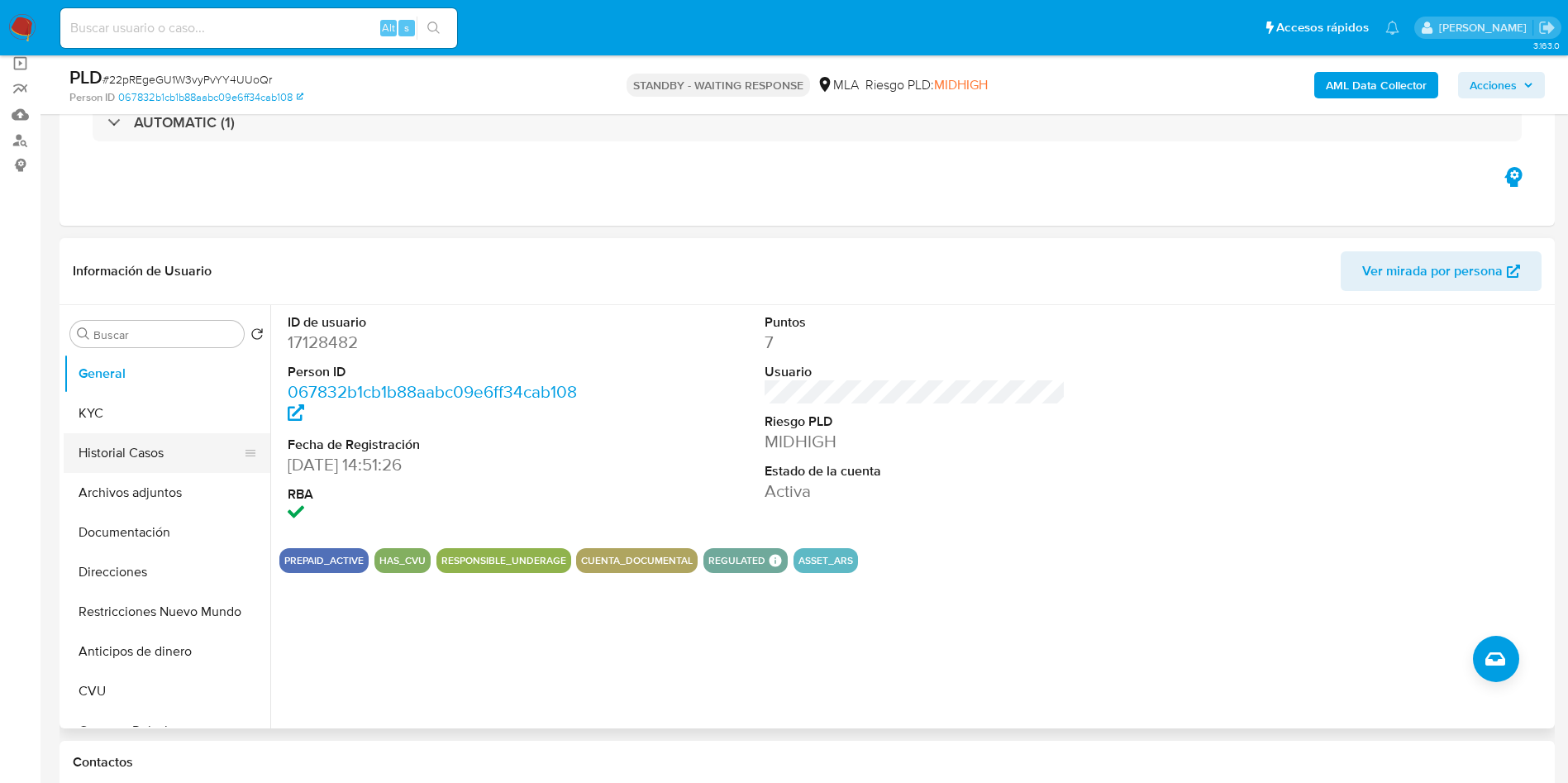
click at [154, 443] on button "Historial Casos" at bounding box center [160, 453] width 194 height 39
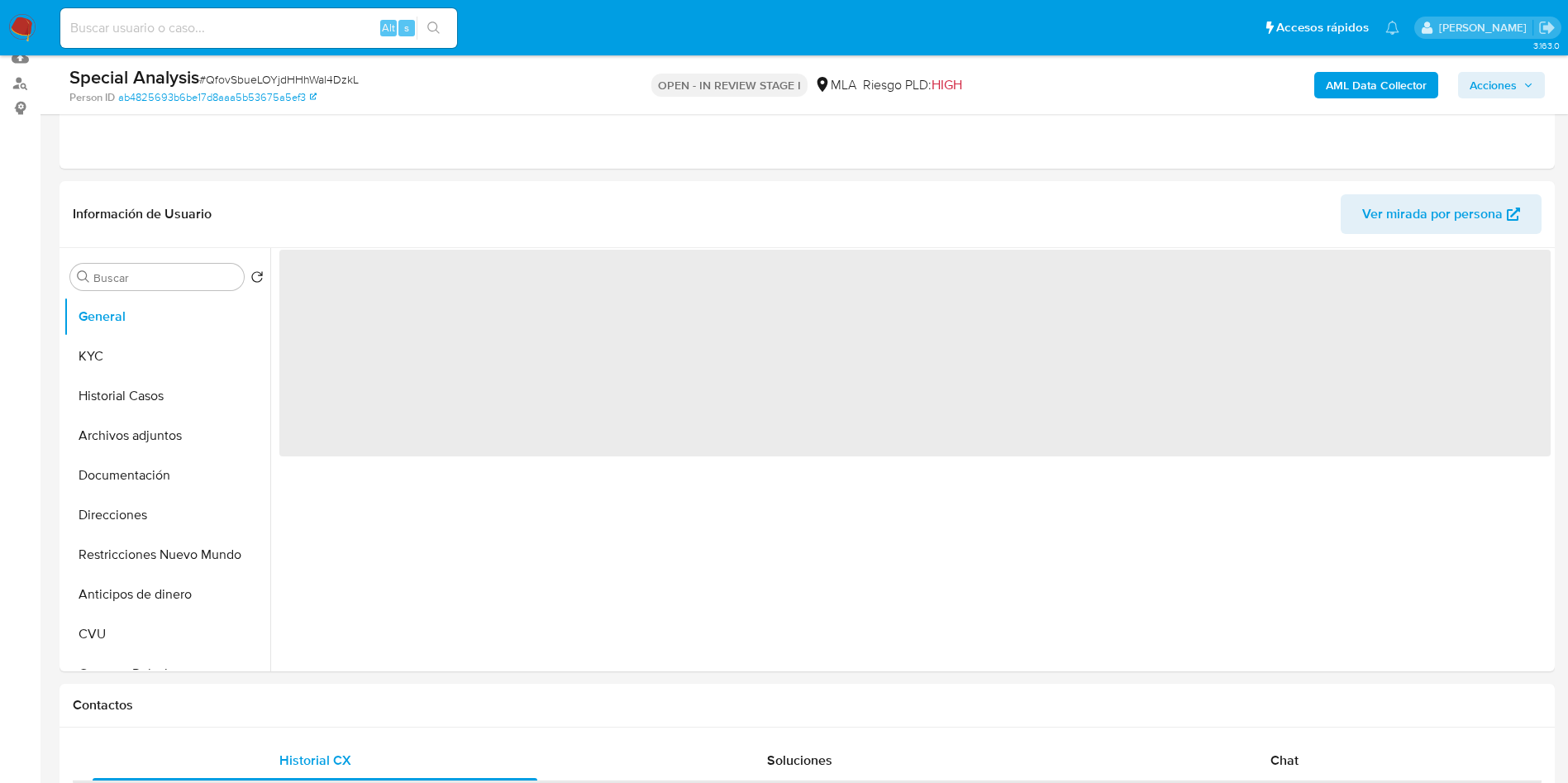
scroll to position [248, 0]
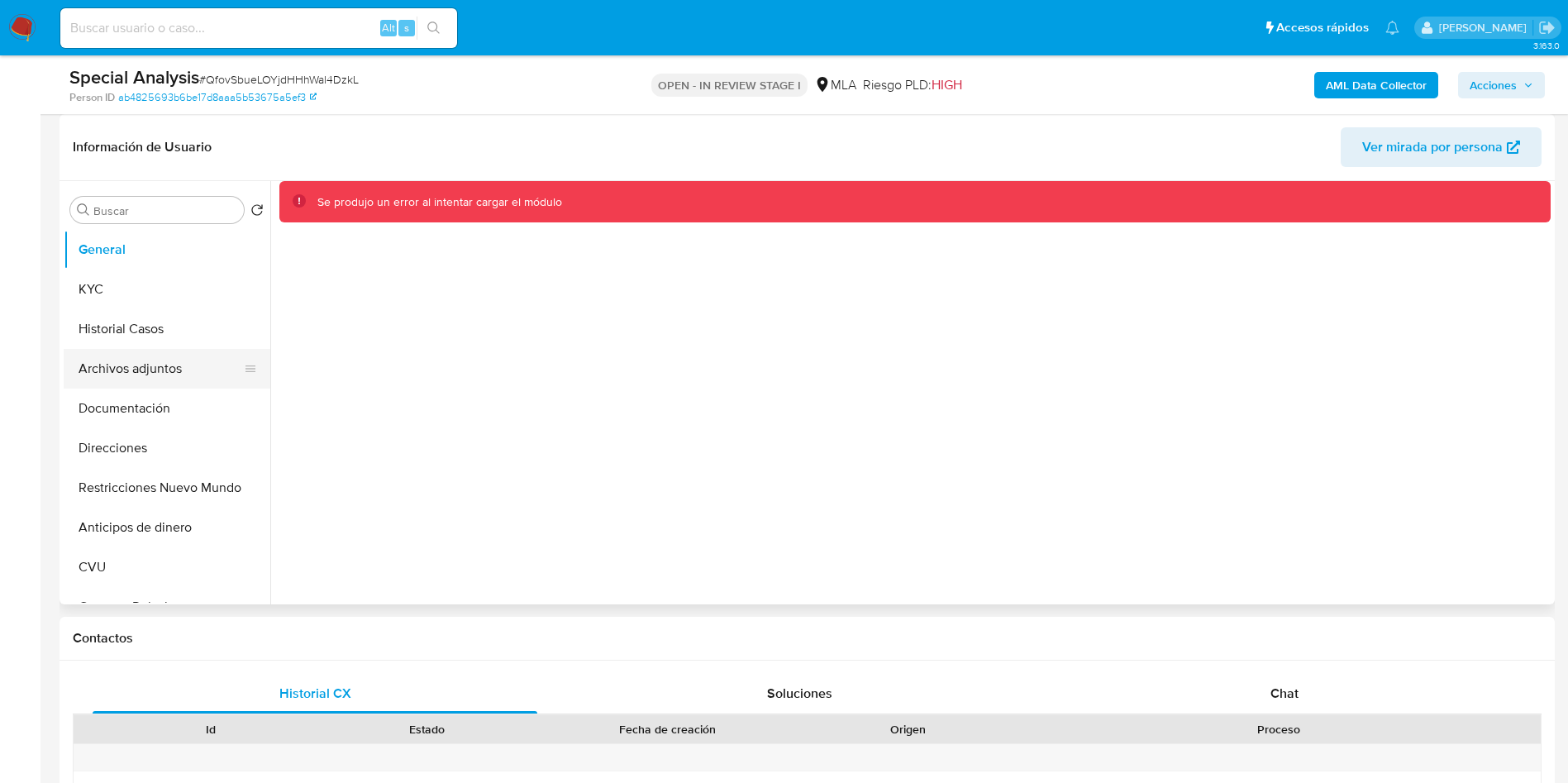
select select "10"
click at [126, 488] on button "Restricciones Nuevo Mundo" at bounding box center [160, 487] width 194 height 39
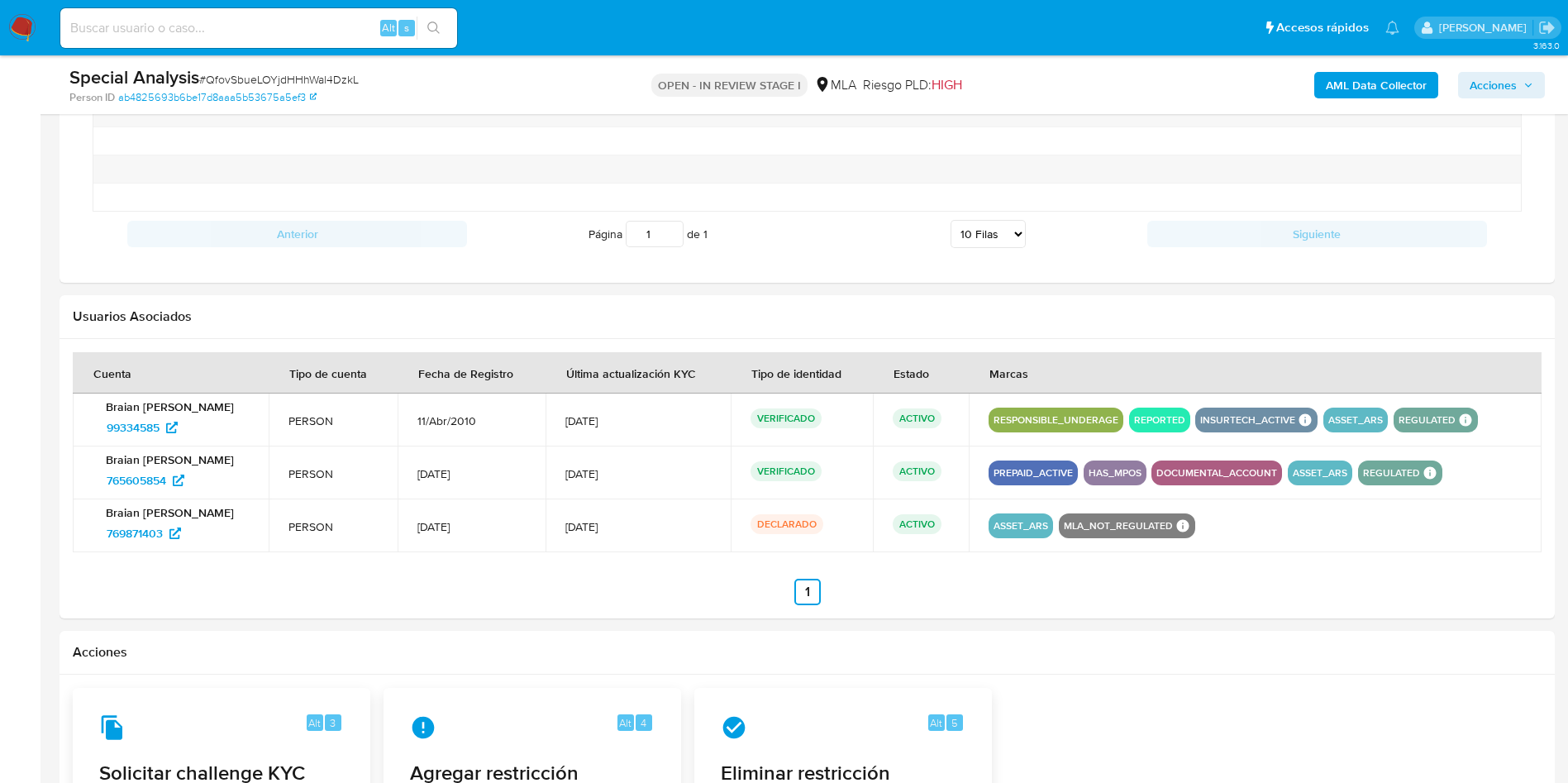
scroll to position [2076, 0]
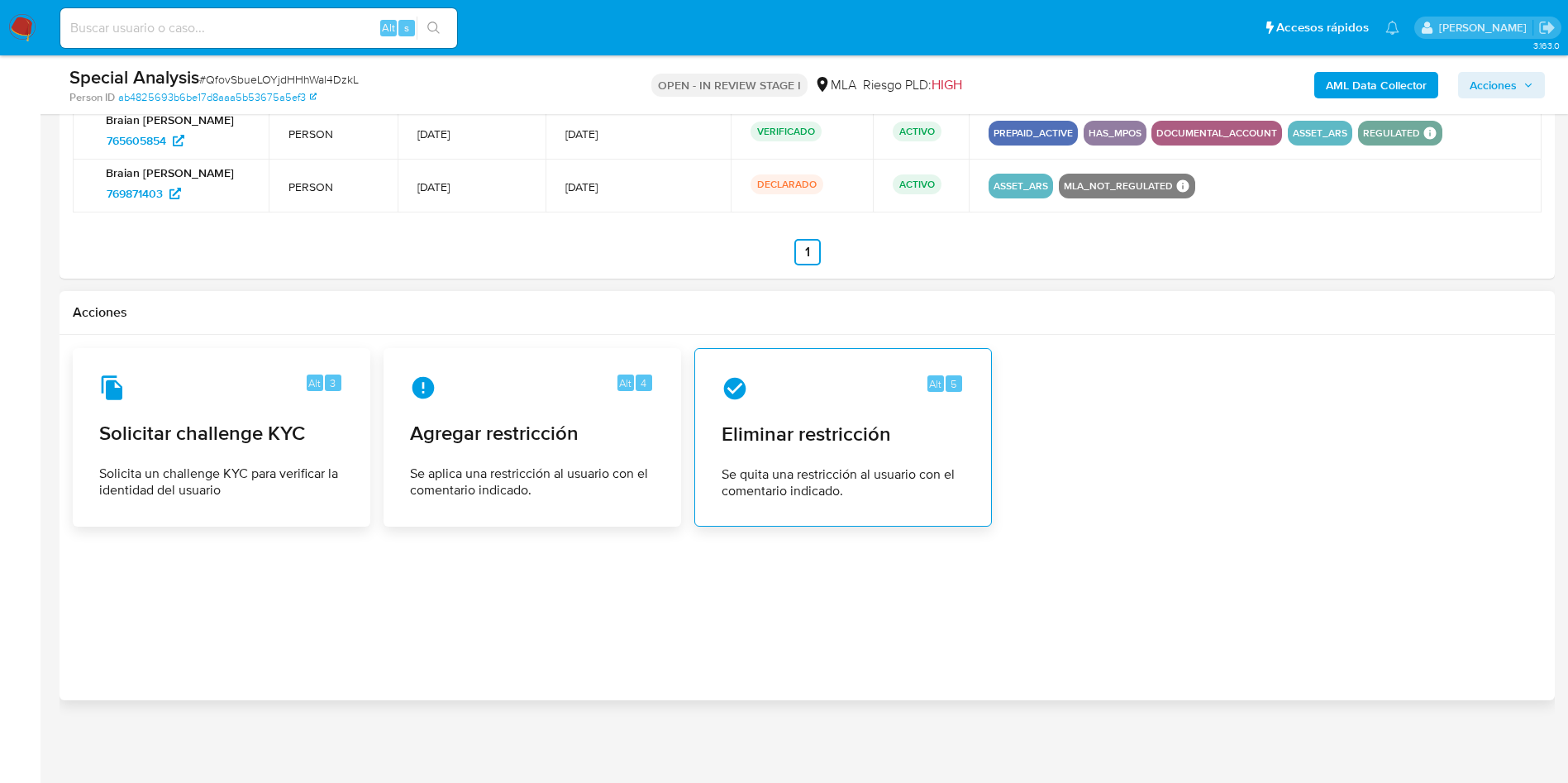
click at [867, 449] on div "Alt 5 Eliminar restricción Se quita una restricción al usuario con el comentari…" at bounding box center [844, 437] width 270 height 151
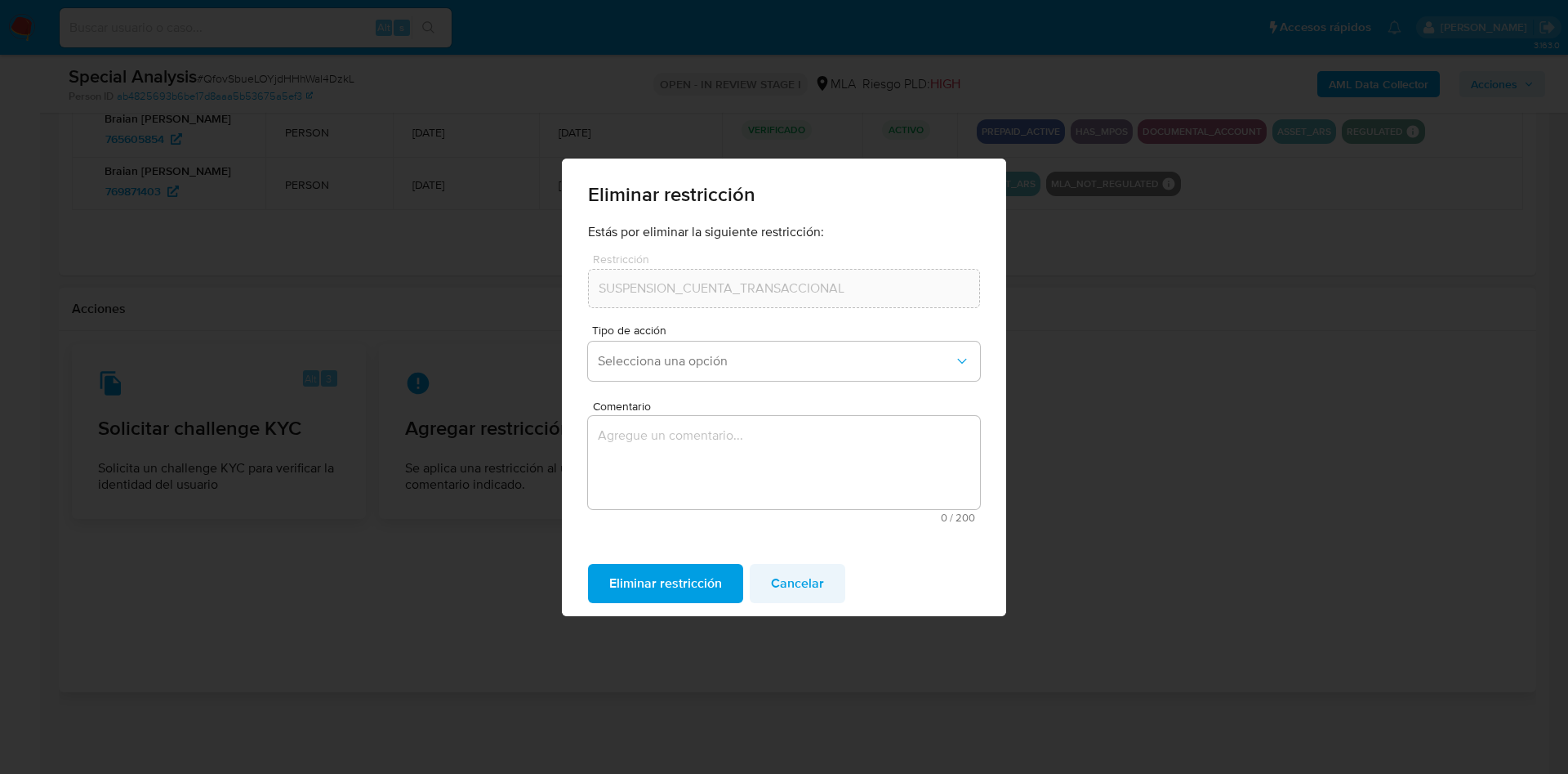
click at [804, 586] on span "Cancelar" at bounding box center [797, 584] width 53 height 36
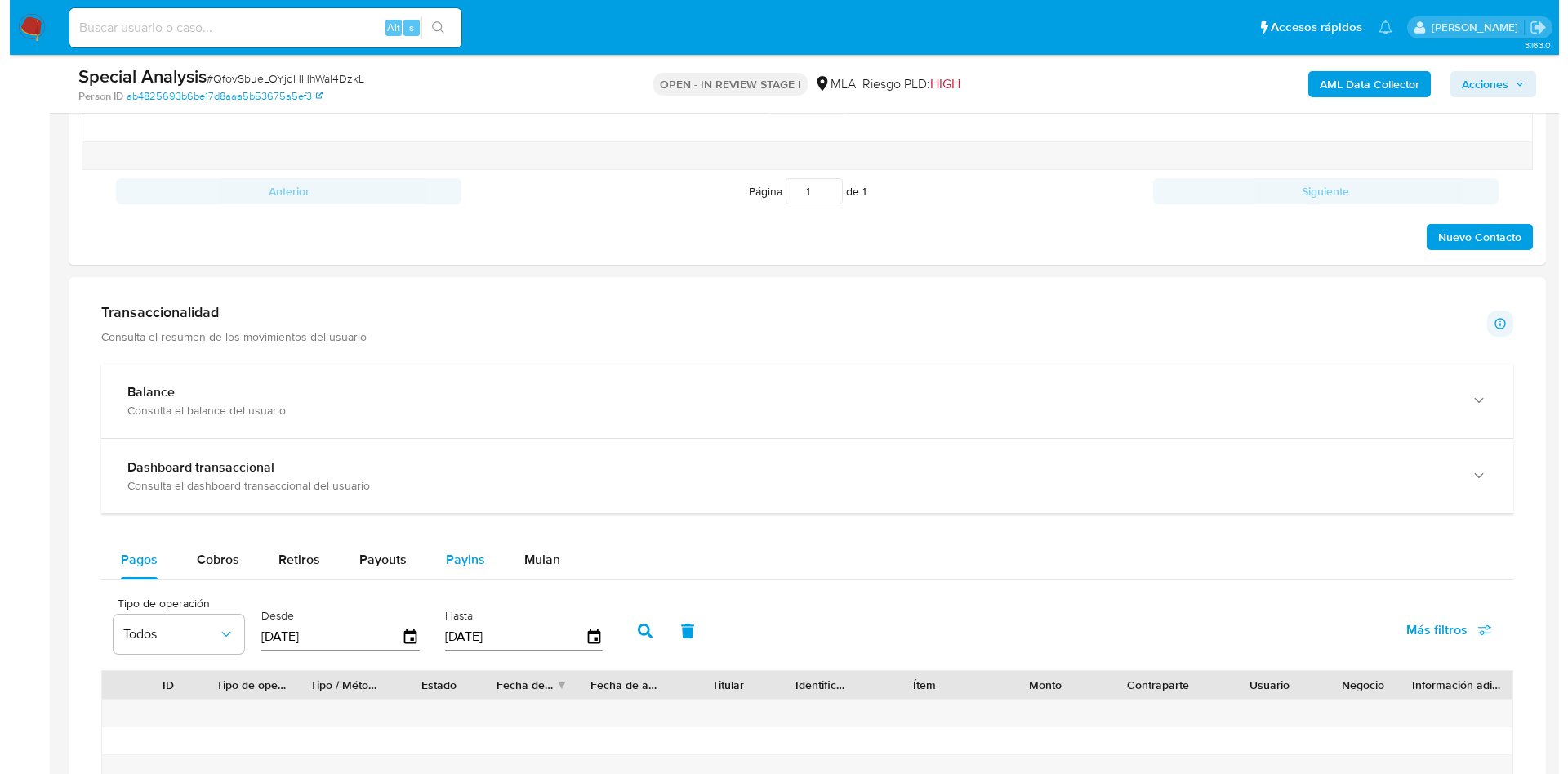
scroll to position [213, 0]
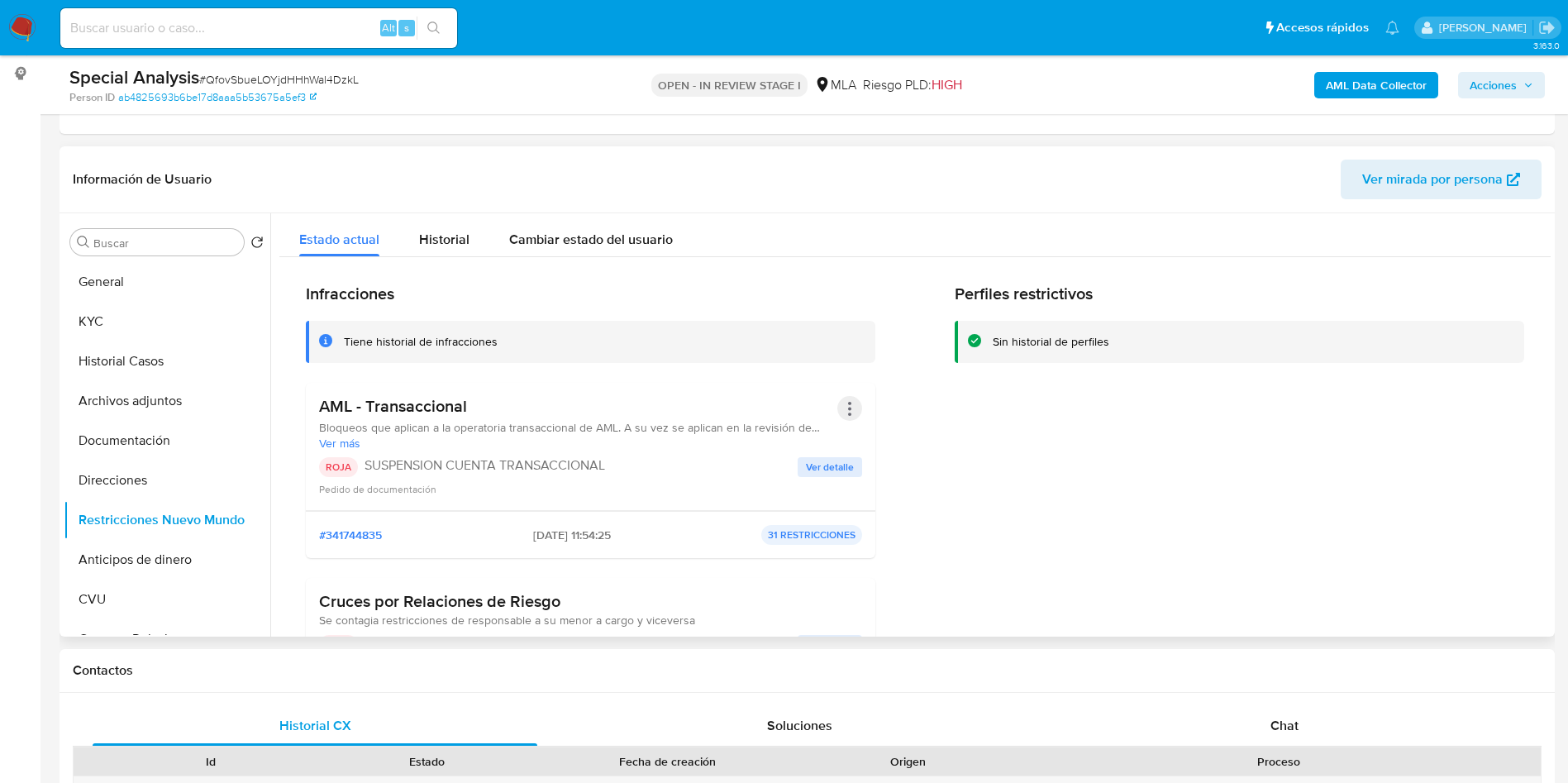
click at [851, 410] on button "Acciones" at bounding box center [850, 408] width 25 height 25
click at [688, 533] on button "Rehabilitar" at bounding box center [717, 541] width 289 height 39
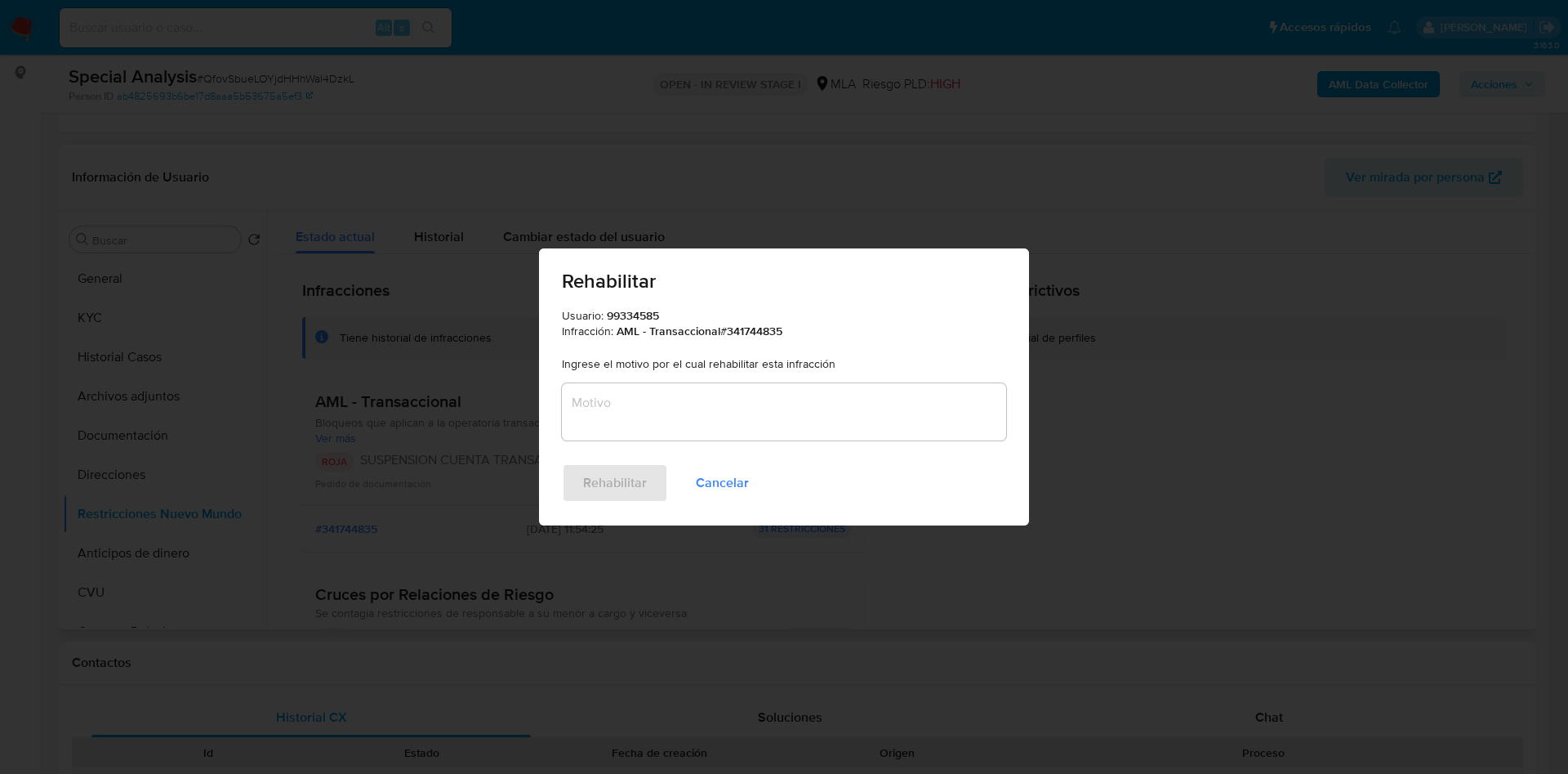
click at [634, 391] on textarea "Motivo" at bounding box center [783, 412] width 444 height 57
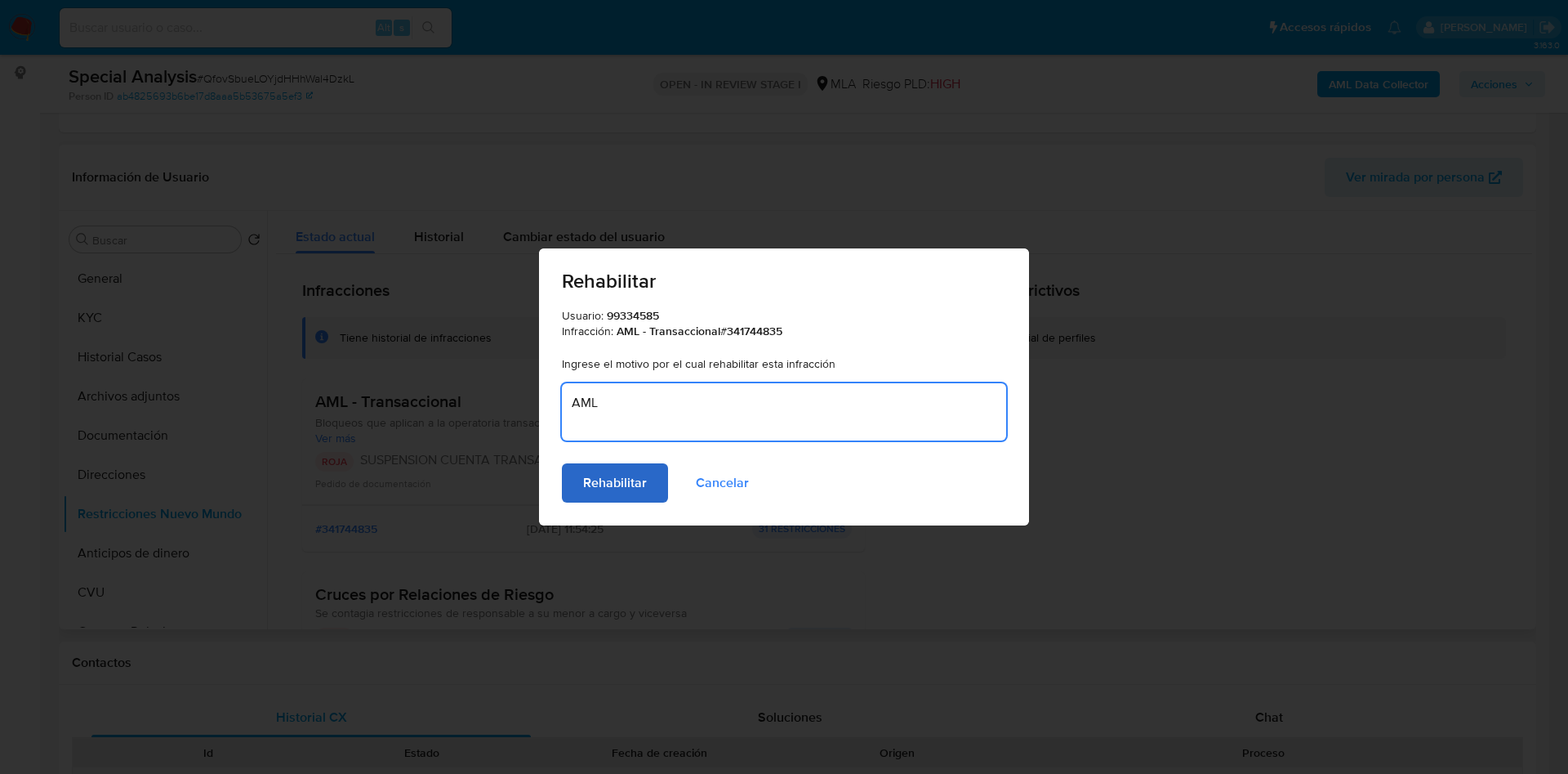
type textarea "AML"
click at [620, 481] on span "Rehabilitar" at bounding box center [615, 483] width 64 height 36
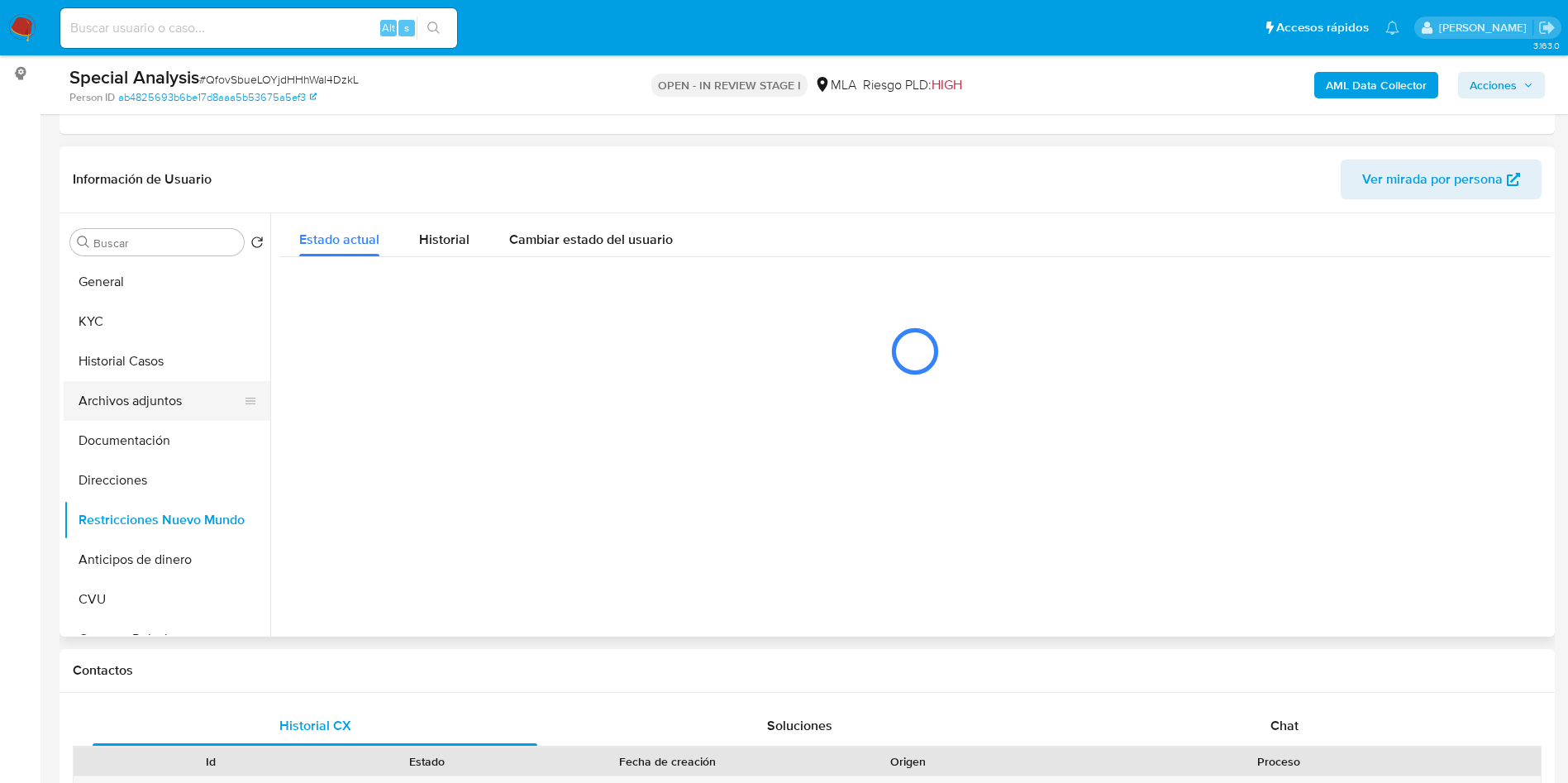
click at [156, 405] on button "Archivos adjuntos" at bounding box center [160, 400] width 194 height 39
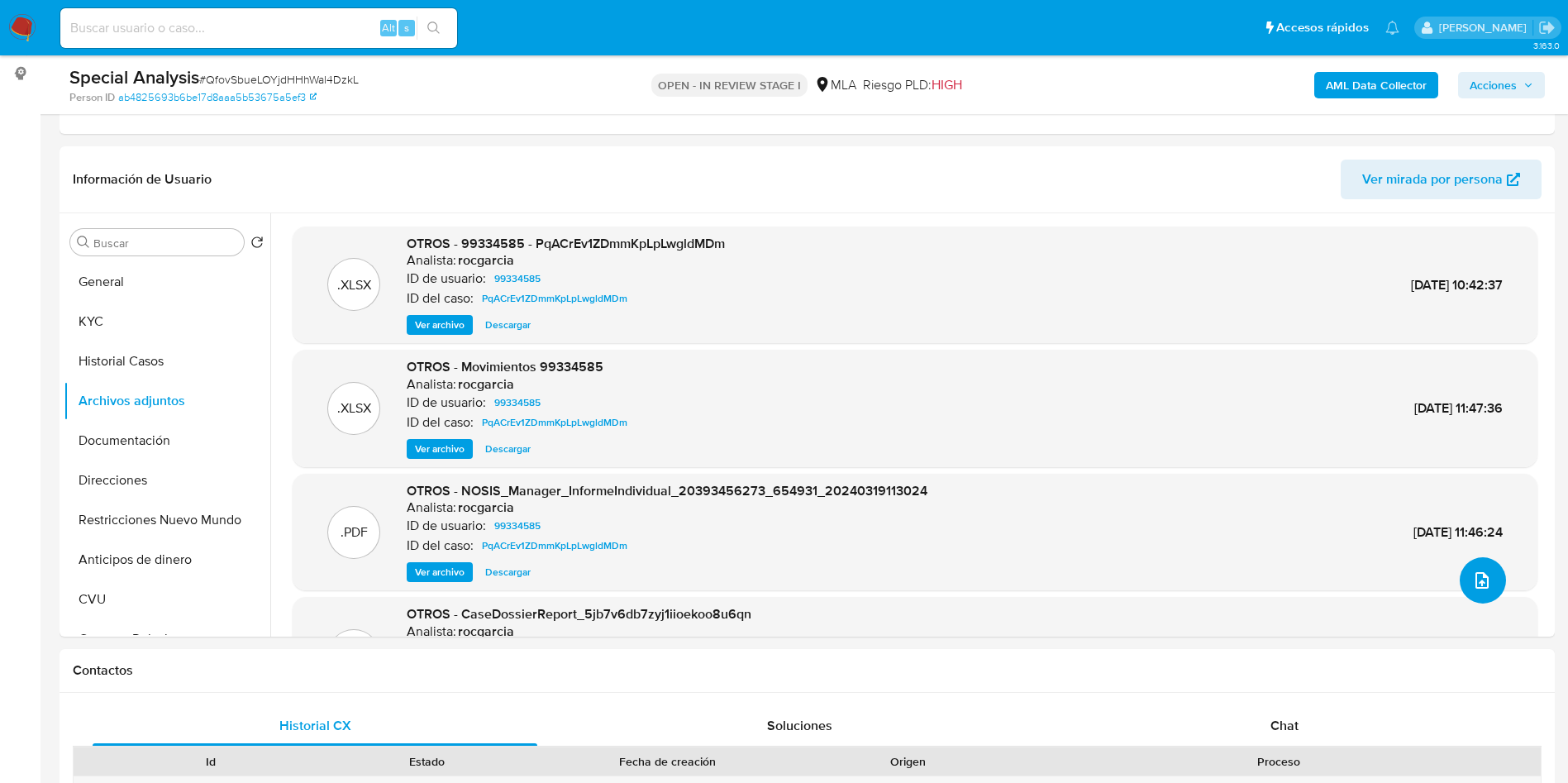
click at [1473, 584] on icon "upload-file" at bounding box center [1482, 580] width 20 height 20
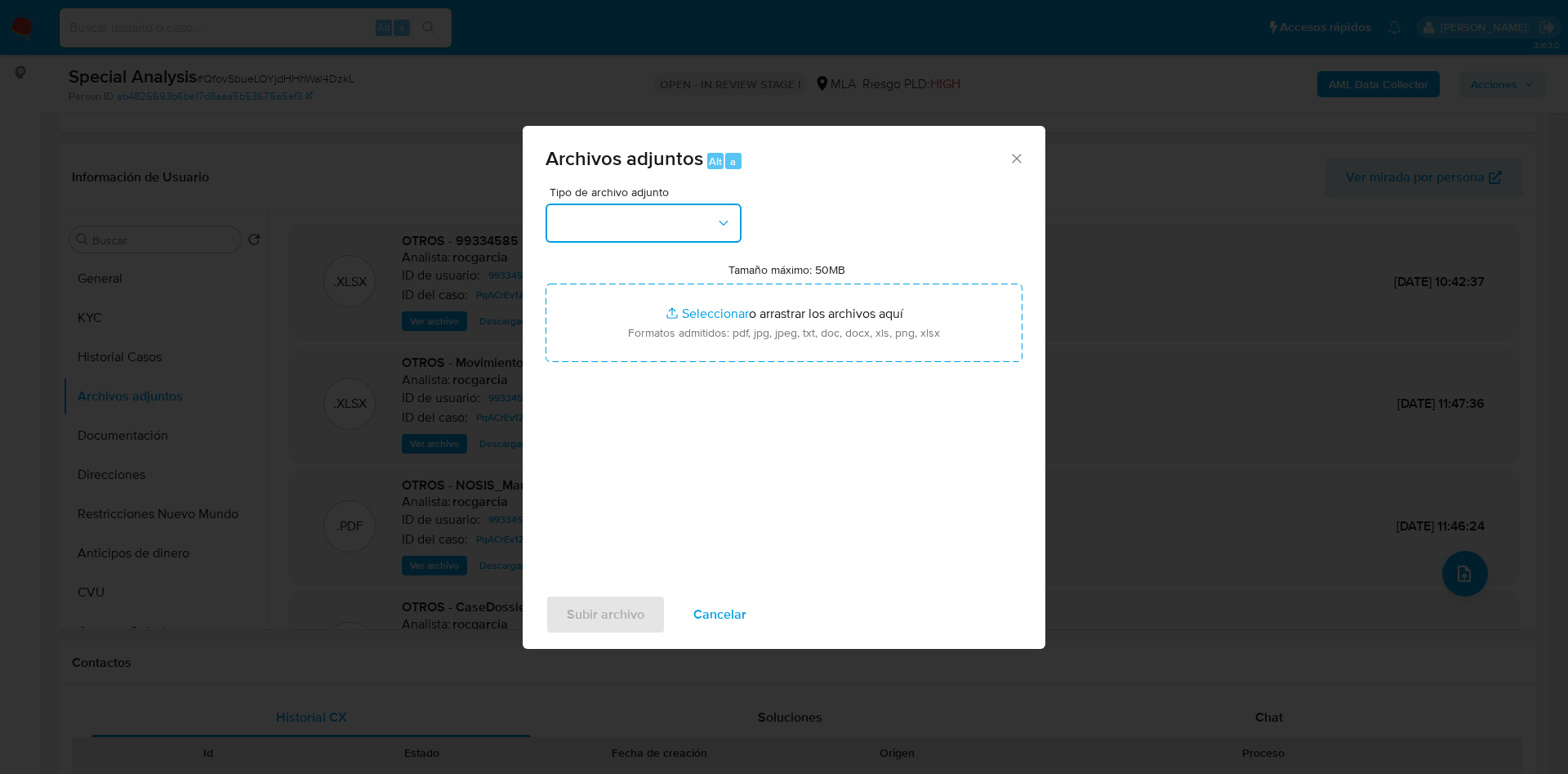
click at [713, 228] on button "button" at bounding box center [643, 223] width 196 height 39
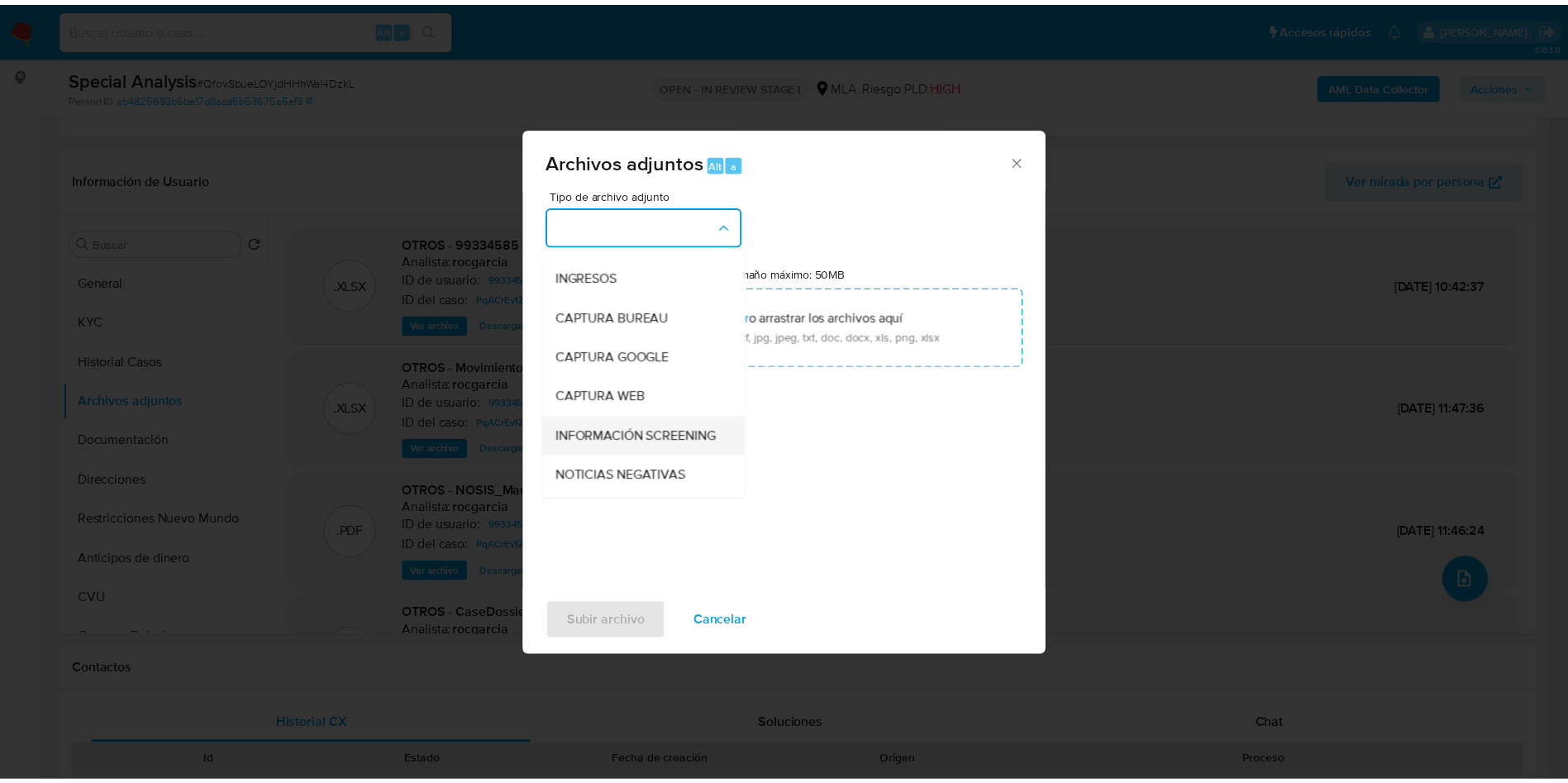
scroll to position [0, 0]
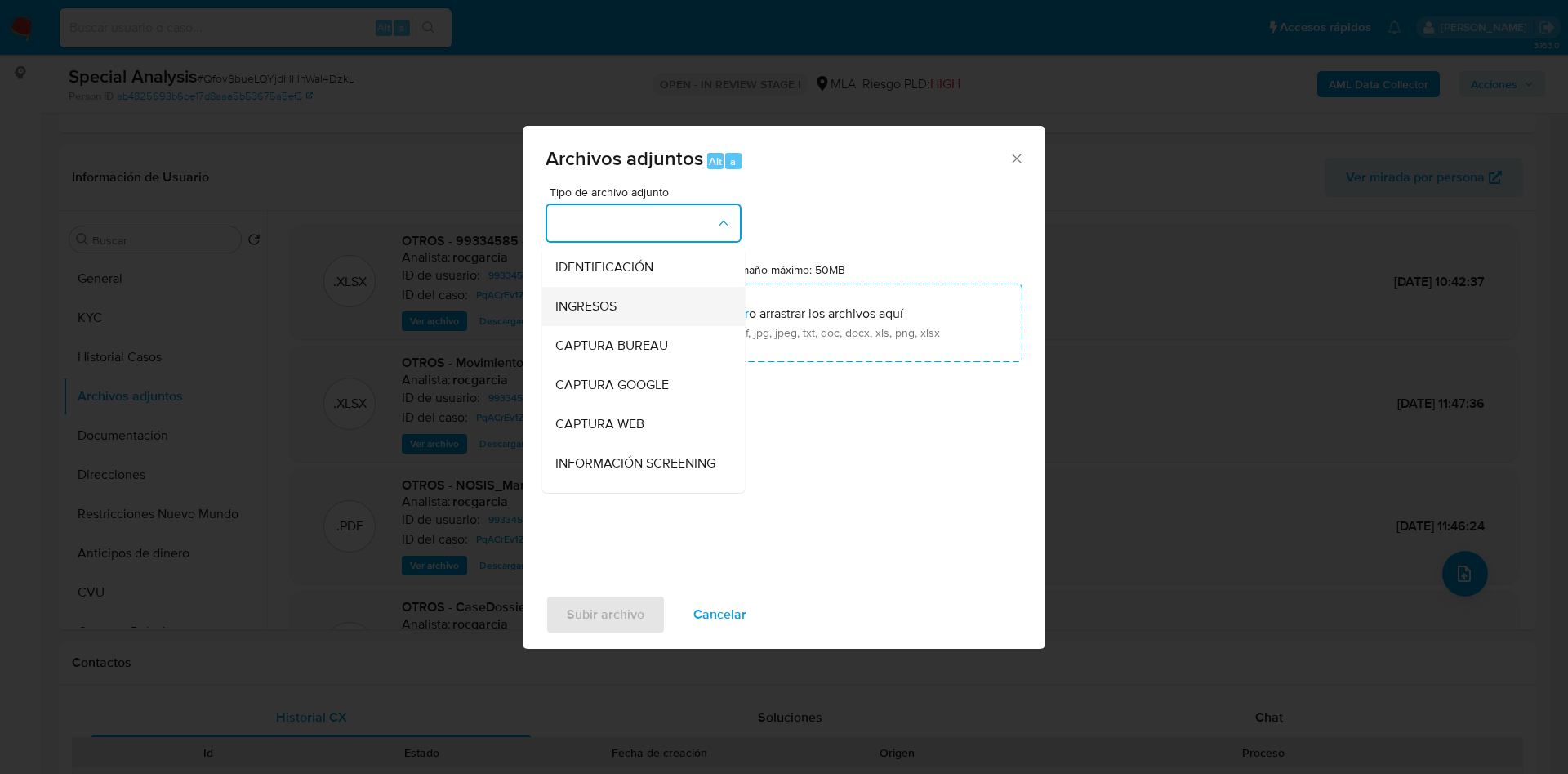
click at [620, 316] on div "INGRESOS" at bounding box center [639, 306] width 167 height 39
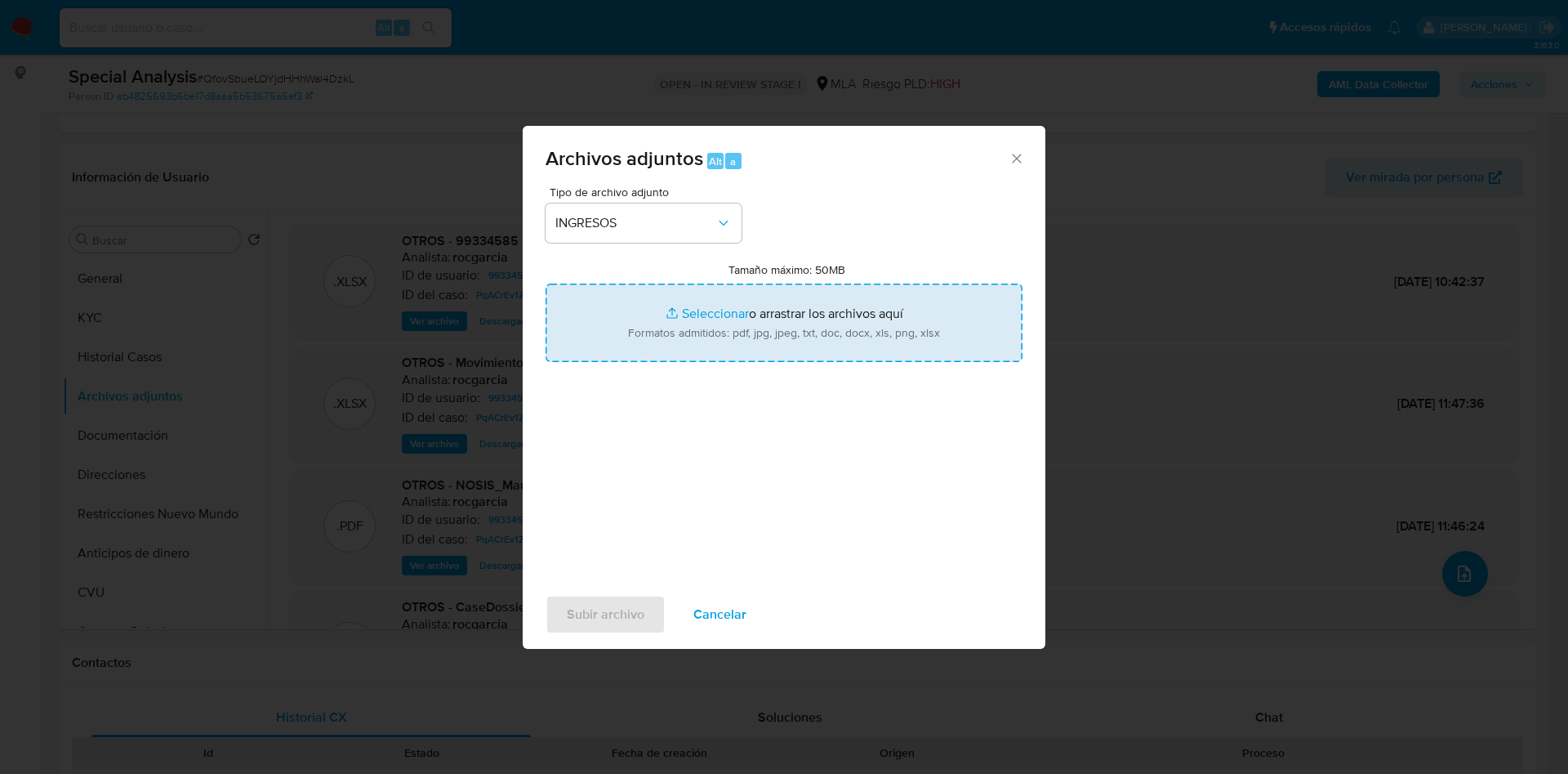
click at [675, 312] on input "Tamaño máximo: 50MB Seleccionar archivos" at bounding box center [783, 322] width 477 height 79
click at [704, 295] on input "Tamaño máximo: 50MB Seleccionar archivos" at bounding box center [783, 322] width 477 height 79
type input "C:\fakepath\MANDAMAS SA.pdf"
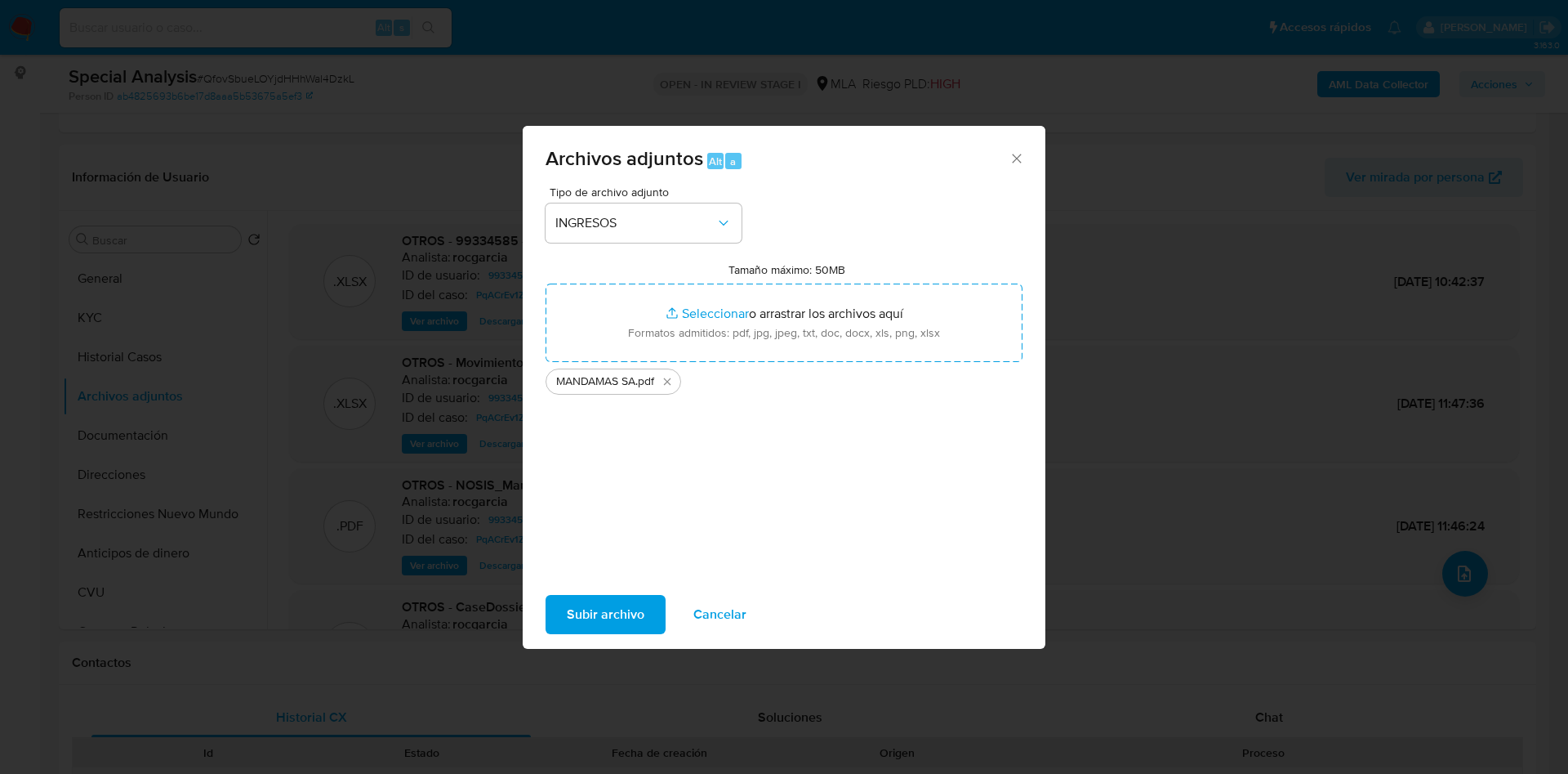
drag, startPoint x: 704, startPoint y: 295, endPoint x: 587, endPoint y: 605, distance: 331.3
click at [587, 605] on span "Subir archivo" at bounding box center [606, 615] width 78 height 36
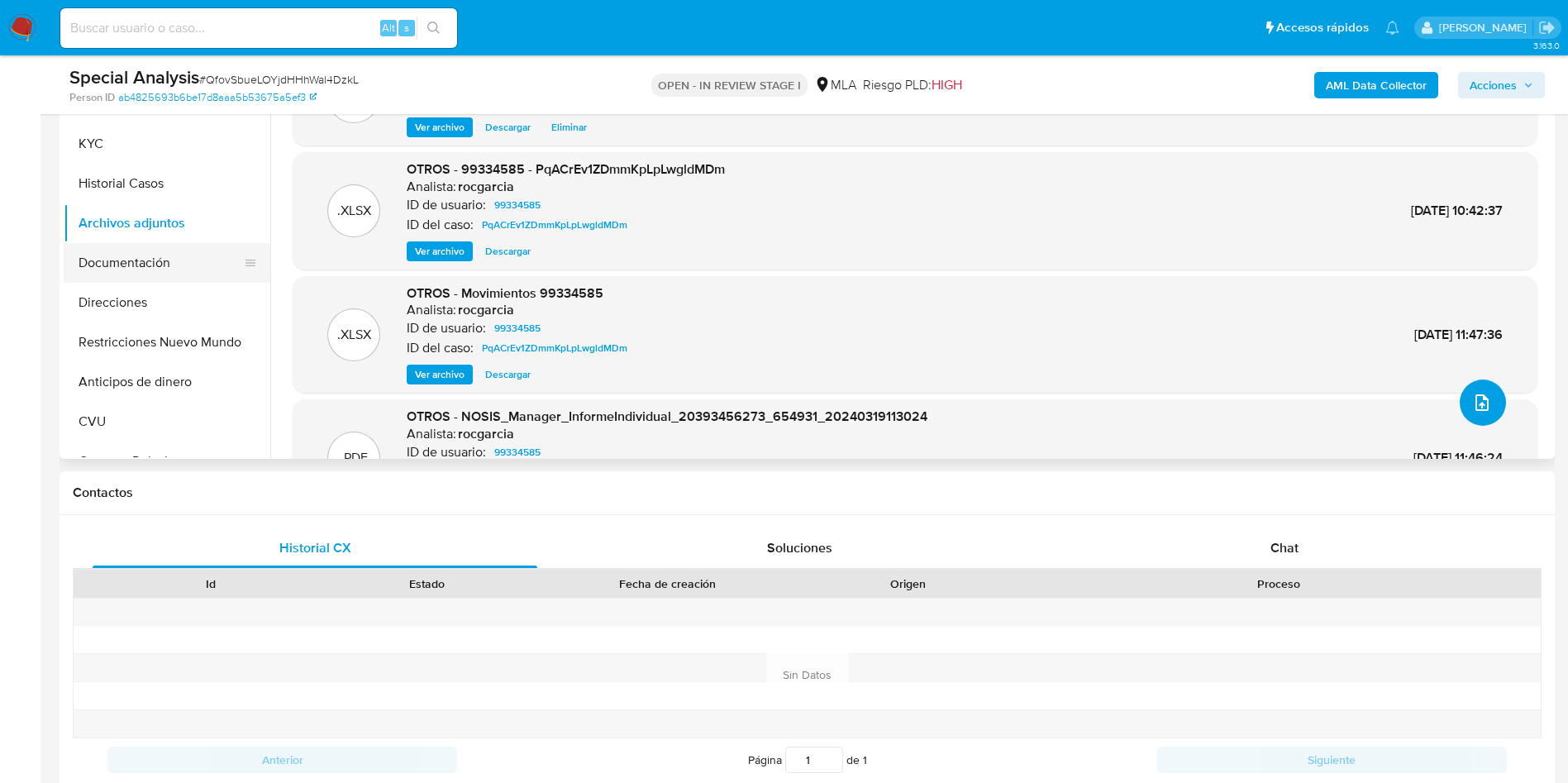
scroll to position [215, 0]
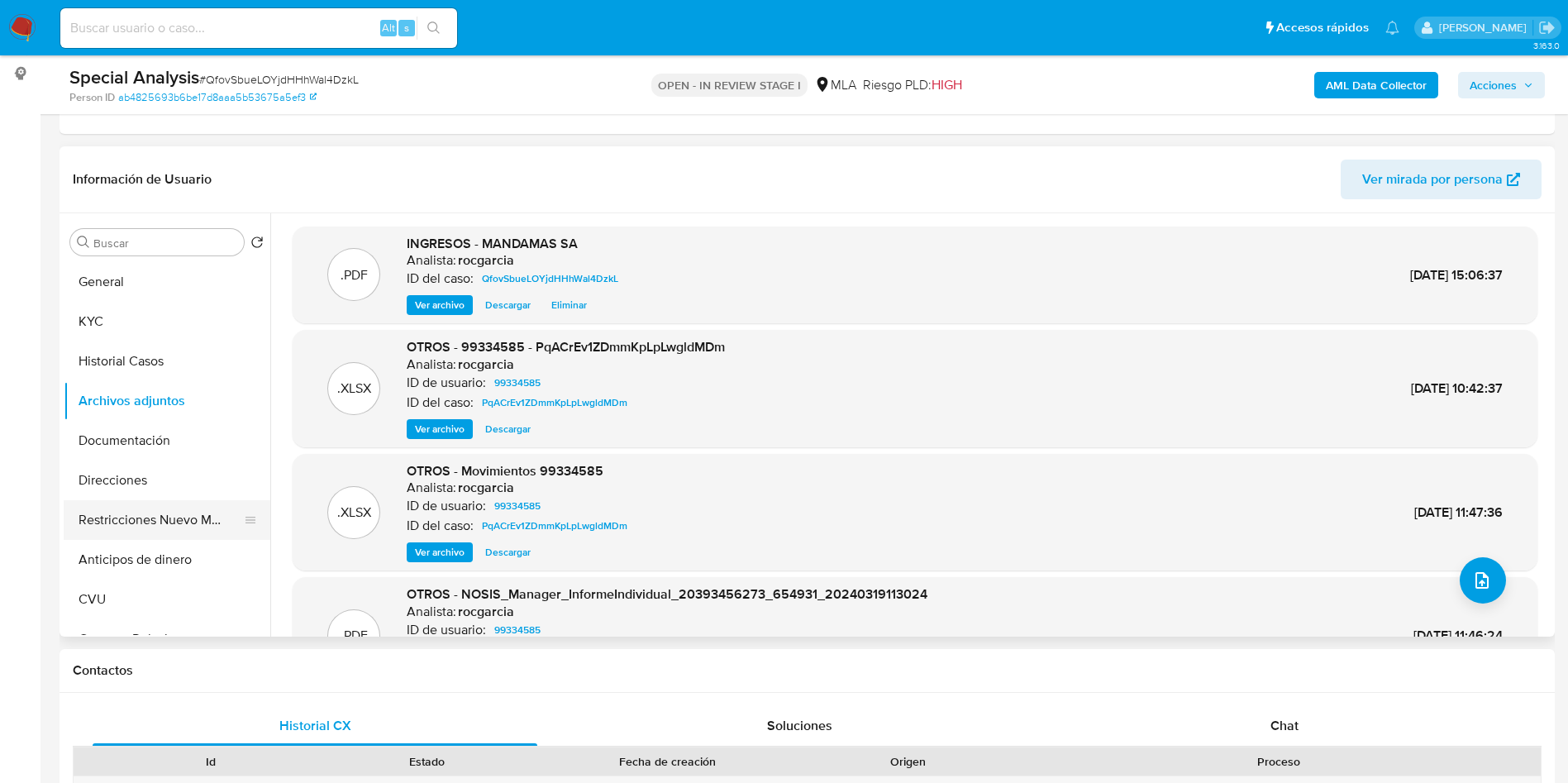
click at [125, 522] on button "Restricciones Nuevo Mundo" at bounding box center [160, 519] width 194 height 39
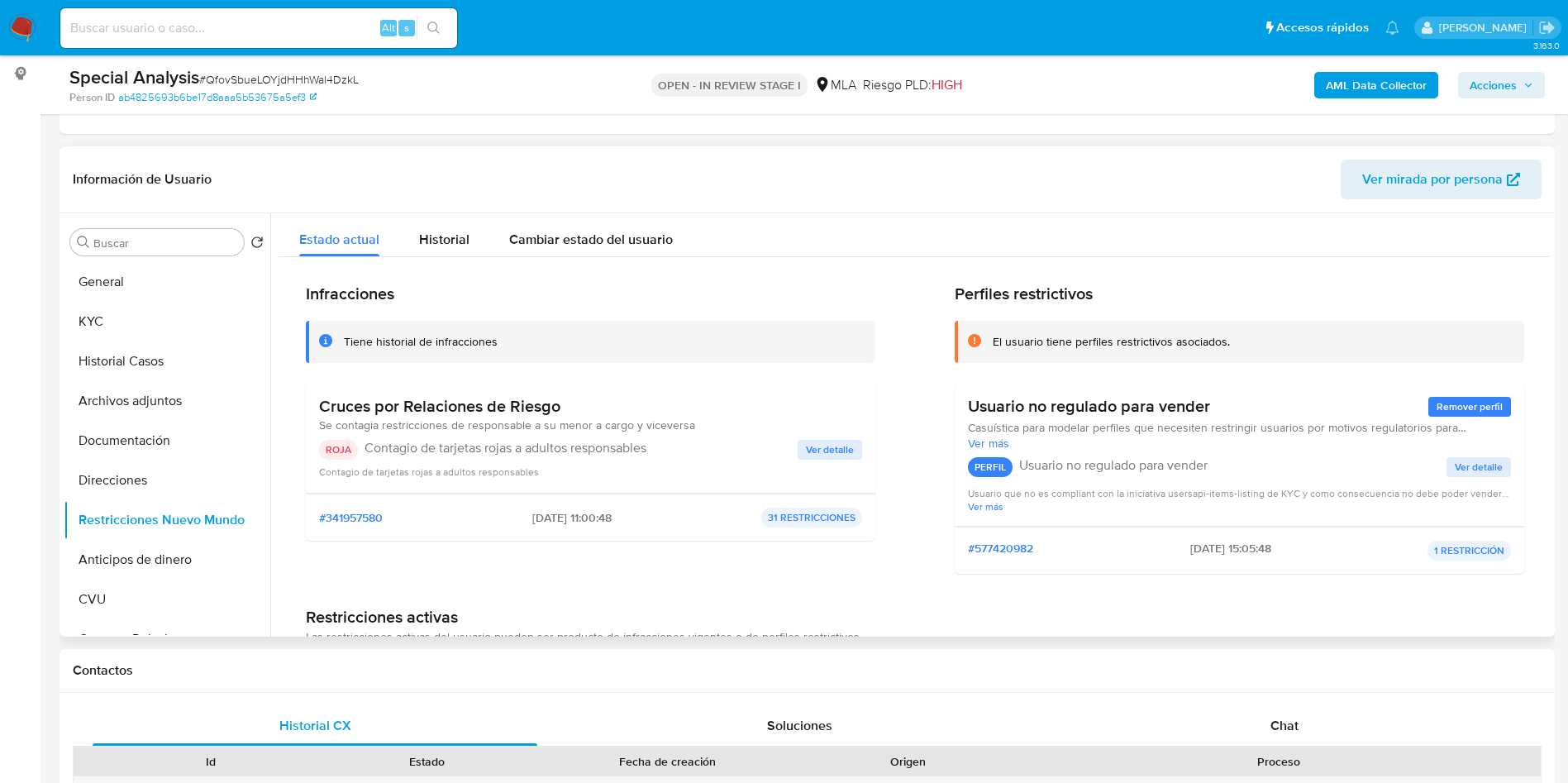
click at [835, 449] on span "Ver detalle" at bounding box center [830, 449] width 48 height 17
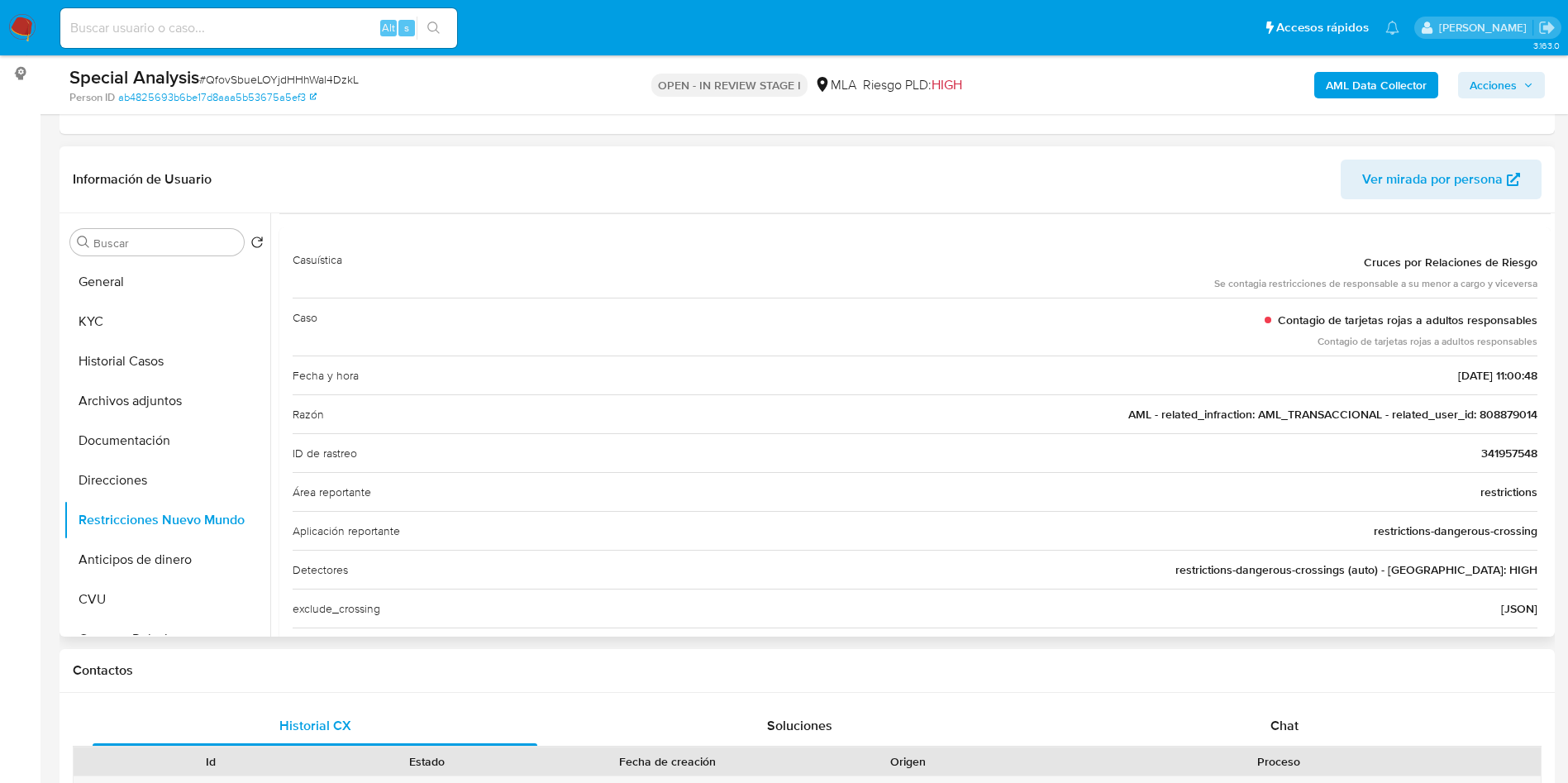
scroll to position [124, 0]
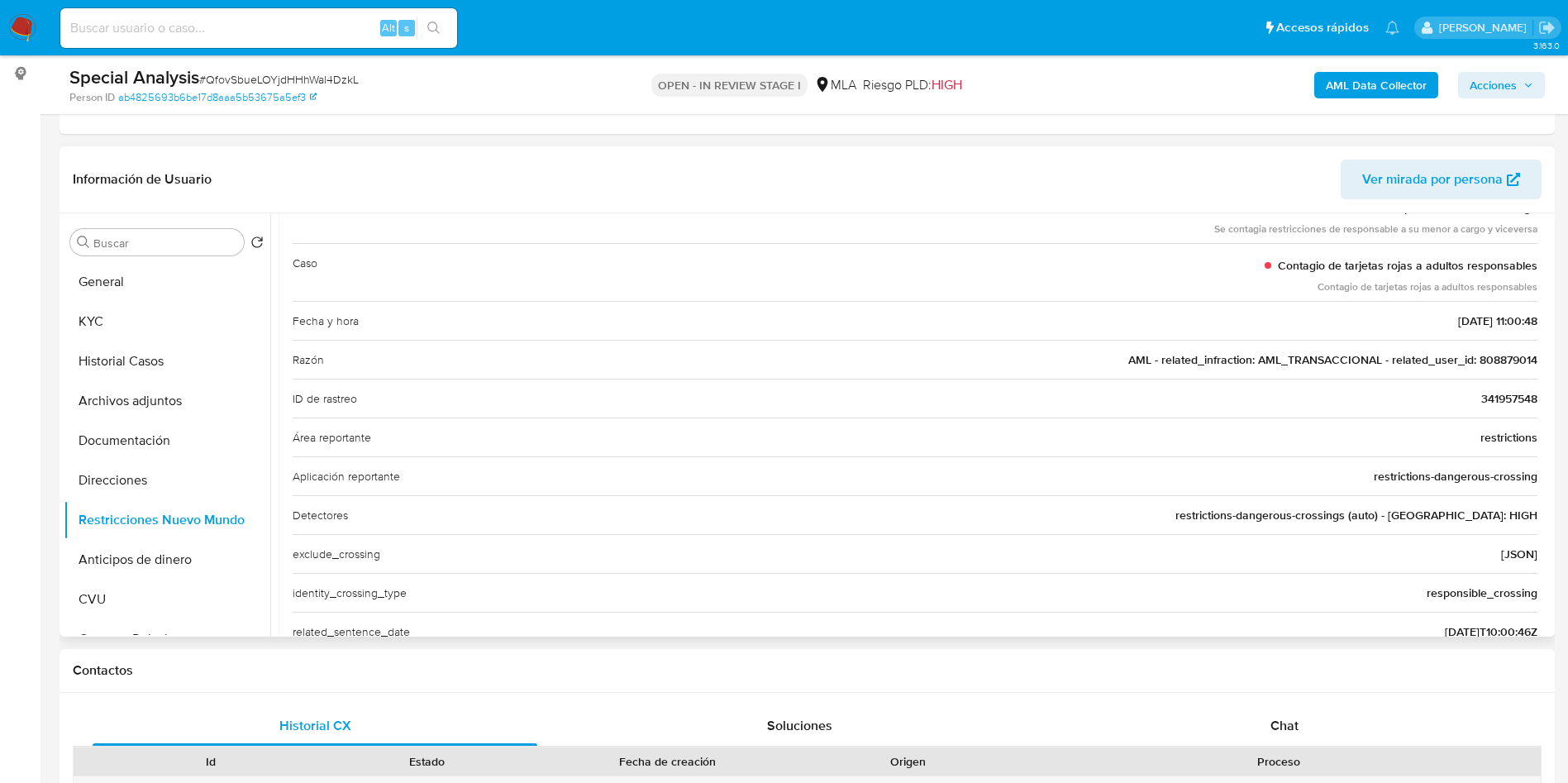
click at [1484, 364] on span "AML - related_infraction: AML_TRANSACCIONAL - related_user_id: 808879014" at bounding box center [1332, 359] width 409 height 17
drag, startPoint x: 518, startPoint y: 394, endPoint x: 386, endPoint y: 305, distance: 159.2
click at [1494, 385] on div "ID de rastreo 341957548" at bounding box center [915, 398] width 1245 height 39
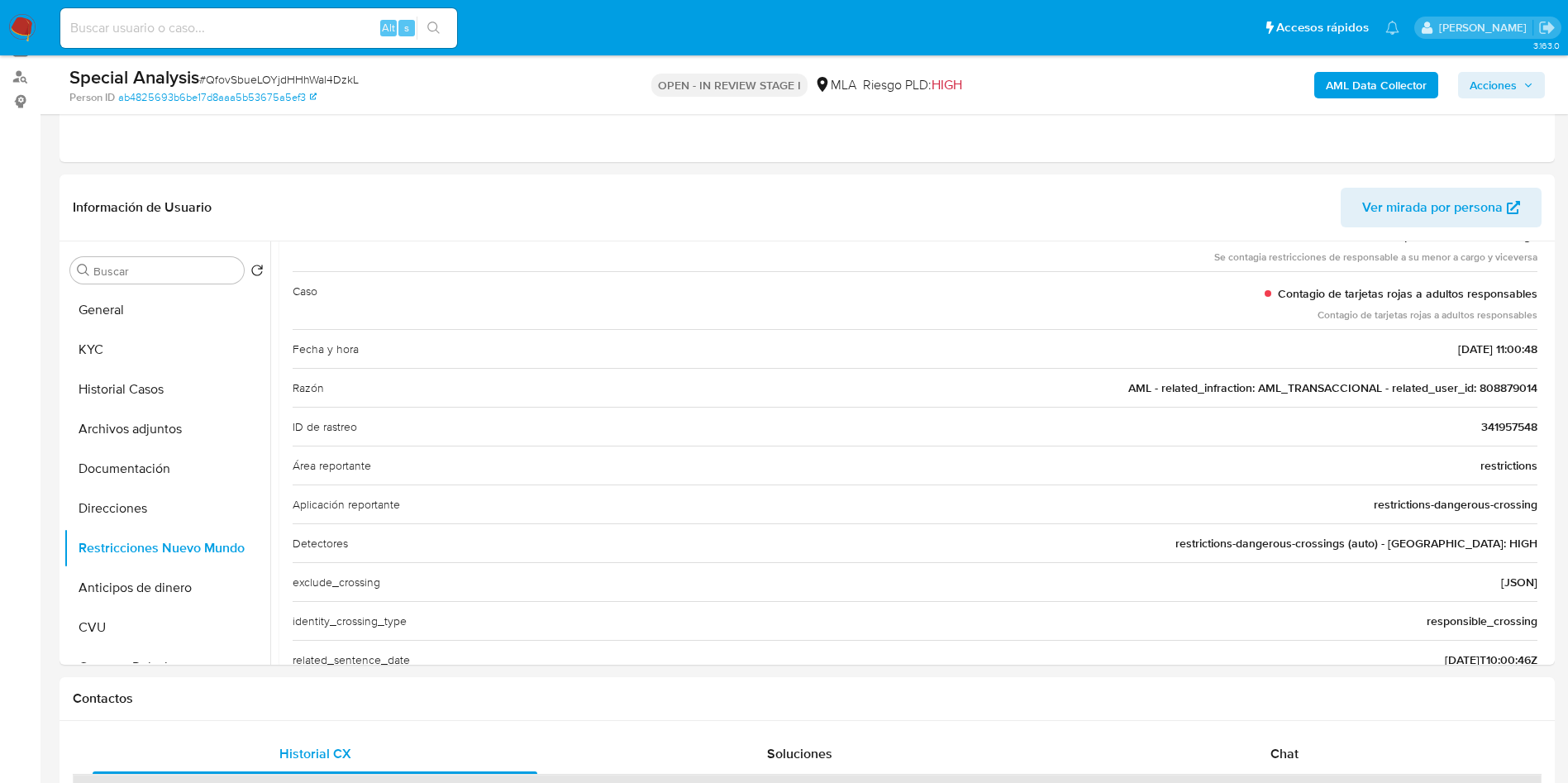
scroll to position [0, 0]
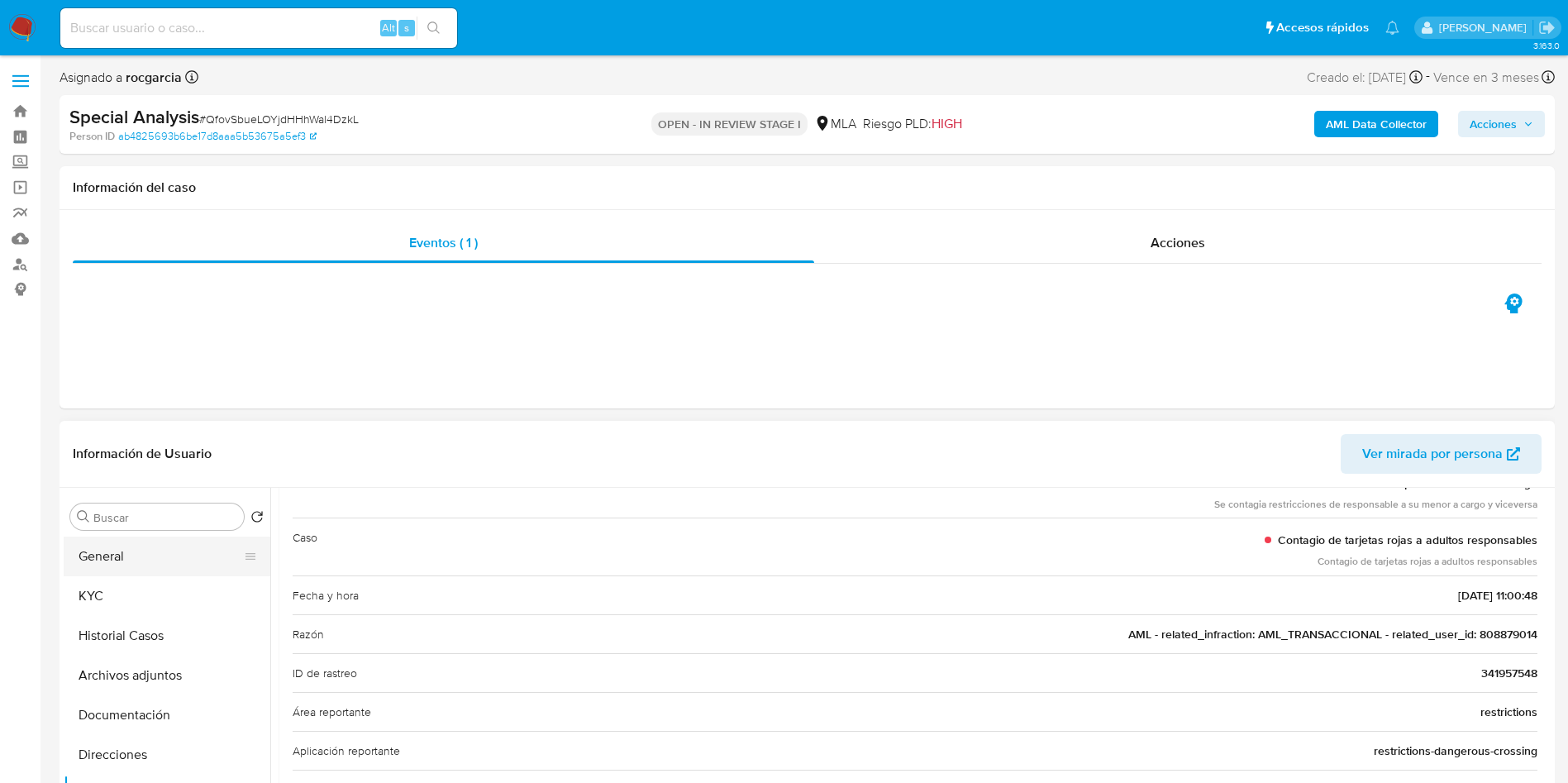
click at [110, 559] on button "General" at bounding box center [160, 555] width 194 height 39
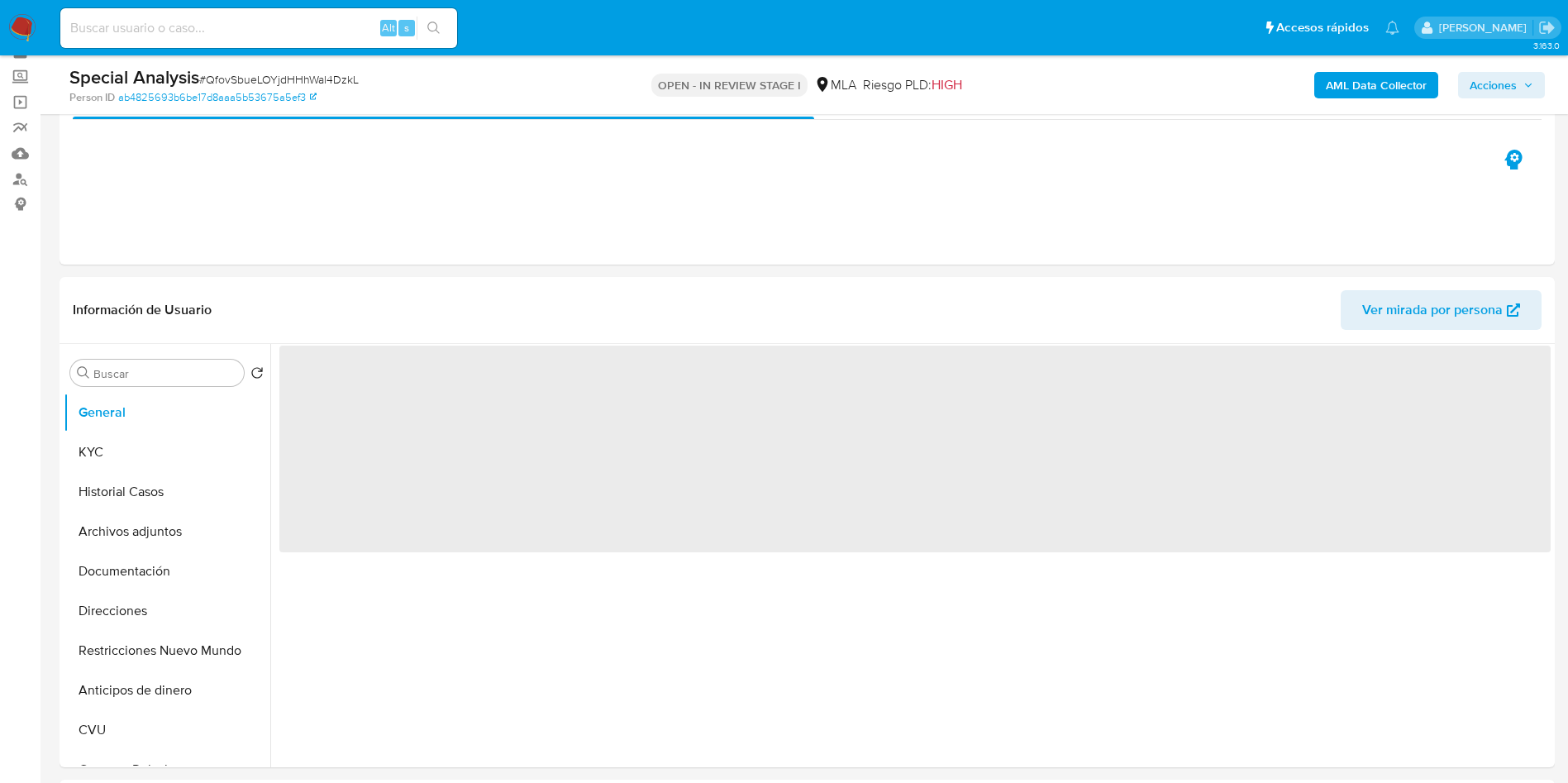
scroll to position [124, 0]
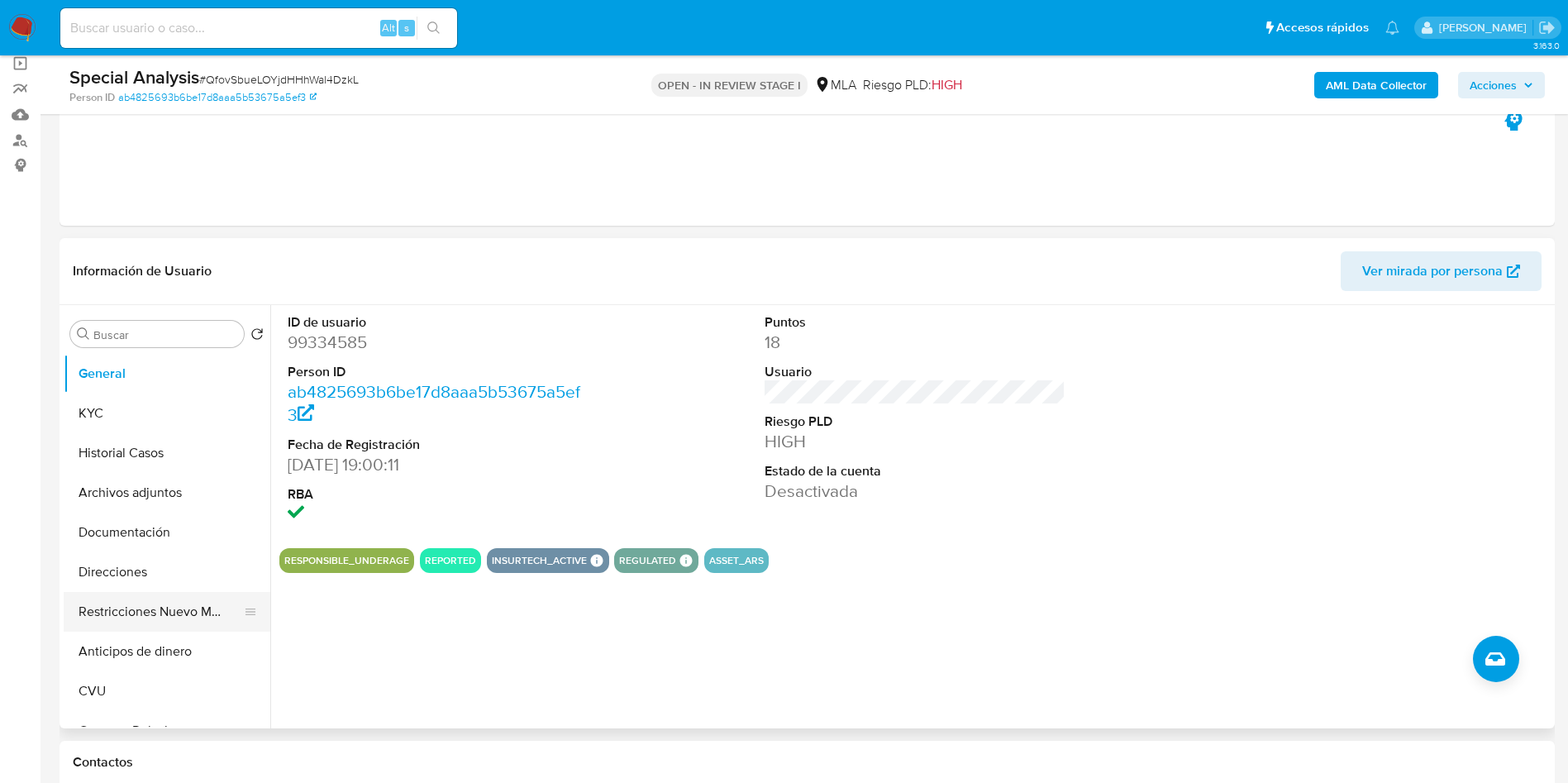
click at [139, 621] on button "Restricciones Nuevo Mundo" at bounding box center [160, 611] width 194 height 39
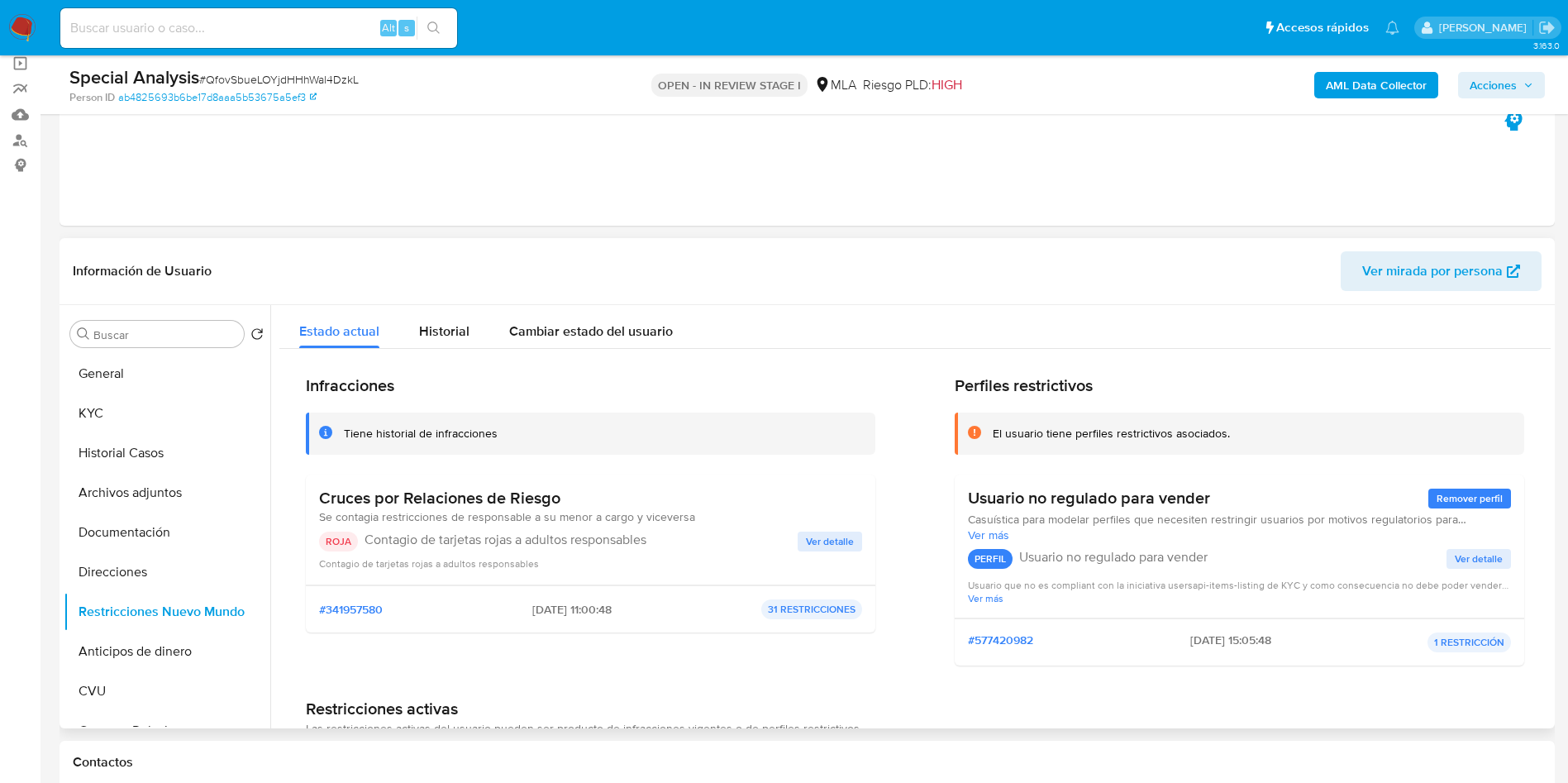
click at [828, 543] on span "Ver detalle" at bounding box center [830, 541] width 48 height 17
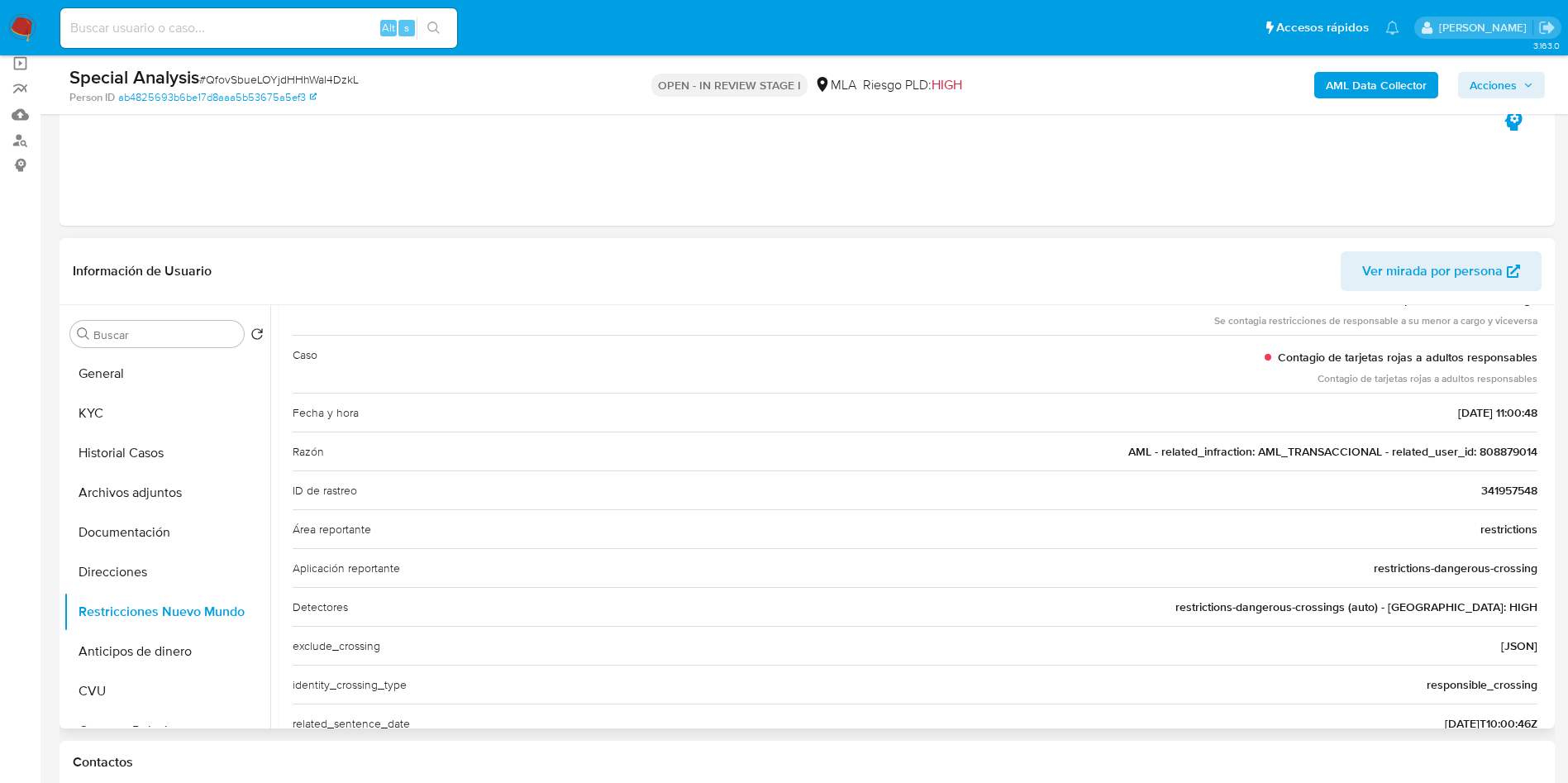
click at [1494, 449] on span "AML - related_infraction: AML_TRANSACCIONAL - related_user_id: 808879014" at bounding box center [1332, 451] width 409 height 17
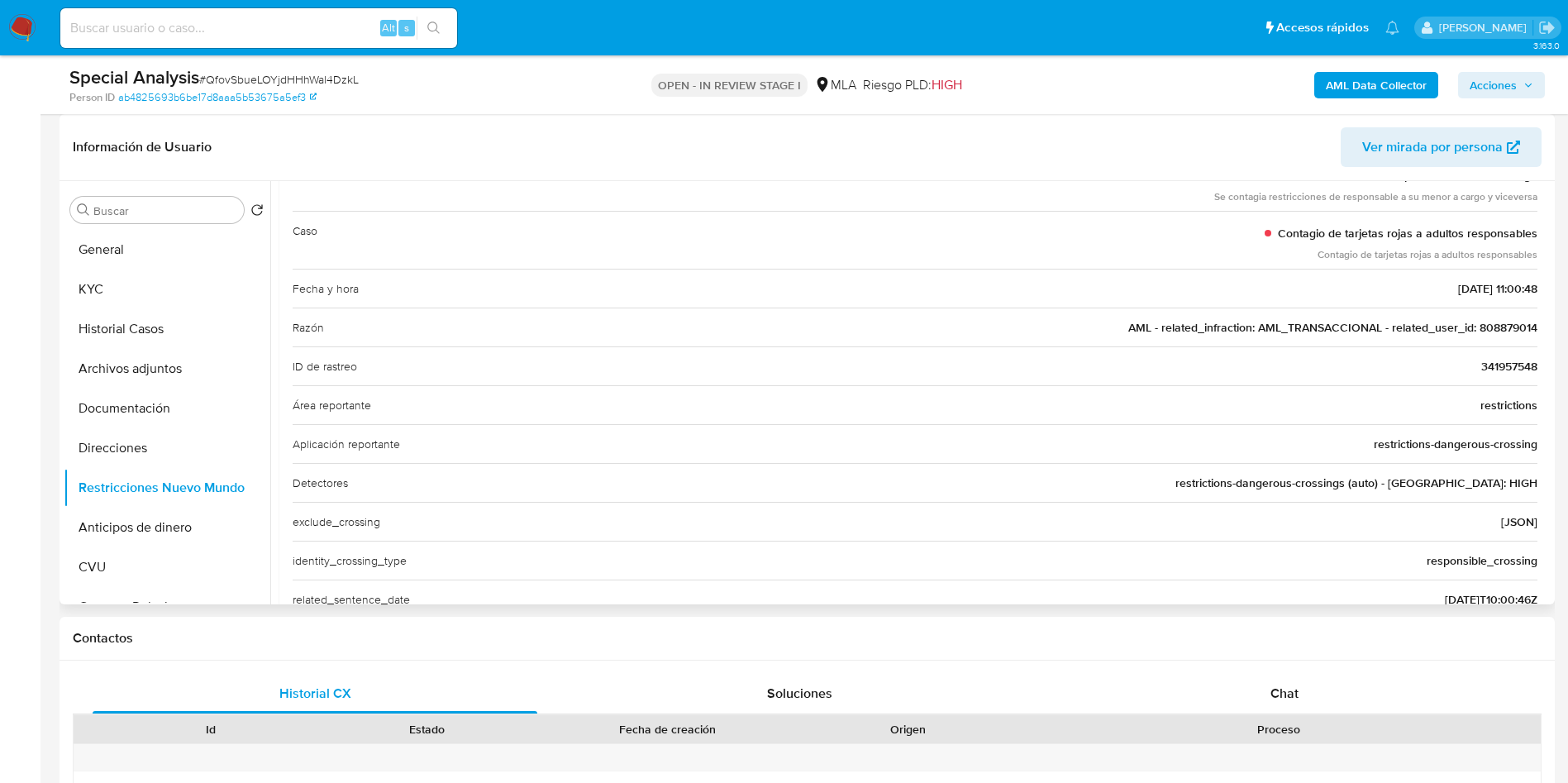
scroll to position [0, 0]
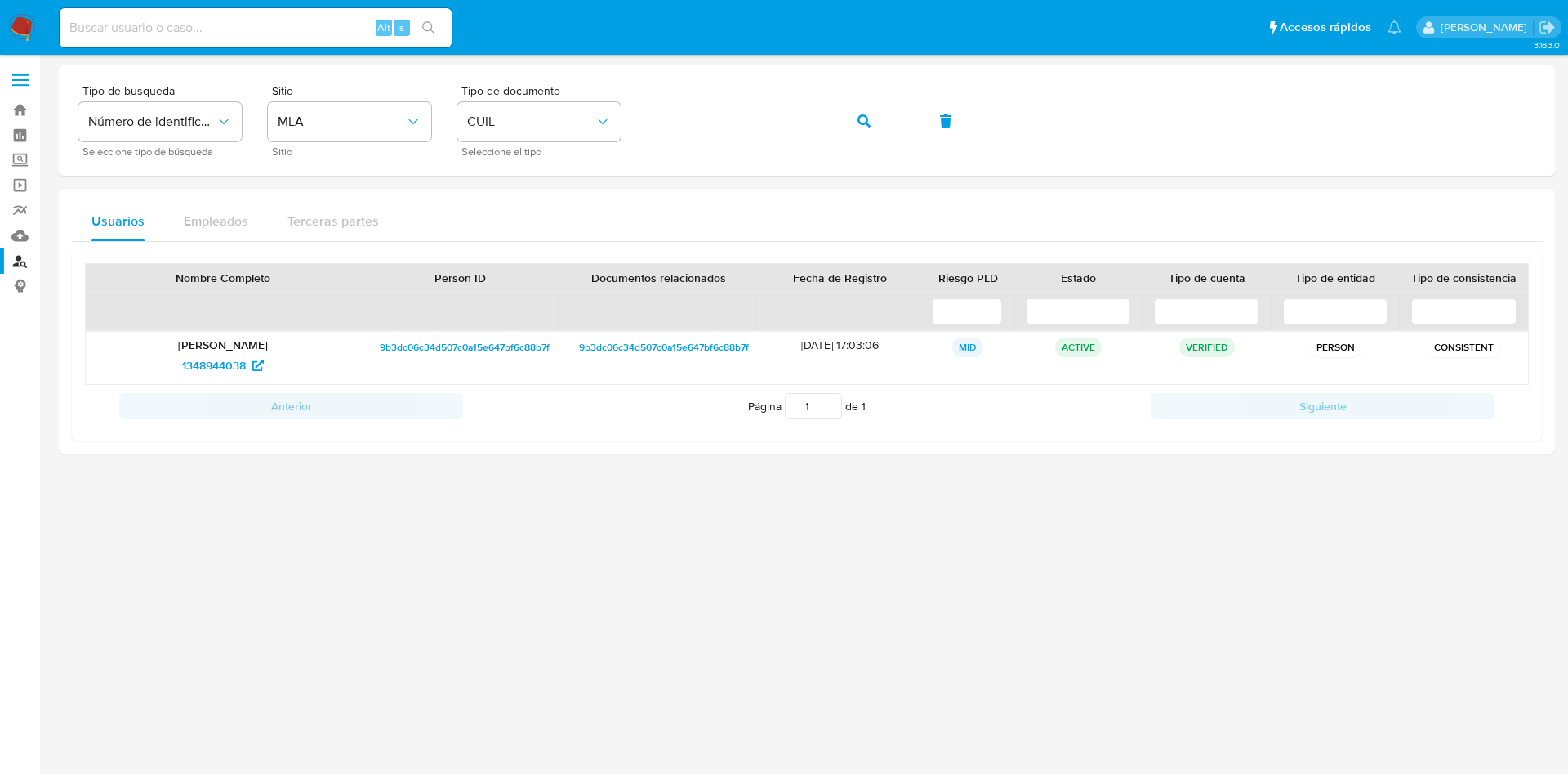
click at [260, 29] on input at bounding box center [255, 28] width 392 height 22
paste input "808879014"
type input "808879014"
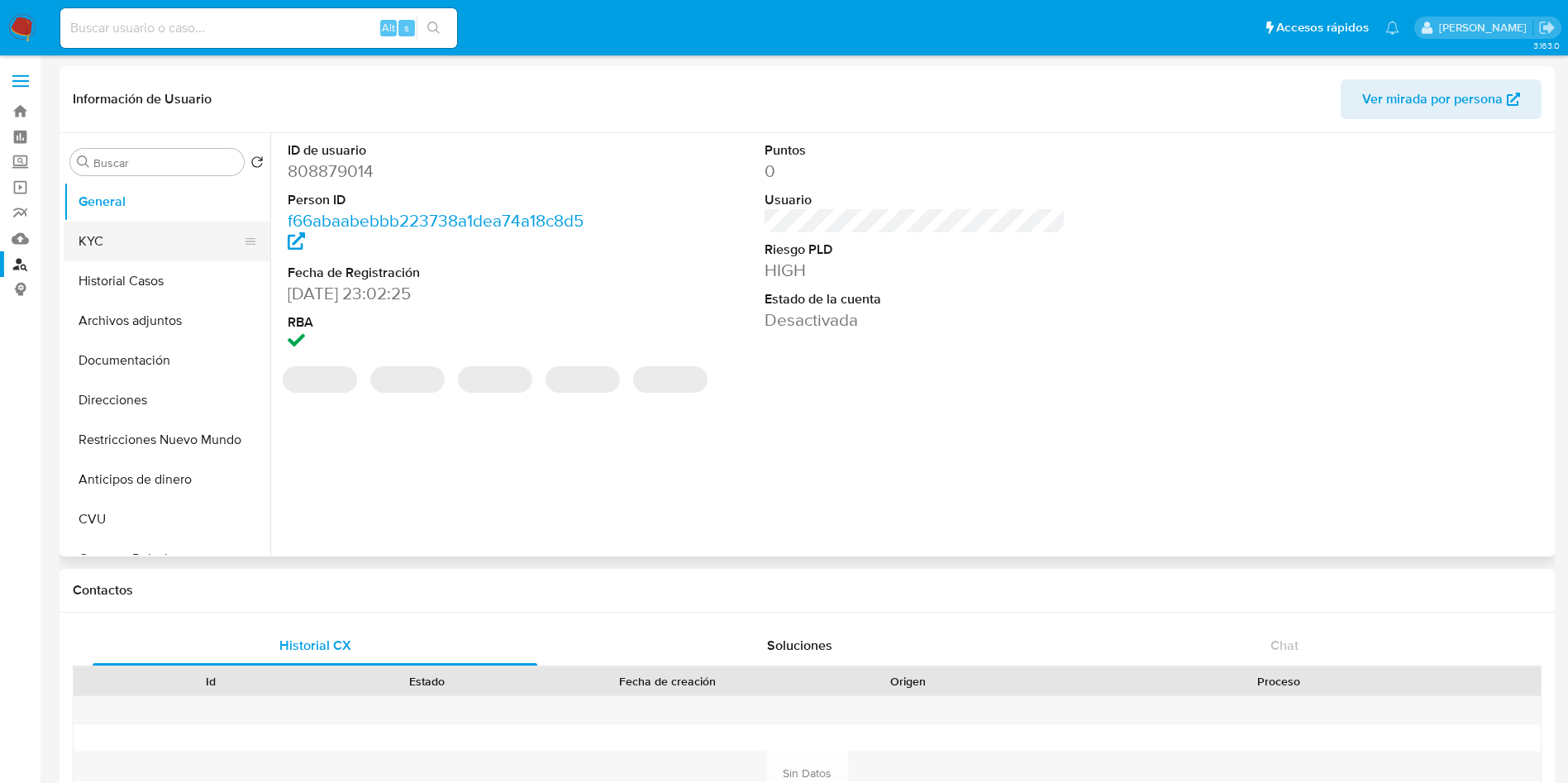
select select "10"
click at [108, 241] on button "KYC" at bounding box center [160, 241] width 194 height 39
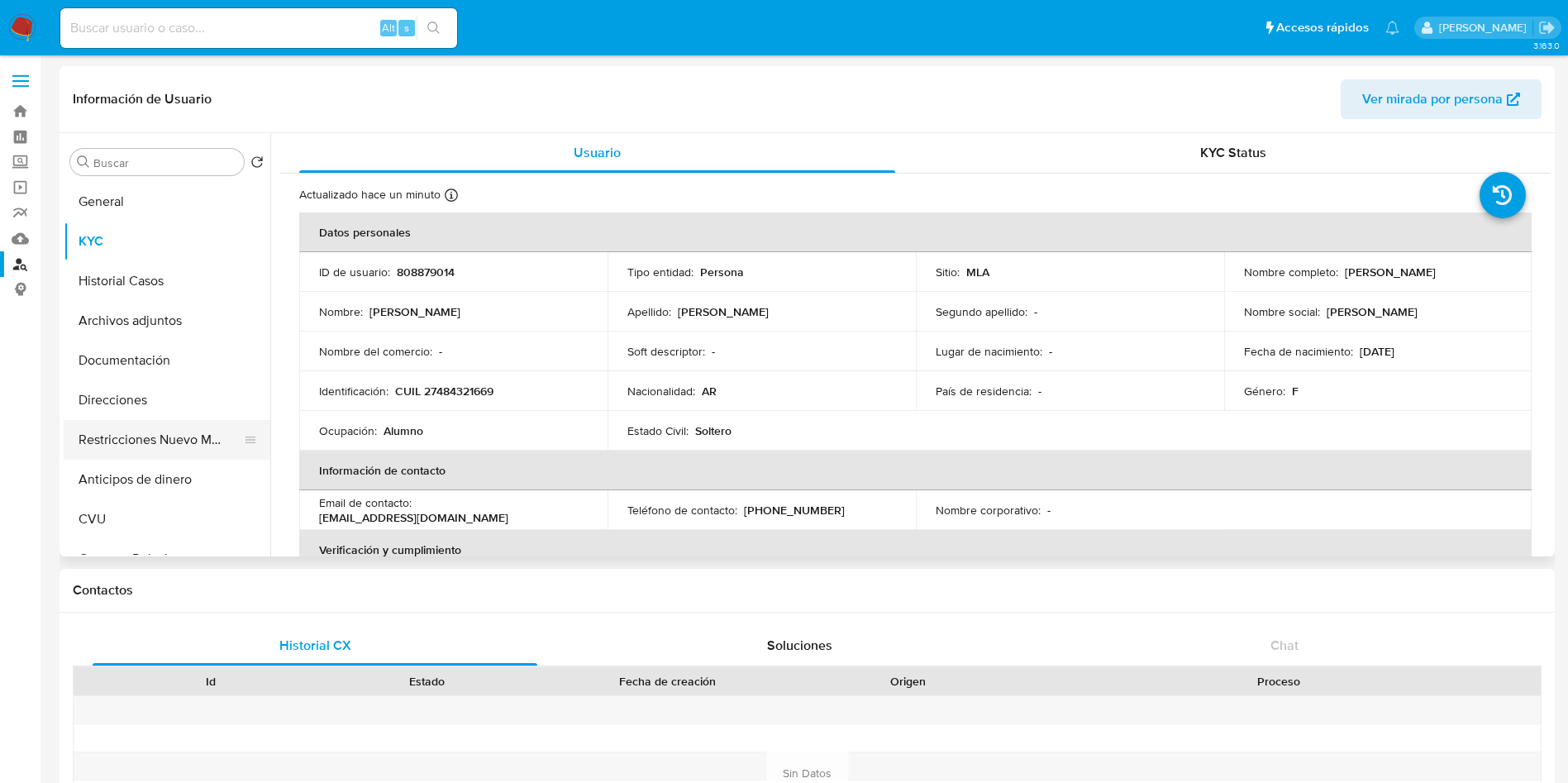
click at [125, 422] on button "Restricciones Nuevo Mundo" at bounding box center [160, 439] width 194 height 39
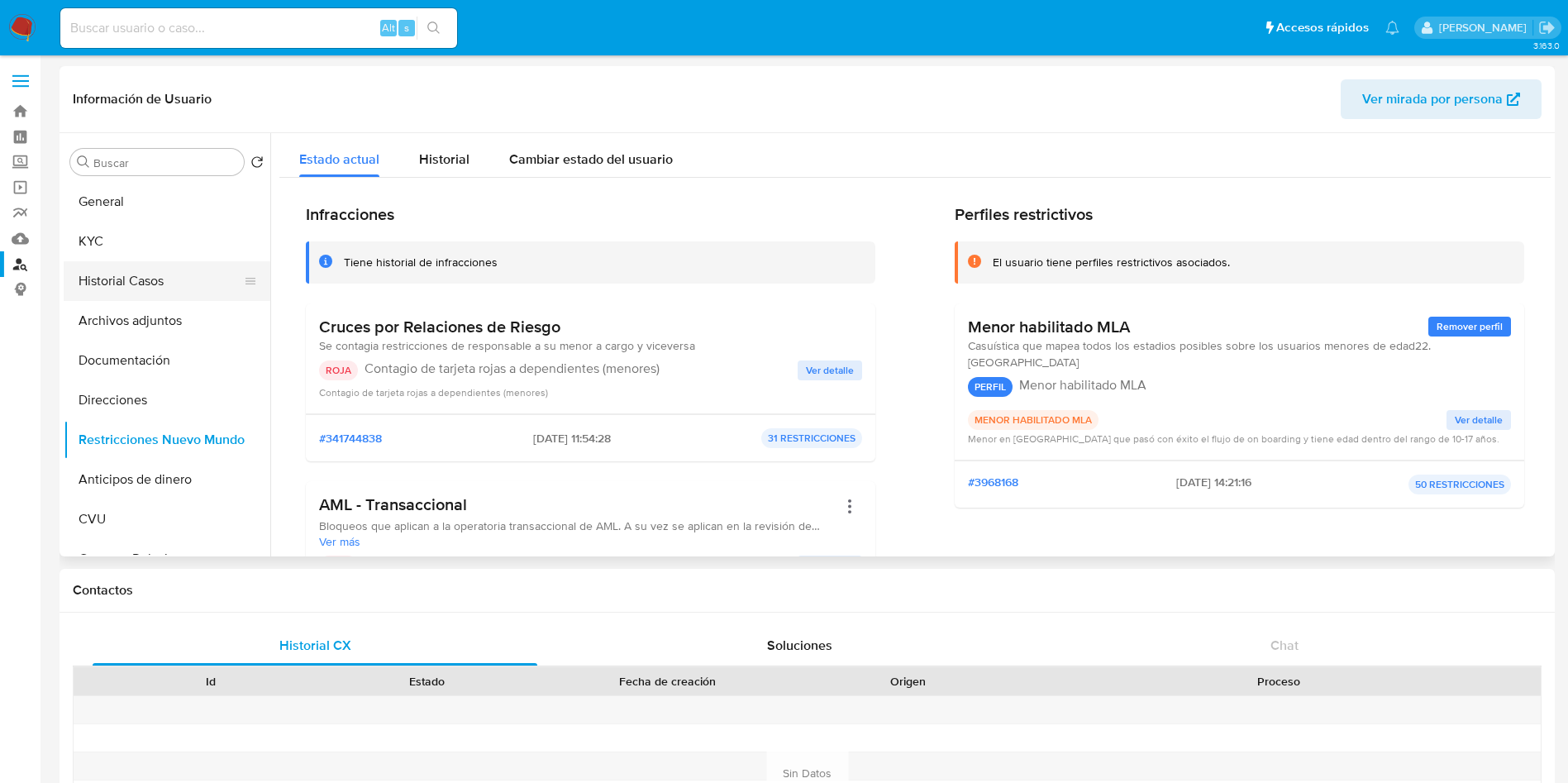
click at [131, 281] on button "Historial Casos" at bounding box center [160, 280] width 194 height 39
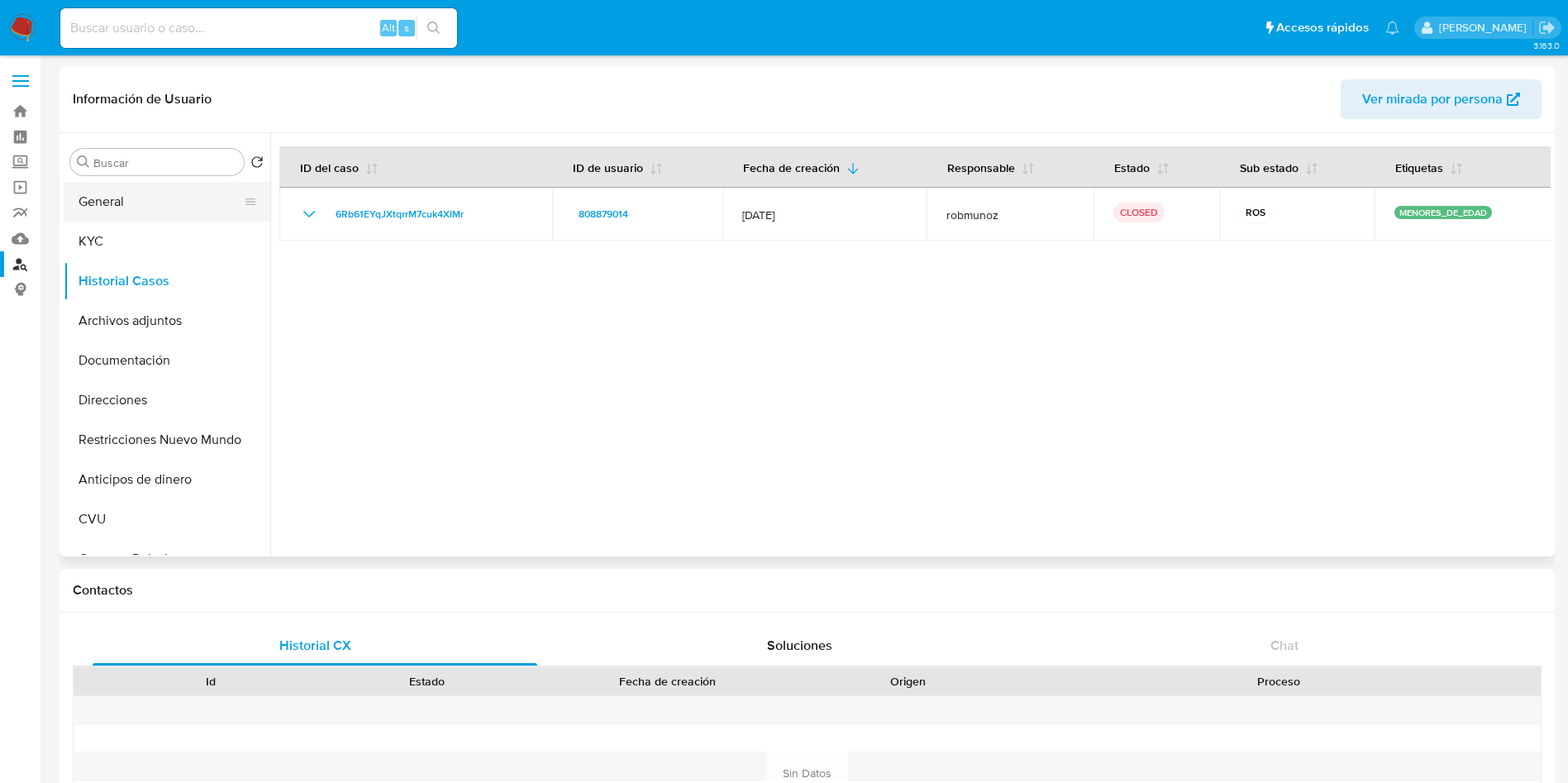
click at [131, 213] on button "General" at bounding box center [160, 201] width 194 height 39
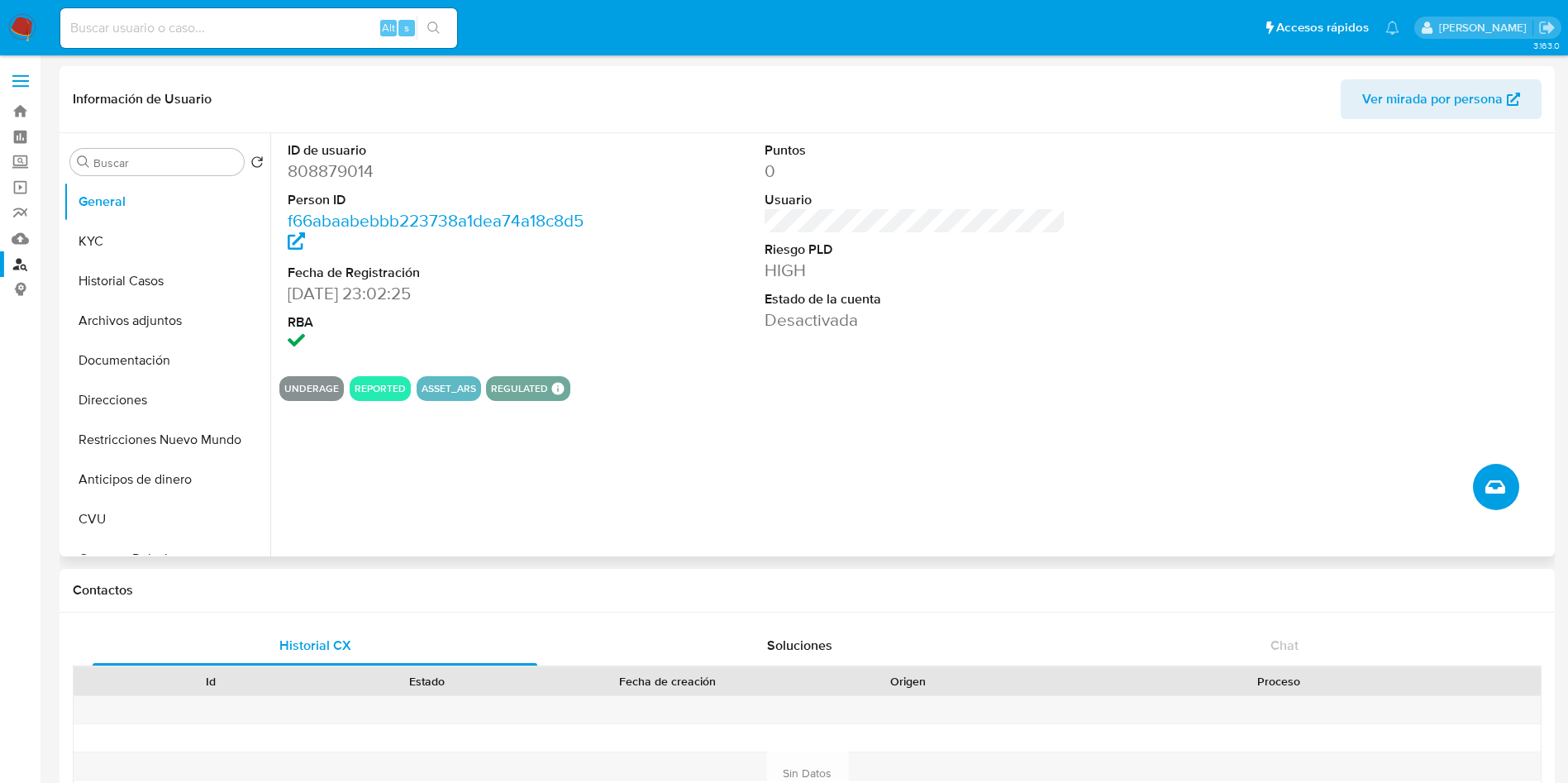
click at [1495, 490] on icon "Crear caso manual" at bounding box center [1495, 486] width 20 height 13
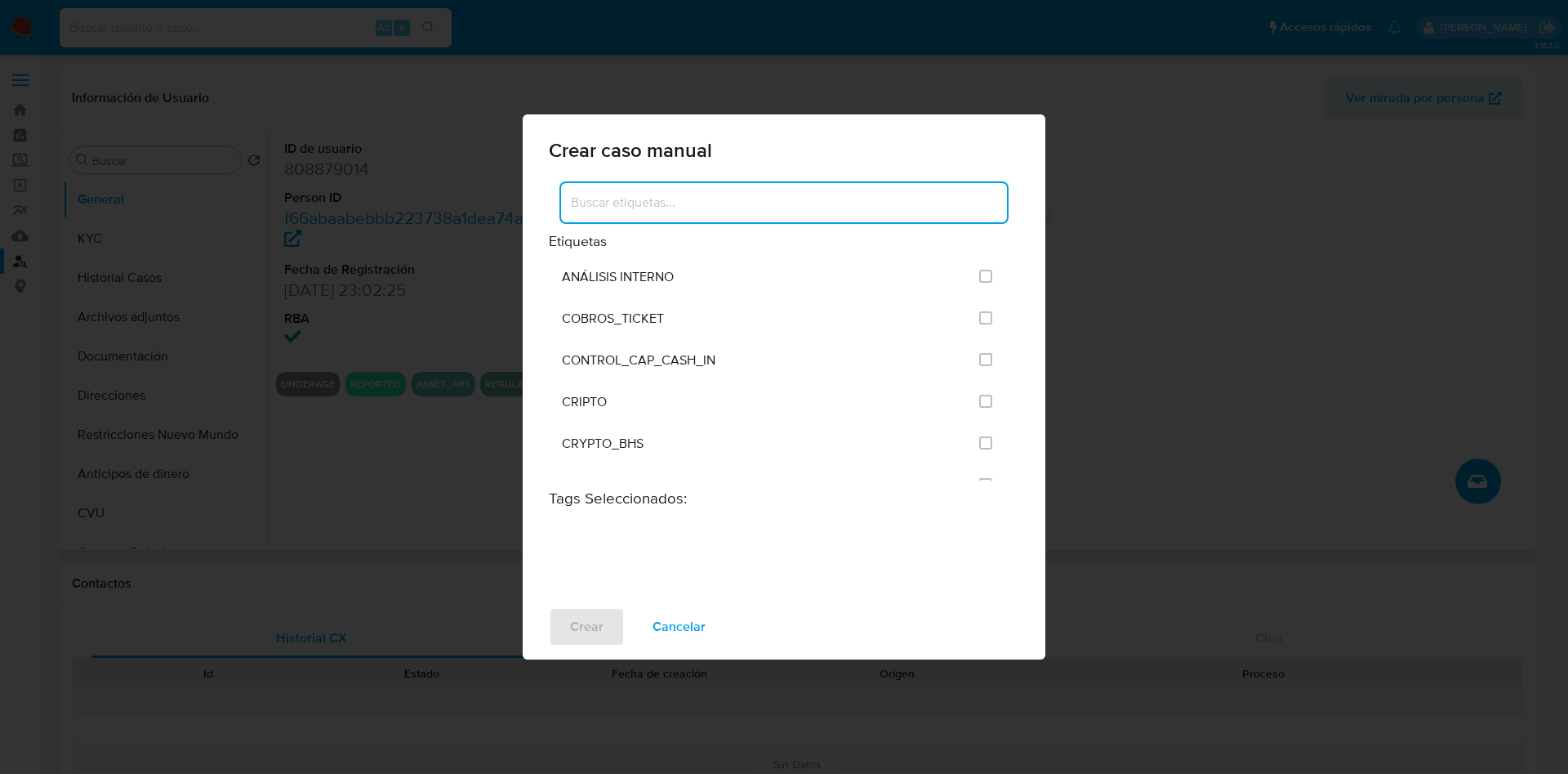
click at [628, 200] on input at bounding box center [783, 203] width 446 height 22
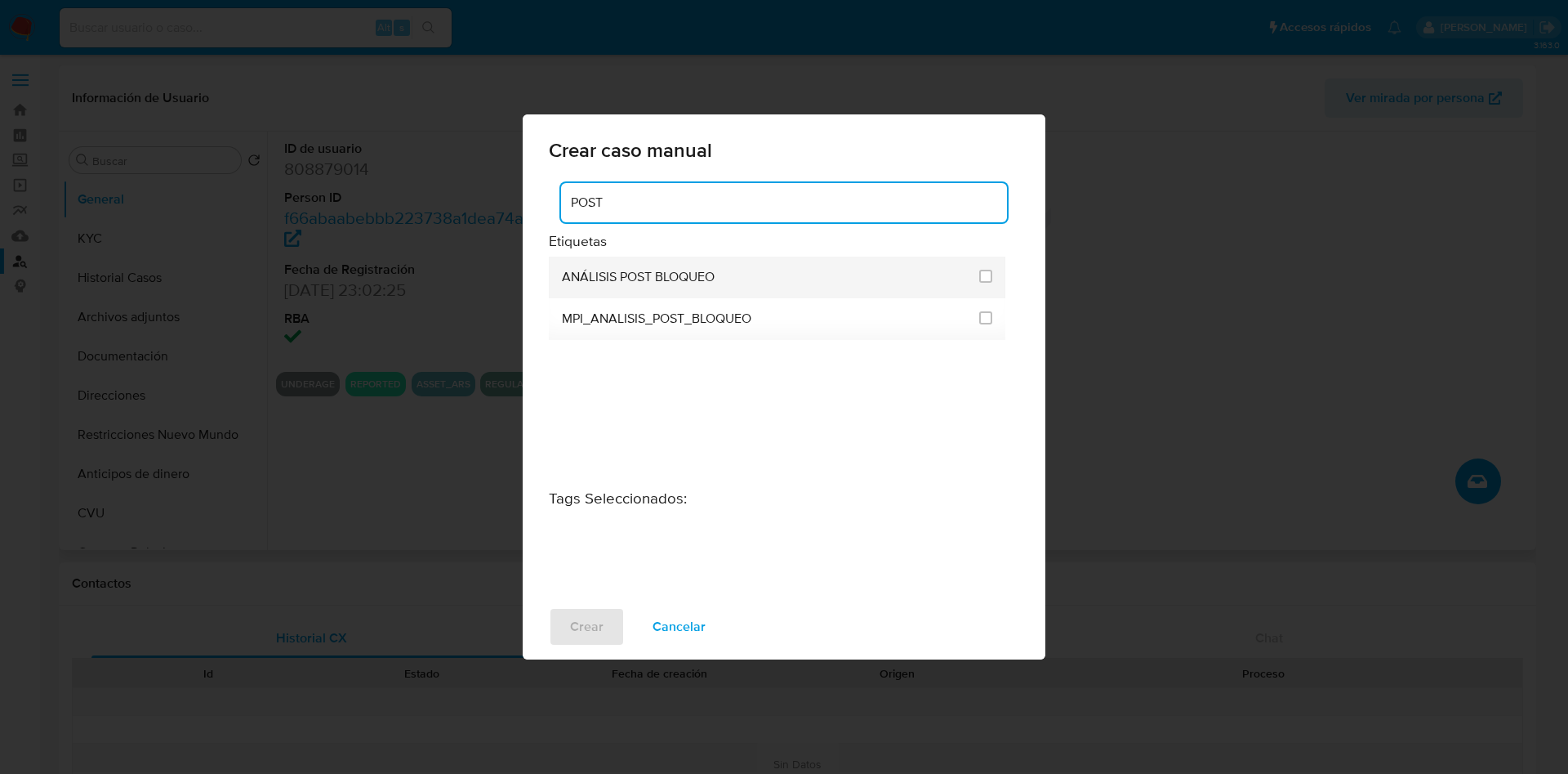
type input "POST"
click at [651, 269] on span "ANÁLISIS POST BLOQUEO" at bounding box center [638, 276] width 152 height 16
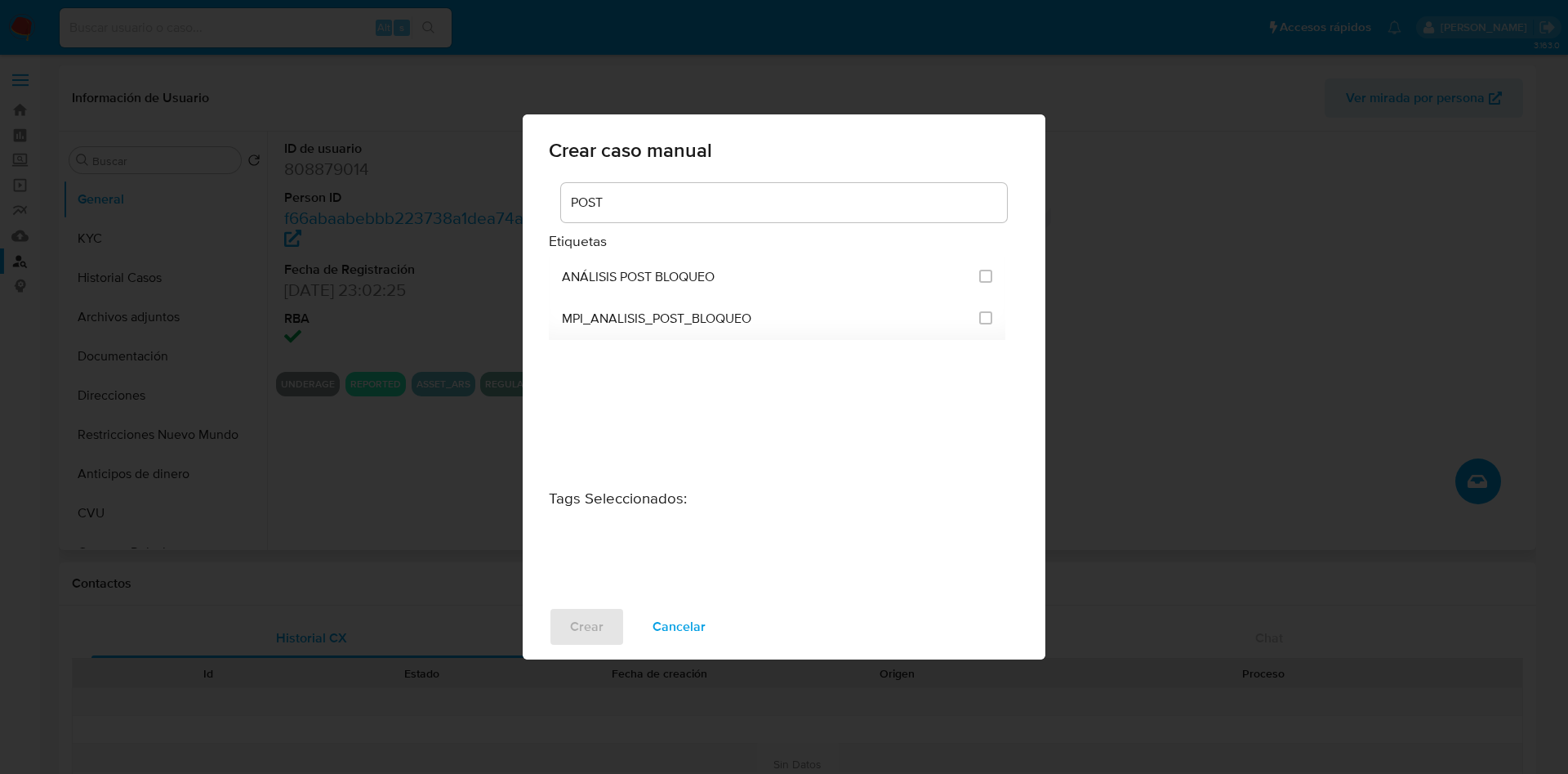
drag, startPoint x: 986, startPoint y: 270, endPoint x: 794, endPoint y: 435, distance: 253.2
click at [985, 270] on input "3249" at bounding box center [986, 275] width 13 height 13
checkbox input "true"
click at [599, 617] on span "Crear" at bounding box center [587, 627] width 34 height 36
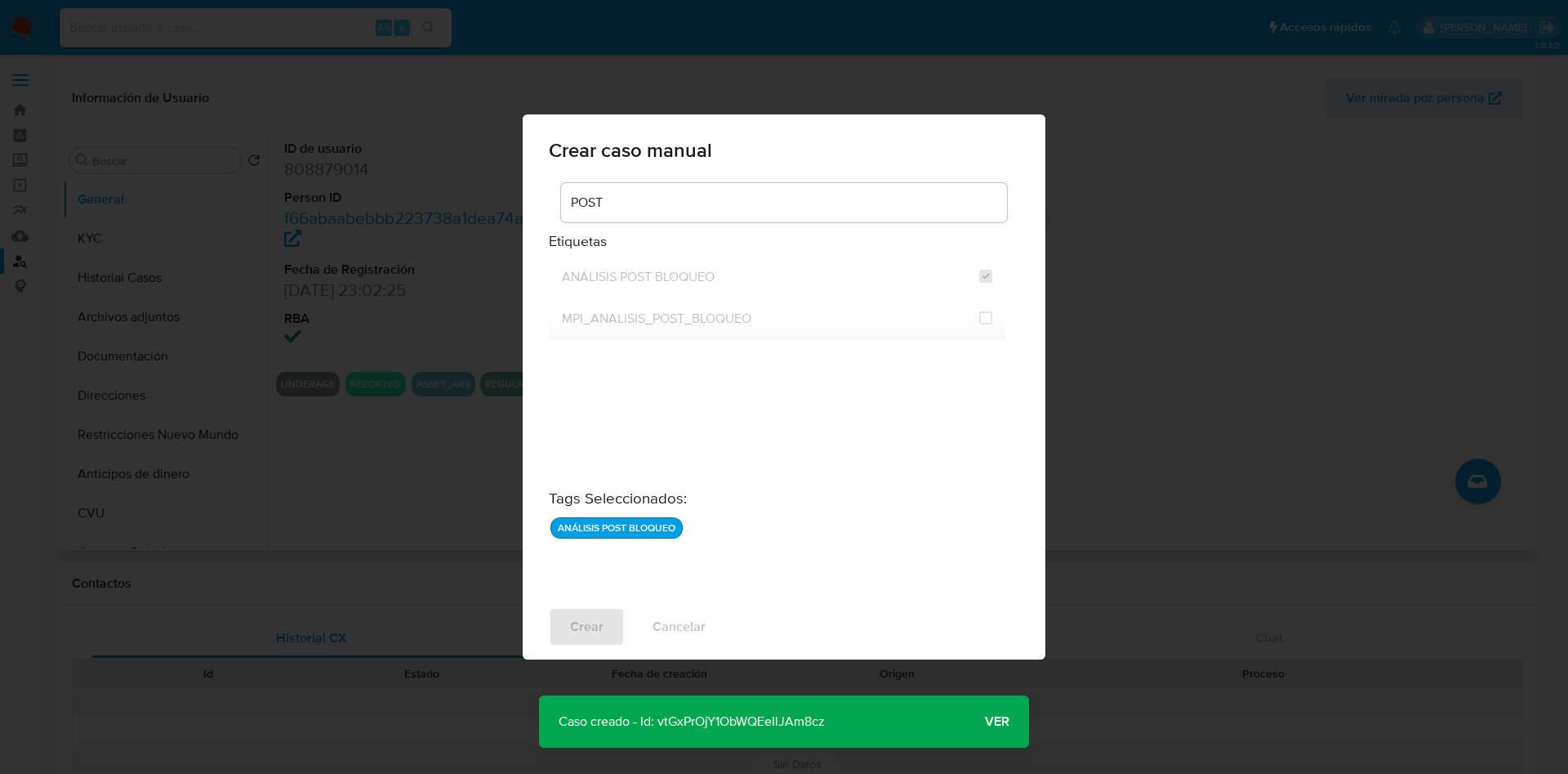
click at [1012, 723] on button "Ver" at bounding box center [998, 721] width 64 height 39
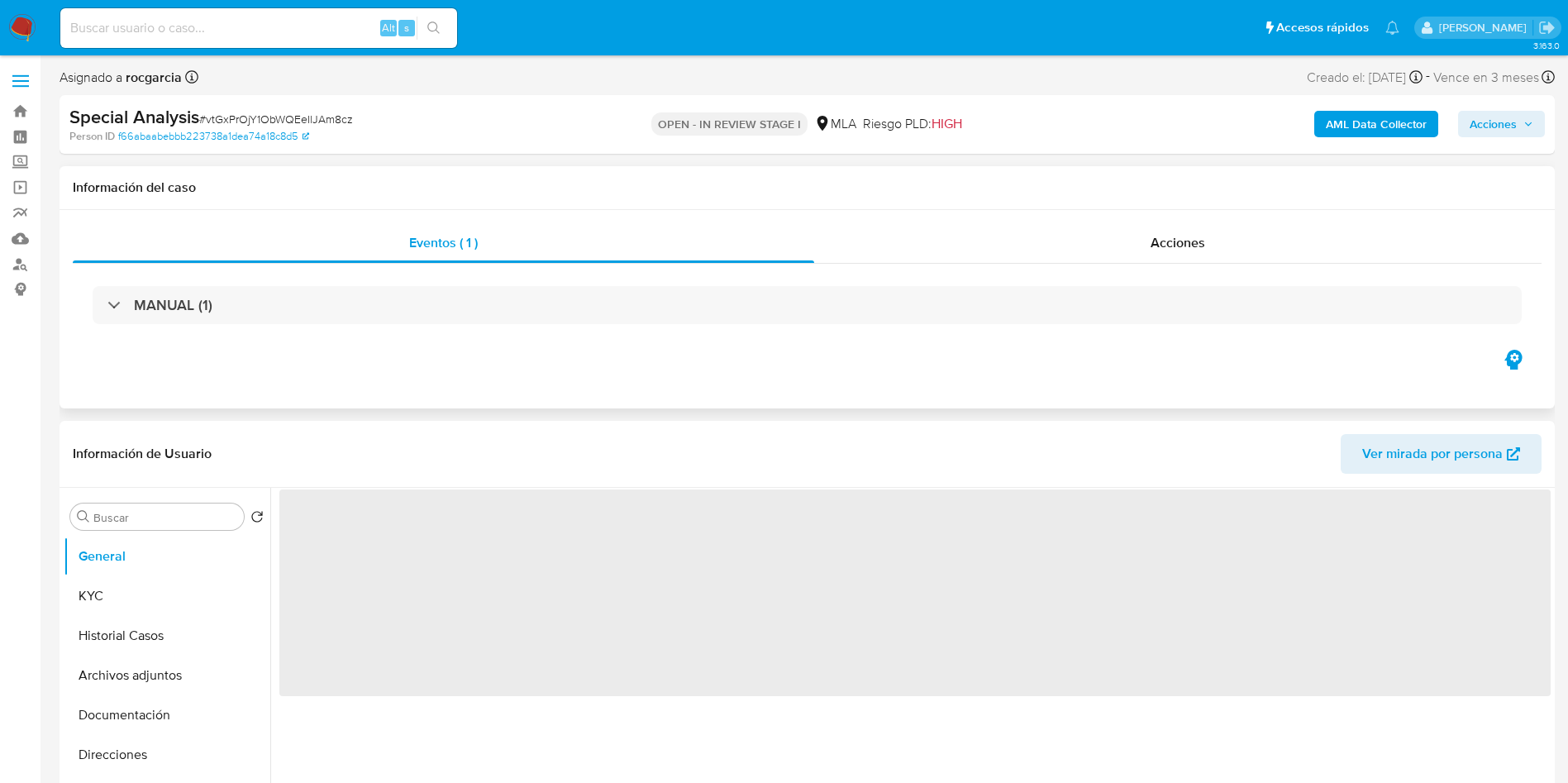
scroll to position [248, 0]
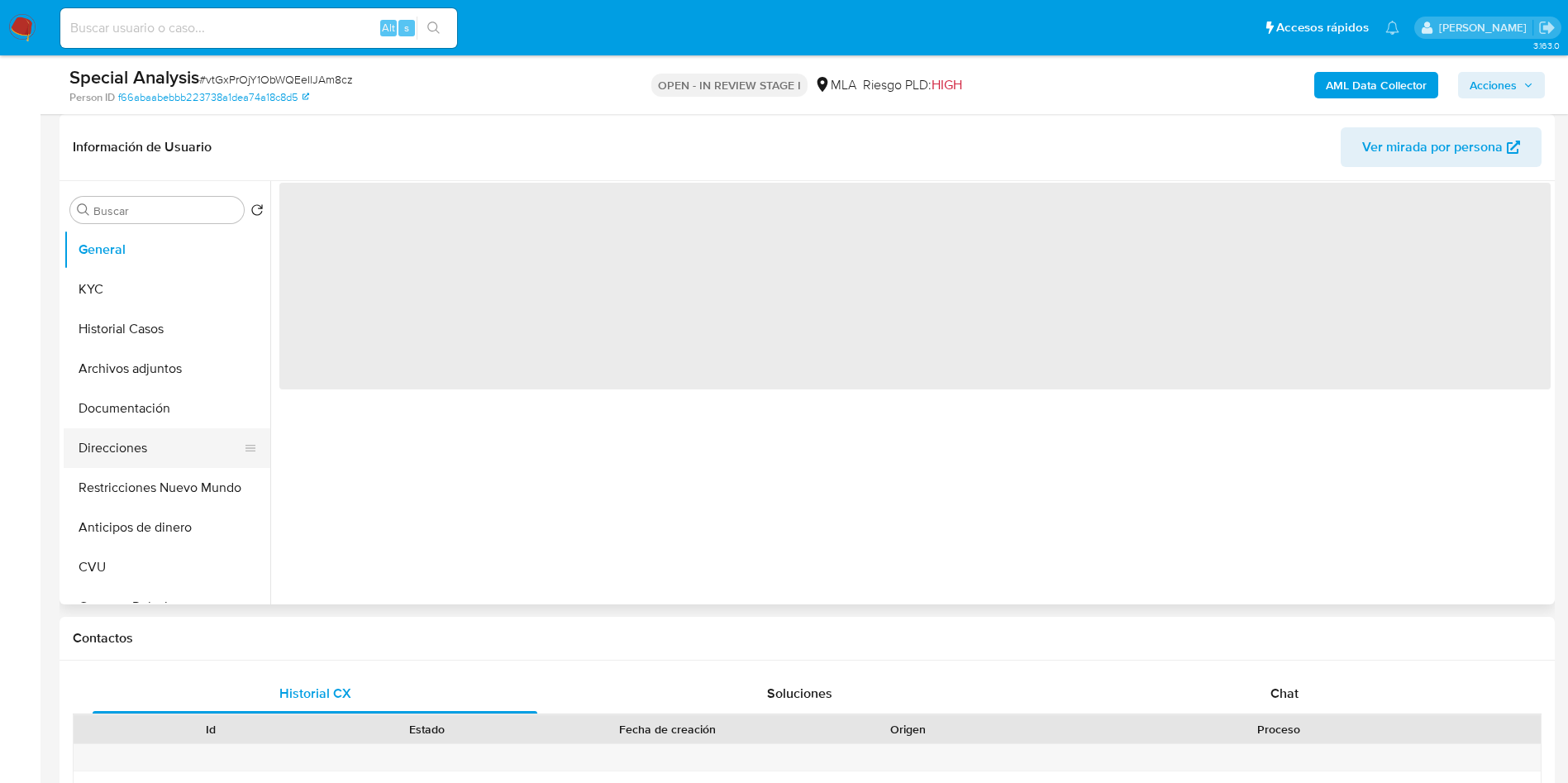
select select "10"
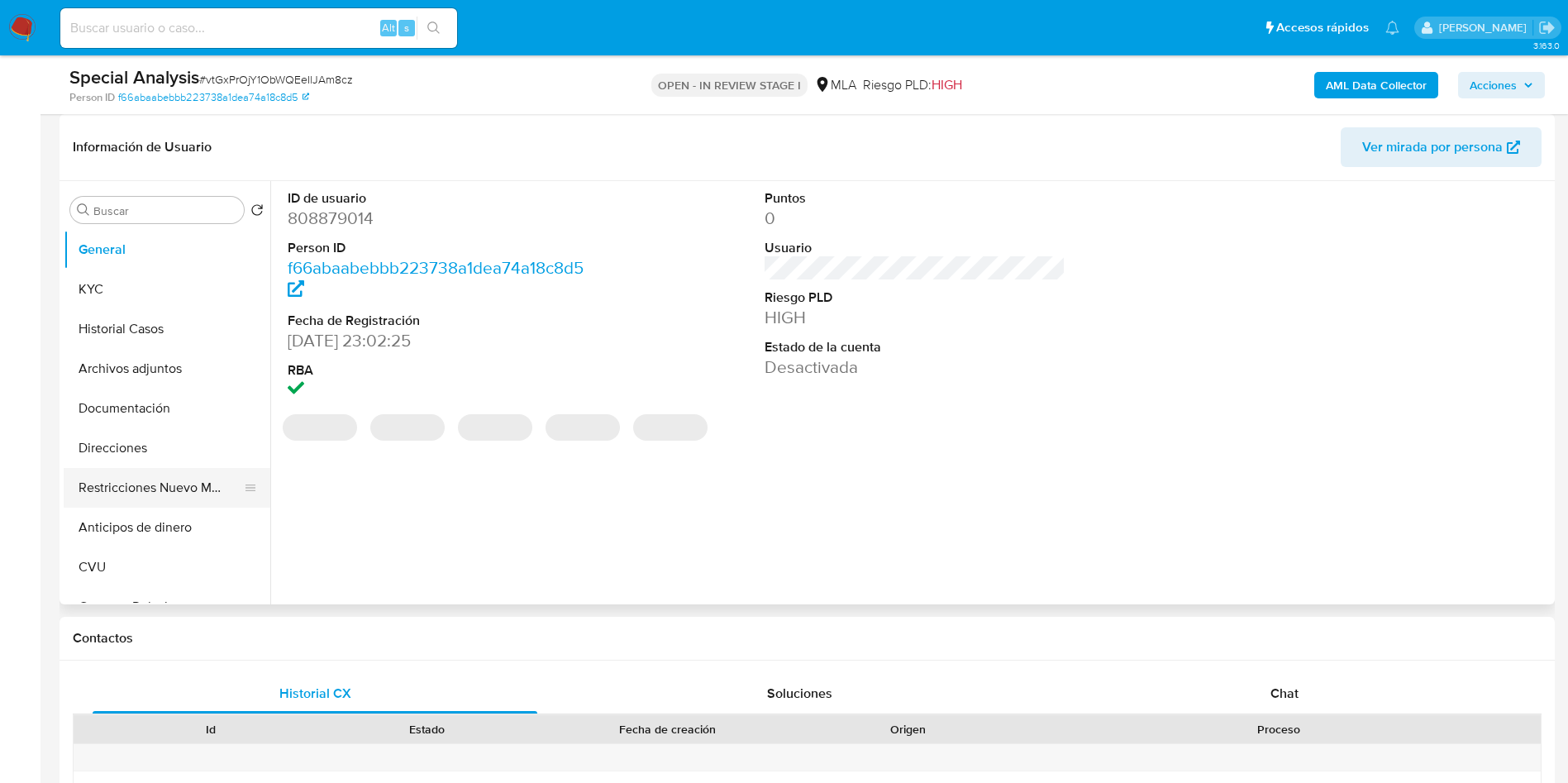
click at [167, 494] on button "Restricciones Nuevo Mundo" at bounding box center [160, 487] width 194 height 39
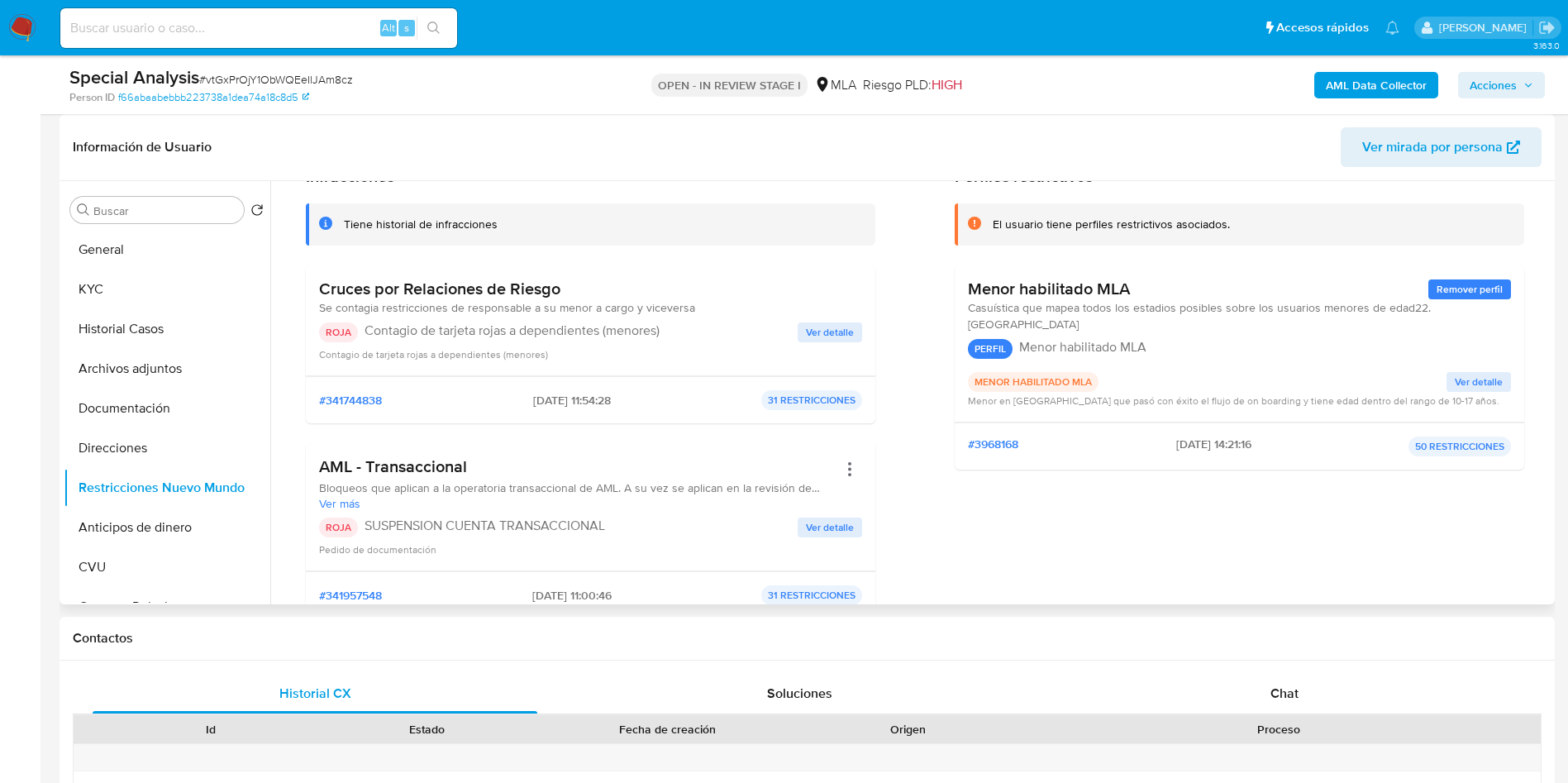
scroll to position [124, 0]
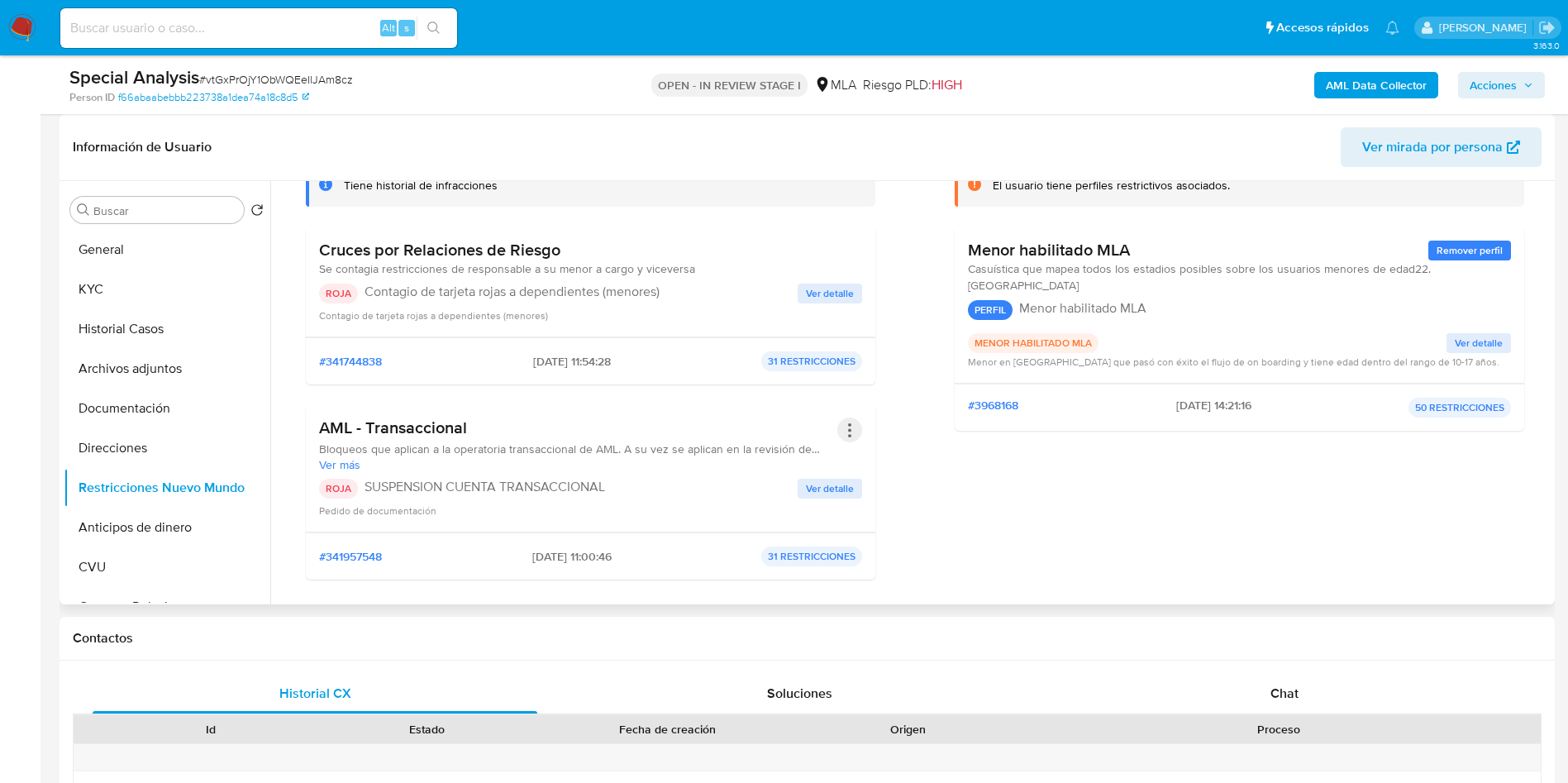
click at [845, 432] on button "Acciones" at bounding box center [850, 430] width 25 height 25
click at [678, 331] on button "Rehabilitar" at bounding box center [717, 335] width 289 height 39
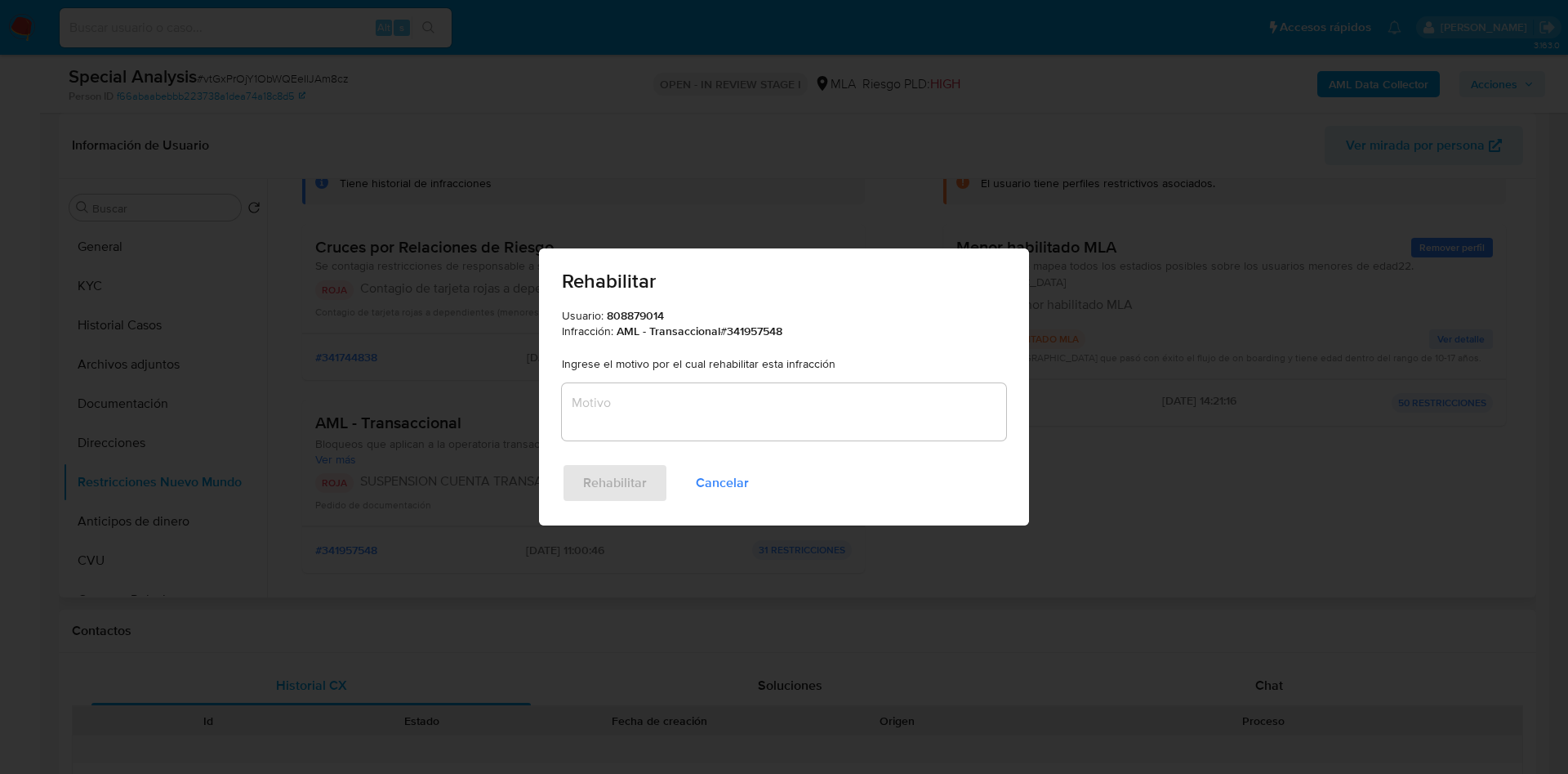
click at [642, 400] on textarea "Motivo" at bounding box center [783, 412] width 444 height 57
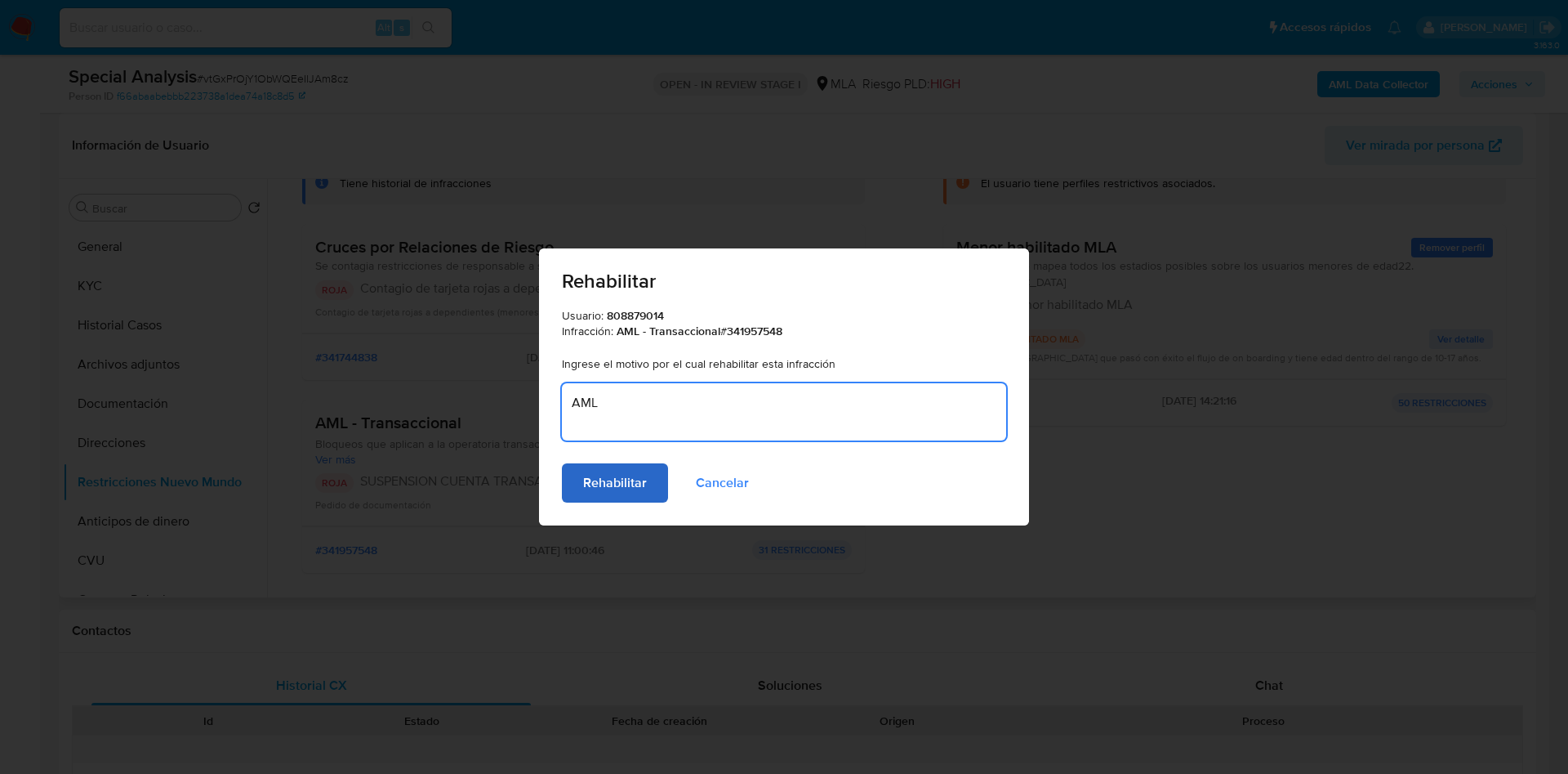
type textarea "AML"
click at [641, 468] on span "Rehabilitar" at bounding box center [615, 483] width 64 height 36
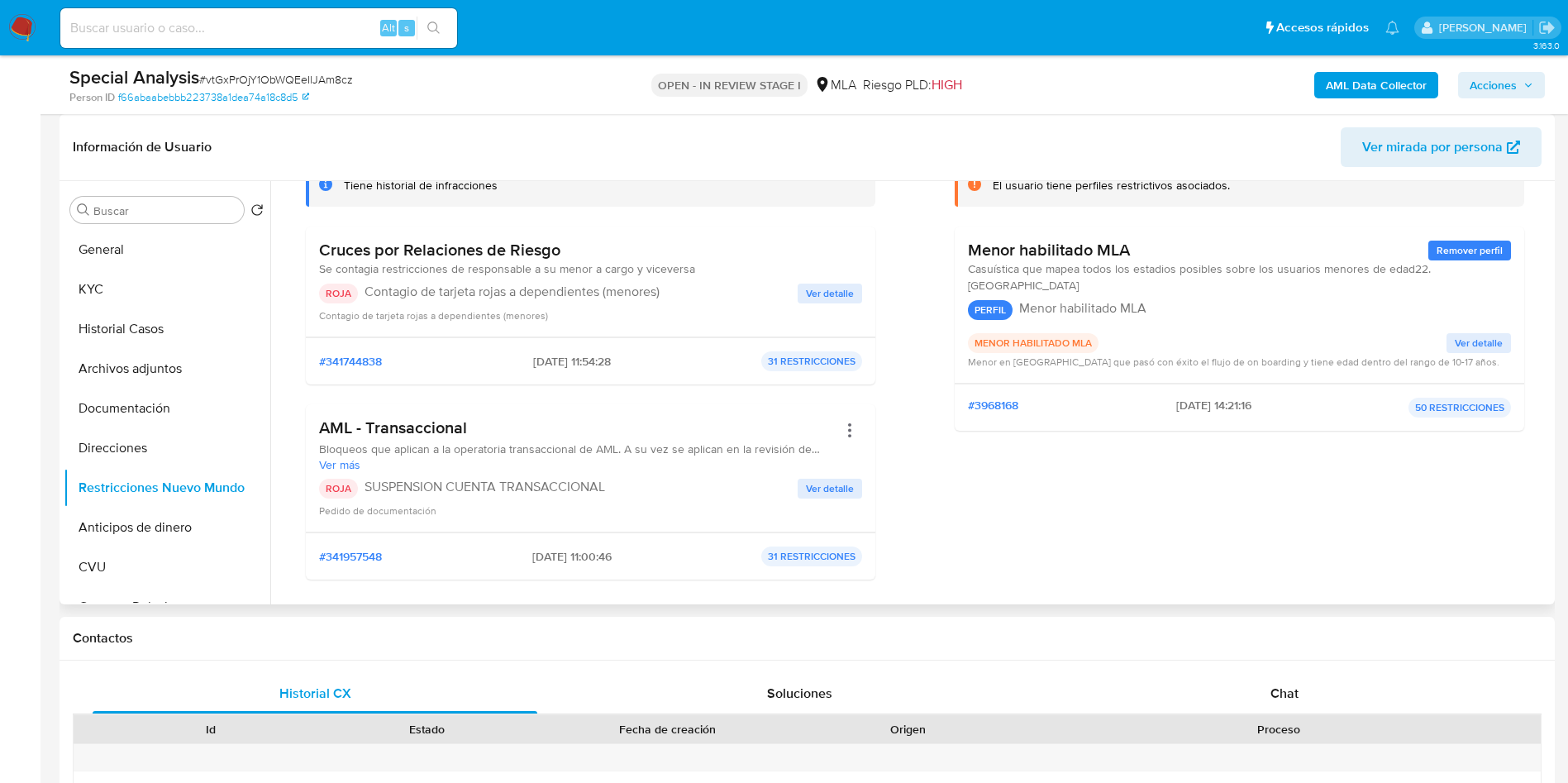
scroll to position [0, 0]
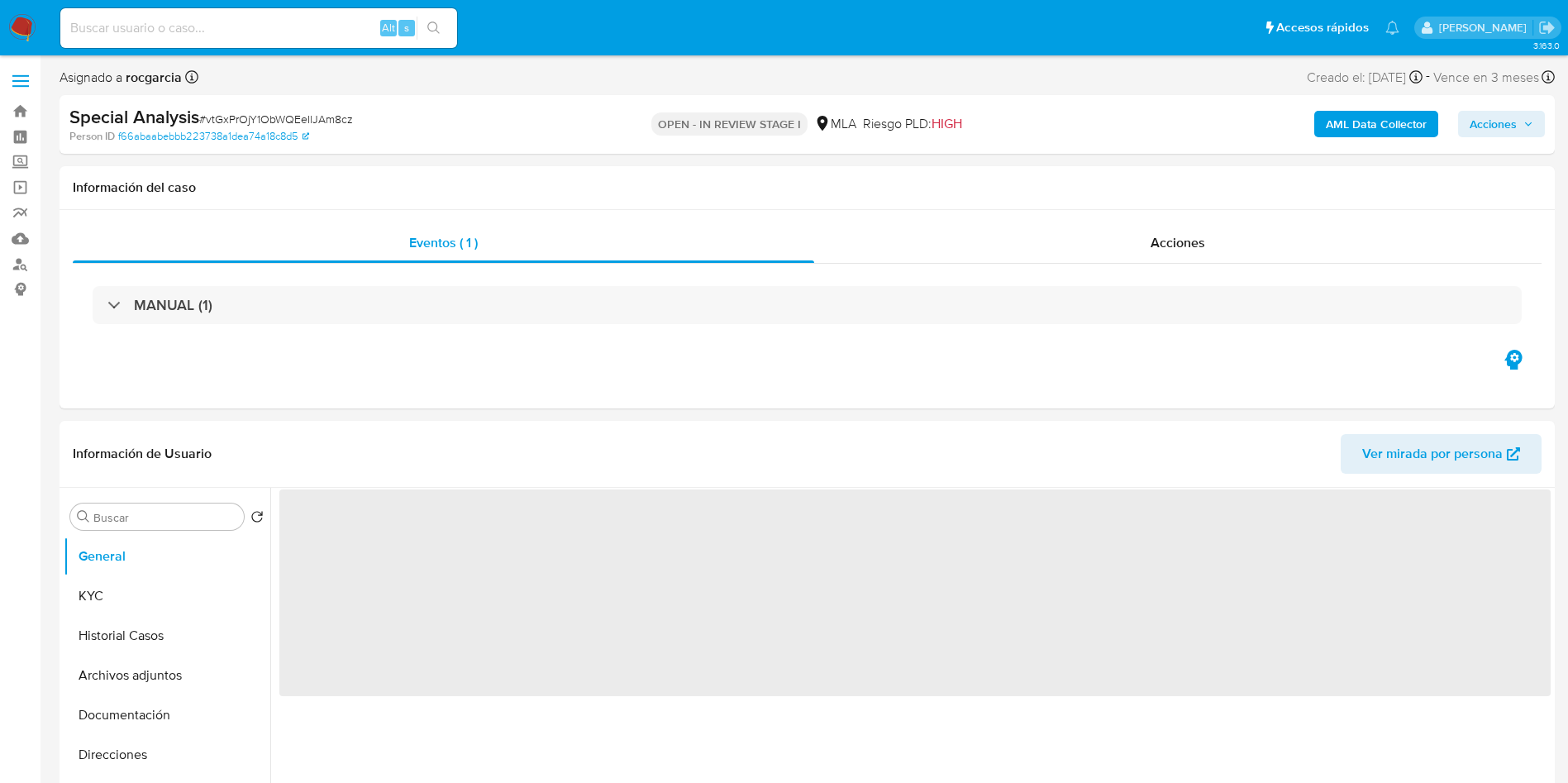
select select "10"
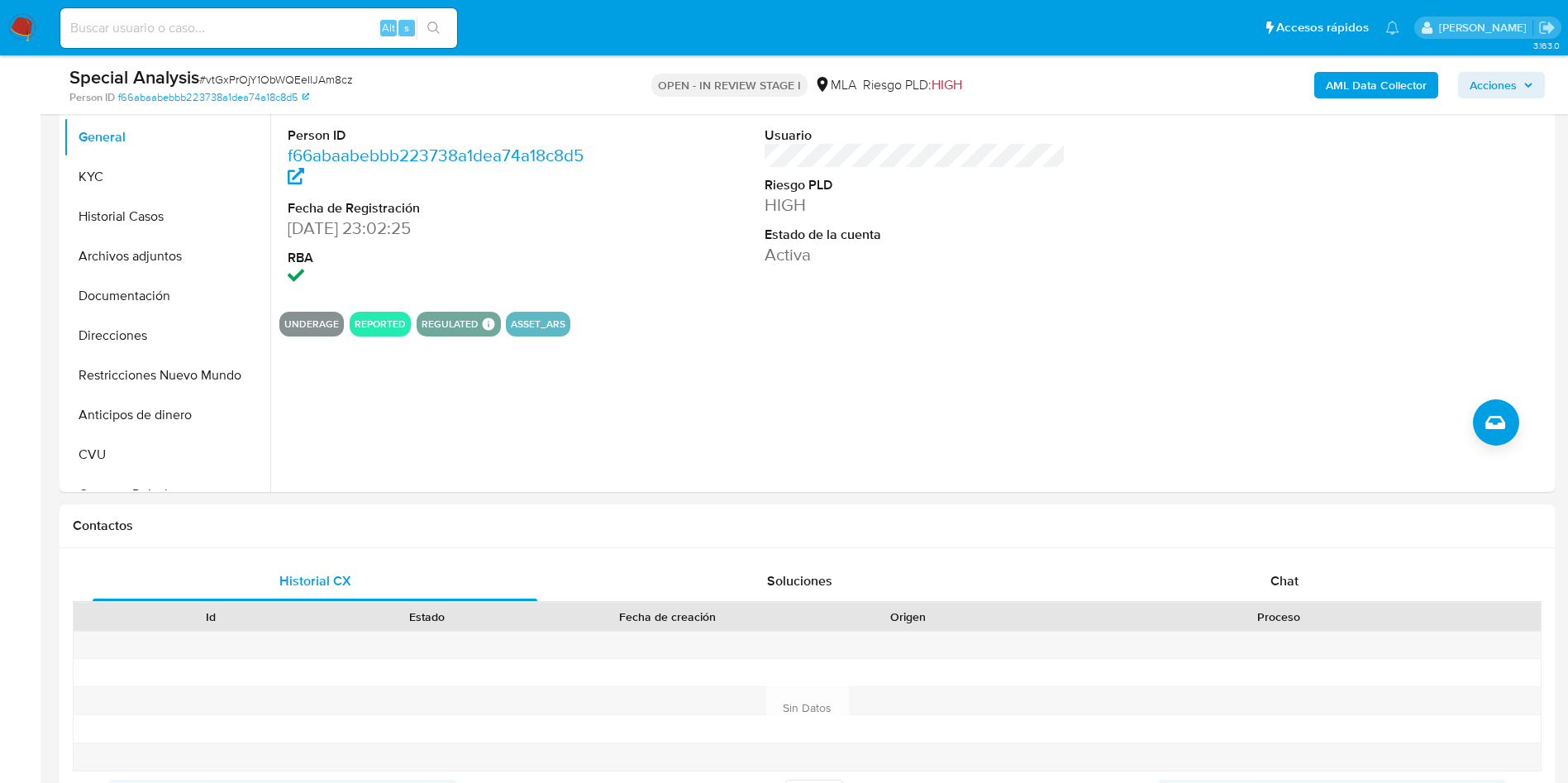
scroll to position [372, 0]
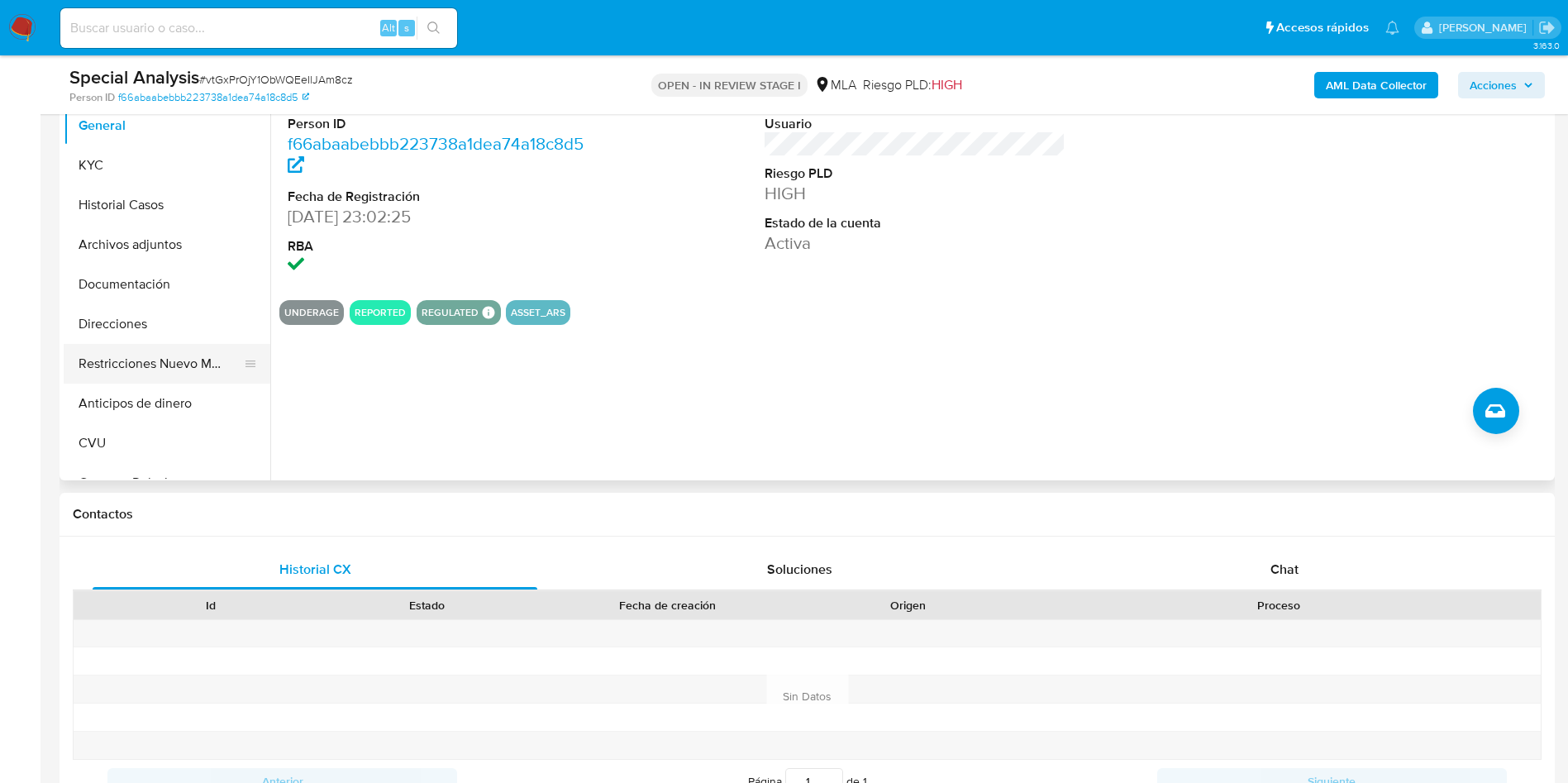
click at [160, 366] on button "Restricciones Nuevo Mundo" at bounding box center [160, 363] width 194 height 39
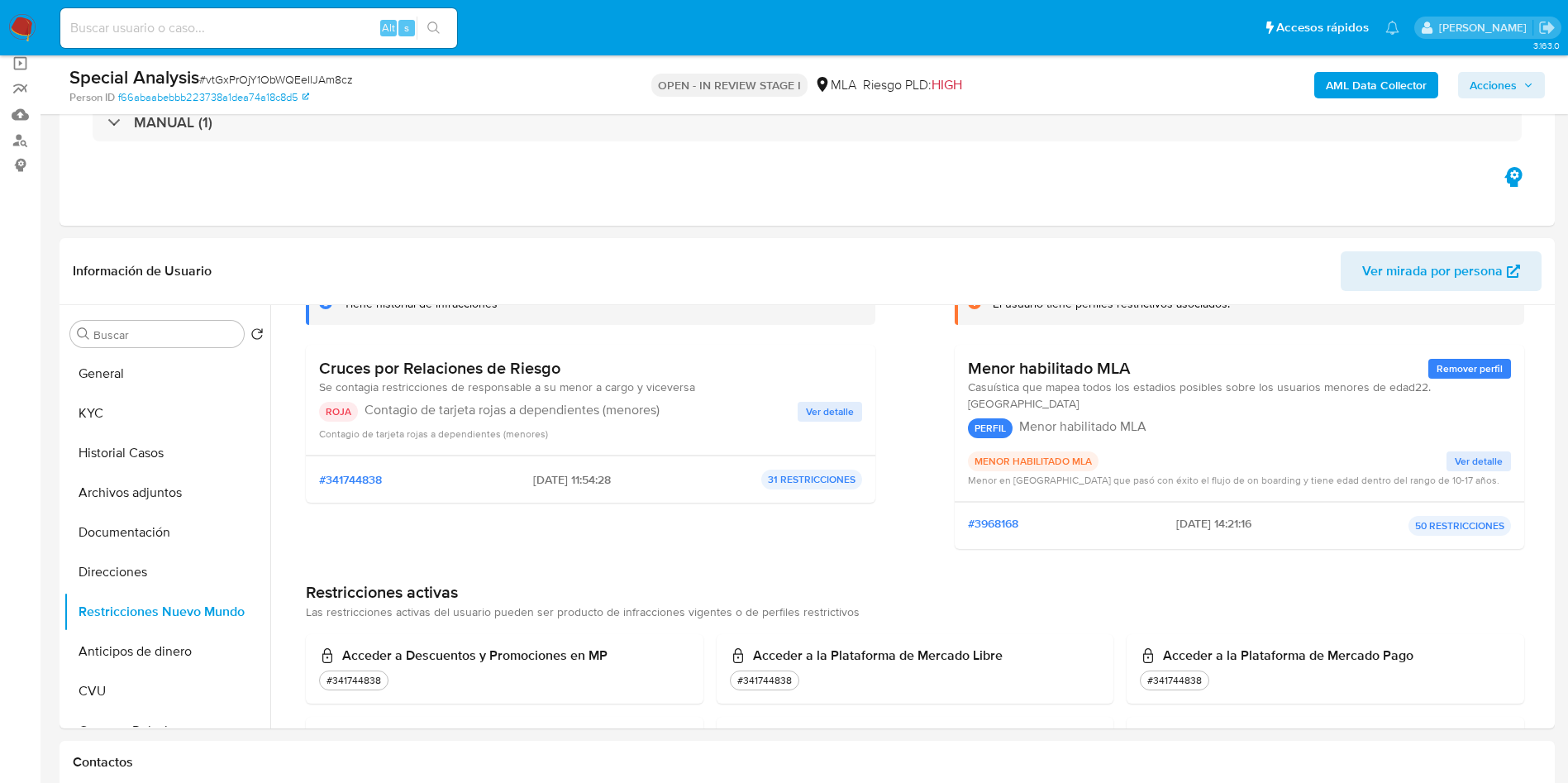
scroll to position [0, 0]
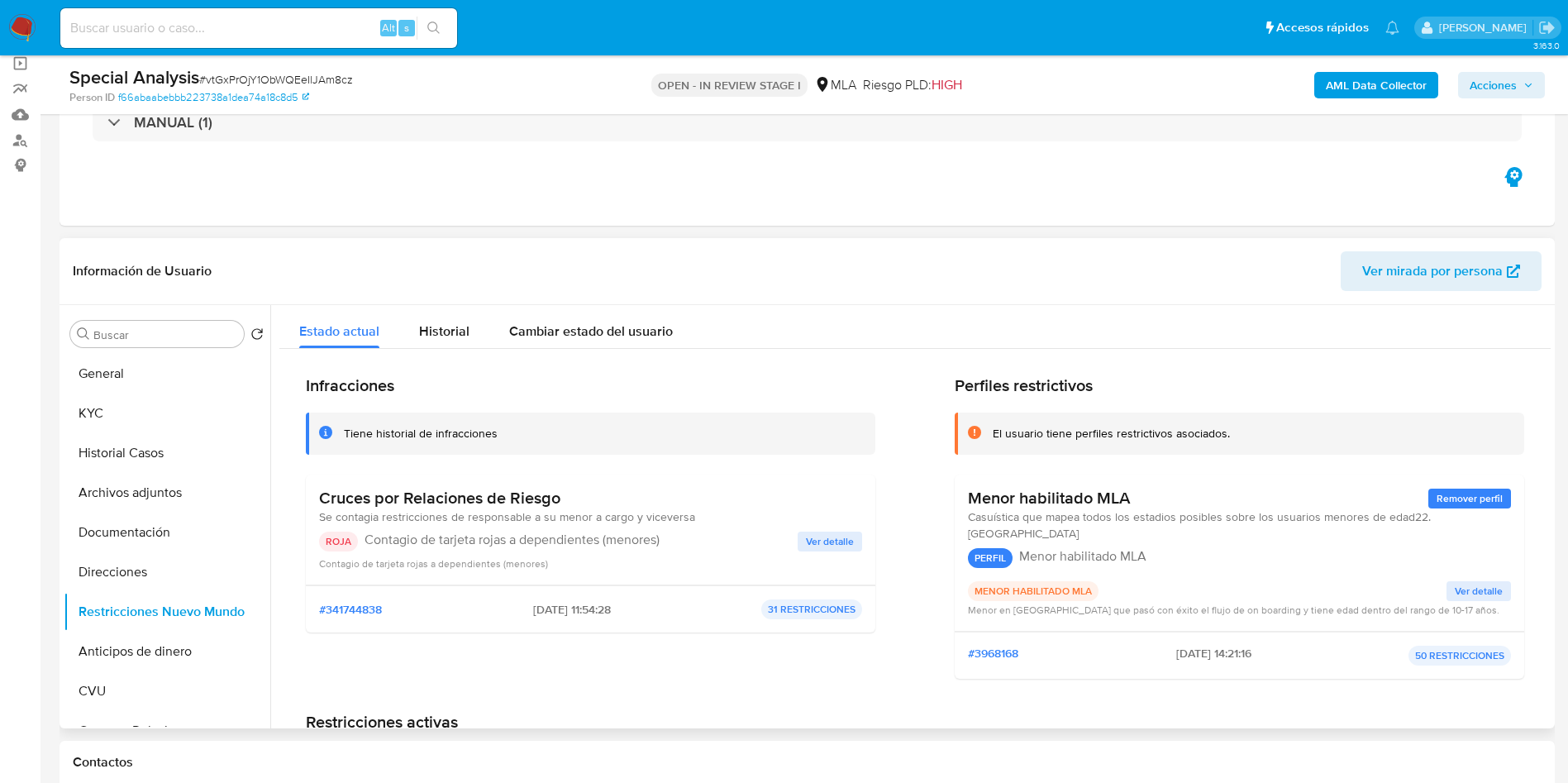
click at [816, 545] on span "Ver detalle" at bounding box center [830, 541] width 48 height 17
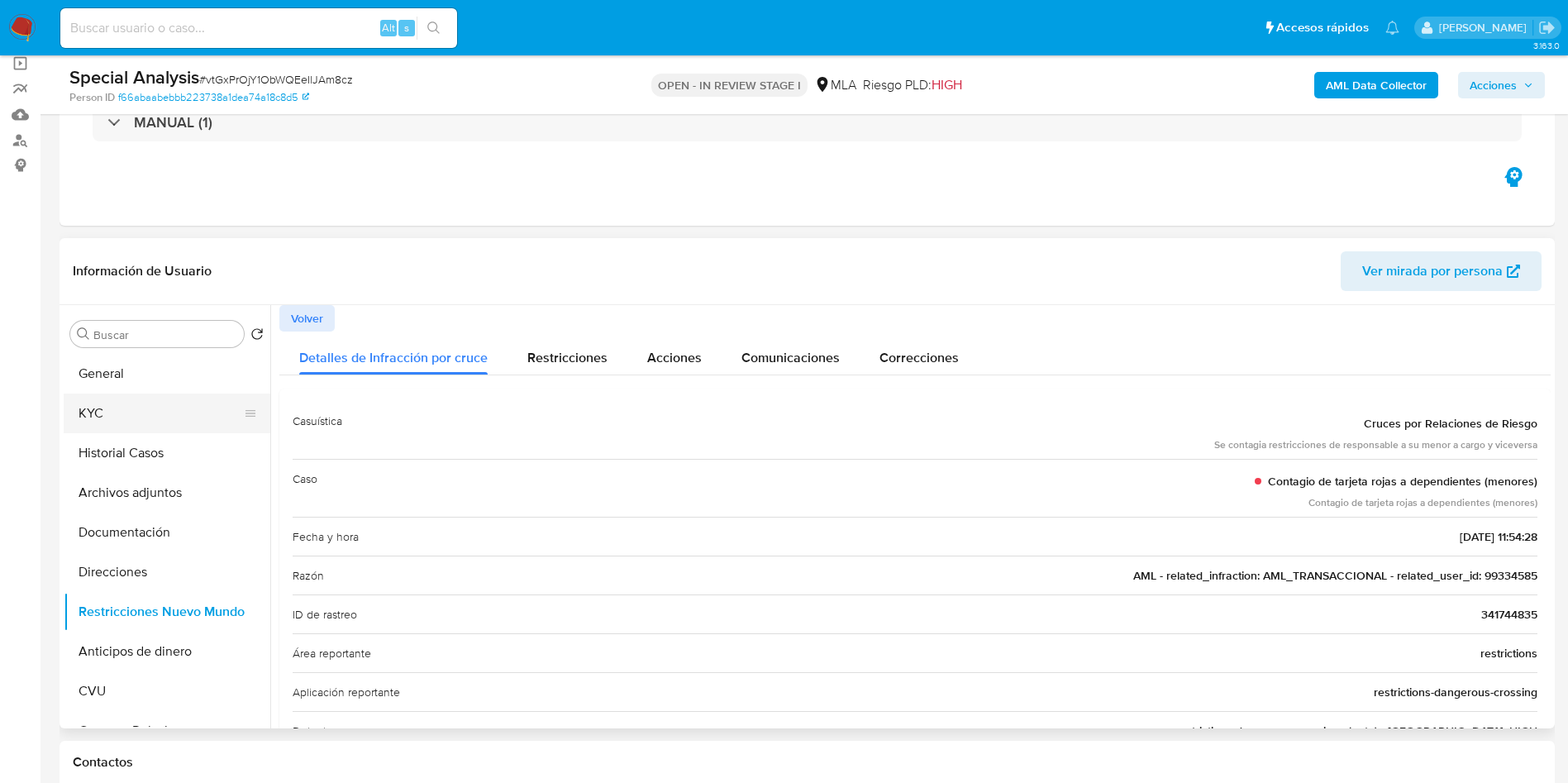
click at [145, 416] on button "KYC" at bounding box center [160, 413] width 194 height 39
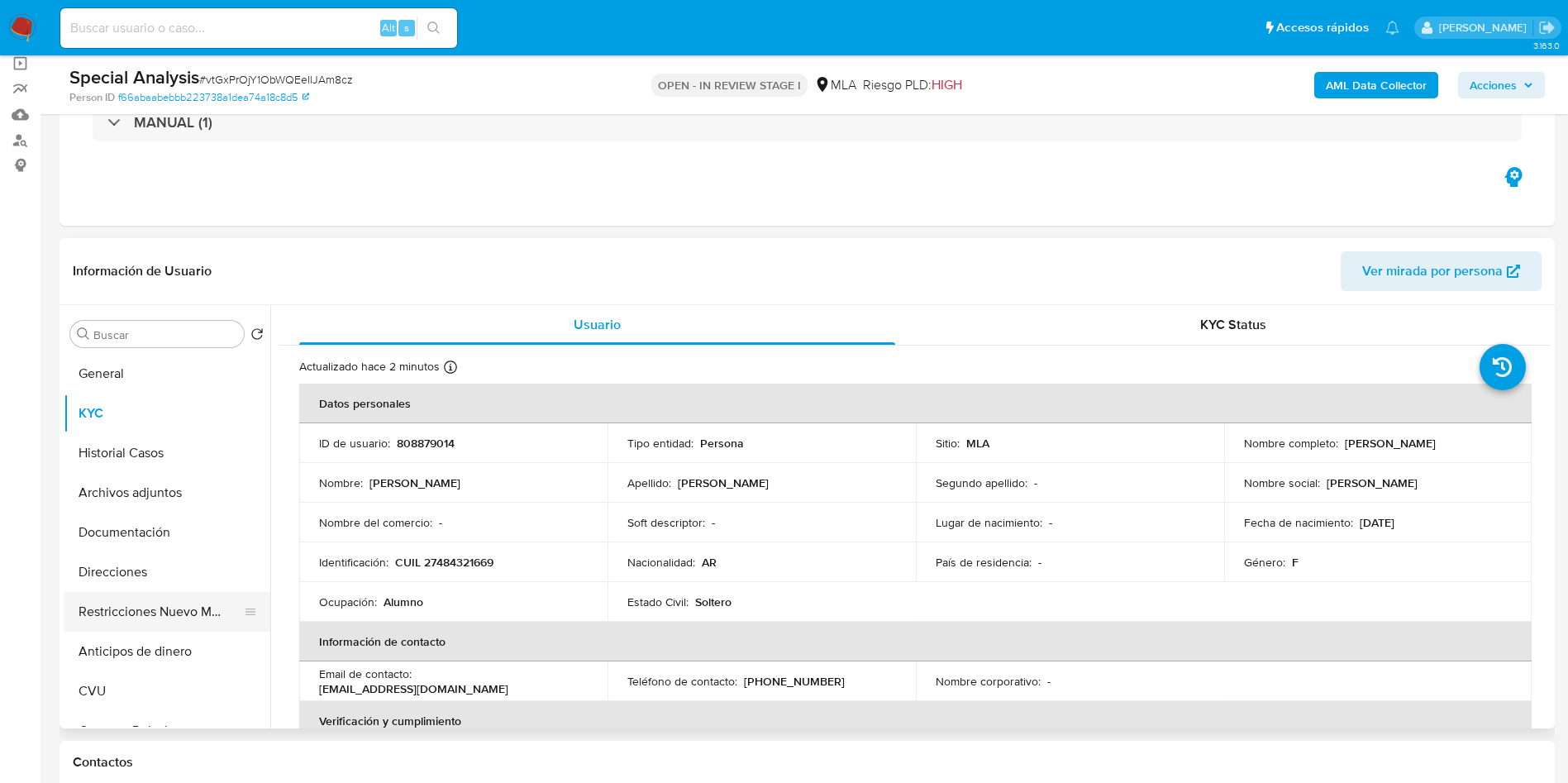
click at [129, 609] on button "Restricciones Nuevo Mundo" at bounding box center [160, 611] width 194 height 39
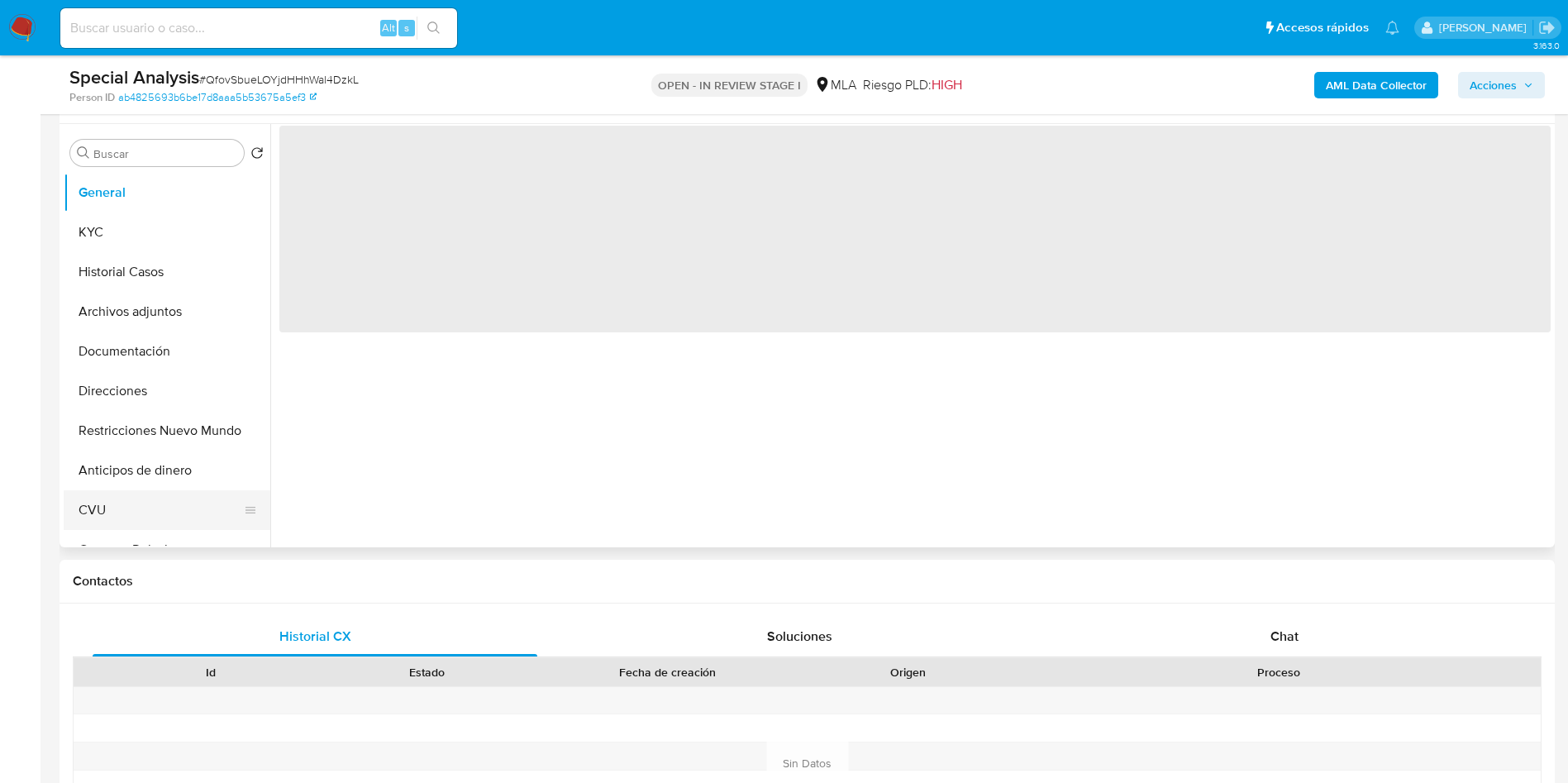
scroll to position [372, 0]
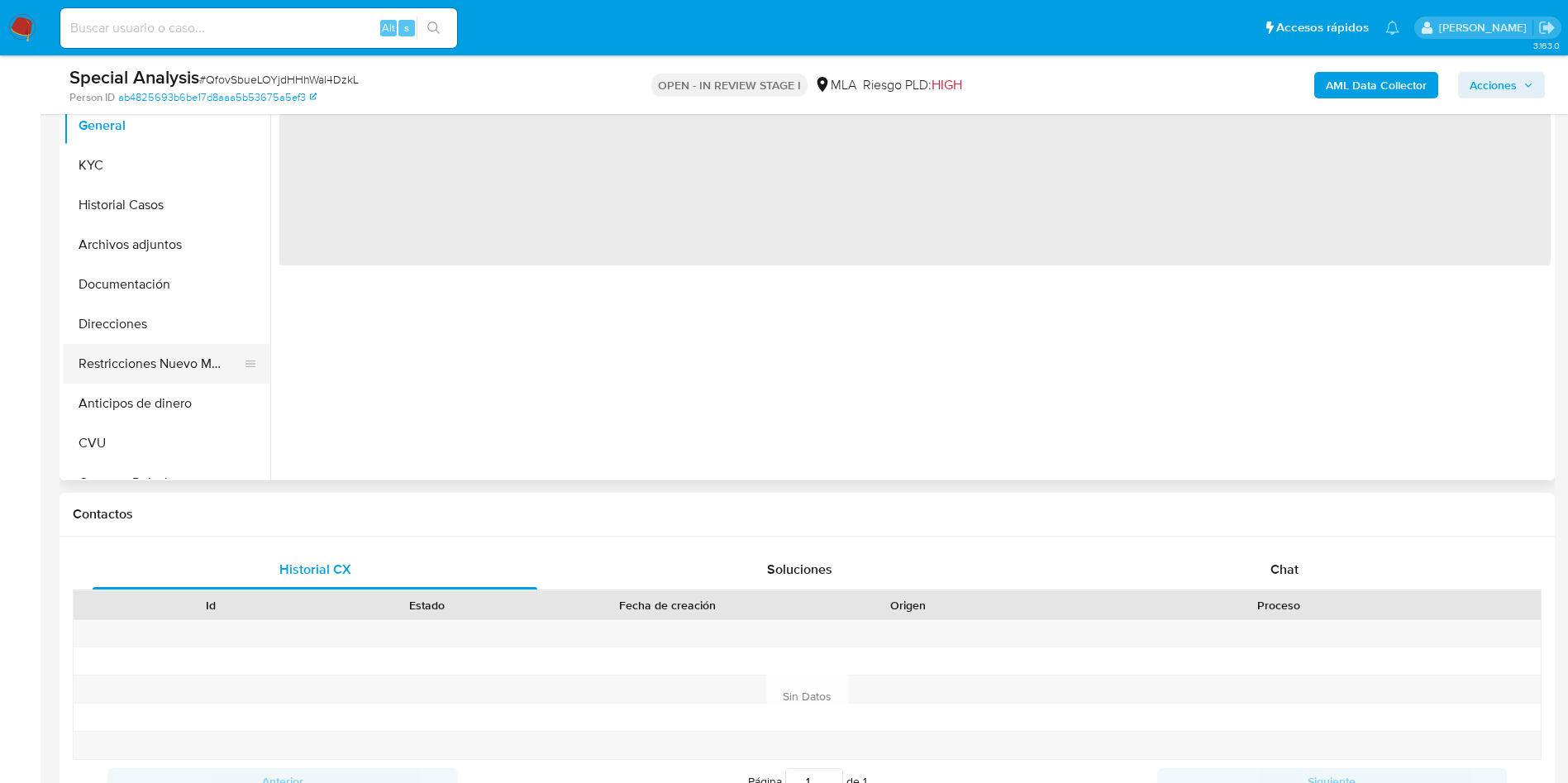
select select "10"
click at [126, 362] on button "Restricciones Nuevo Mundo" at bounding box center [160, 363] width 194 height 39
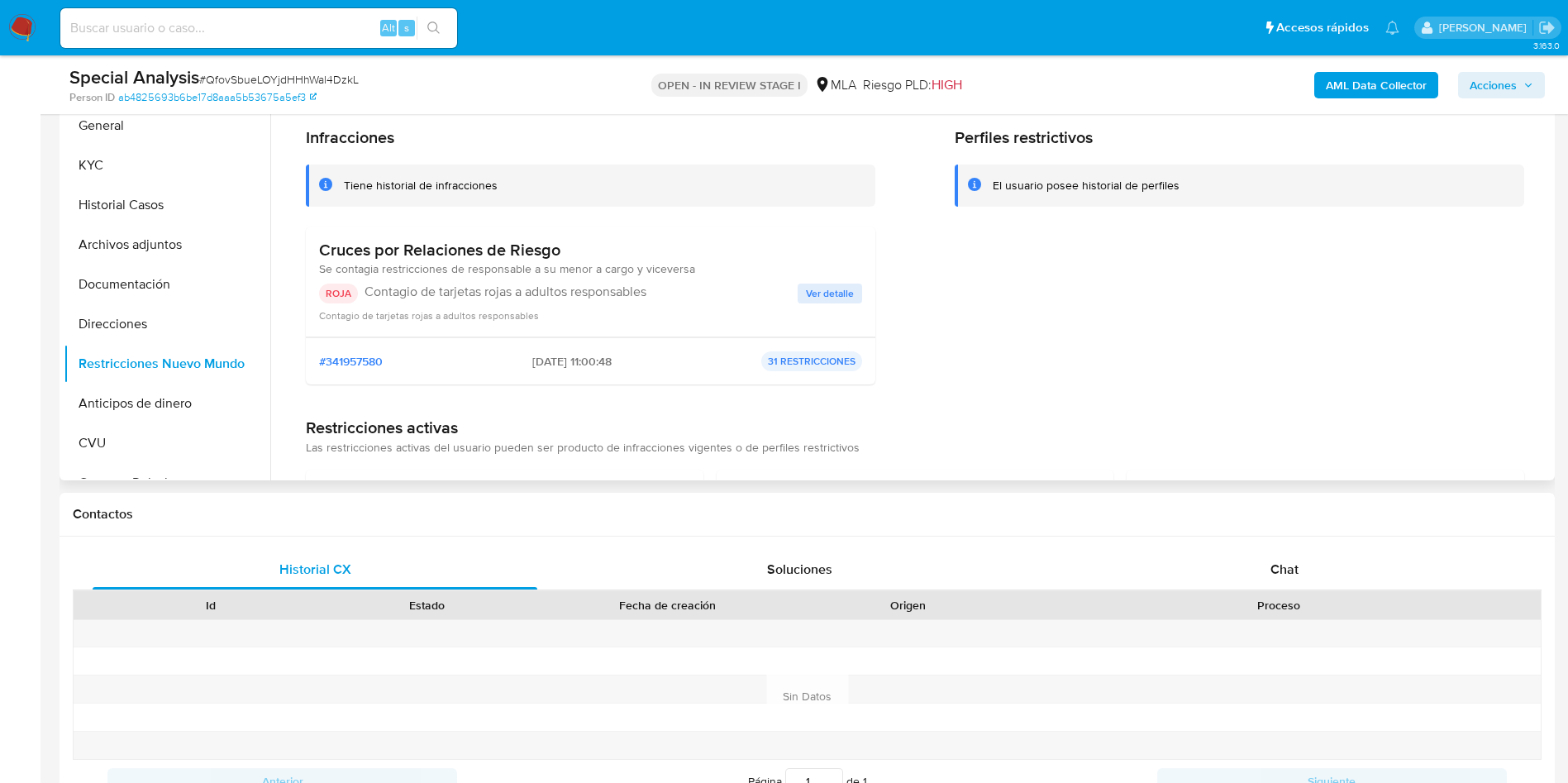
scroll to position [248, 0]
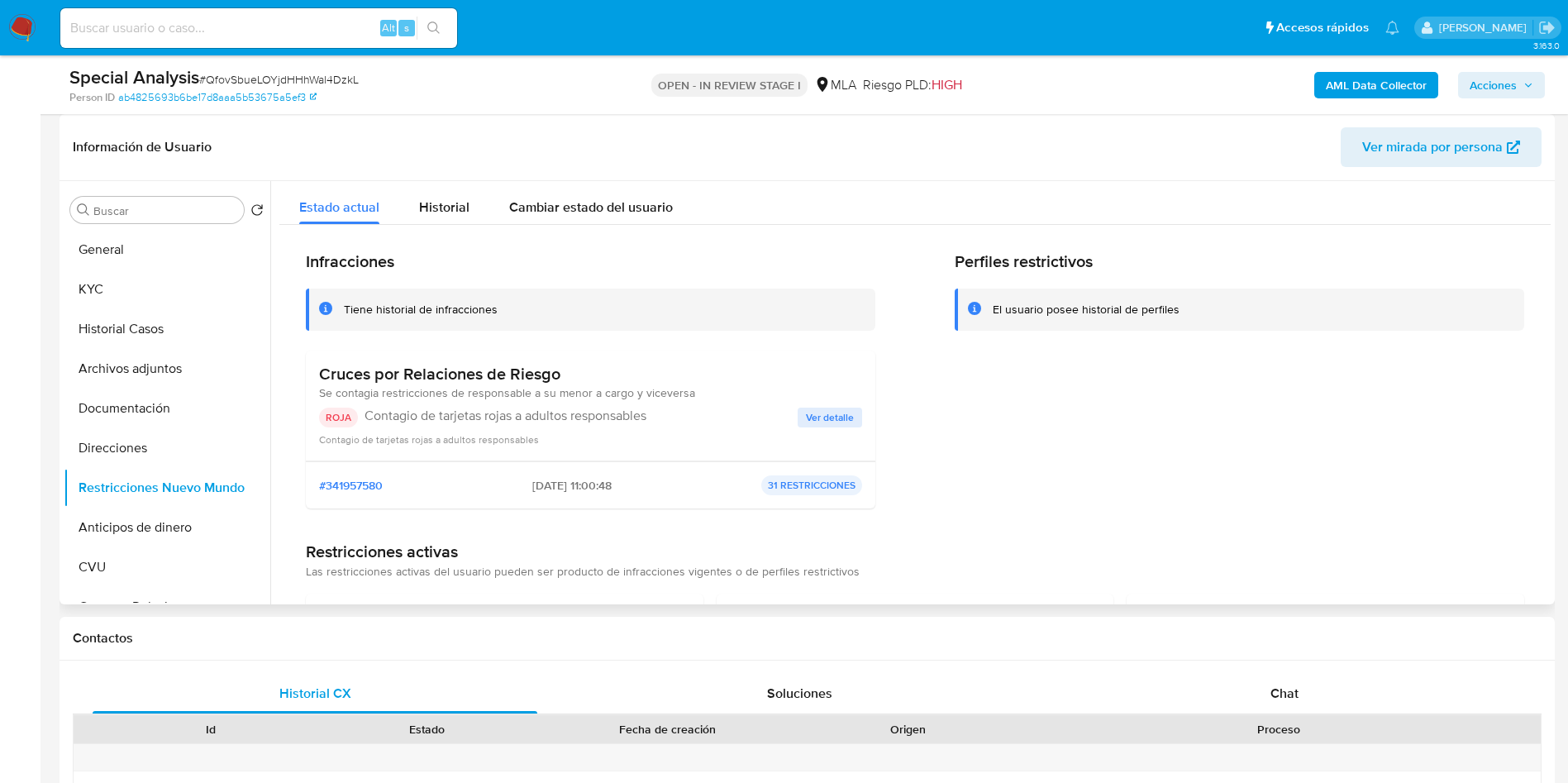
drag, startPoint x: 329, startPoint y: 380, endPoint x: 404, endPoint y: 416, distance: 83.2
click at [404, 416] on div "Cruces por Relaciones de Riesgo Se contagia restricciones de responsable a su m…" at bounding box center [590, 405] width 543 height 83
click at [846, 415] on span "Ver detalle" at bounding box center [830, 417] width 48 height 17
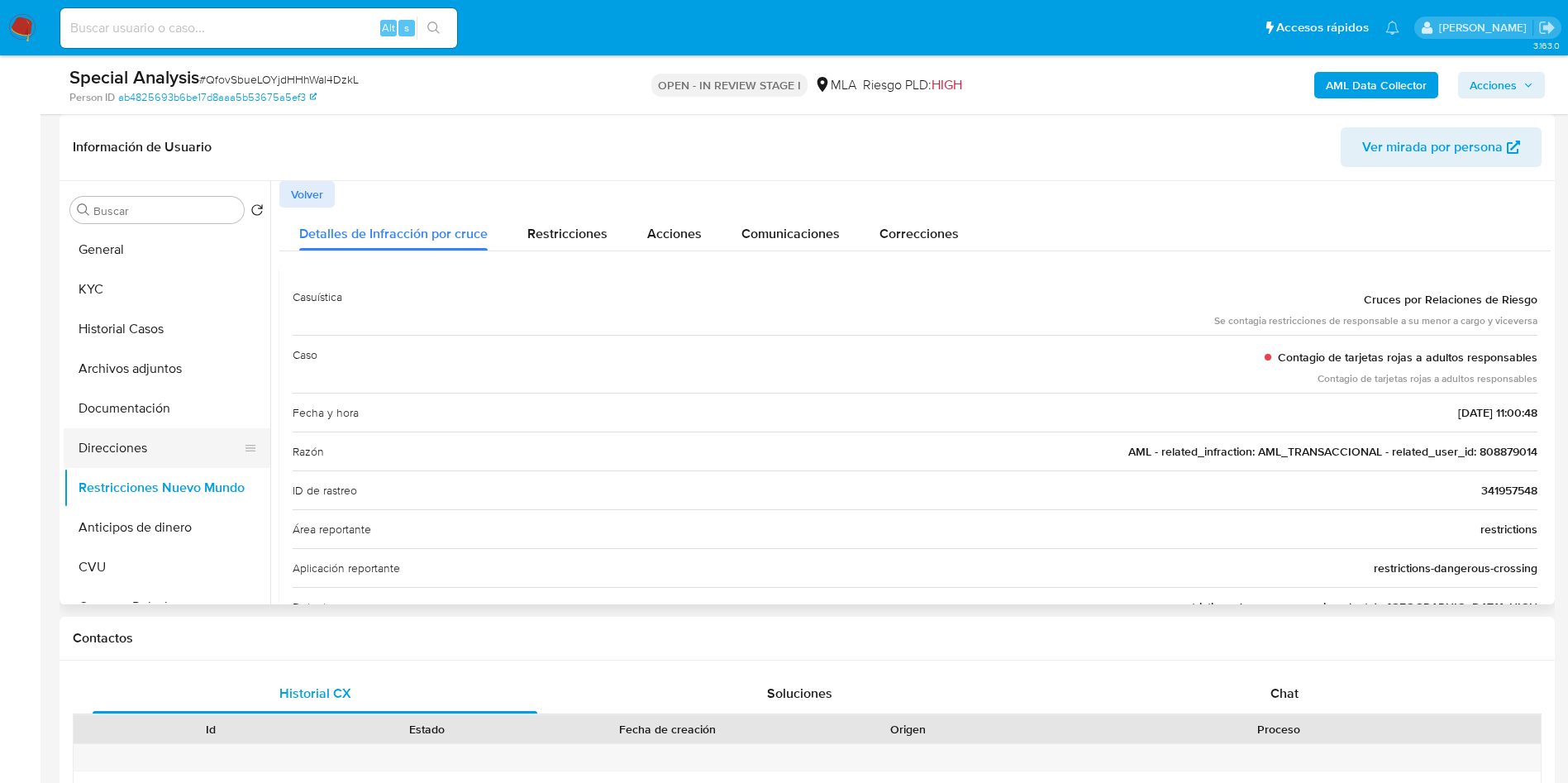
click at [111, 434] on button "Direcciones" at bounding box center [160, 448] width 194 height 39
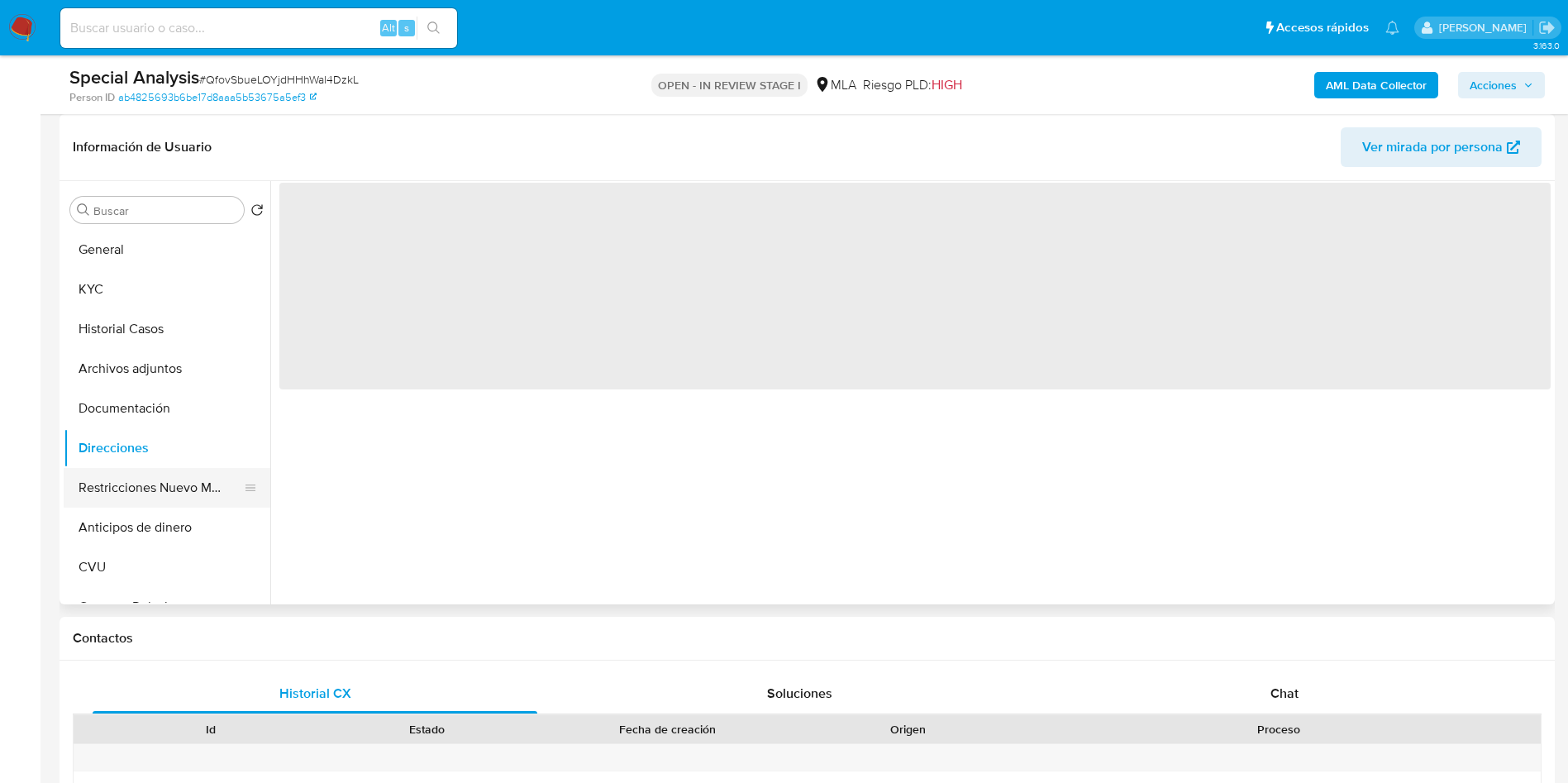
click at [128, 473] on button "Restricciones Nuevo Mundo" at bounding box center [160, 487] width 194 height 39
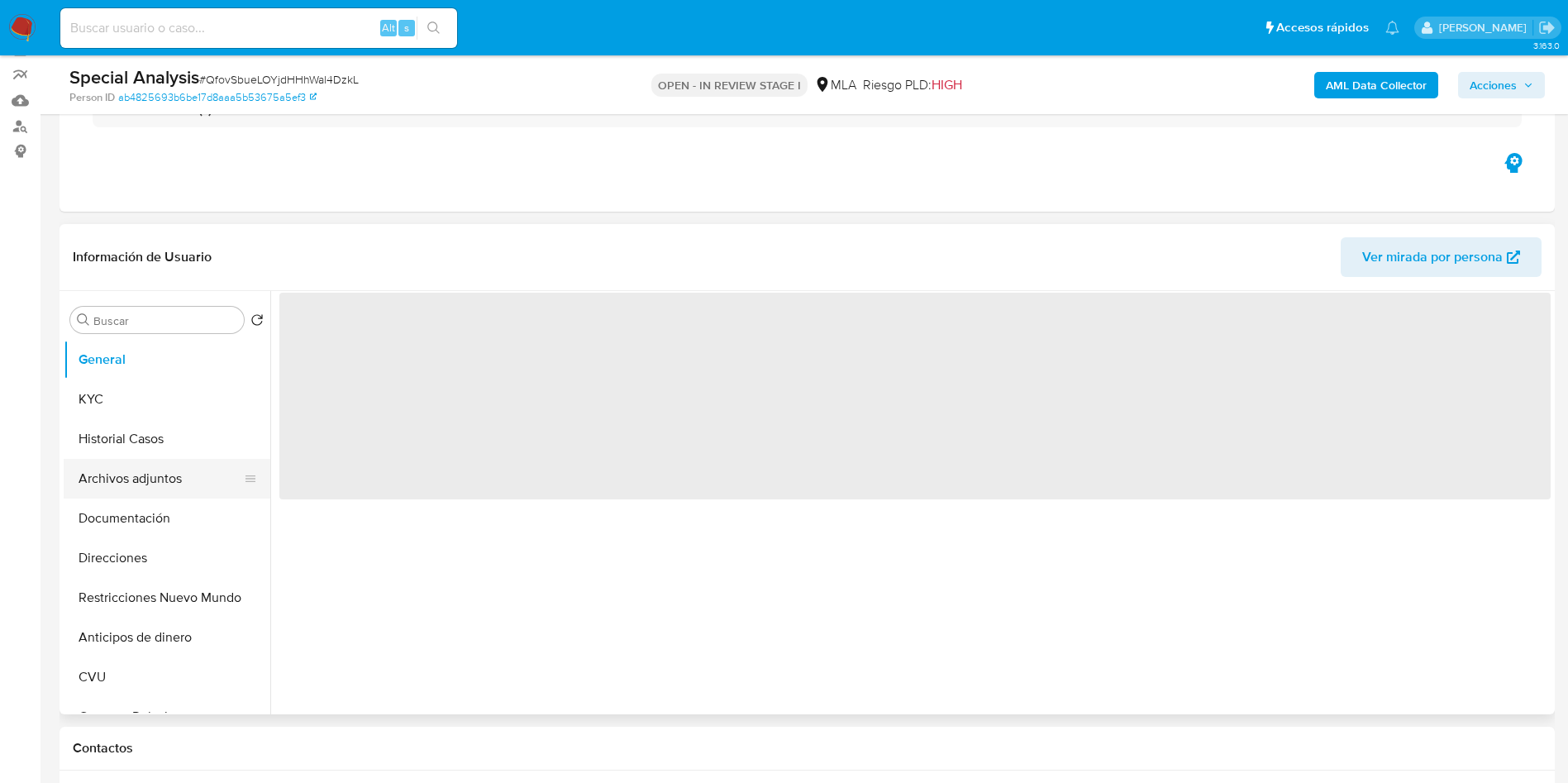
select select "10"
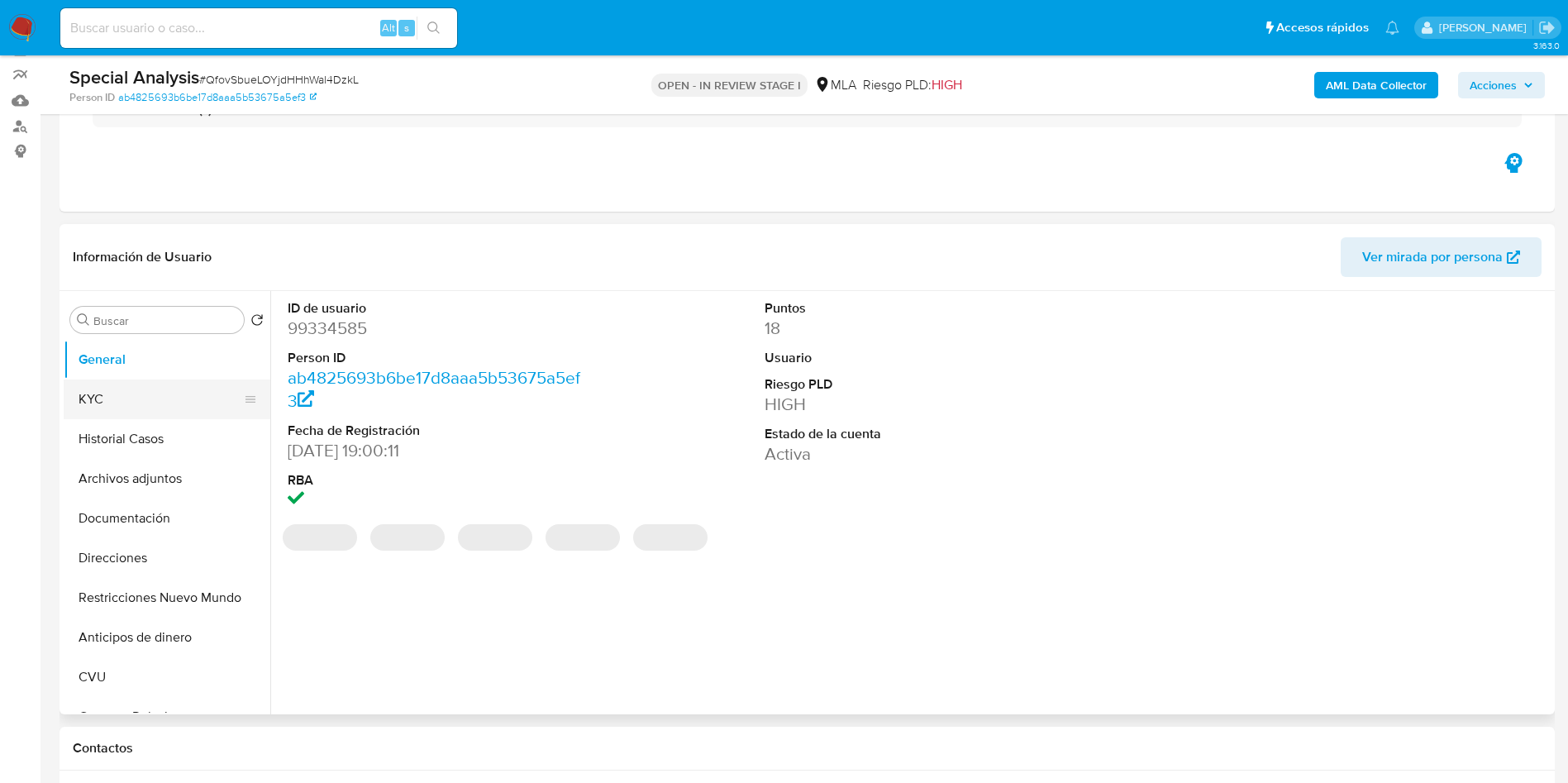
scroll to position [248, 0]
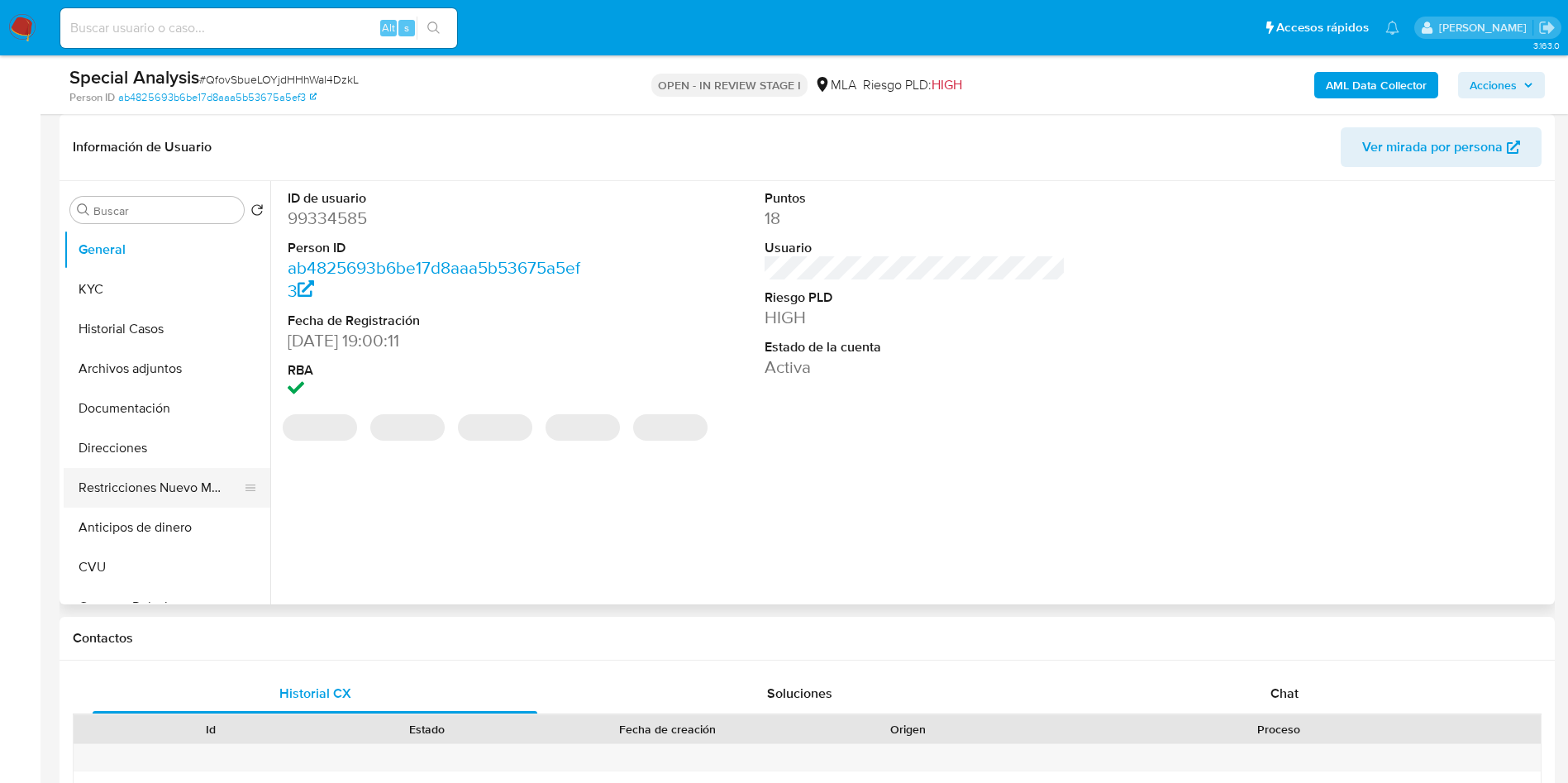
click at [122, 483] on button "Restricciones Nuevo Mundo" at bounding box center [160, 487] width 194 height 39
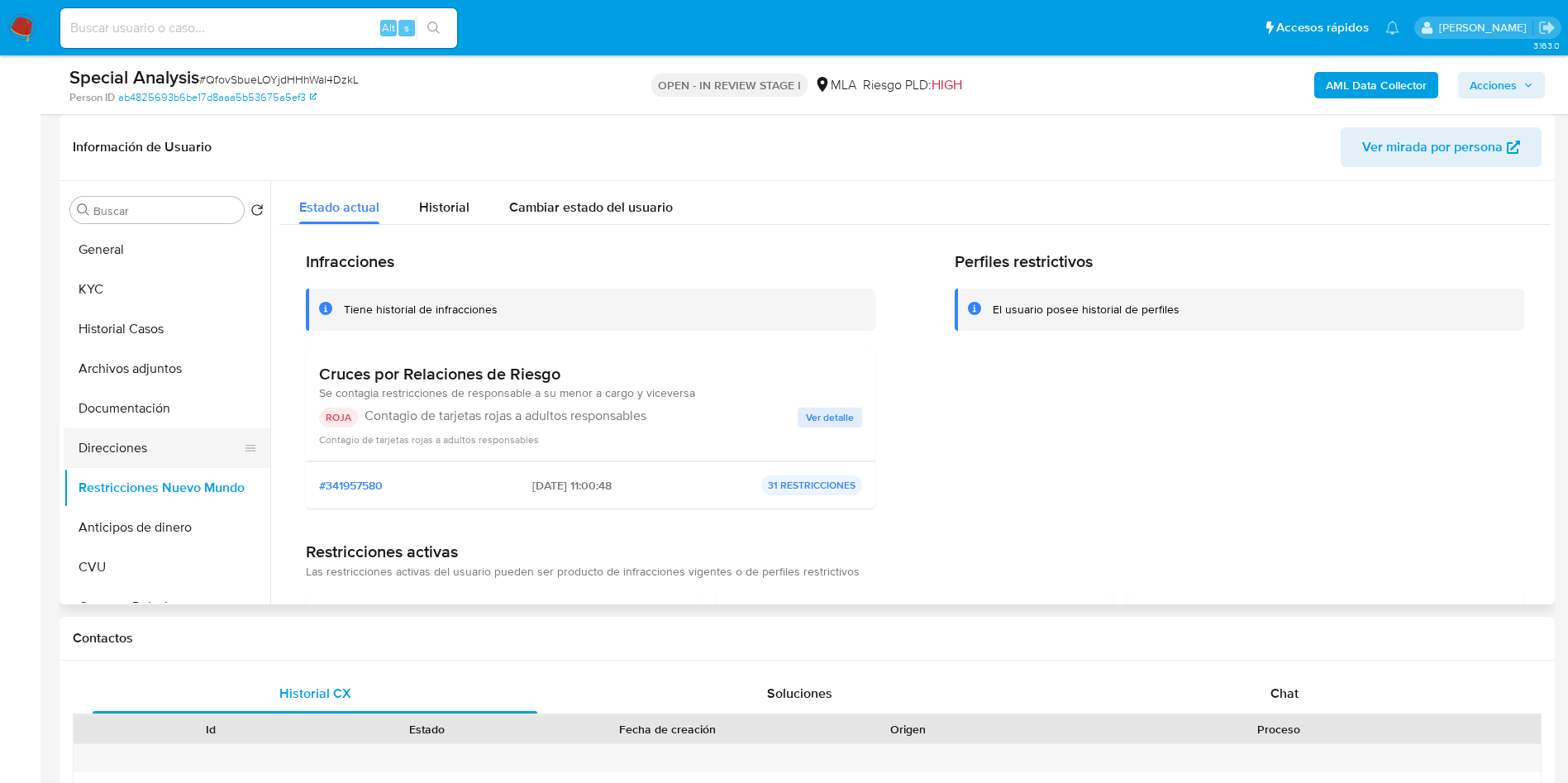
click at [138, 441] on button "Direcciones" at bounding box center [160, 448] width 194 height 39
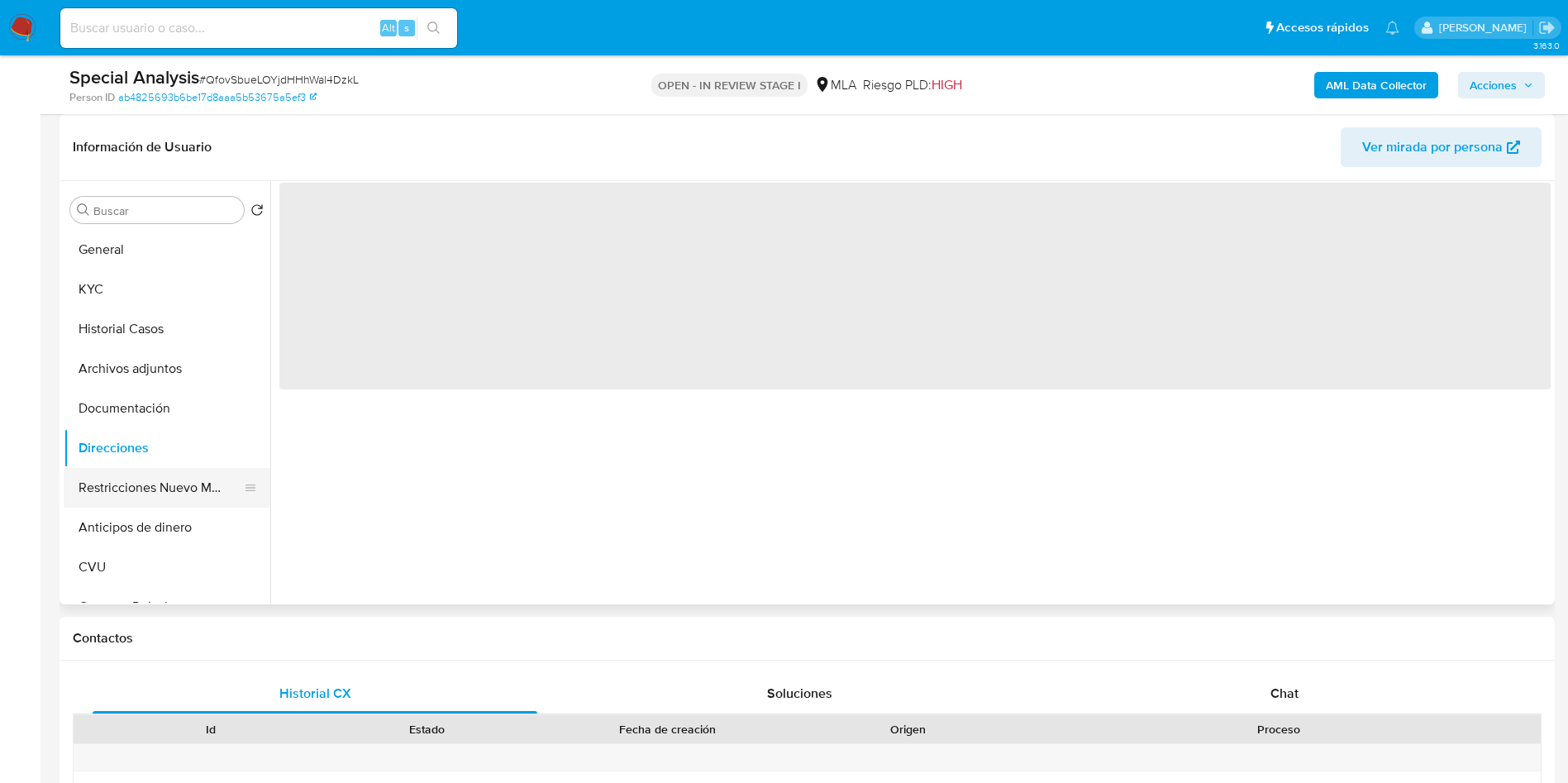
click at [142, 473] on button "Restricciones Nuevo Mundo" at bounding box center [160, 487] width 194 height 39
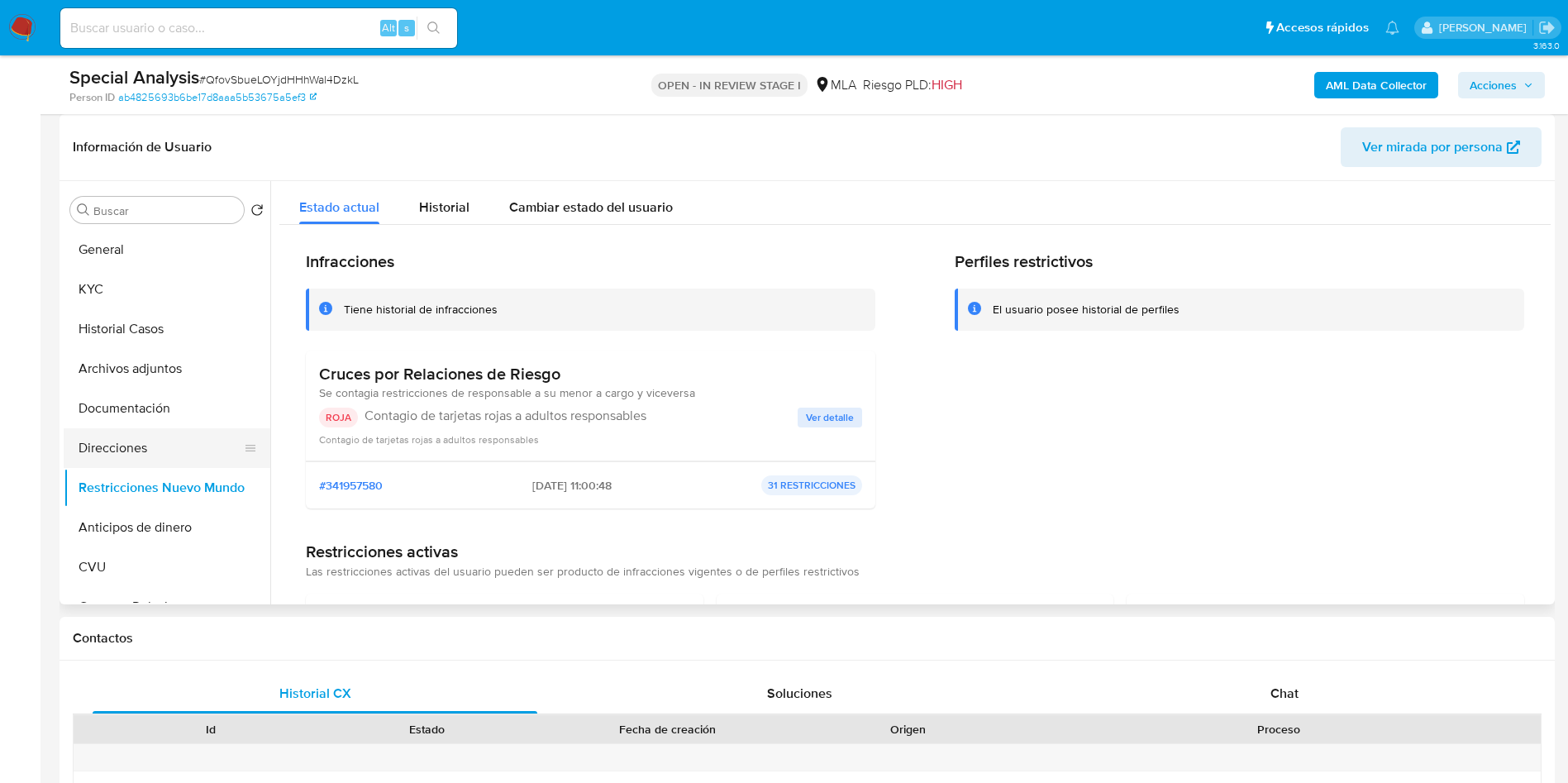
click at [88, 441] on button "Direcciones" at bounding box center [160, 448] width 194 height 39
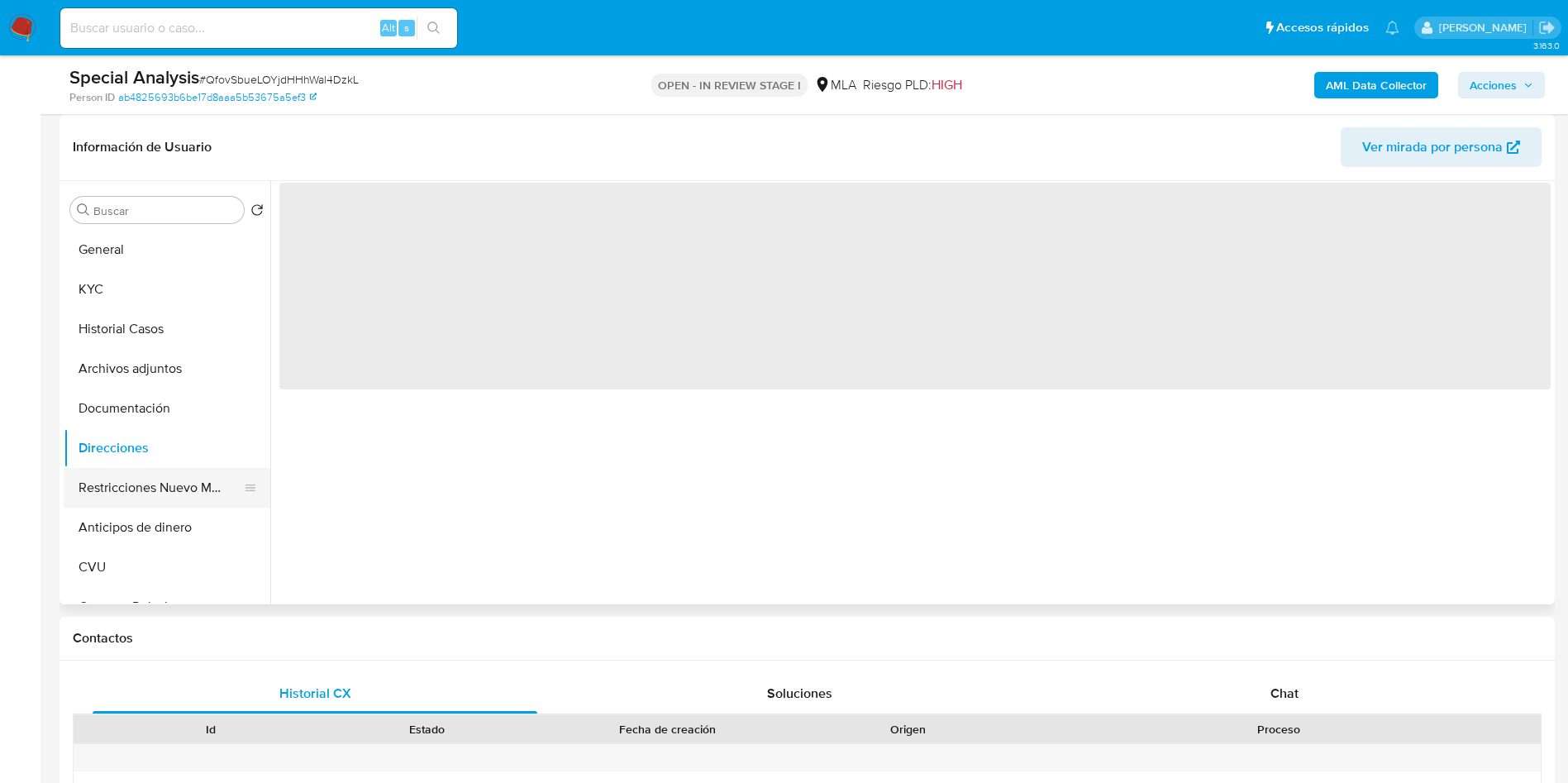
click at [125, 477] on button "Restricciones Nuevo Mundo" at bounding box center [160, 487] width 194 height 39
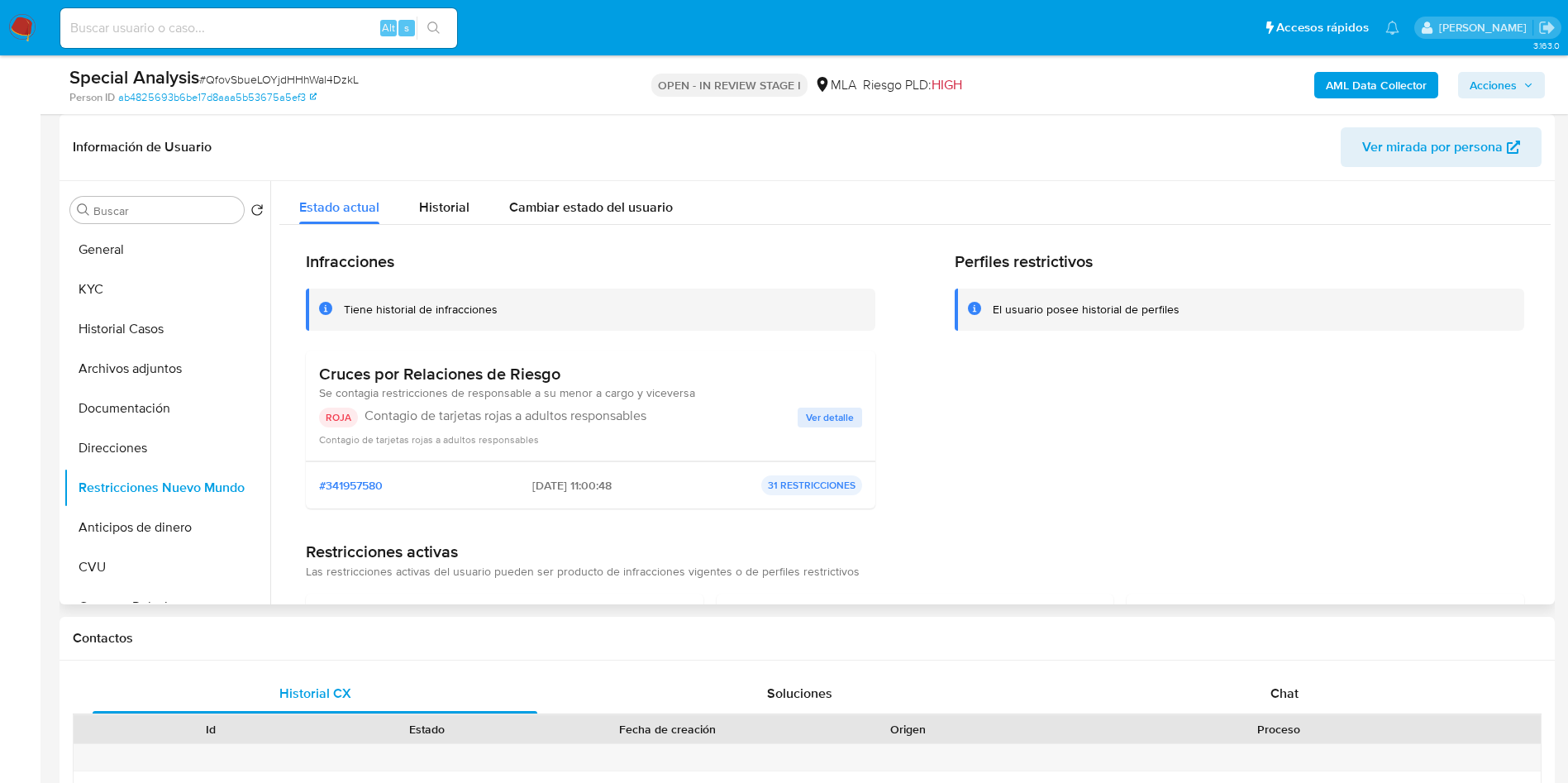
click at [845, 415] on span "Ver detalle" at bounding box center [830, 417] width 48 height 17
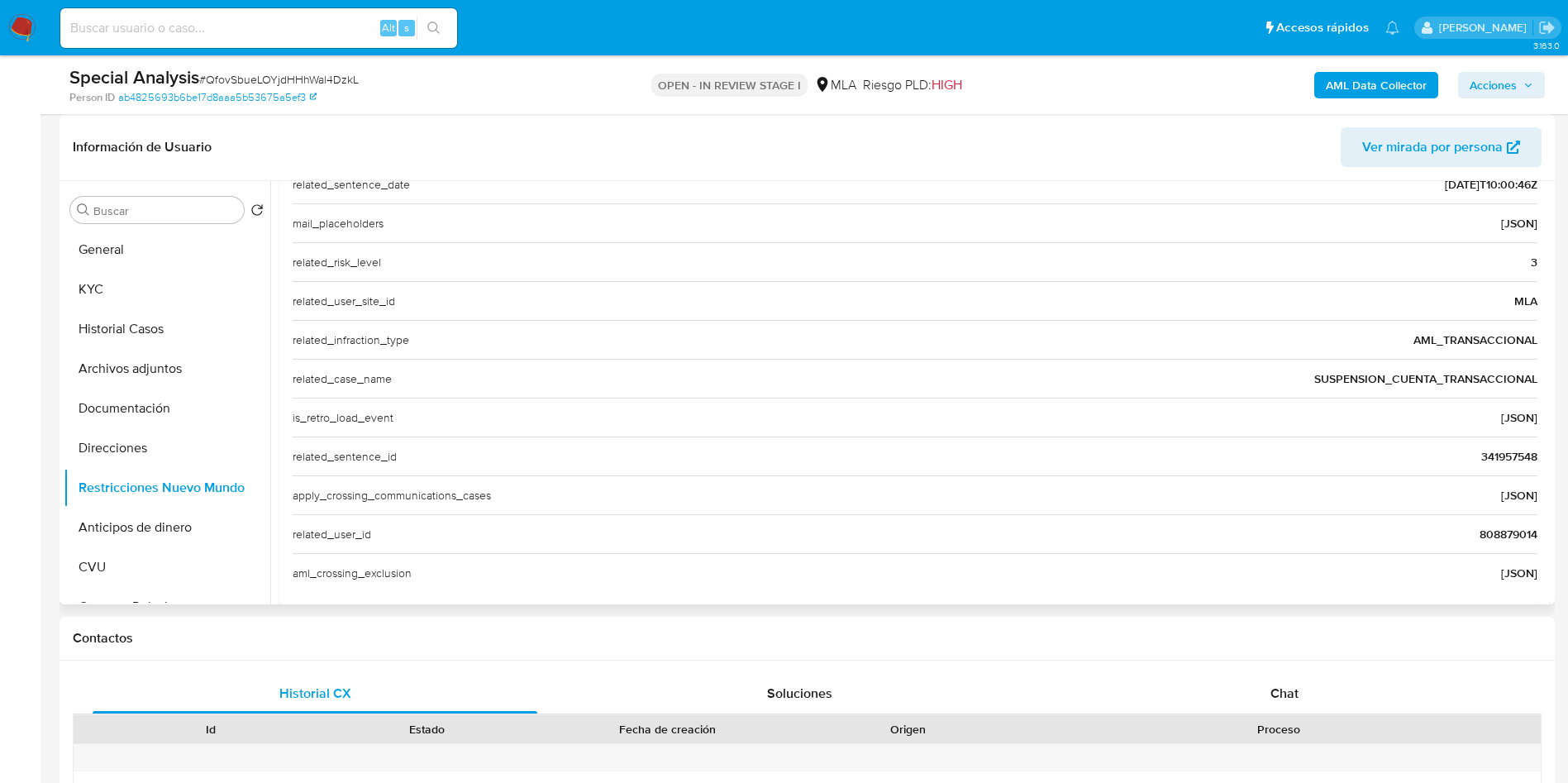
scroll to position [561, 0]
